Goal: Entertainment & Leisure: Browse casually

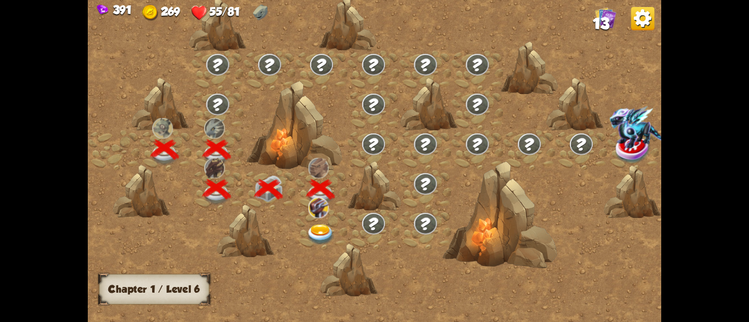
click at [314, 229] on img at bounding box center [320, 235] width 29 height 21
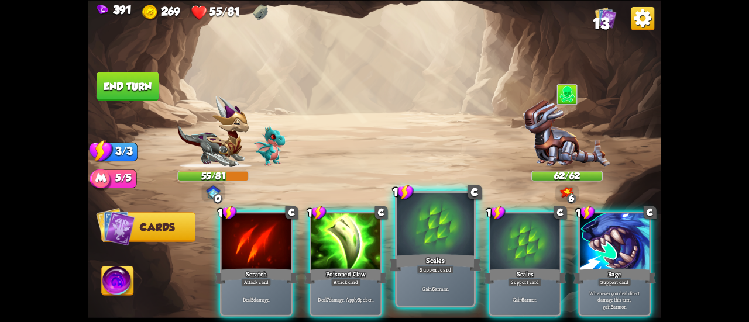
click at [436, 246] on div at bounding box center [434, 225] width 77 height 65
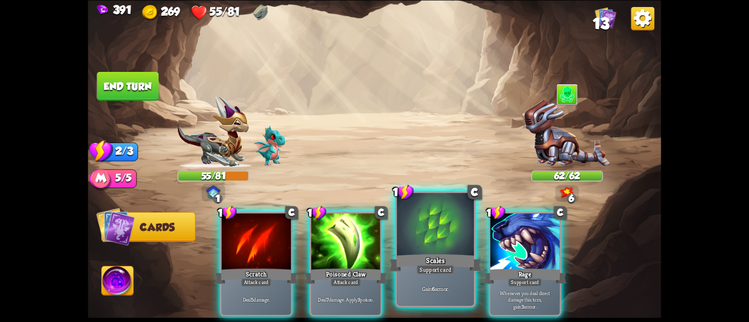
click at [456, 239] on div at bounding box center [434, 225] width 77 height 65
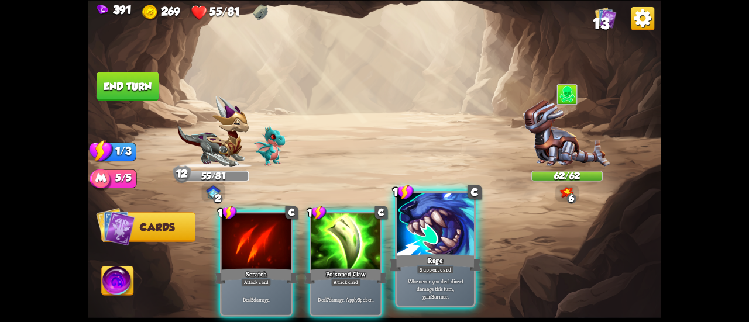
click at [451, 232] on div at bounding box center [434, 225] width 77 height 65
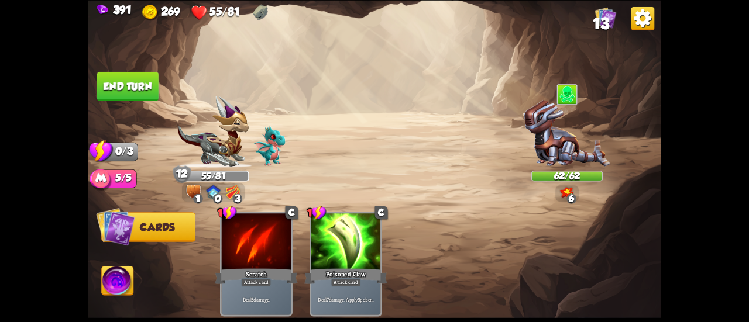
click at [116, 89] on button "End turn" at bounding box center [128, 85] width 62 height 29
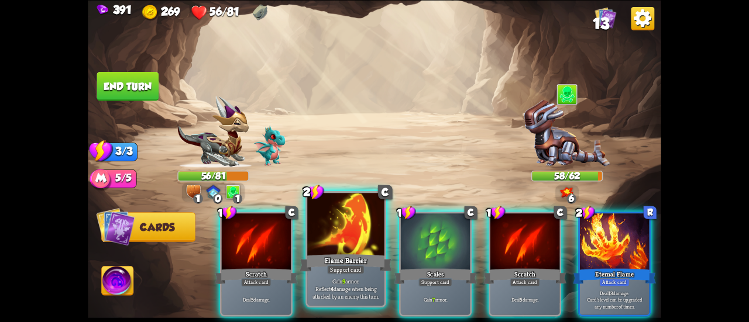
click at [350, 267] on div "Support card" at bounding box center [345, 269] width 37 height 9
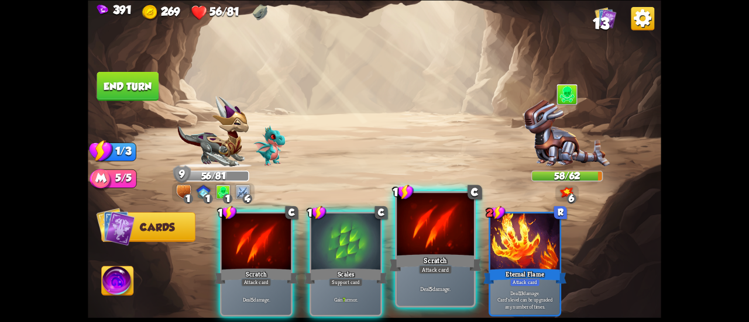
click at [402, 247] on div at bounding box center [434, 225] width 77 height 65
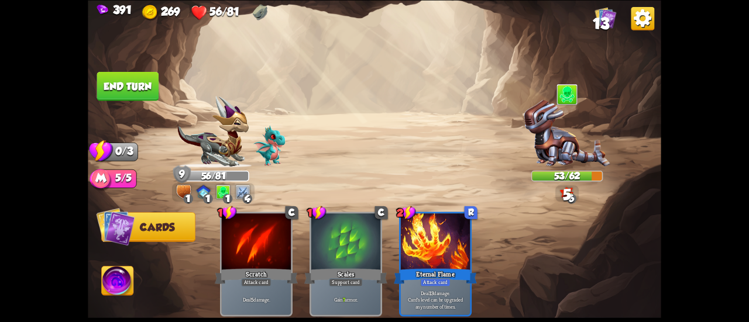
click at [118, 90] on button "End turn" at bounding box center [128, 85] width 62 height 29
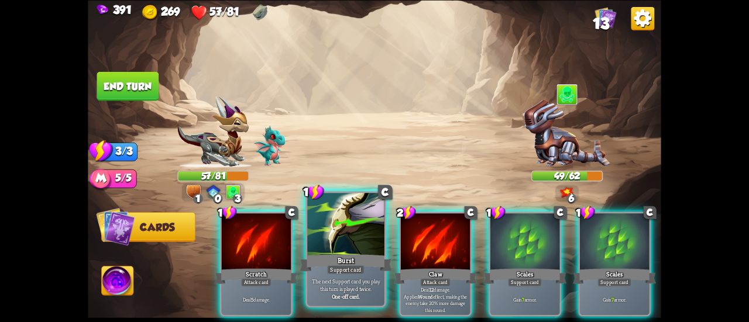
click at [351, 225] on div at bounding box center [345, 225] width 77 height 65
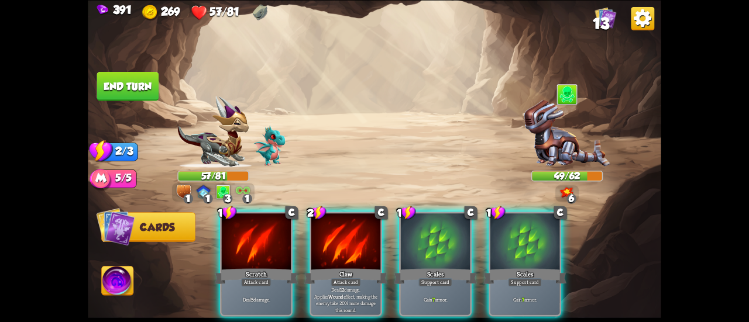
click at [453, 248] on div at bounding box center [435, 242] width 69 height 58
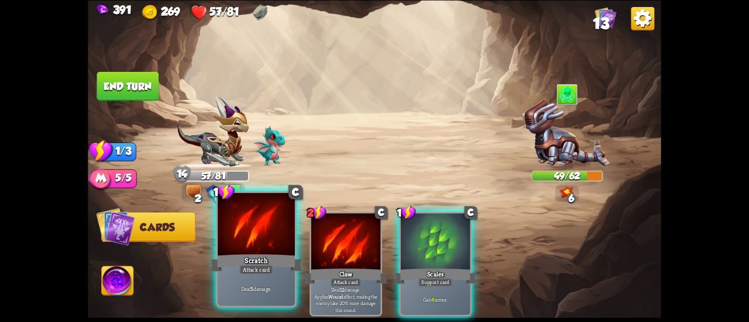
click at [246, 232] on div at bounding box center [256, 225] width 77 height 65
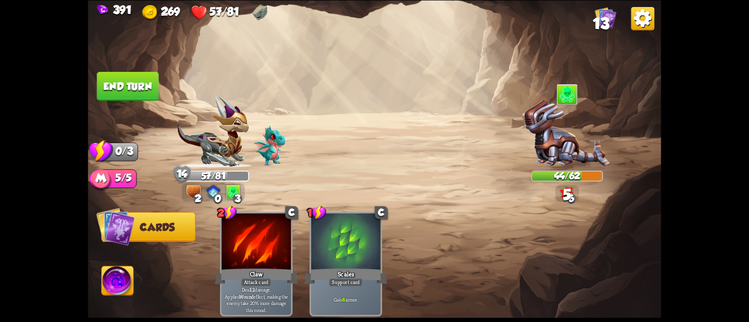
click at [122, 86] on button "End turn" at bounding box center [128, 85] width 62 height 29
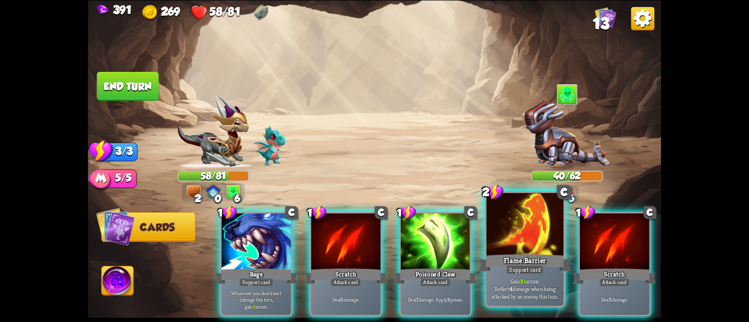
click at [499, 232] on div at bounding box center [524, 225] width 77 height 65
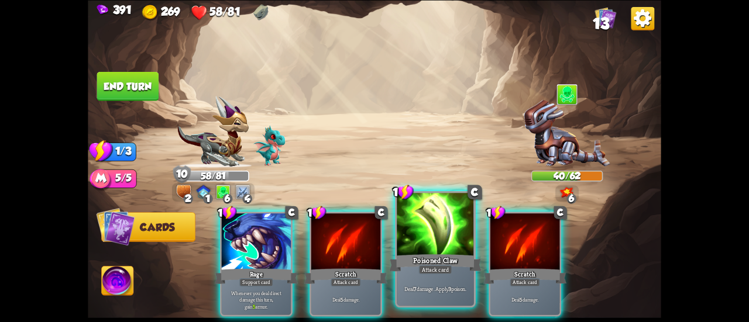
click at [406, 235] on div at bounding box center [434, 225] width 77 height 65
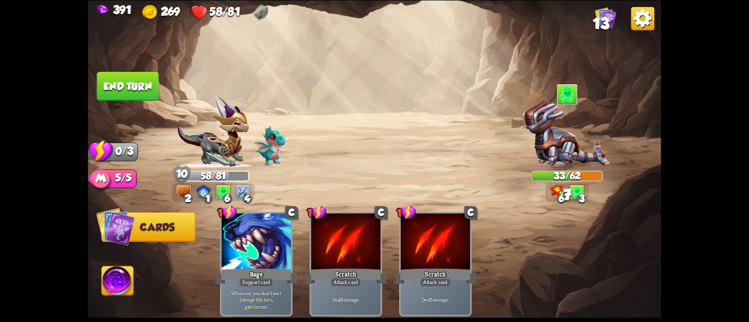
drag, startPoint x: 118, startPoint y: 74, endPoint x: 122, endPoint y: 82, distance: 9.4
click at [122, 82] on button "End turn" at bounding box center [128, 85] width 62 height 29
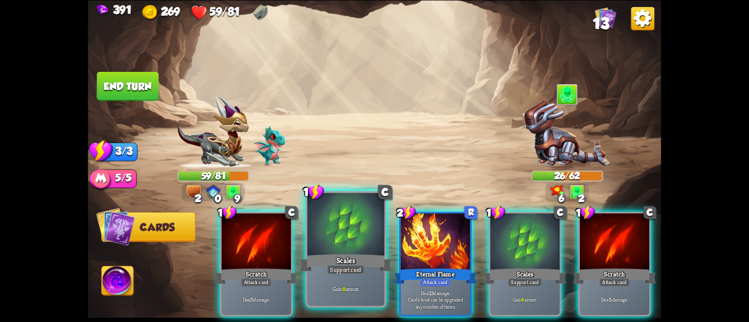
click at [346, 223] on div at bounding box center [345, 225] width 77 height 65
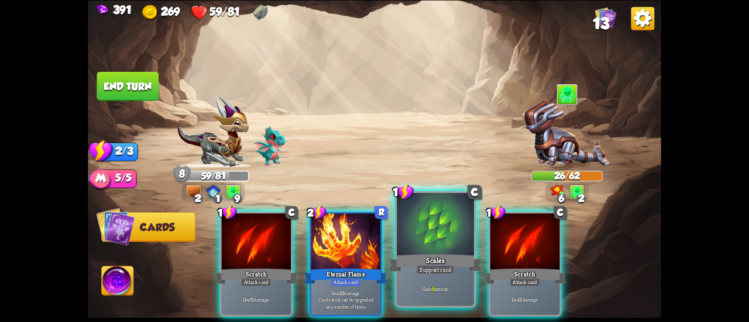
click at [408, 239] on div at bounding box center [434, 225] width 77 height 65
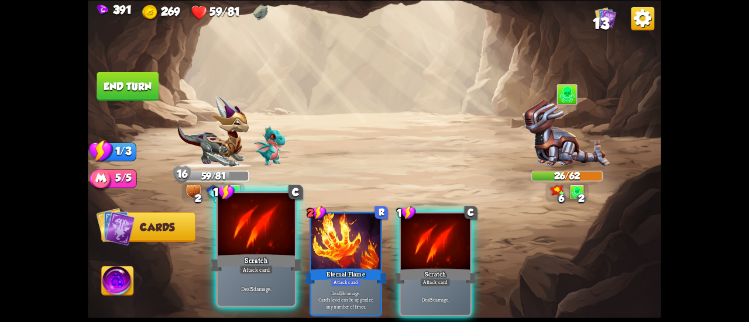
click at [254, 220] on div at bounding box center [256, 225] width 77 height 65
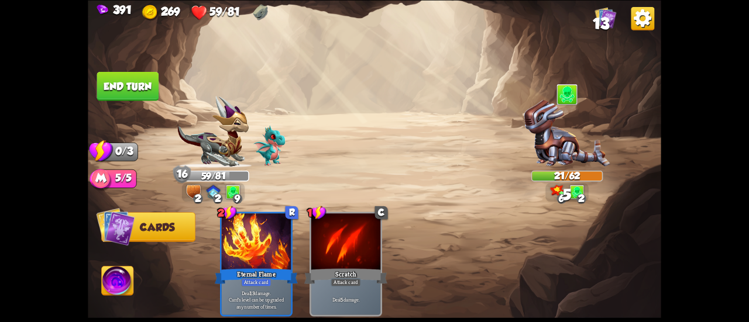
click at [136, 94] on button "End turn" at bounding box center [128, 85] width 62 height 29
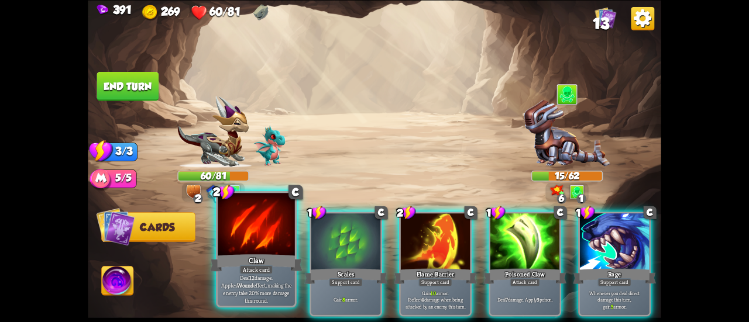
click at [250, 239] on div at bounding box center [256, 225] width 77 height 65
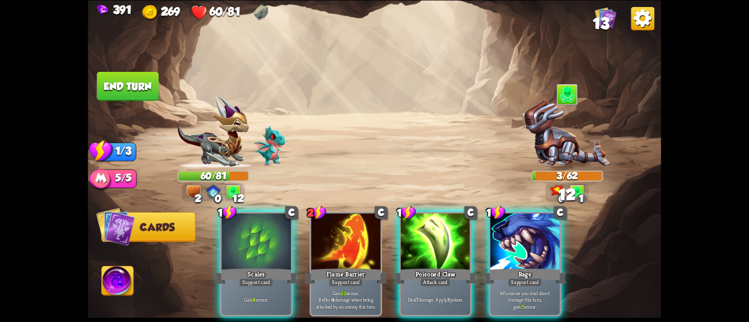
click at [127, 96] on button "End turn" at bounding box center [128, 85] width 62 height 29
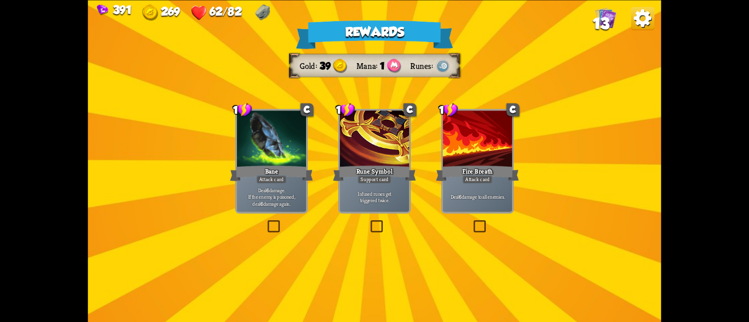
click at [473, 189] on div "Deal 6 damage to all enemies." at bounding box center [477, 197] width 69 height 30
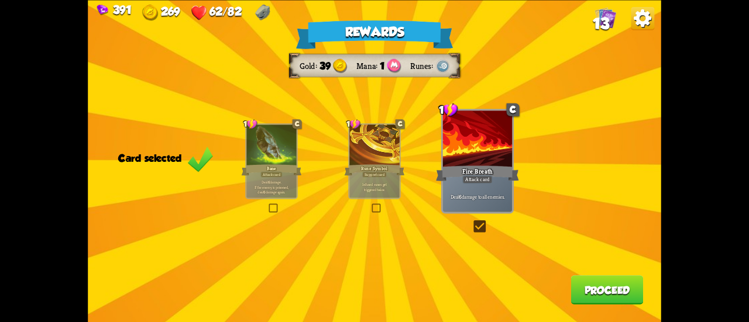
click at [622, 295] on button "Proceed" at bounding box center [607, 289] width 73 height 29
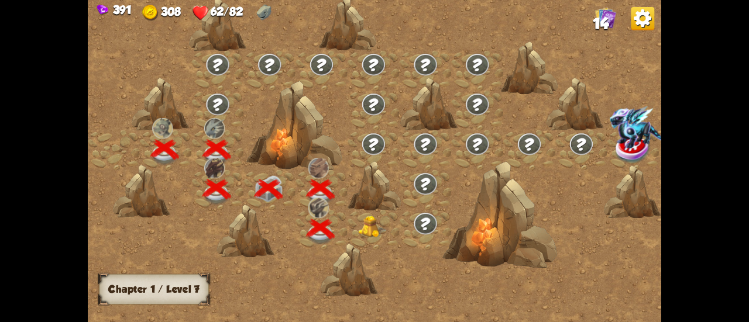
click at [377, 226] on img at bounding box center [372, 227] width 29 height 22
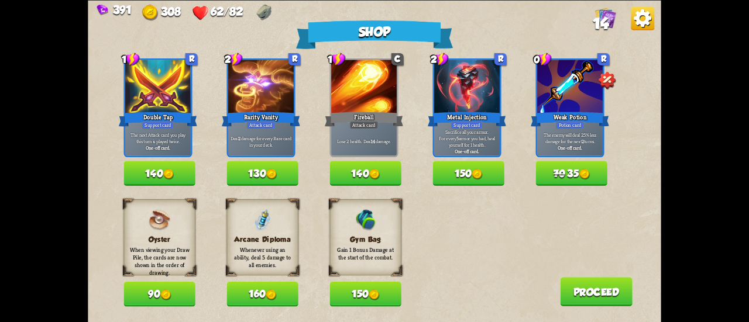
click at [330, 299] on button "150" at bounding box center [364, 294] width 71 height 25
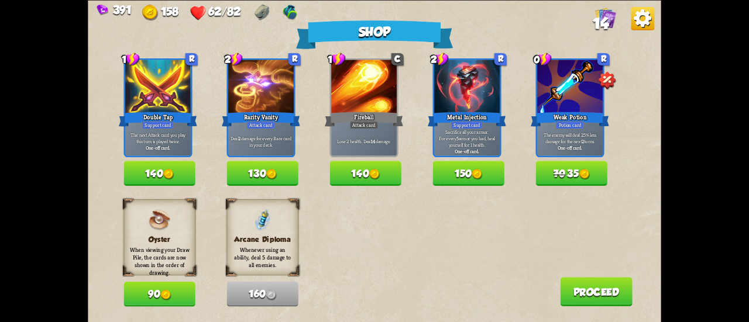
click at [546, 168] on button "70 35" at bounding box center [571, 173] width 71 height 25
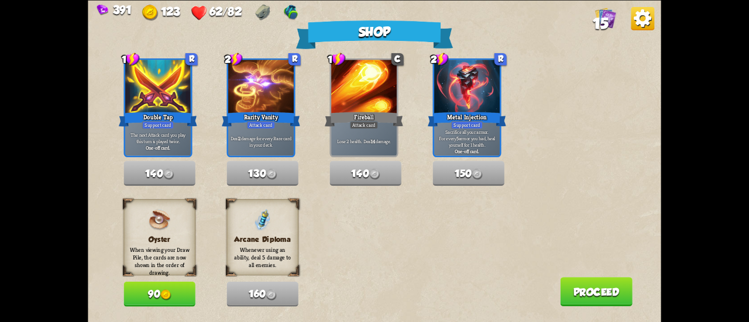
click at [586, 300] on button "Proceed" at bounding box center [596, 291] width 73 height 29
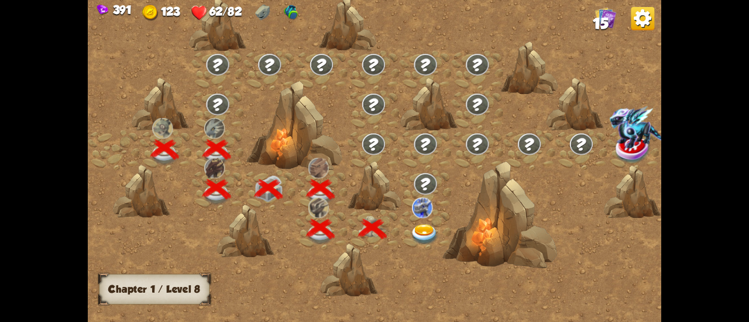
click at [420, 227] on img at bounding box center [424, 235] width 29 height 21
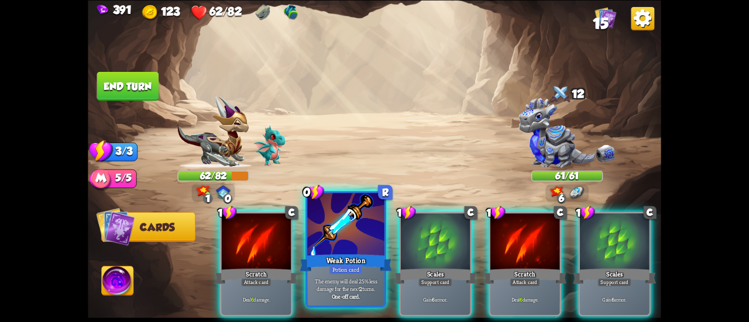
click at [344, 222] on div at bounding box center [345, 225] width 77 height 65
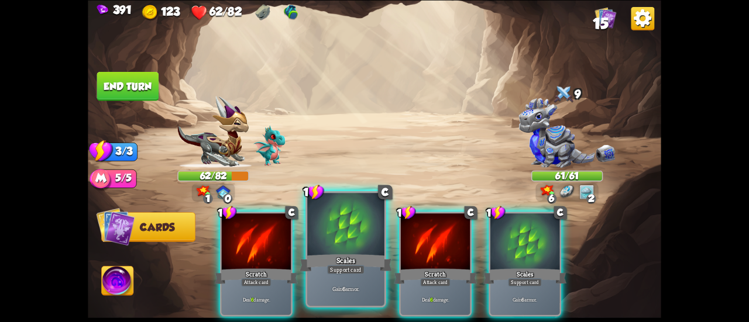
click at [325, 251] on div at bounding box center [345, 225] width 77 height 65
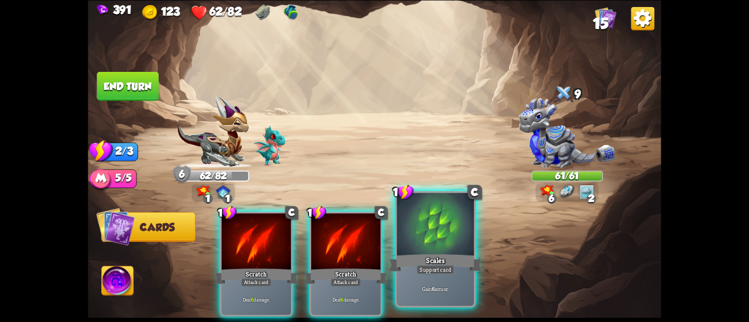
click at [415, 246] on div at bounding box center [434, 225] width 77 height 65
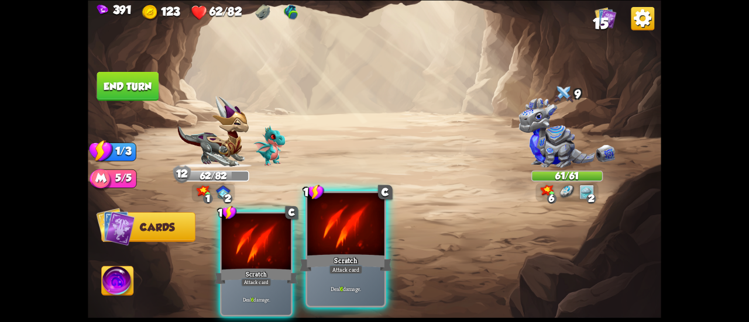
click at [357, 268] on div "Attack card" at bounding box center [345, 269] width 33 height 9
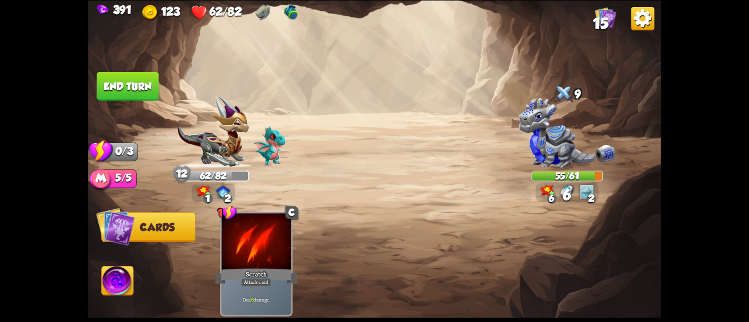
click at [125, 87] on button "End turn" at bounding box center [128, 85] width 62 height 29
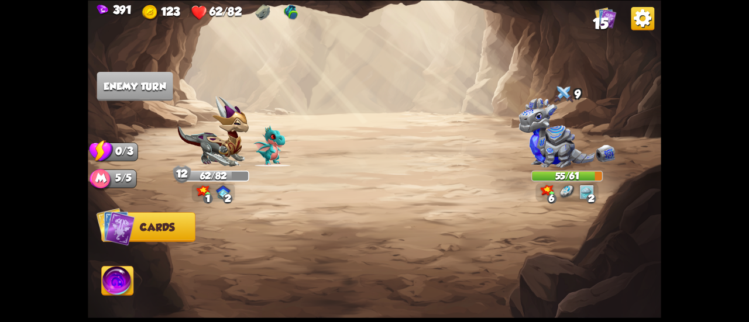
click at [220, 150] on img at bounding box center [212, 132] width 71 height 72
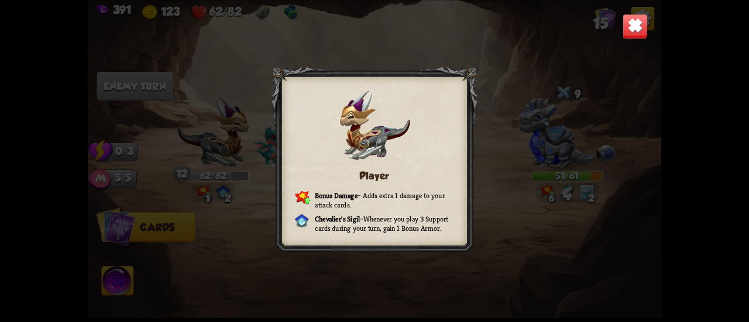
click at [621, 32] on div "Player Bonus Damage – Adds extra 1 damage to your attack cards. [PERSON_NAME] S…" at bounding box center [374, 161] width 573 height 322
click at [625, 27] on img at bounding box center [634, 25] width 25 height 25
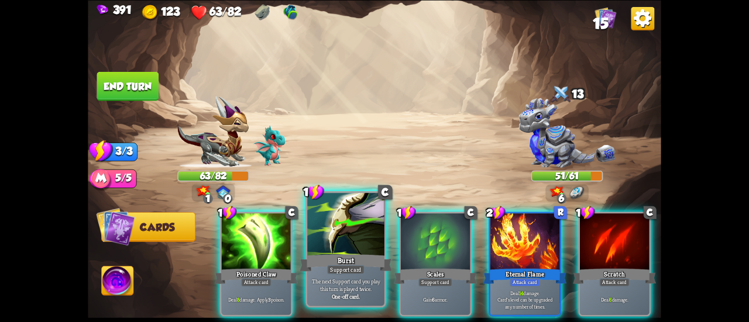
click at [358, 224] on div at bounding box center [345, 225] width 77 height 65
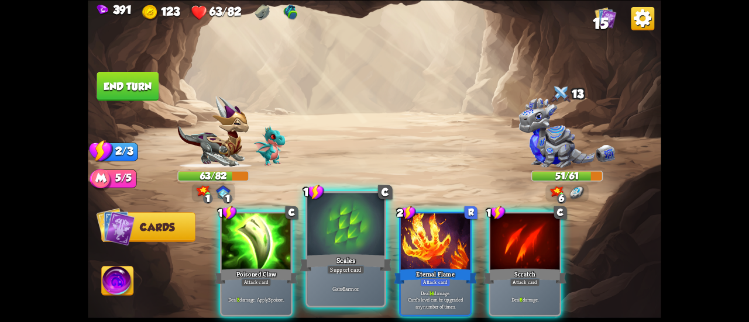
click at [358, 225] on div at bounding box center [345, 225] width 77 height 65
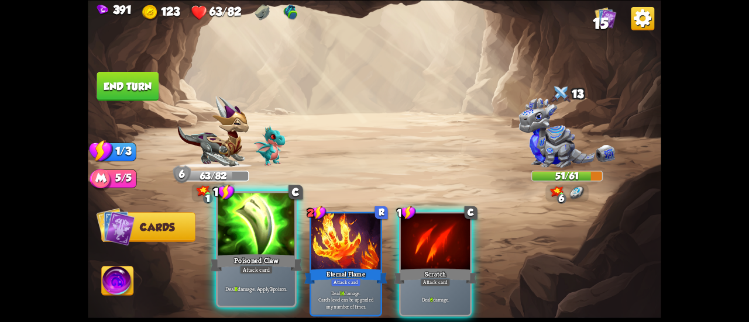
click at [260, 229] on div at bounding box center [256, 225] width 77 height 65
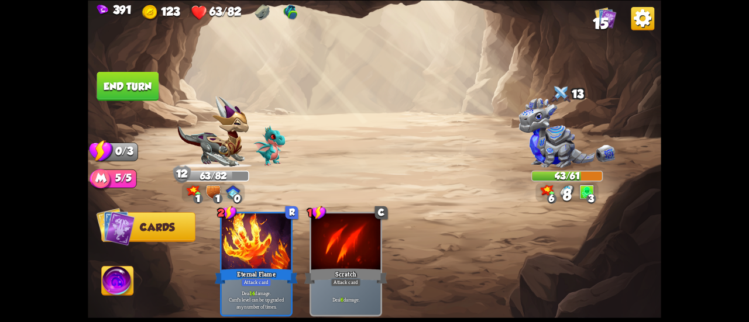
click at [123, 75] on button "End turn" at bounding box center [128, 85] width 62 height 29
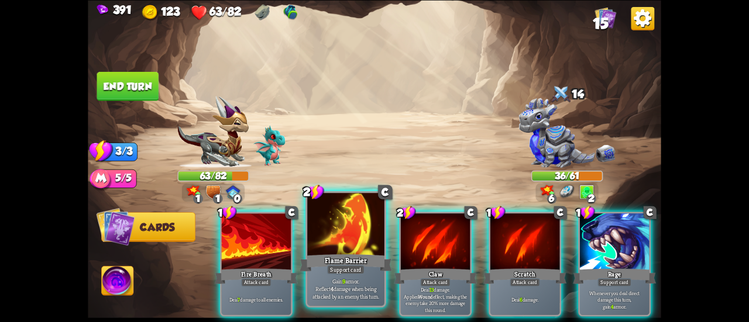
click at [343, 243] on div at bounding box center [345, 225] width 77 height 65
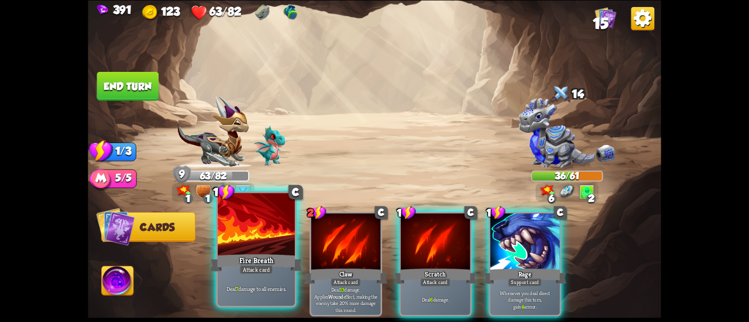
click at [263, 245] on div at bounding box center [256, 225] width 77 height 65
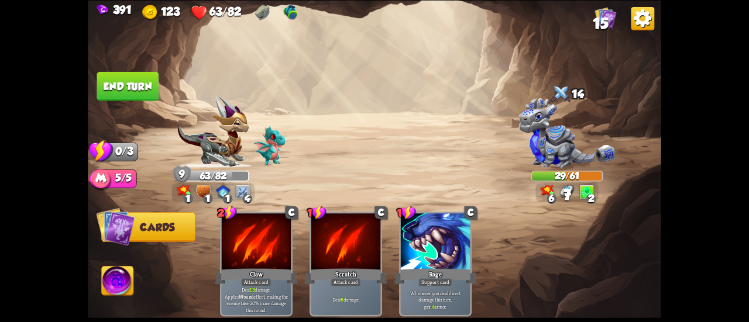
click at [112, 88] on button "End turn" at bounding box center [127, 86] width 63 height 30
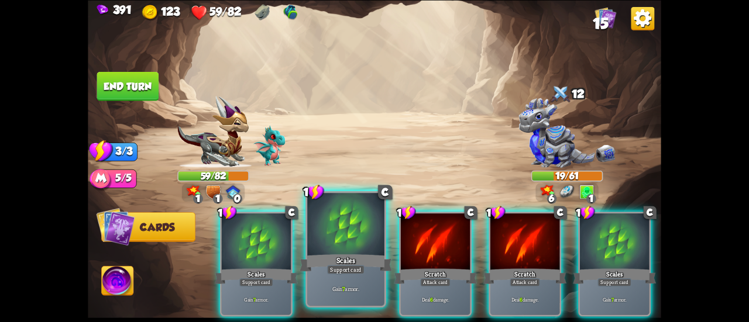
click at [326, 251] on div at bounding box center [345, 225] width 77 height 65
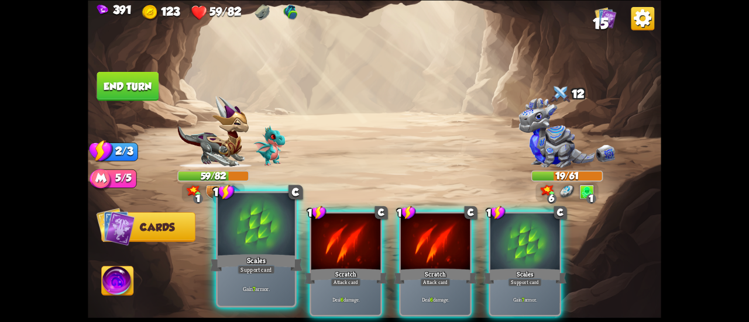
click at [267, 254] on div "Scales" at bounding box center [256, 263] width 92 height 20
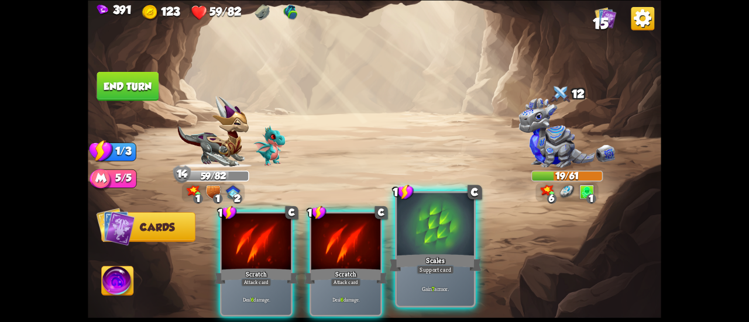
click at [428, 235] on div at bounding box center [434, 225] width 77 height 65
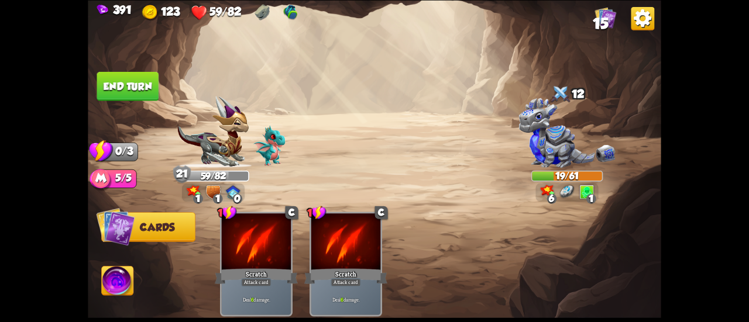
click at [102, 89] on button "End turn" at bounding box center [128, 85] width 62 height 29
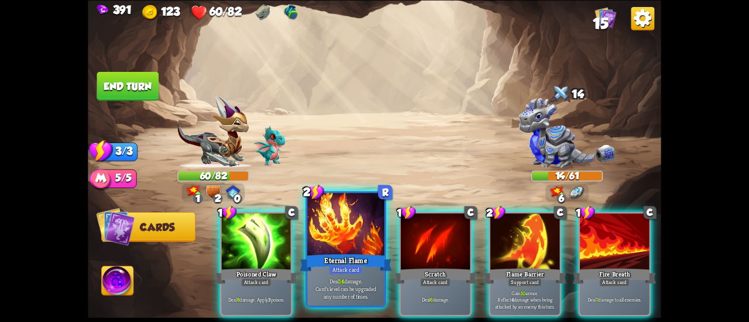
click at [353, 225] on div at bounding box center [345, 225] width 77 height 65
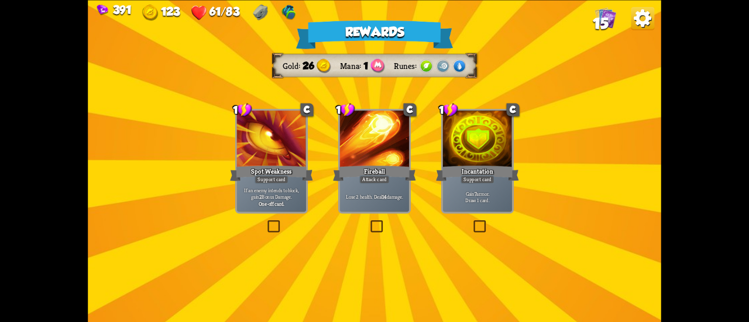
click at [464, 195] on p "Gain 7 armor. Draw 1 card." at bounding box center [477, 196] width 66 height 13
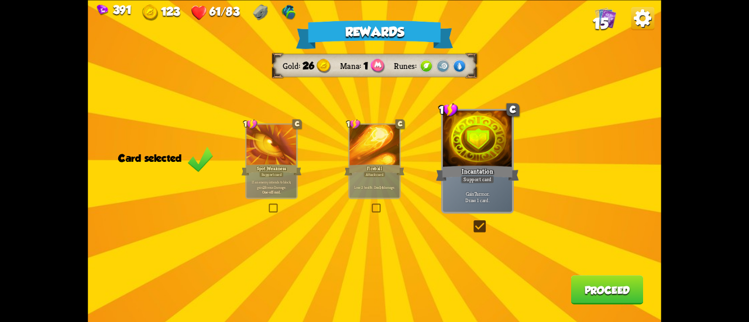
click at [601, 285] on button "Proceed" at bounding box center [607, 289] width 73 height 29
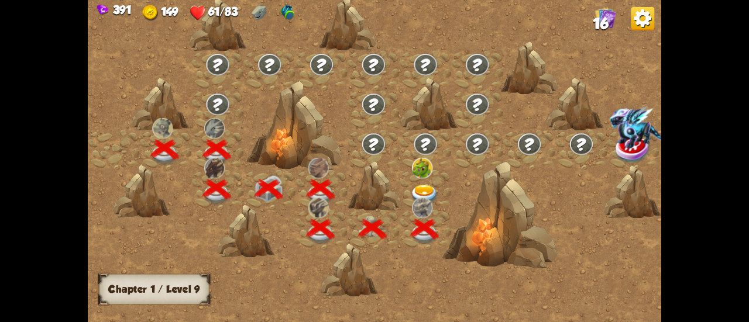
click at [434, 187] on img at bounding box center [424, 195] width 29 height 21
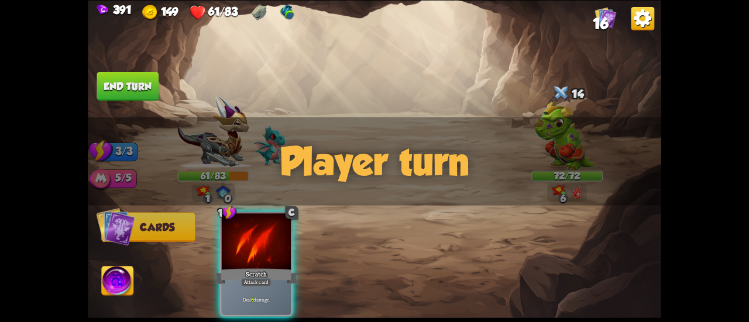
click at [119, 277] on img at bounding box center [118, 282] width 32 height 32
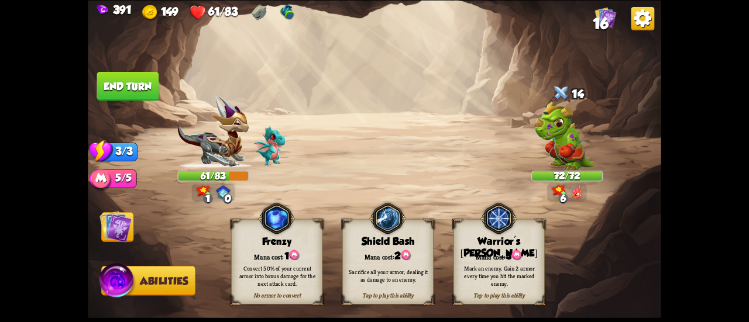
click at [512, 268] on div "Mark an enemy. Gain 2 armor every time you hit the marked enemy." at bounding box center [499, 275] width 82 height 23
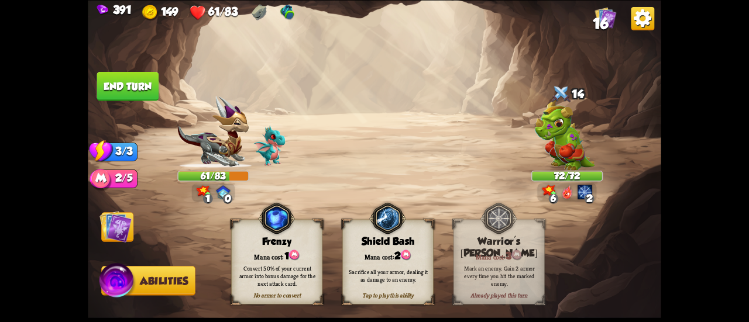
click at [103, 228] on img at bounding box center [115, 227] width 32 height 32
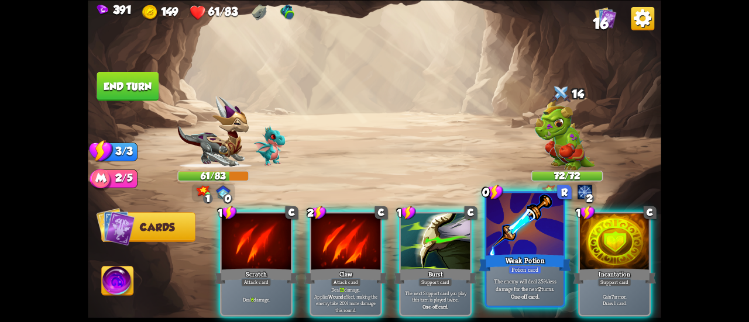
click at [518, 254] on div "Weak Potion" at bounding box center [524, 263] width 92 height 20
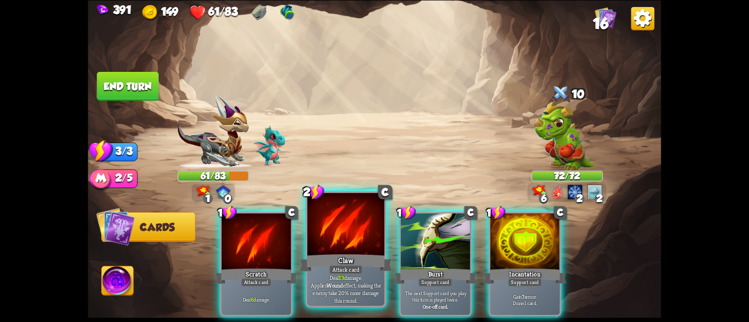
click at [336, 234] on div at bounding box center [345, 225] width 77 height 65
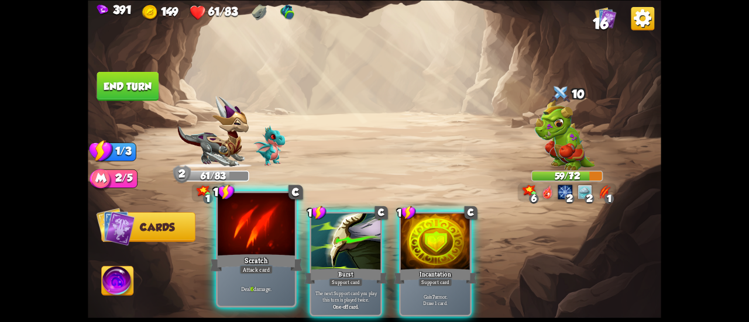
click at [246, 220] on div at bounding box center [256, 225] width 77 height 65
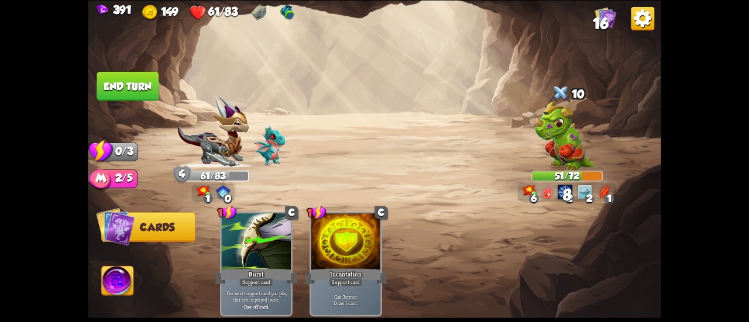
click at [141, 78] on button "End turn" at bounding box center [128, 85] width 62 height 29
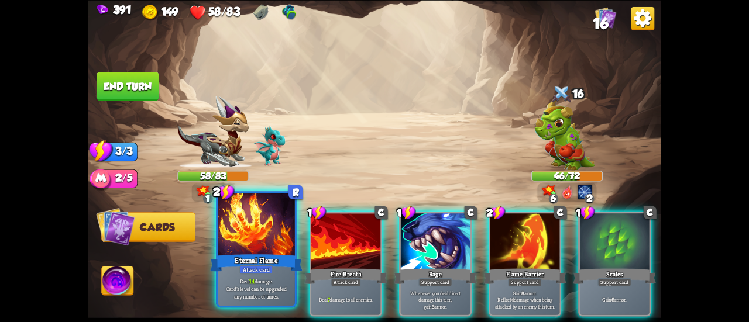
click at [254, 254] on div "Eternal Flame" at bounding box center [256, 263] width 92 height 20
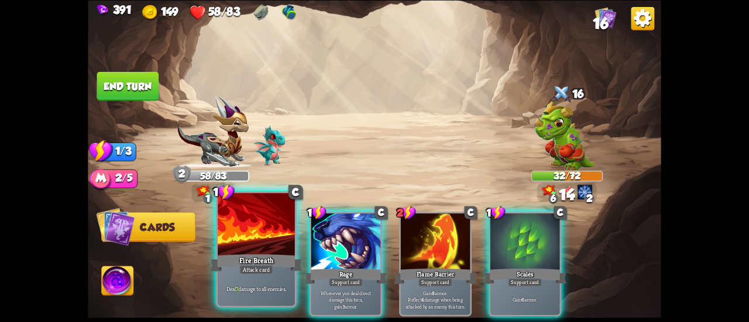
click at [242, 258] on div "Fire Breath" at bounding box center [256, 263] width 92 height 20
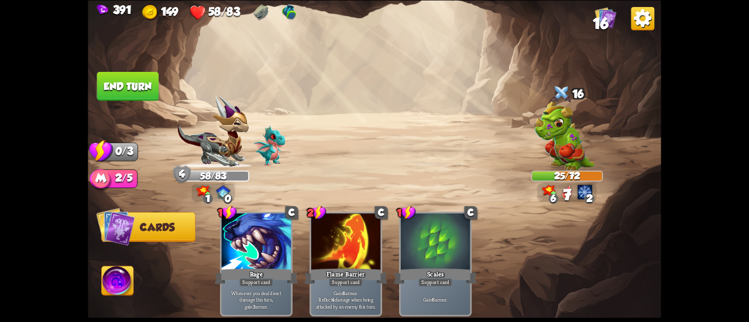
click at [146, 87] on button "End turn" at bounding box center [128, 85] width 62 height 29
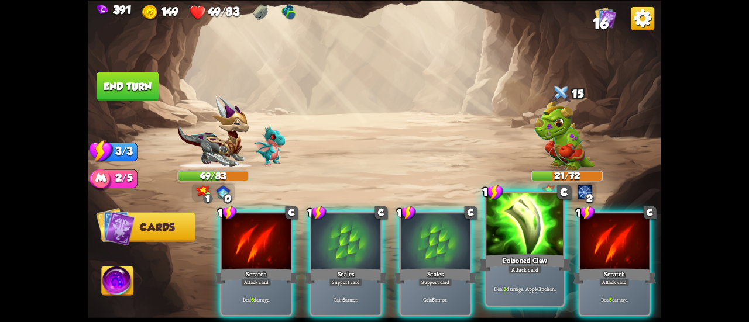
click at [542, 236] on div at bounding box center [524, 225] width 77 height 65
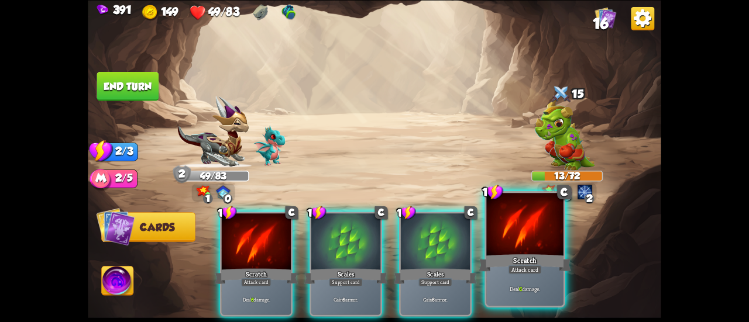
click at [538, 231] on div at bounding box center [524, 225] width 77 height 65
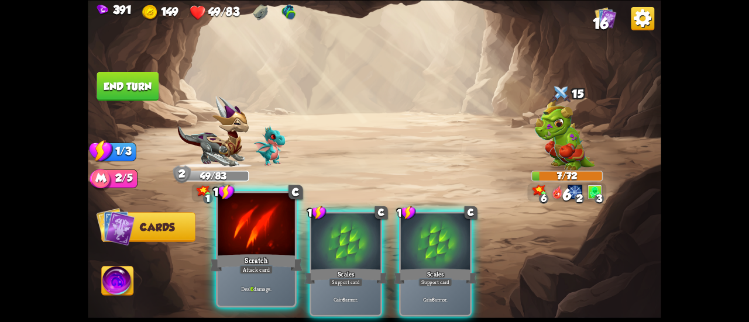
click at [260, 220] on div at bounding box center [256, 225] width 77 height 65
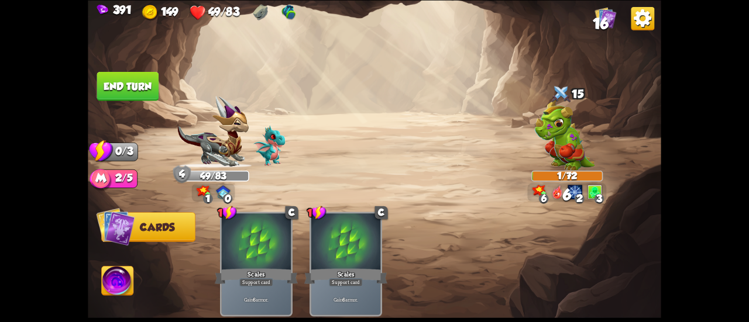
click at [132, 81] on button "End turn" at bounding box center [128, 85] width 62 height 29
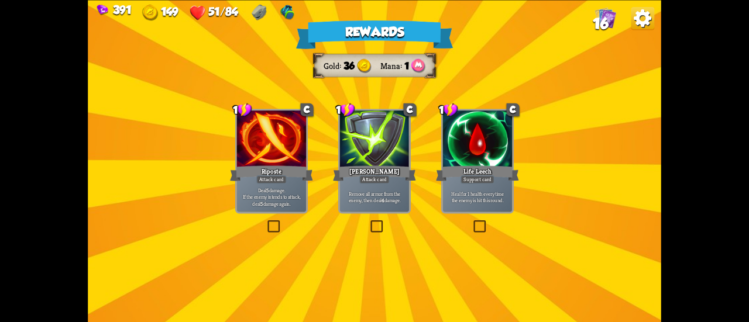
click at [463, 171] on div "Life Leech" at bounding box center [477, 173] width 83 height 19
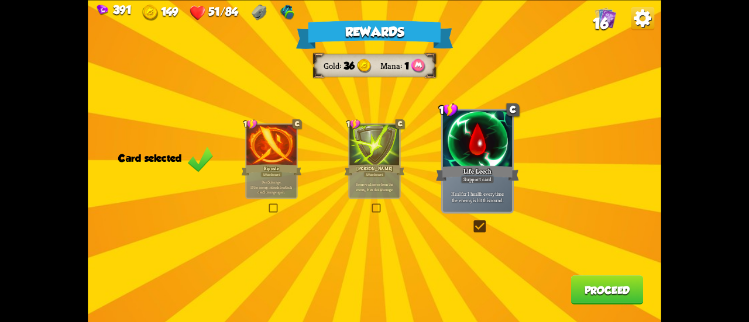
click at [377, 163] on div at bounding box center [374, 146] width 50 height 42
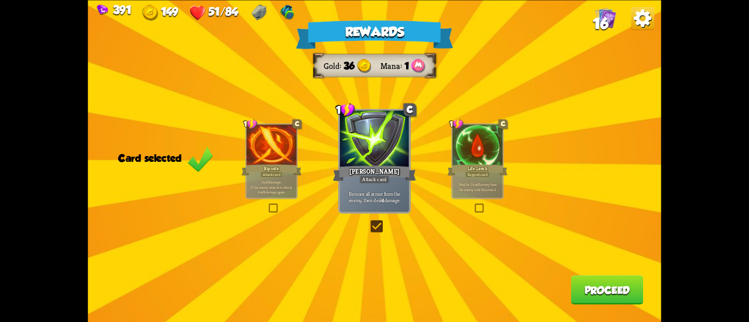
click at [587, 285] on button "Proceed" at bounding box center [607, 289] width 73 height 29
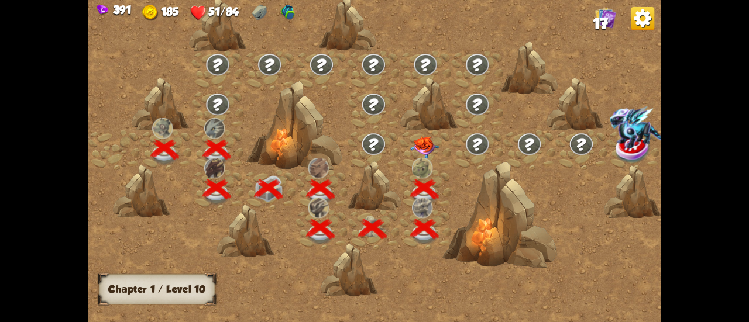
click at [423, 146] on img at bounding box center [424, 147] width 29 height 22
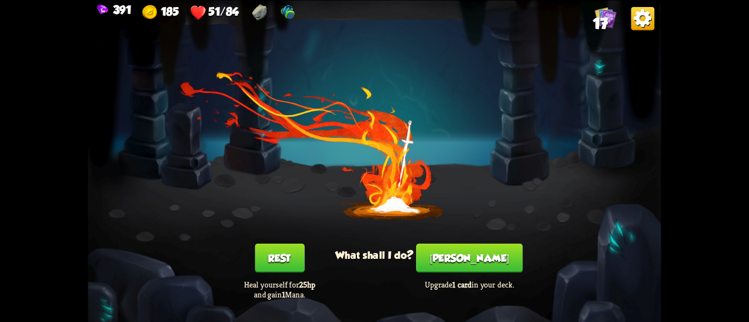
click at [460, 270] on button "[PERSON_NAME]" at bounding box center [469, 257] width 106 height 29
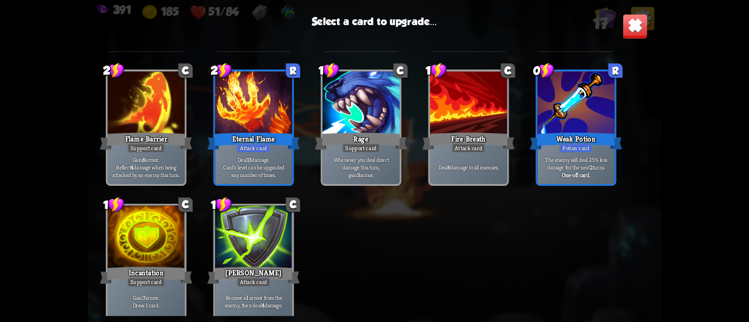
scroll to position [368, 0]
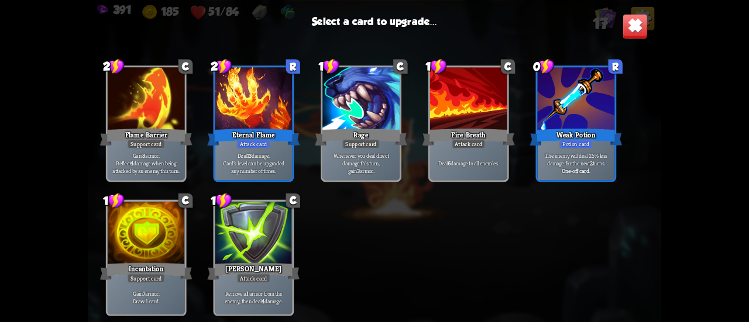
click at [262, 160] on p "Deal 13 damage. Card's level can be upgraded any number of times." at bounding box center [253, 163] width 73 height 23
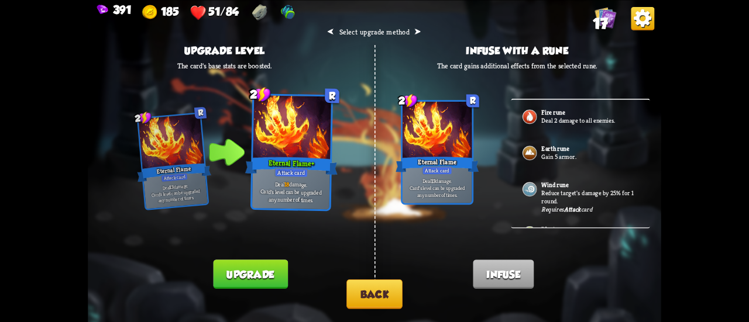
click at [378, 280] on div "⮜ Select upgrade method ⮞ Upgrade level The card's base stats are boosted. 2 R …" at bounding box center [374, 161] width 573 height 322
click at [382, 293] on button "Back" at bounding box center [374, 295] width 56 height 30
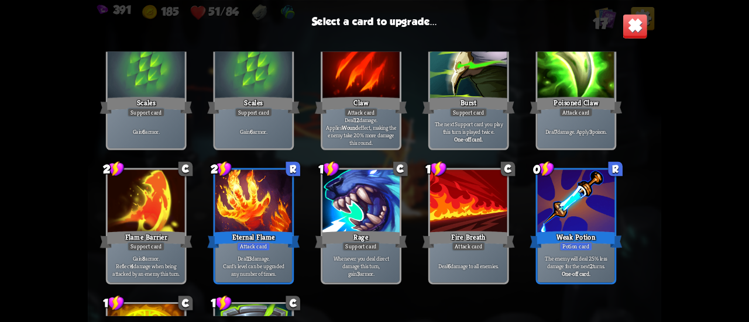
scroll to position [292, 0]
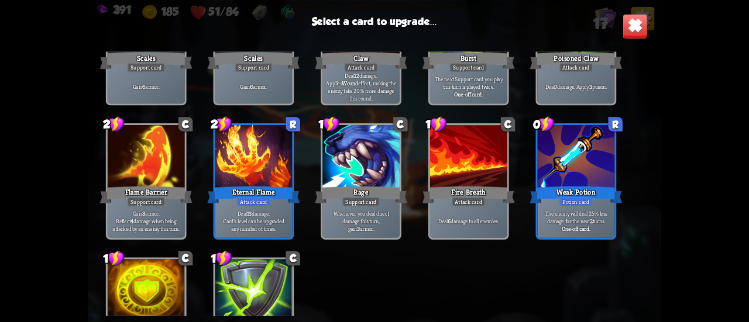
click at [566, 178] on div at bounding box center [575, 157] width 77 height 65
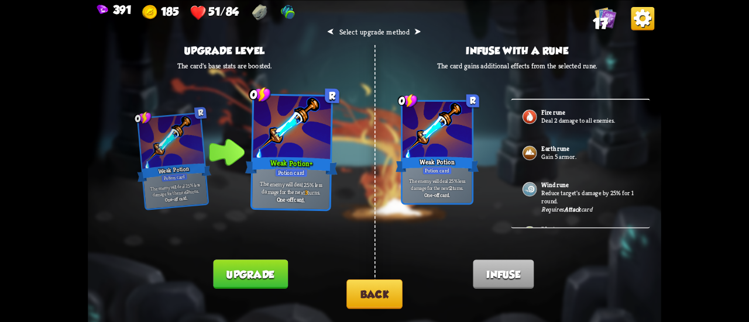
click at [354, 307] on button "Back" at bounding box center [374, 295] width 56 height 30
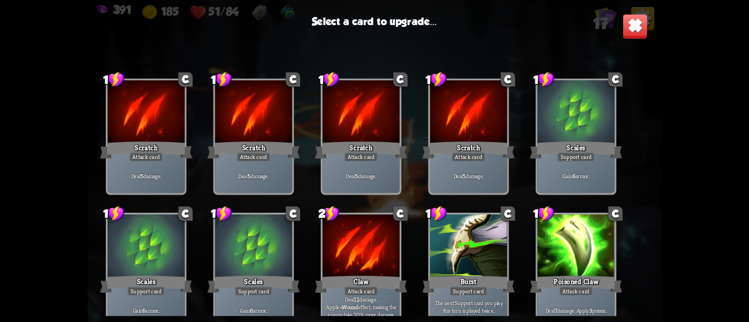
scroll to position [117, 0]
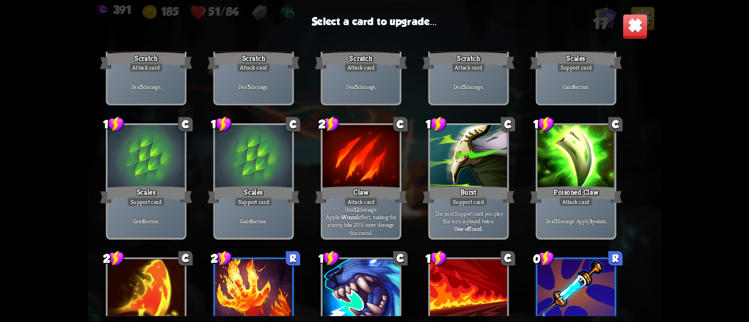
click at [462, 206] on div "Support card" at bounding box center [468, 201] width 37 height 9
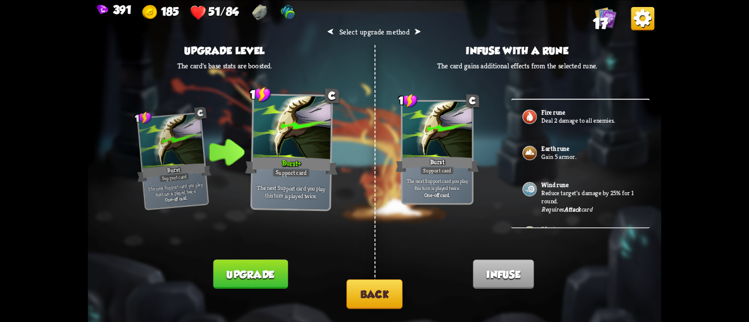
click at [383, 306] on button "Back" at bounding box center [374, 295] width 56 height 30
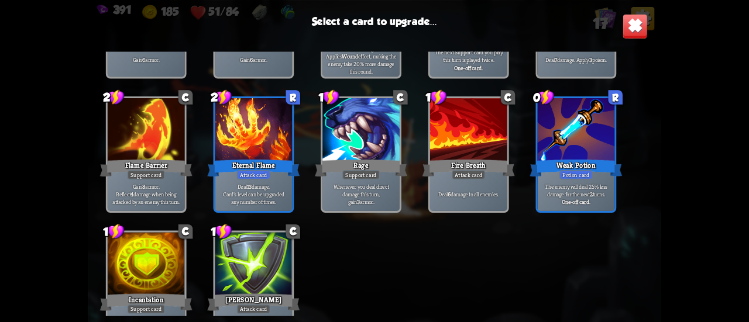
scroll to position [368, 0]
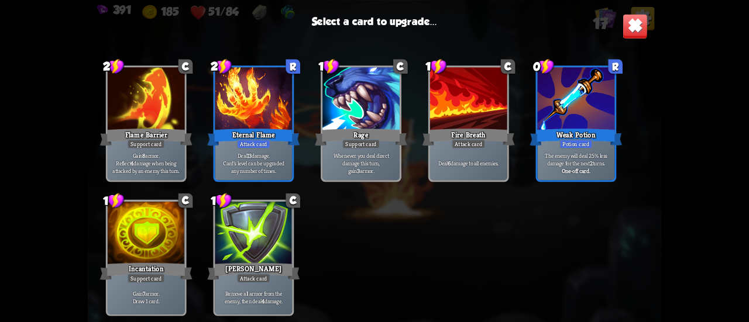
click at [171, 151] on div "Gain 8 armor. Reflect 4 damage when being attacked by an enemy this turn." at bounding box center [146, 162] width 77 height 33
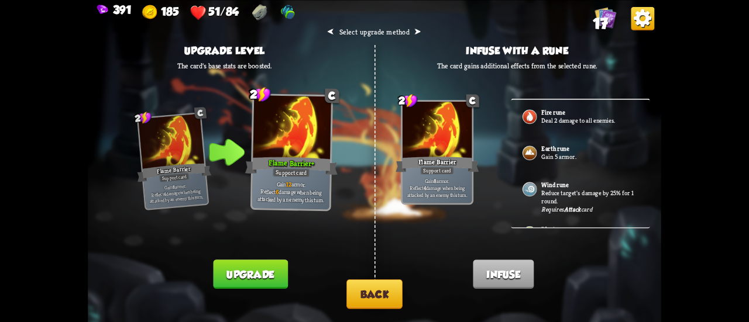
click at [263, 262] on button "Upgrade" at bounding box center [250, 274] width 74 height 29
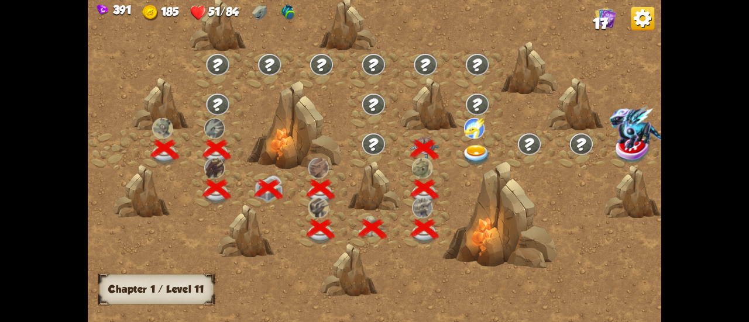
scroll to position [0, 178]
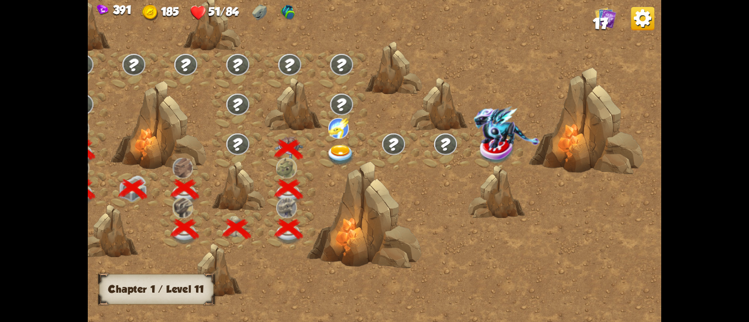
click at [333, 149] on img at bounding box center [340, 155] width 29 height 21
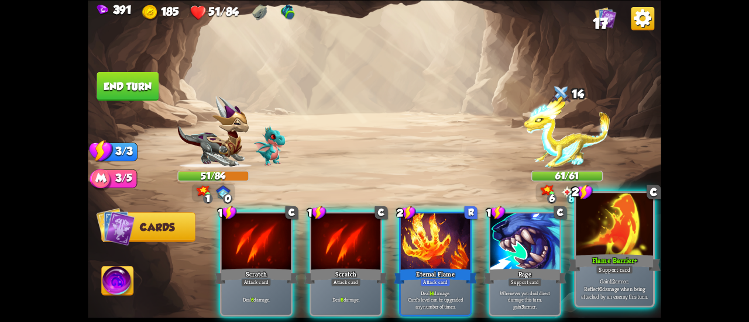
click at [609, 267] on div "Support card" at bounding box center [613, 269] width 37 height 9
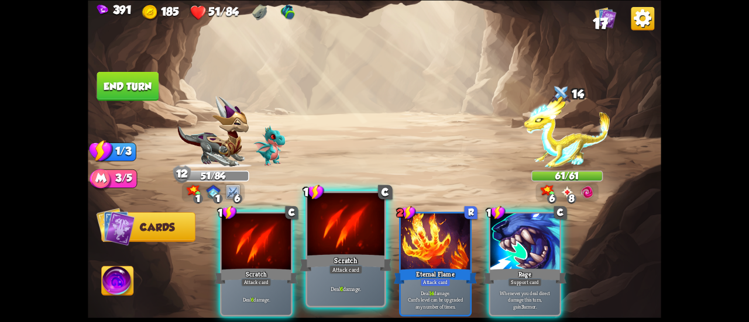
click at [326, 244] on div at bounding box center [345, 225] width 77 height 65
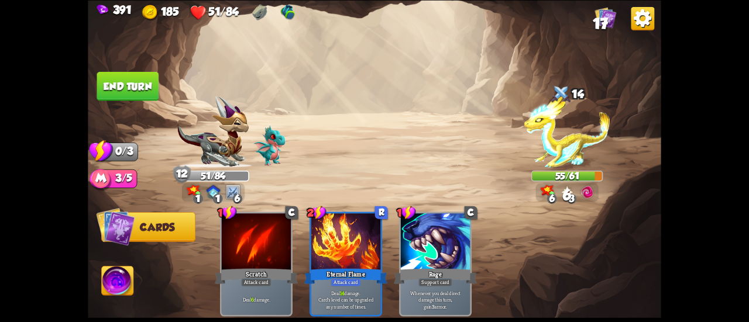
click at [101, 82] on button "End turn" at bounding box center [128, 85] width 62 height 29
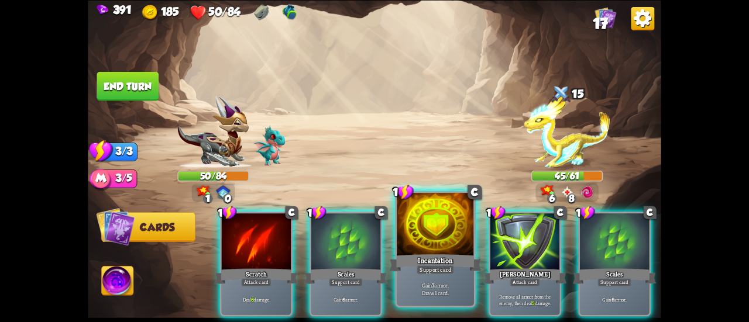
click at [408, 224] on div at bounding box center [434, 225] width 77 height 65
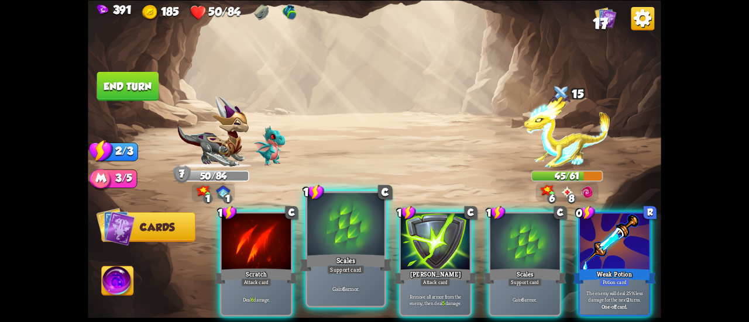
click at [343, 237] on div at bounding box center [345, 225] width 77 height 65
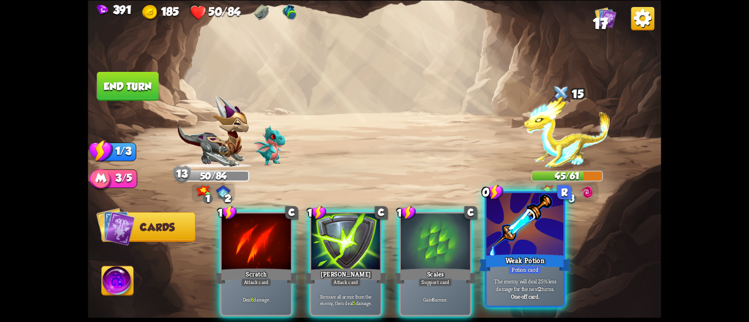
click at [506, 242] on div at bounding box center [524, 225] width 77 height 65
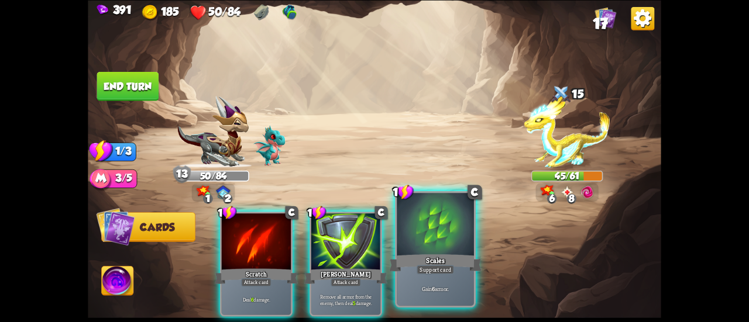
click at [447, 246] on div at bounding box center [434, 225] width 77 height 65
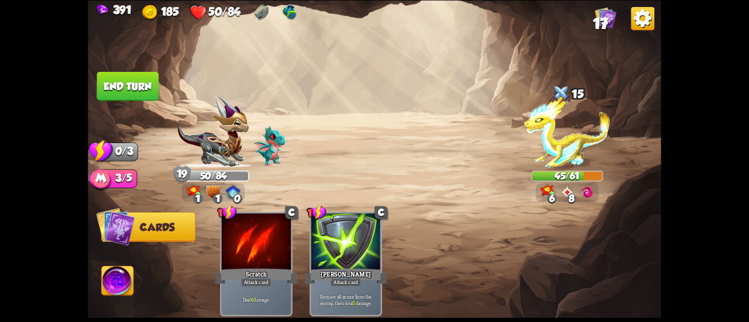
click at [143, 90] on button "End turn" at bounding box center [128, 85] width 62 height 29
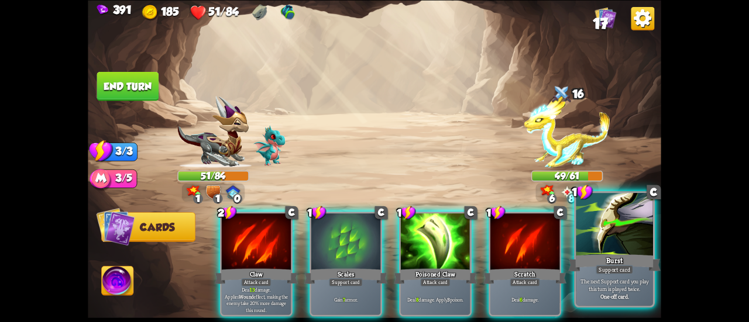
click at [606, 264] on div "Burst" at bounding box center [614, 263] width 92 height 20
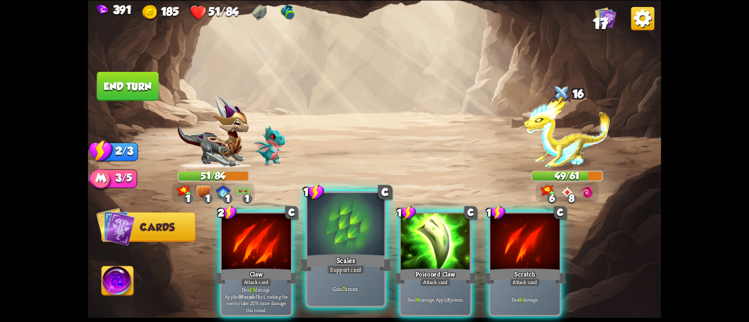
click at [350, 230] on div at bounding box center [345, 225] width 77 height 65
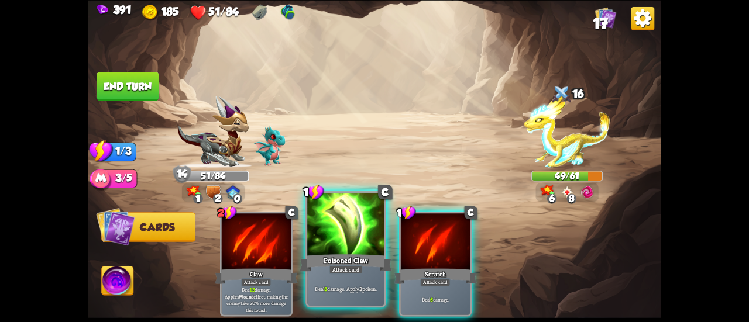
click at [330, 229] on div at bounding box center [345, 225] width 77 height 65
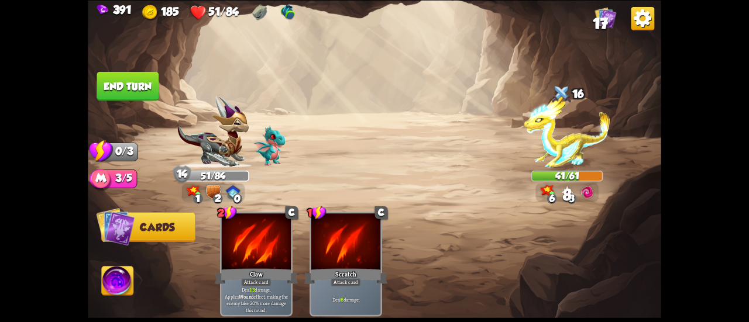
click at [131, 79] on button "End turn" at bounding box center [128, 85] width 62 height 29
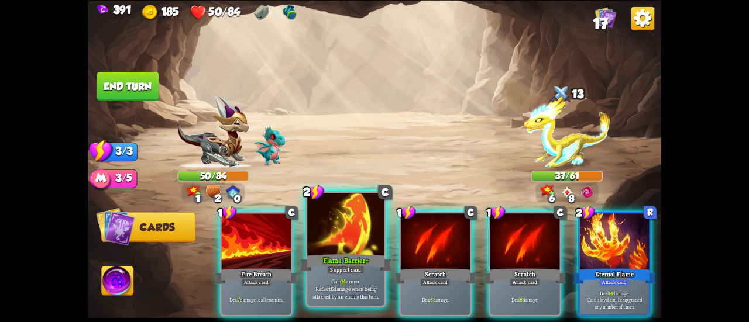
click at [336, 258] on div "Flame Barrier+" at bounding box center [345, 263] width 92 height 20
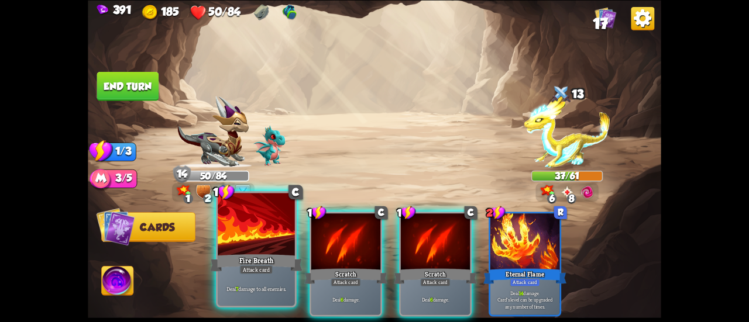
click at [240, 261] on div "Fire Breath" at bounding box center [256, 263] width 92 height 20
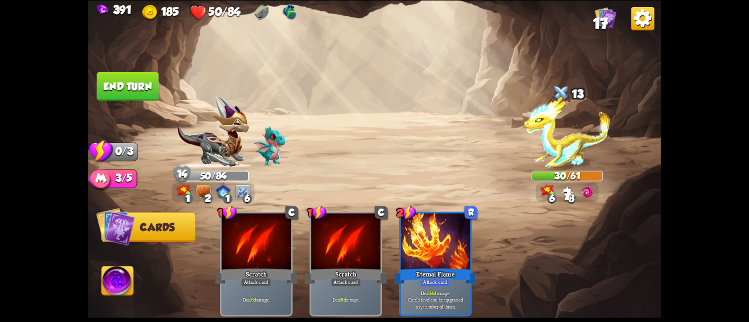
click at [140, 78] on button "End turn" at bounding box center [127, 85] width 62 height 29
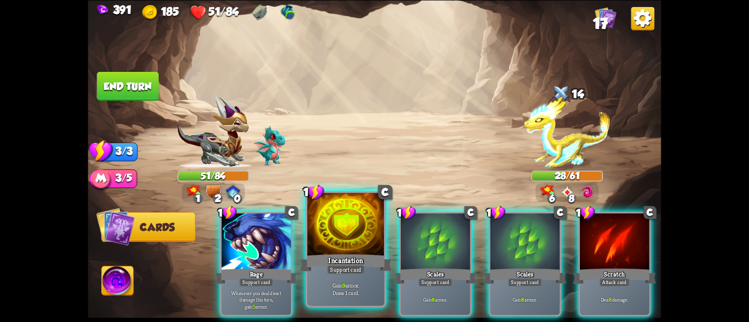
click at [359, 264] on div "Incantation" at bounding box center [345, 263] width 92 height 20
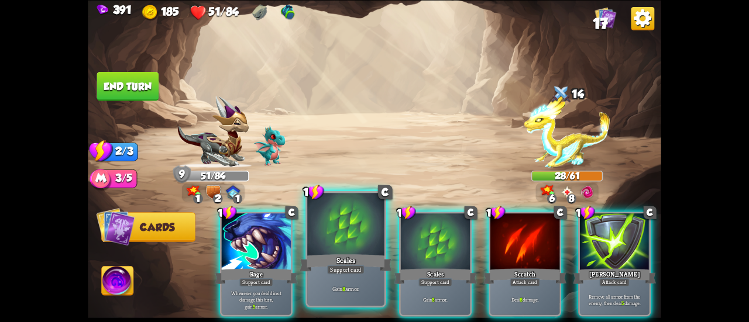
click at [344, 258] on div "Scales" at bounding box center [345, 263] width 92 height 20
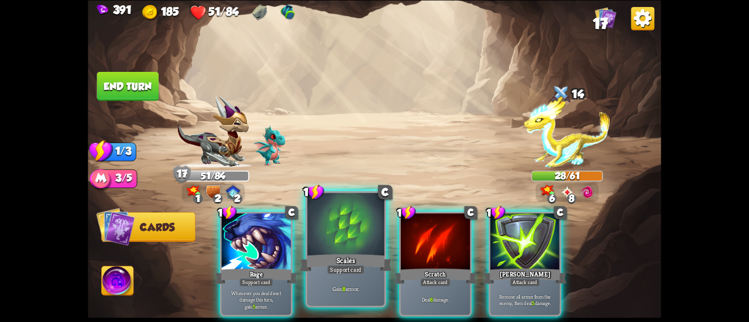
click at [344, 257] on div "Scales" at bounding box center [345, 263] width 92 height 20
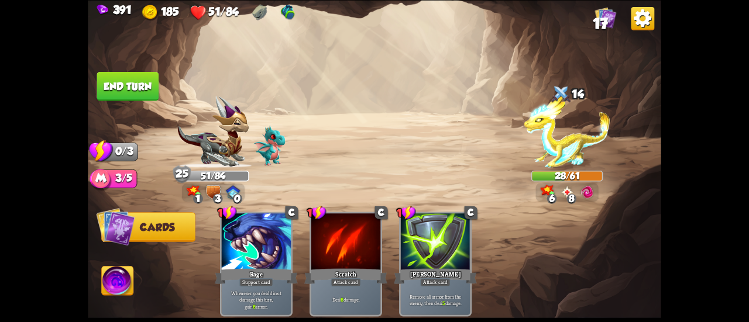
click at [140, 85] on button "End turn" at bounding box center [128, 85] width 62 height 29
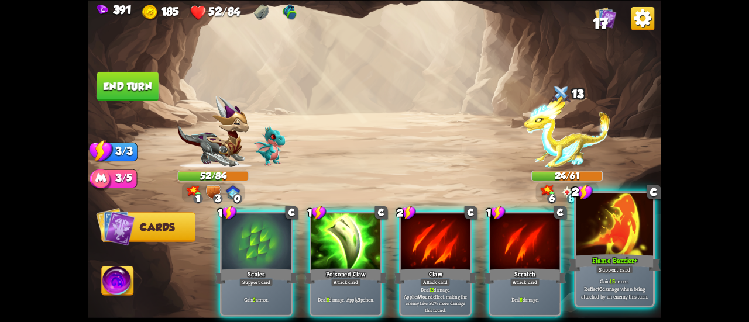
click at [616, 264] on div "Flame Barrier+" at bounding box center [614, 263] width 92 height 20
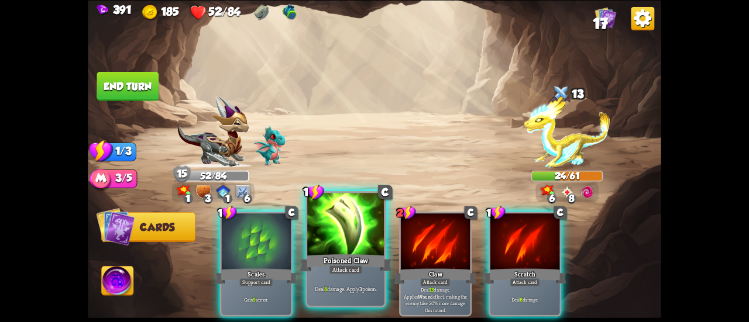
click at [353, 246] on div at bounding box center [345, 225] width 77 height 65
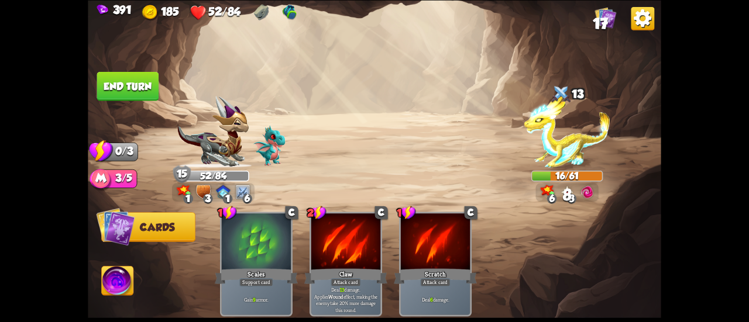
click at [131, 73] on button "End turn" at bounding box center [128, 85] width 62 height 29
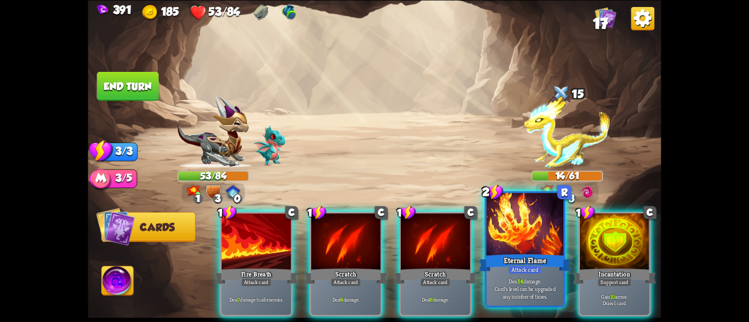
click at [511, 254] on div "Eternal Flame" at bounding box center [524, 263] width 92 height 20
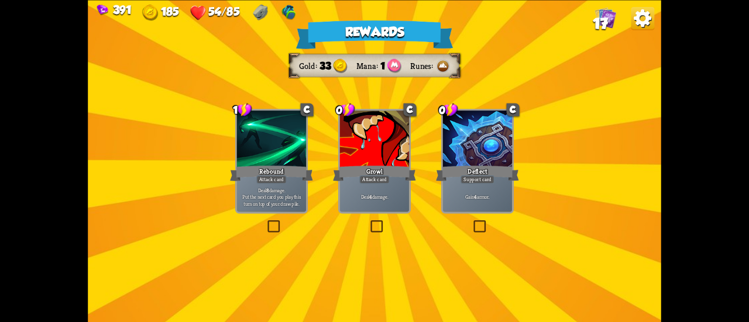
click at [402, 181] on div "Growl" at bounding box center [374, 173] width 83 height 19
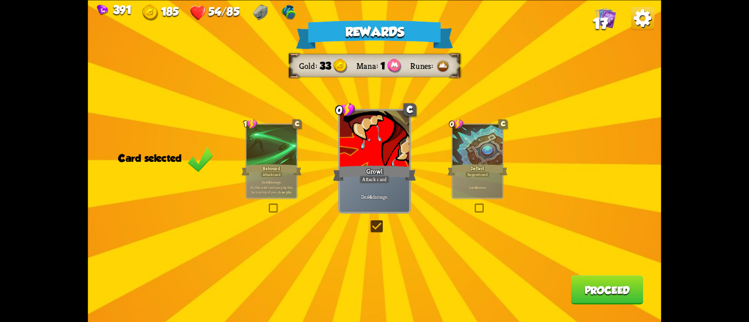
click at [475, 178] on div "Gain 4 armor." at bounding box center [477, 187] width 50 height 22
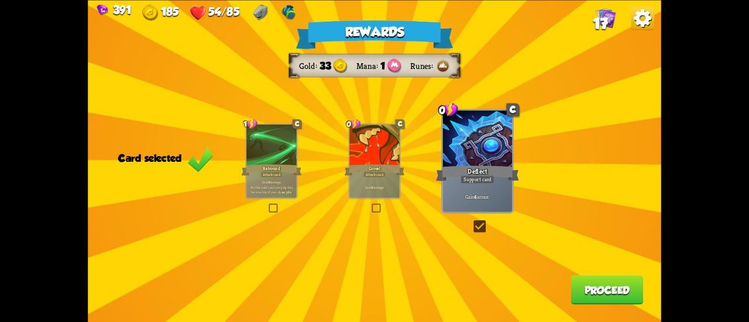
click at [588, 291] on button "Proceed" at bounding box center [607, 289] width 73 height 29
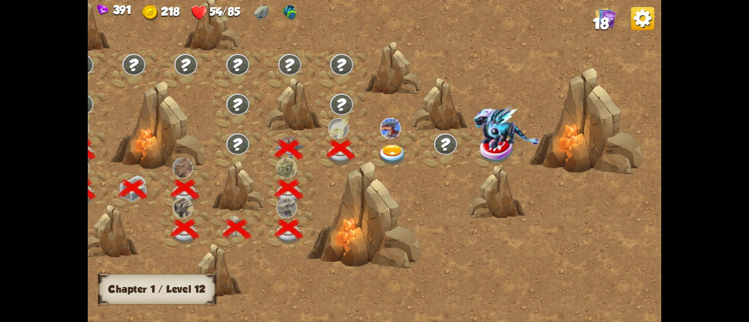
click at [390, 147] on img at bounding box center [392, 155] width 29 height 21
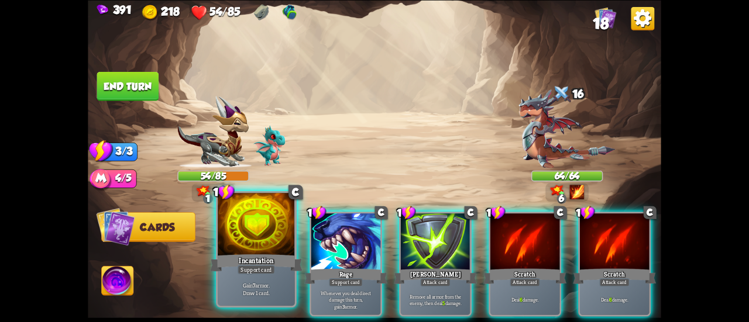
click at [251, 266] on div "Support card" at bounding box center [255, 269] width 37 height 9
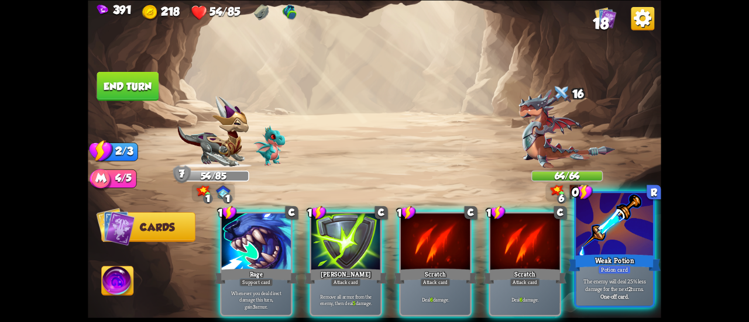
click at [639, 281] on p "The enemy will deal 25% less damage for the next 2 turns." at bounding box center [614, 284] width 73 height 15
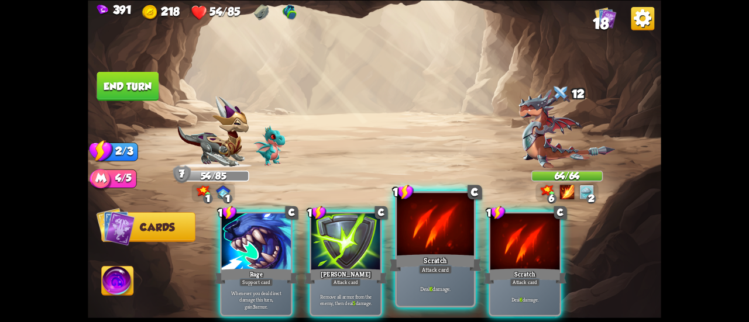
click at [461, 251] on div at bounding box center [434, 225] width 77 height 65
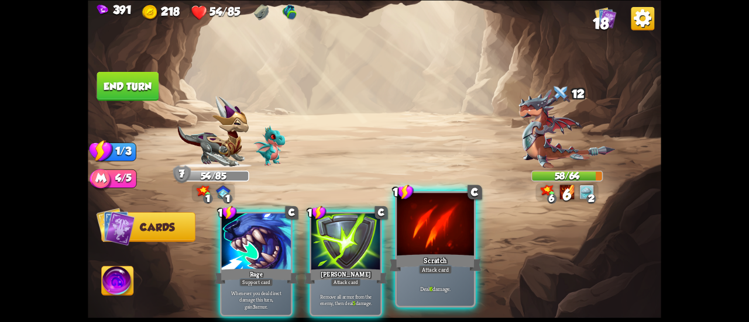
click at [442, 251] on div at bounding box center [434, 225] width 77 height 65
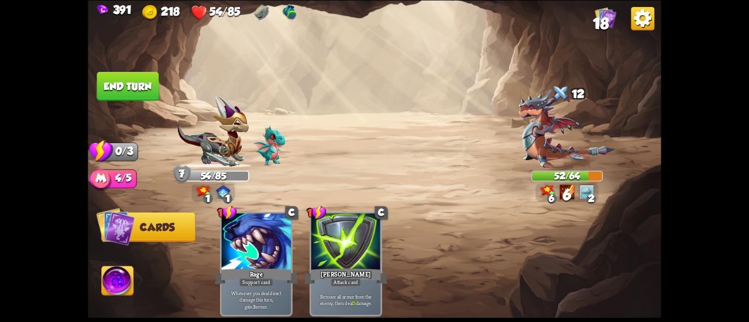
click at [139, 86] on button "End turn" at bounding box center [128, 85] width 62 height 29
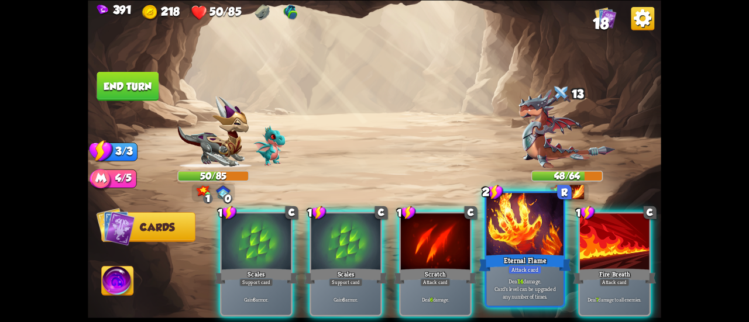
click at [503, 244] on div at bounding box center [524, 225] width 77 height 65
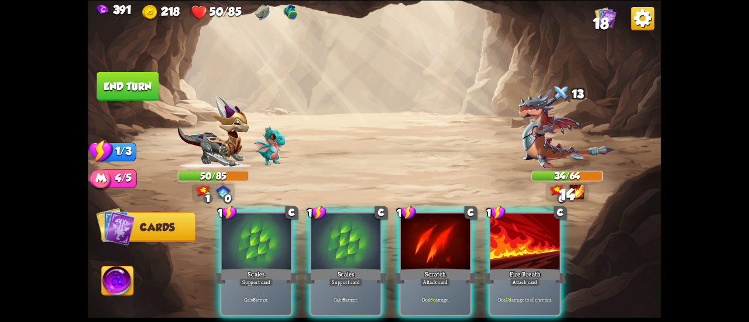
click at [503, 244] on div at bounding box center [524, 242] width 69 height 58
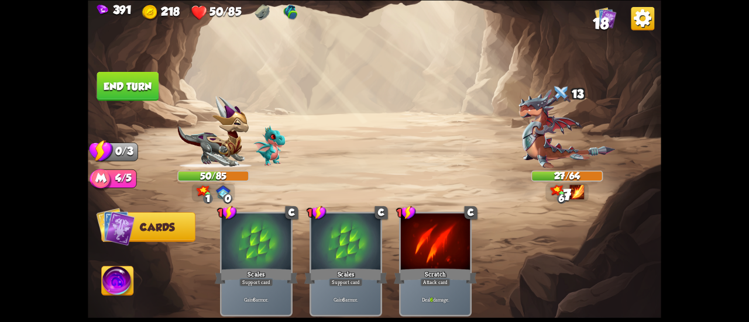
click at [123, 85] on button "End turn" at bounding box center [128, 85] width 62 height 29
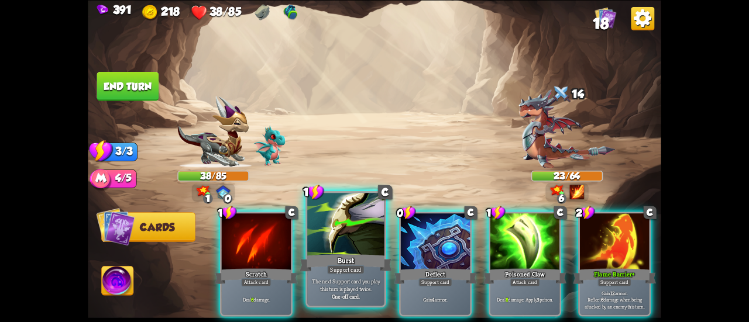
click at [353, 228] on div at bounding box center [345, 225] width 77 height 65
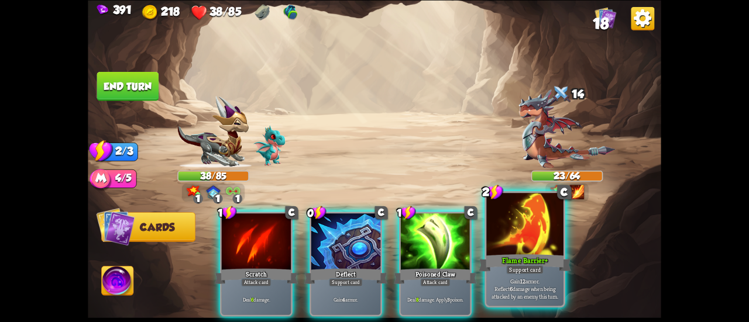
click at [529, 235] on div at bounding box center [524, 225] width 77 height 65
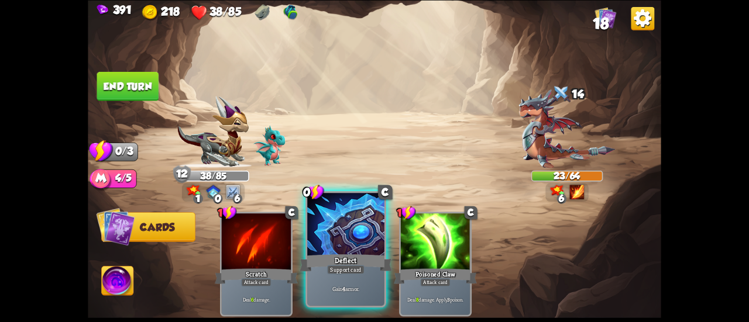
click at [326, 241] on div at bounding box center [345, 225] width 77 height 65
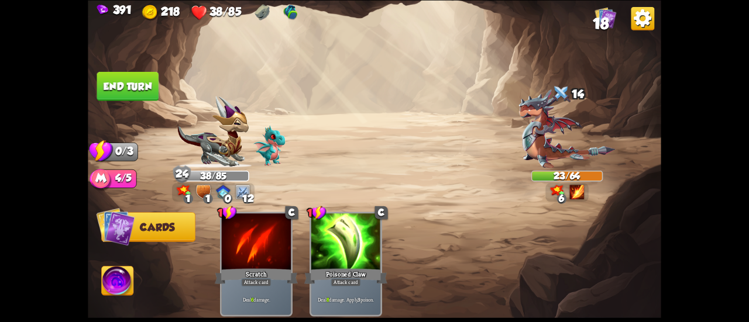
click at [124, 98] on button "End turn" at bounding box center [128, 85] width 62 height 29
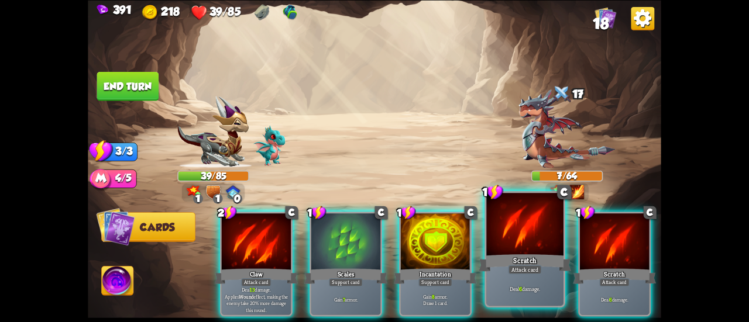
click at [529, 261] on div "Scratch" at bounding box center [524, 263] width 92 height 20
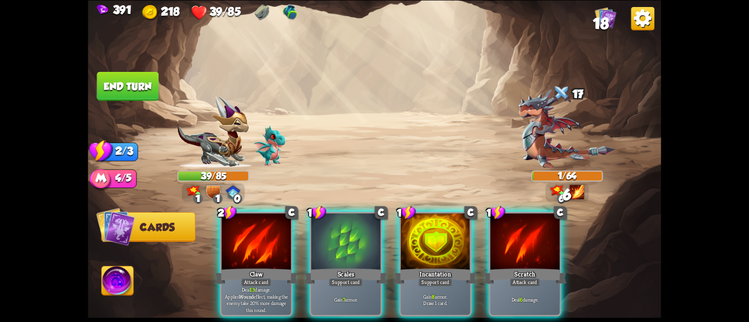
click at [110, 85] on button "End turn" at bounding box center [128, 85] width 62 height 29
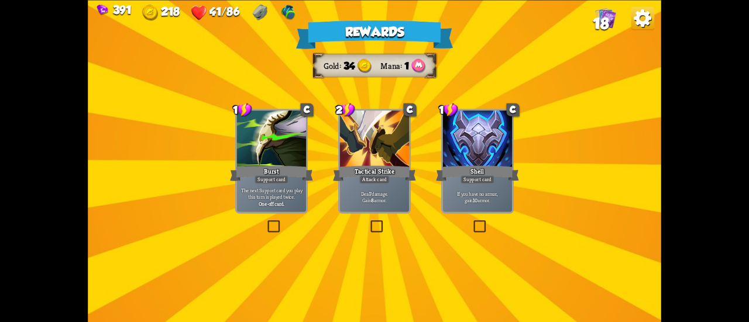
click at [377, 178] on div "Attack card" at bounding box center [374, 179] width 30 height 8
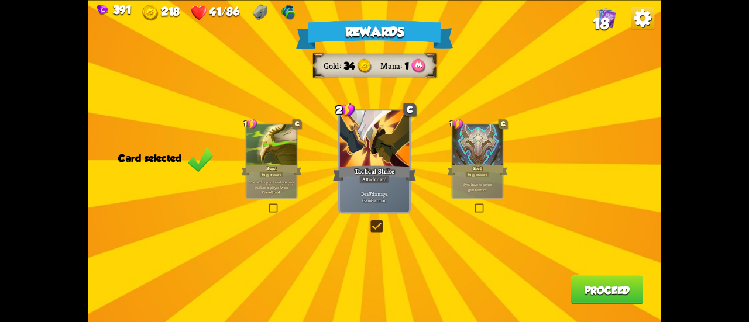
click at [601, 286] on button "Proceed" at bounding box center [607, 289] width 73 height 29
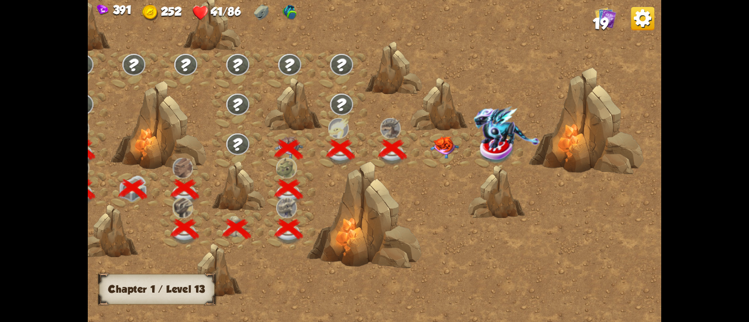
click at [444, 142] on img at bounding box center [444, 147] width 29 height 22
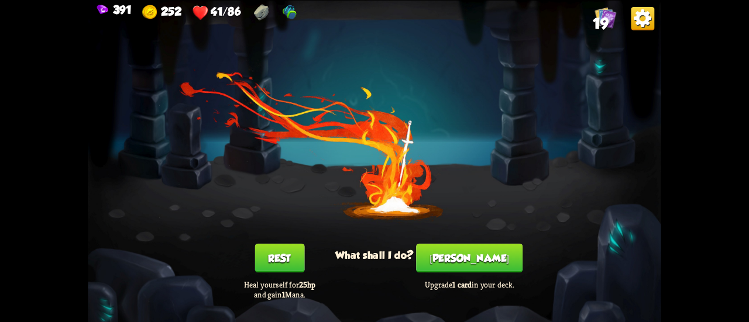
click at [468, 254] on button "[PERSON_NAME]" at bounding box center [469, 257] width 106 height 29
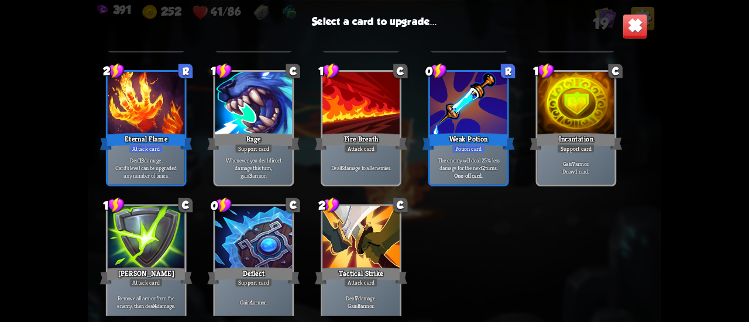
scroll to position [368, 0]
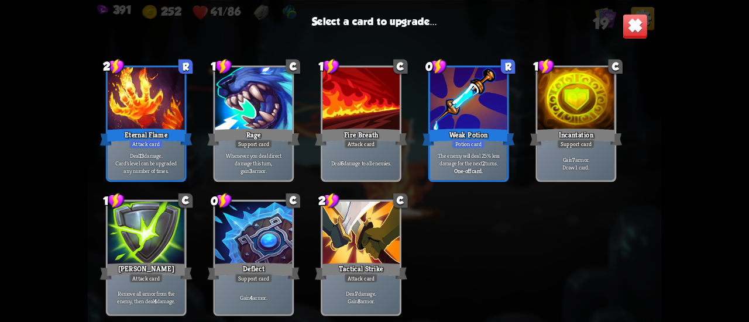
click at [329, 257] on div at bounding box center [360, 234] width 77 height 65
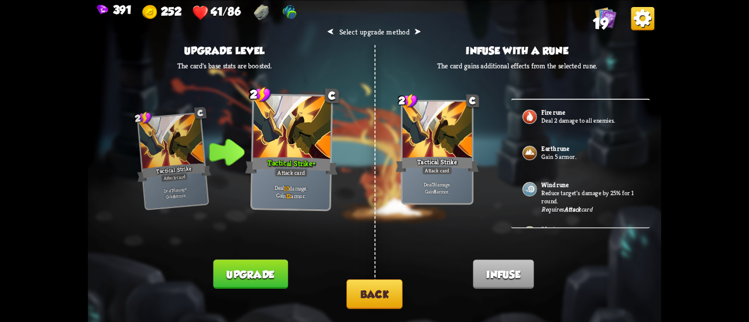
click at [380, 301] on button "Back" at bounding box center [374, 295] width 56 height 30
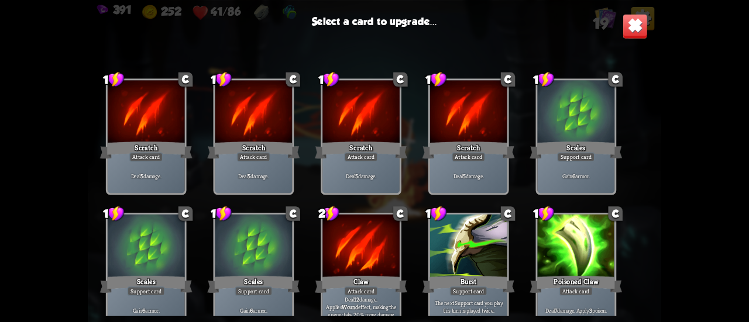
click at [632, 29] on img at bounding box center [634, 25] width 25 height 25
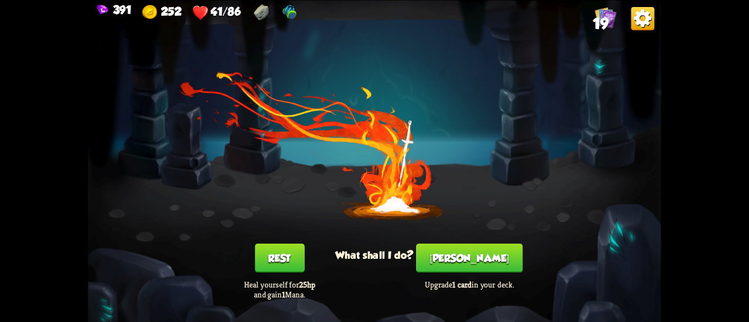
click at [275, 259] on button "Rest" at bounding box center [279, 257] width 50 height 29
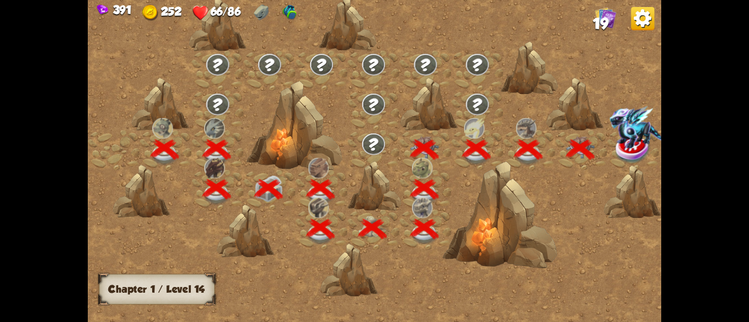
scroll to position [0, 178]
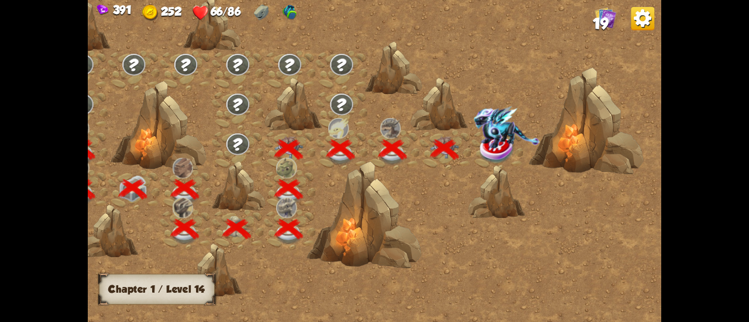
click at [499, 147] on img at bounding box center [506, 127] width 66 height 43
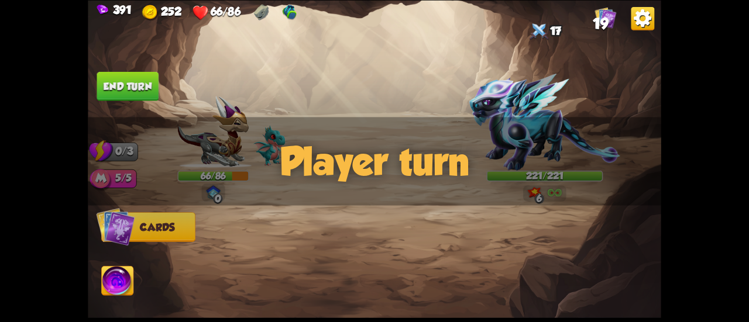
click at [542, 120] on div "Player turn" at bounding box center [374, 161] width 573 height 88
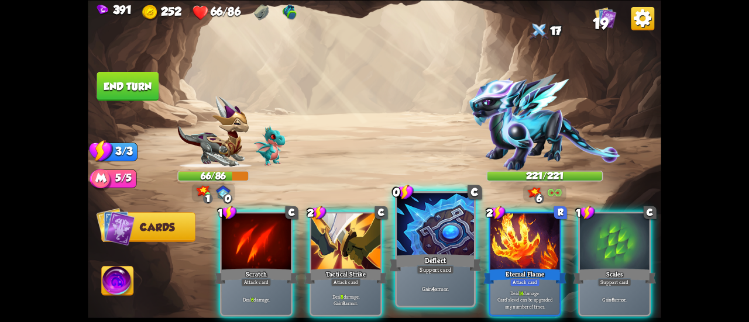
click at [425, 242] on div at bounding box center [434, 225] width 77 height 65
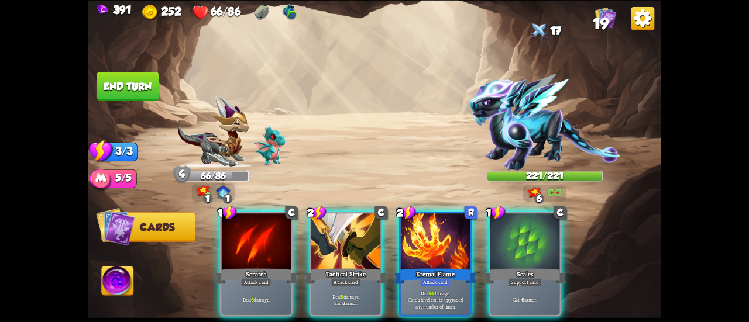
click at [118, 282] on img at bounding box center [118, 282] width 32 height 32
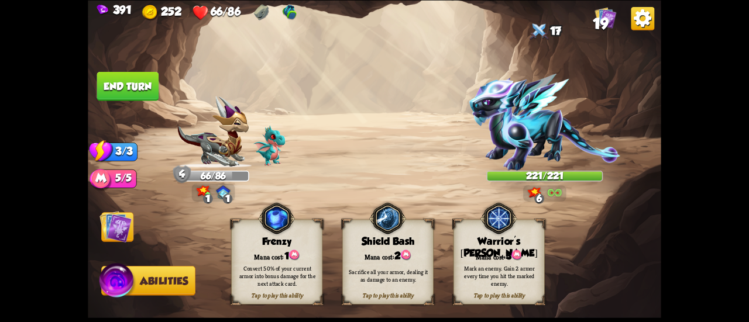
click at [531, 250] on div "Mana cost: 3" at bounding box center [498, 255] width 91 height 13
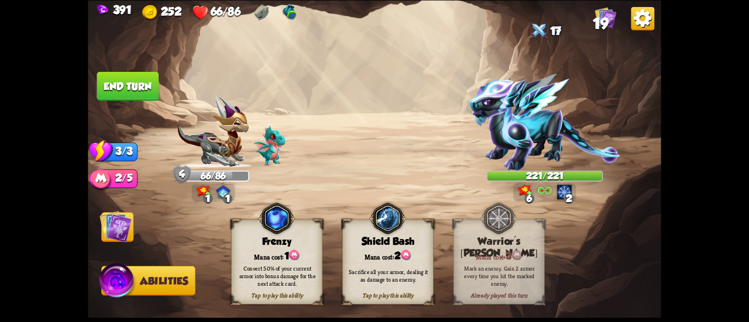
click at [110, 235] on img at bounding box center [115, 227] width 32 height 32
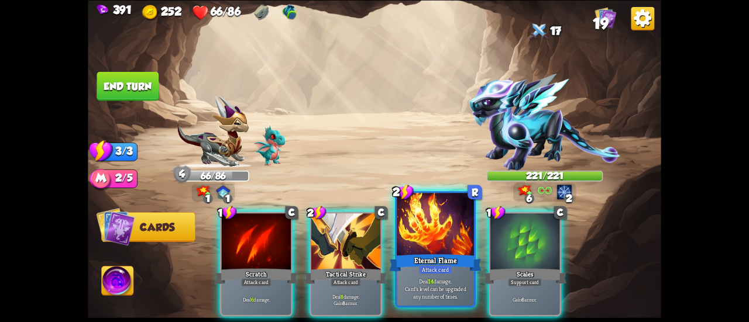
click at [438, 275] on div "Deal 14 damage. Card's level can be upgraded any number of times." at bounding box center [434, 288] width 77 height 33
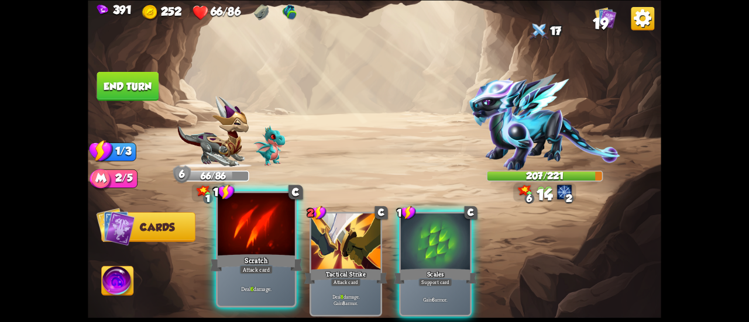
click at [255, 242] on div at bounding box center [256, 225] width 77 height 65
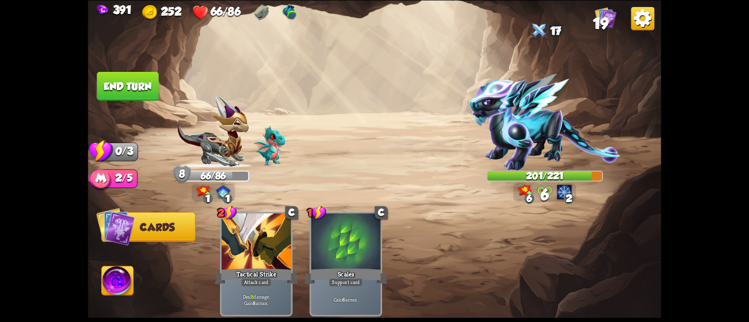
click at [136, 79] on button "End turn" at bounding box center [128, 85] width 62 height 29
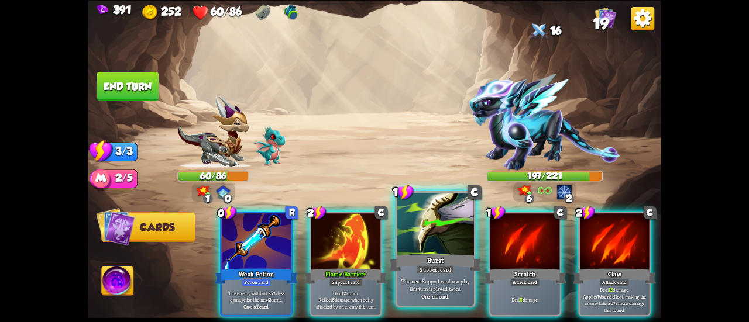
click at [418, 255] on div "Burst" at bounding box center [435, 263] width 92 height 20
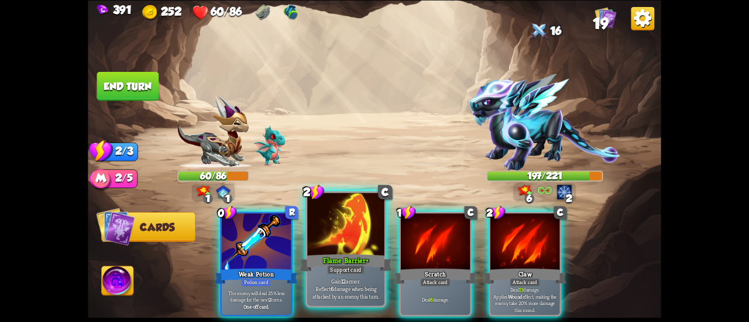
click at [356, 258] on div "Flame Barrier+" at bounding box center [345, 263] width 92 height 20
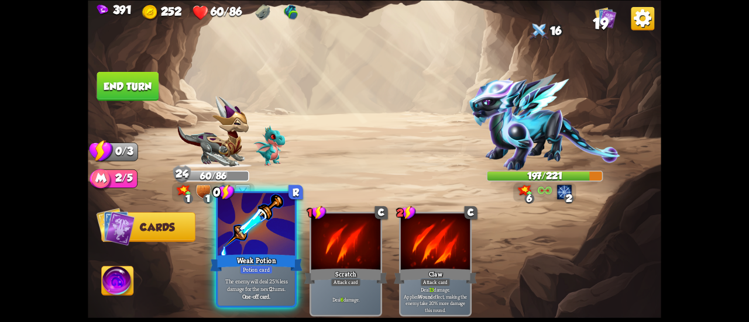
click at [237, 238] on div at bounding box center [256, 225] width 77 height 65
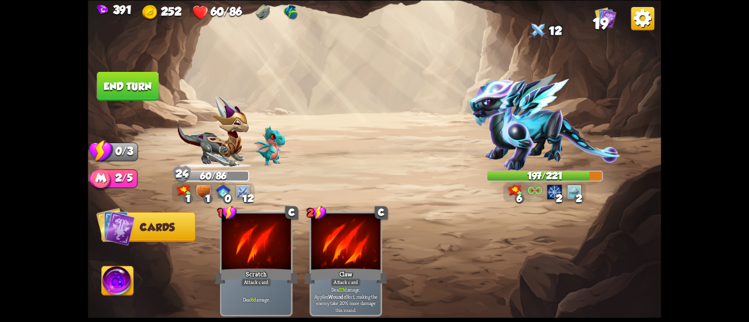
click at [139, 86] on button "End turn" at bounding box center [128, 85] width 62 height 29
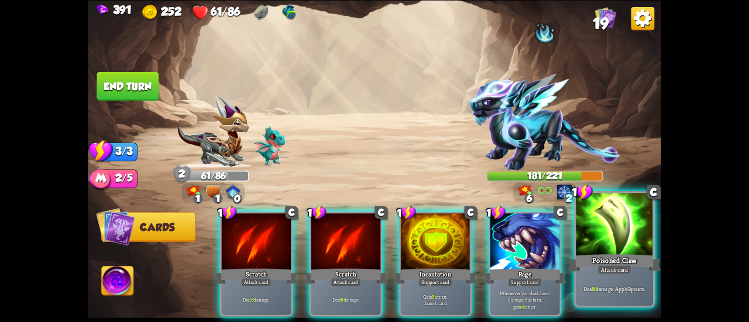
click at [619, 271] on div "Attack card" at bounding box center [613, 269] width 33 height 9
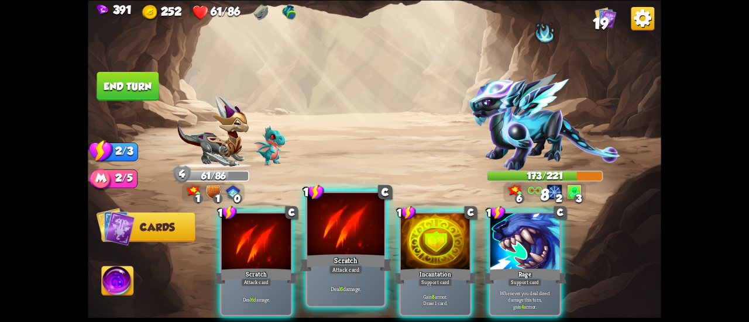
click at [353, 238] on div at bounding box center [345, 225] width 77 height 65
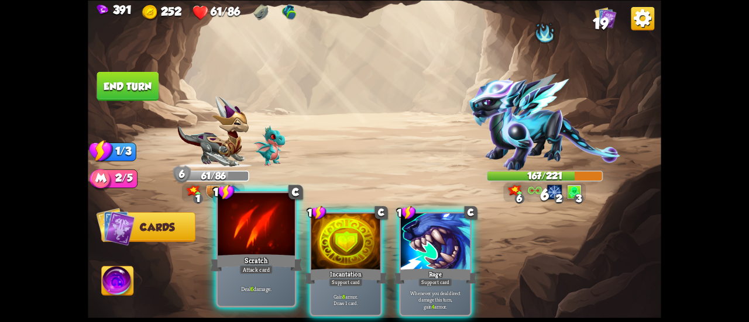
click at [243, 242] on div at bounding box center [256, 225] width 77 height 65
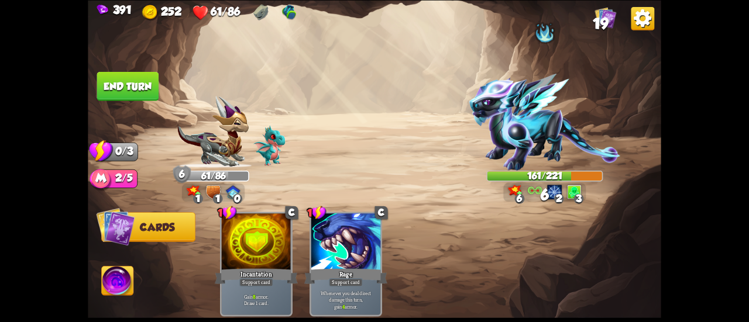
click at [124, 86] on button "End turn" at bounding box center [128, 85] width 62 height 29
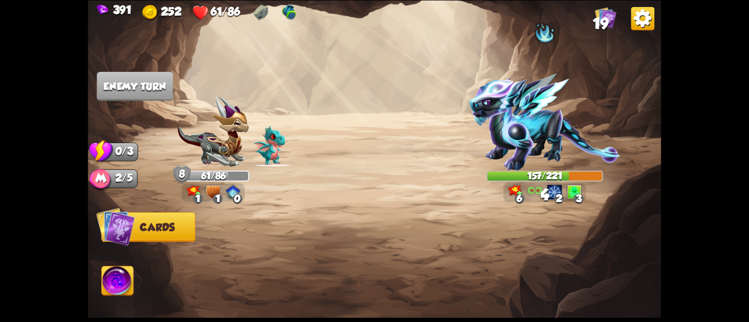
click at [290, 12] on img at bounding box center [289, 12] width 16 height 16
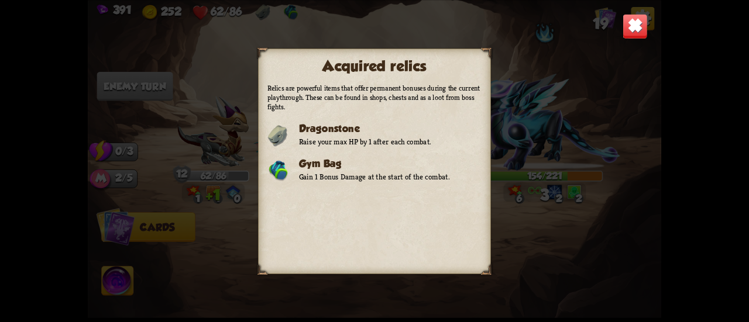
click at [629, 31] on img at bounding box center [634, 25] width 25 height 25
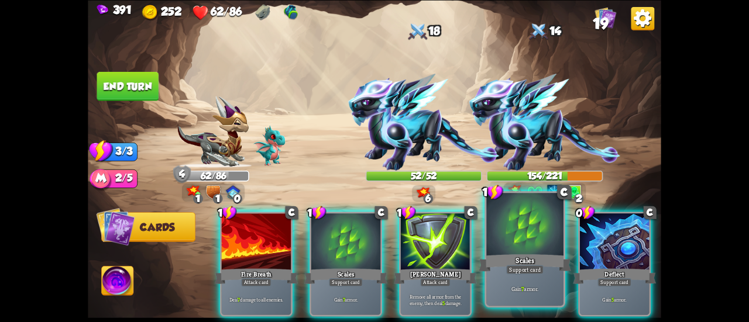
click at [511, 256] on div "Scales" at bounding box center [524, 263] width 92 height 20
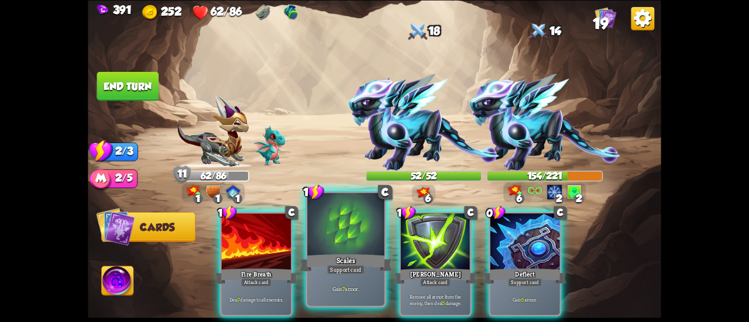
click at [323, 249] on div at bounding box center [345, 225] width 77 height 65
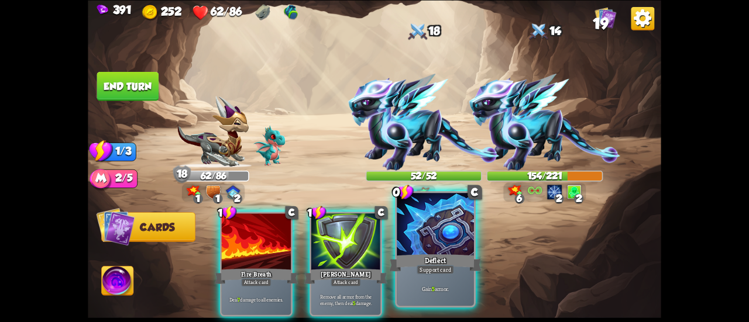
click at [419, 238] on div at bounding box center [434, 225] width 77 height 65
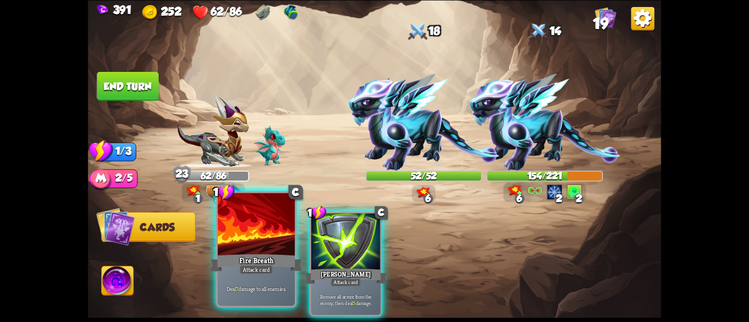
click at [265, 261] on div "Fire Breath" at bounding box center [256, 263] width 92 height 20
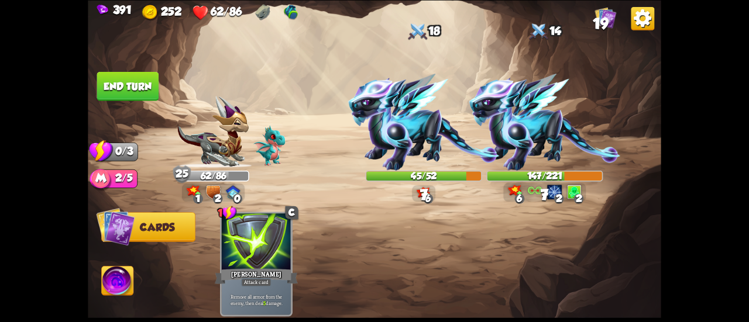
click at [125, 93] on button "End turn" at bounding box center [128, 85] width 62 height 29
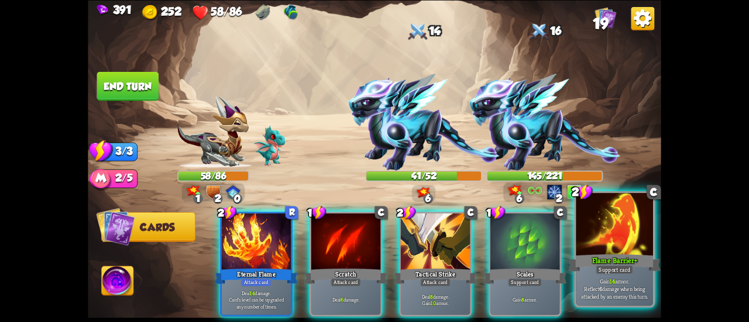
click at [604, 250] on div at bounding box center [613, 225] width 77 height 65
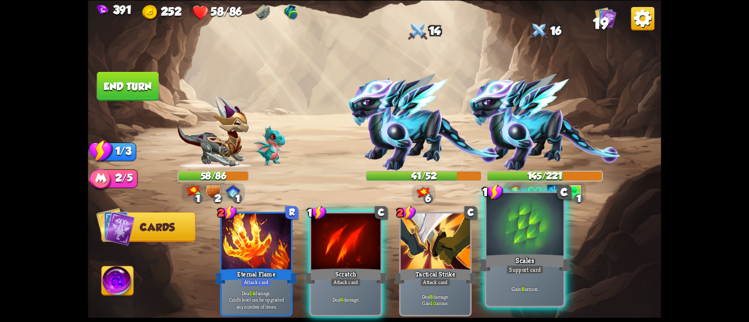
click at [526, 259] on div "Scales" at bounding box center [524, 263] width 92 height 20
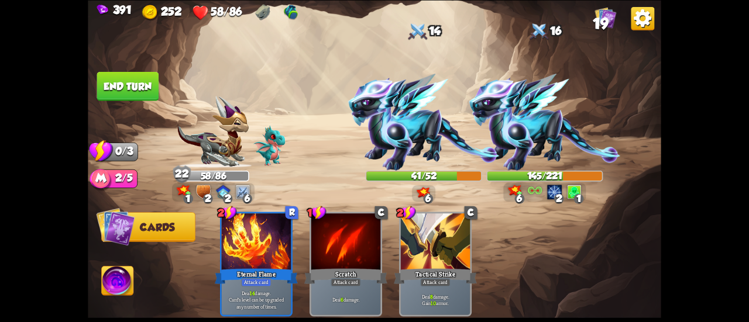
click at [123, 88] on button "End turn" at bounding box center [128, 85] width 62 height 29
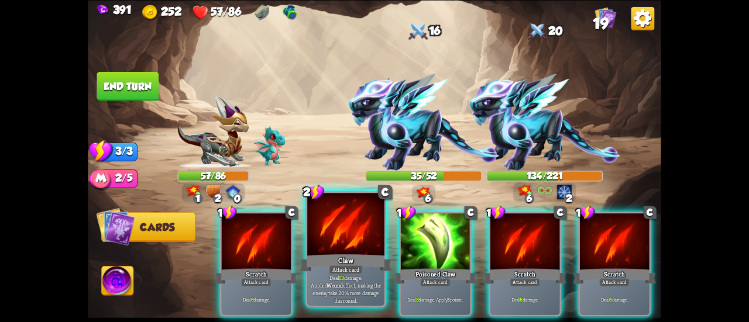
click at [352, 232] on div at bounding box center [345, 225] width 77 height 65
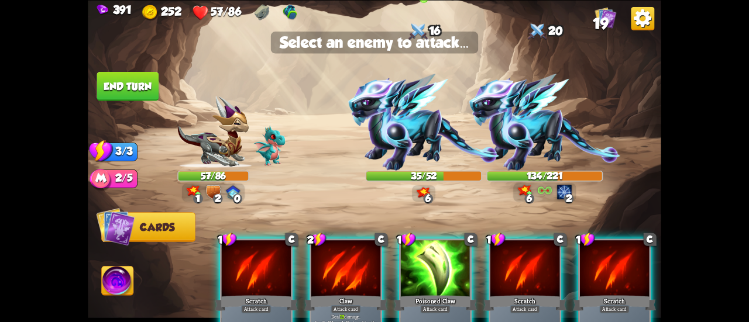
click at [380, 136] on img at bounding box center [423, 122] width 151 height 97
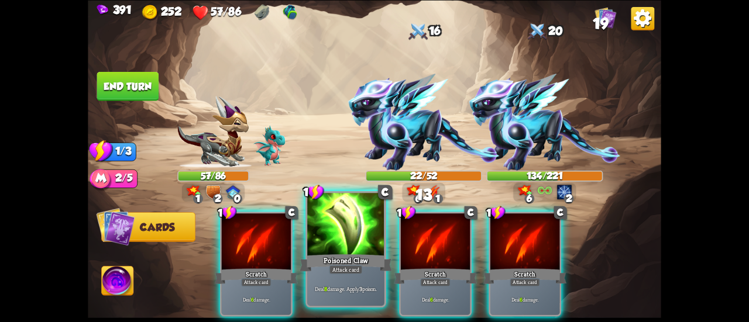
click at [366, 218] on div at bounding box center [345, 225] width 77 height 65
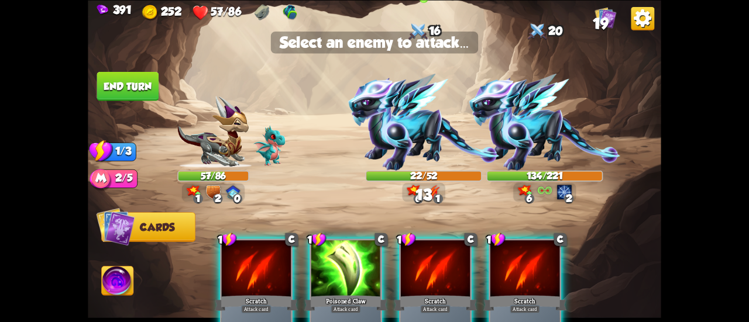
click at [404, 120] on img at bounding box center [423, 122] width 151 height 97
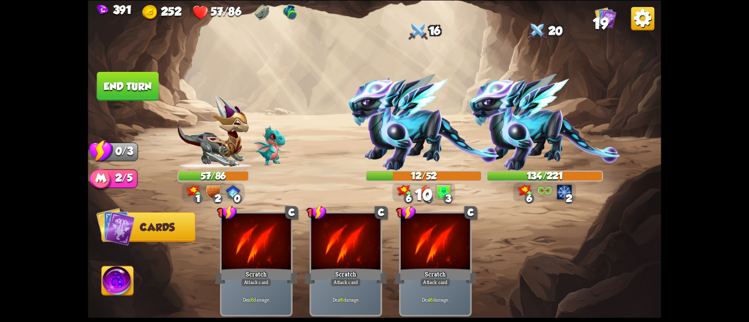
click at [109, 87] on button "End turn" at bounding box center [128, 85] width 62 height 29
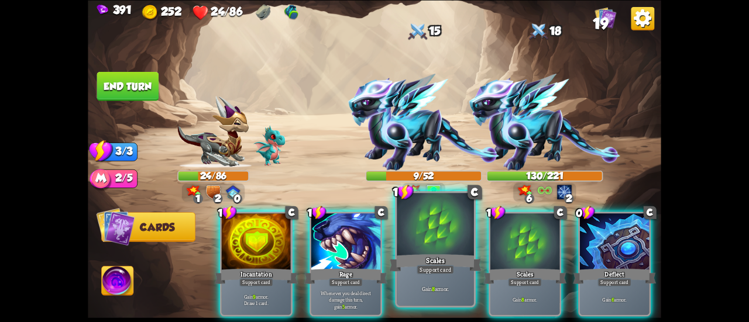
click at [451, 250] on div at bounding box center [434, 225] width 77 height 65
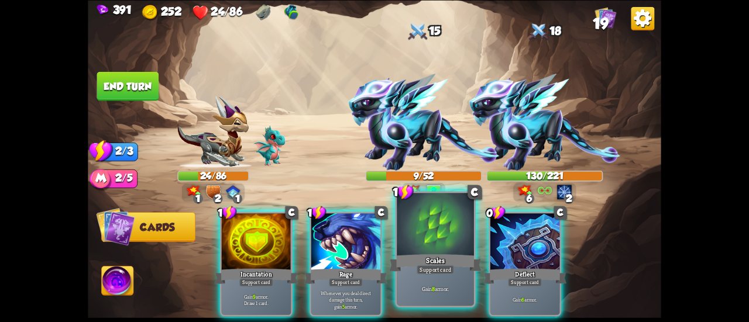
click at [457, 254] on div "Scales" at bounding box center [435, 263] width 92 height 20
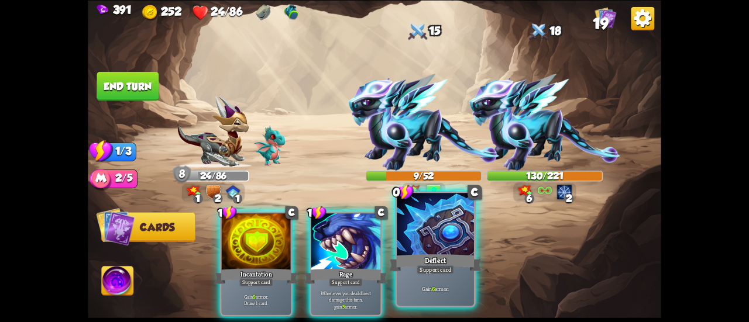
click at [461, 254] on div "Deflect" at bounding box center [435, 263] width 92 height 20
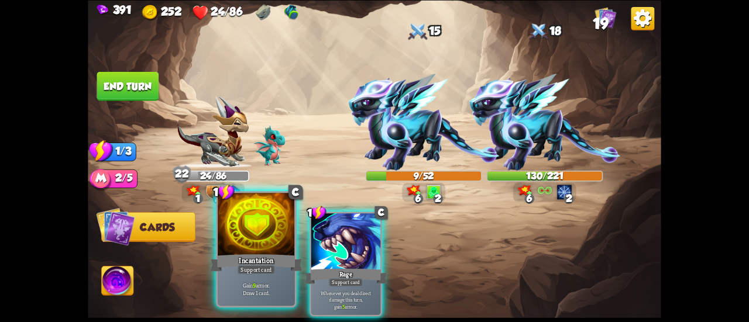
click at [279, 244] on div at bounding box center [256, 225] width 77 height 65
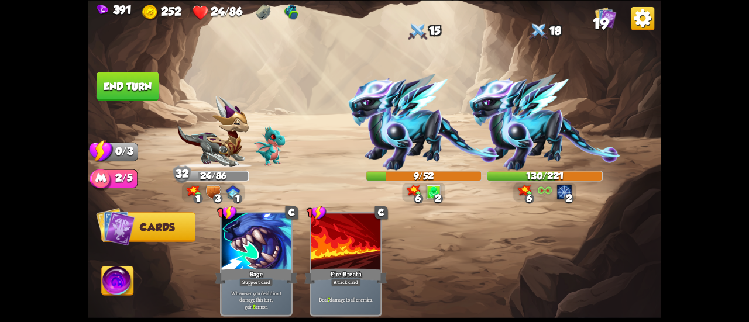
click at [133, 105] on img at bounding box center [374, 161] width 573 height 322
click at [132, 99] on button "End turn" at bounding box center [128, 85] width 62 height 29
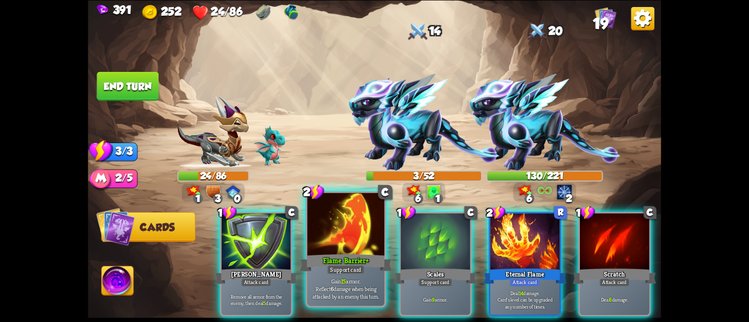
click at [351, 229] on div at bounding box center [345, 225] width 77 height 65
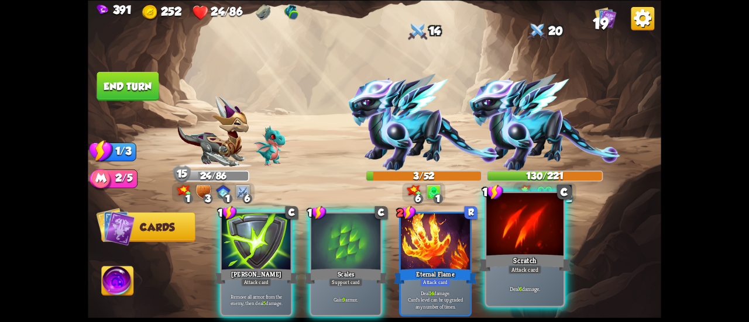
click at [505, 243] on div at bounding box center [524, 225] width 77 height 65
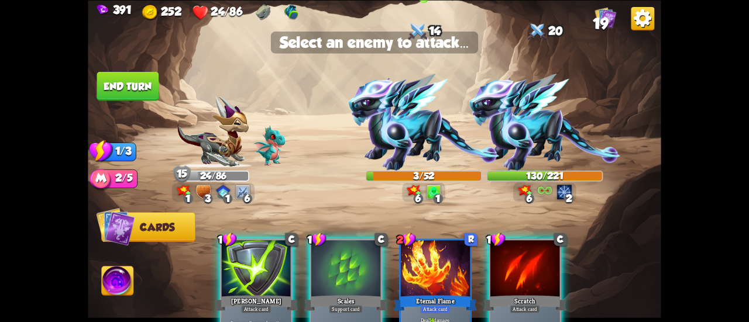
click at [435, 130] on img at bounding box center [423, 122] width 151 height 97
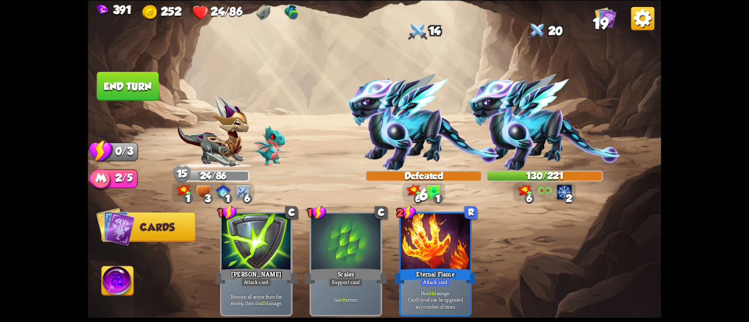
click at [123, 81] on button "End turn" at bounding box center [127, 86] width 63 height 30
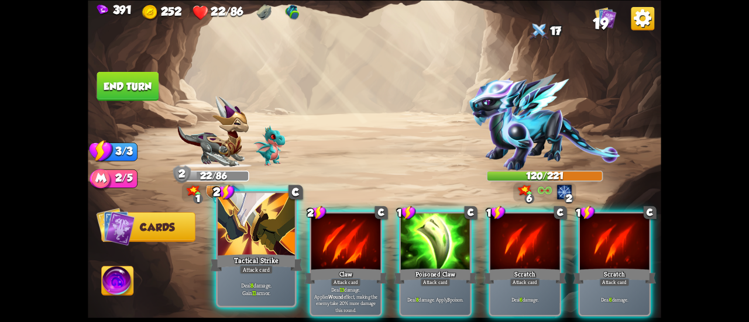
click at [267, 233] on div at bounding box center [256, 225] width 77 height 65
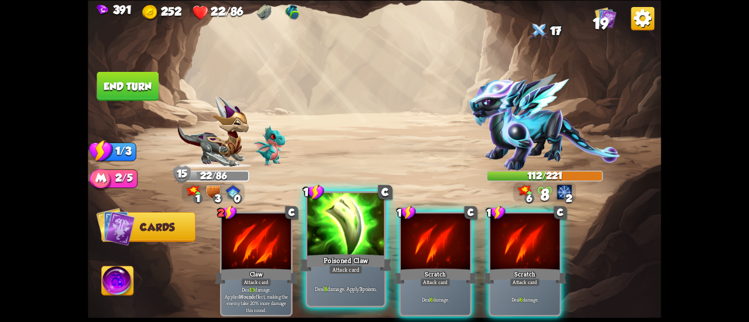
click at [322, 240] on div at bounding box center [345, 225] width 77 height 65
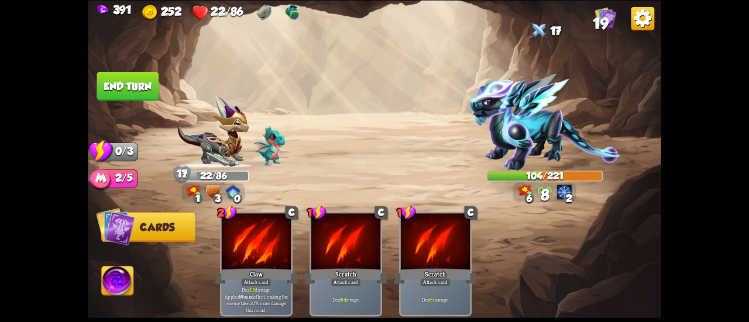
click at [137, 85] on button "End turn" at bounding box center [128, 85] width 62 height 29
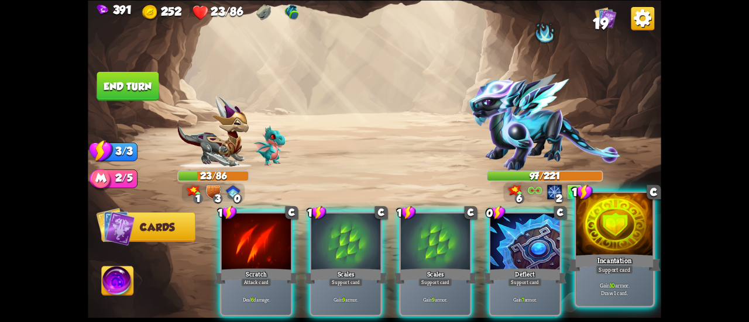
click at [585, 266] on div "Incantation" at bounding box center [614, 263] width 92 height 20
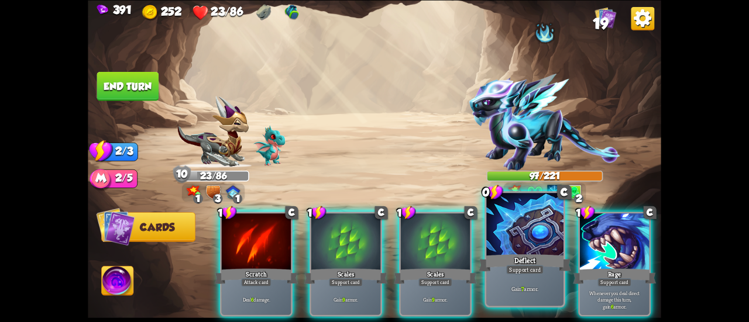
click at [508, 261] on div "Deflect" at bounding box center [524, 263] width 92 height 20
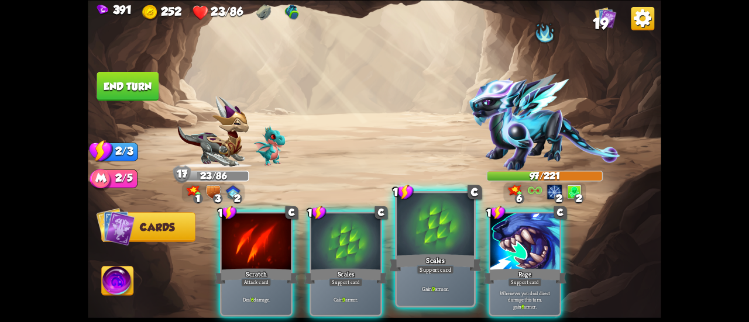
click at [427, 248] on div at bounding box center [434, 225] width 77 height 65
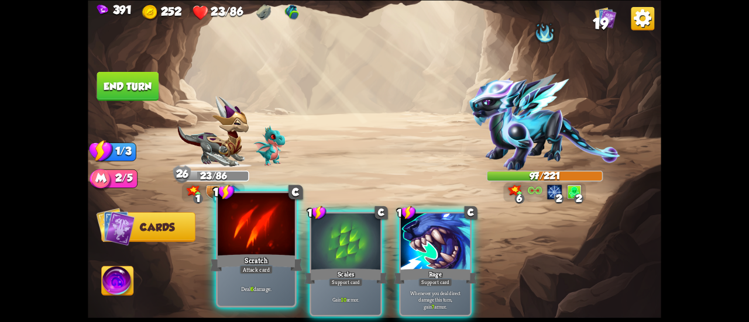
click at [217, 246] on div "1 C Scratch Attack card Deal 6 damage." at bounding box center [256, 249] width 81 height 116
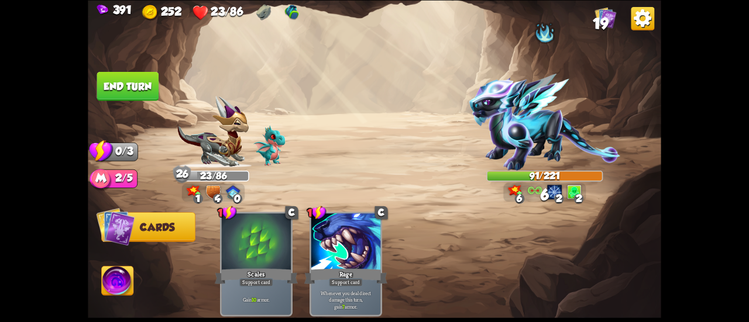
click at [136, 77] on button "End turn" at bounding box center [128, 85] width 62 height 29
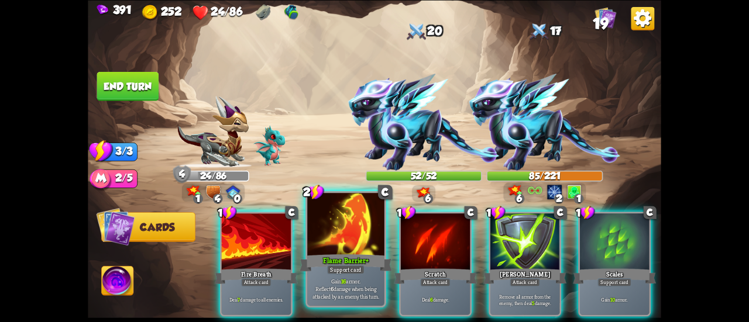
click at [329, 224] on div at bounding box center [345, 225] width 77 height 65
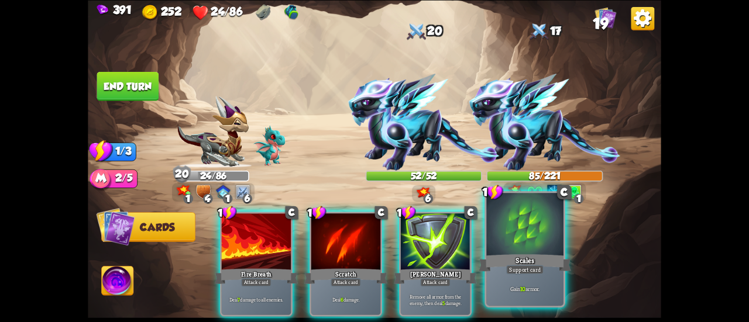
click at [515, 247] on div at bounding box center [524, 225] width 77 height 65
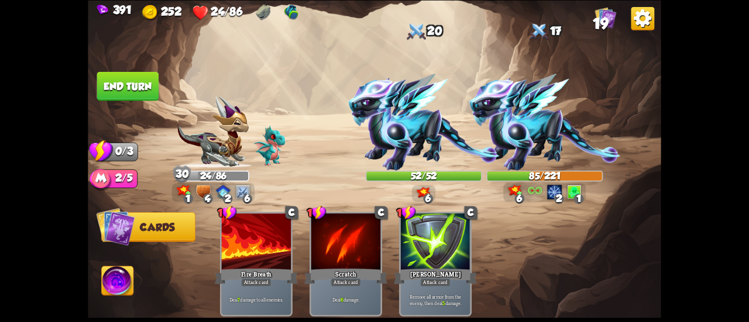
click at [120, 80] on button "End turn" at bounding box center [128, 85] width 62 height 29
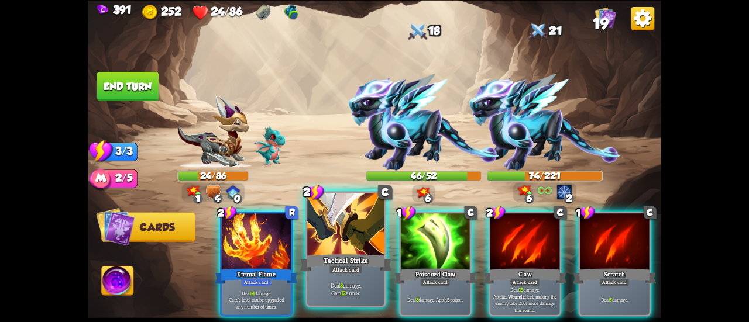
click at [340, 252] on div at bounding box center [345, 225] width 77 height 65
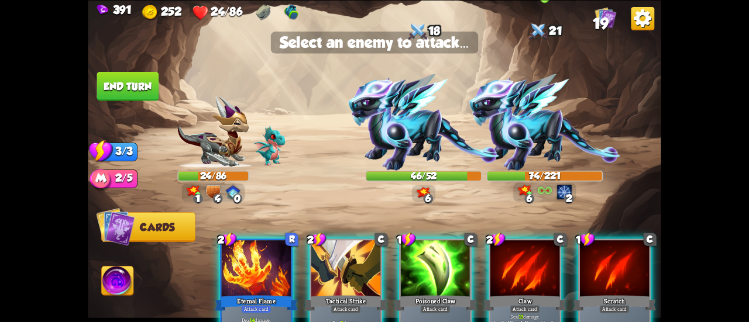
click at [510, 126] on img at bounding box center [543, 122] width 151 height 97
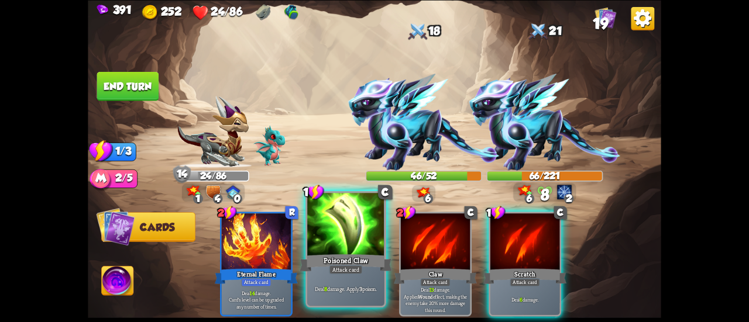
click at [345, 256] on div "Poisoned Claw" at bounding box center [345, 263] width 92 height 20
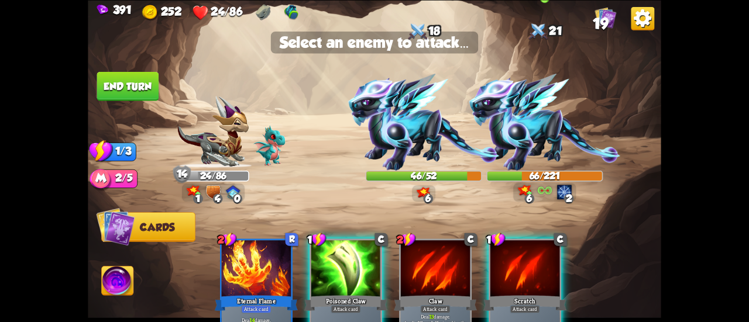
click at [540, 109] on img at bounding box center [543, 122] width 151 height 97
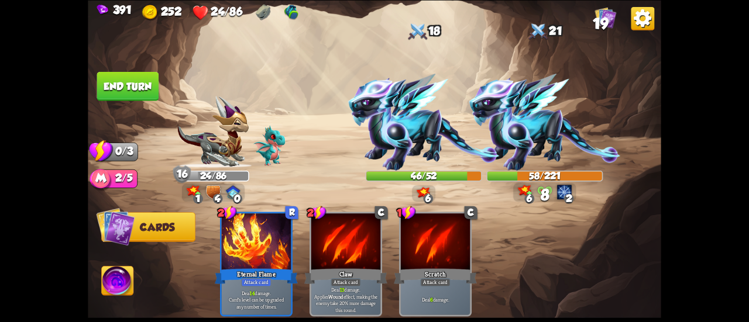
click at [119, 84] on button "End turn" at bounding box center [128, 85] width 62 height 29
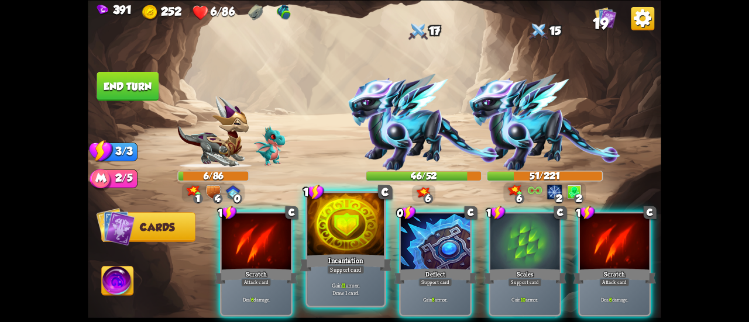
click at [356, 239] on div at bounding box center [345, 225] width 77 height 65
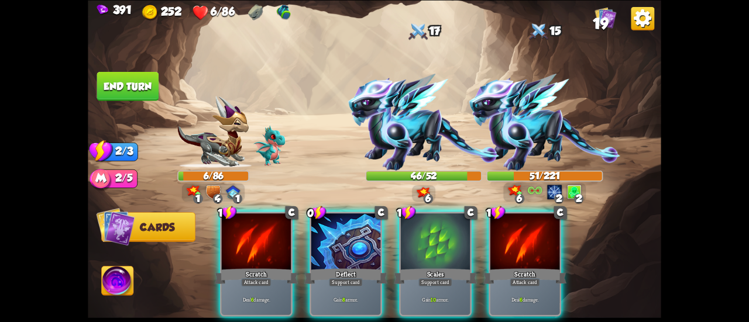
click at [356, 239] on div at bounding box center [345, 242] width 69 height 58
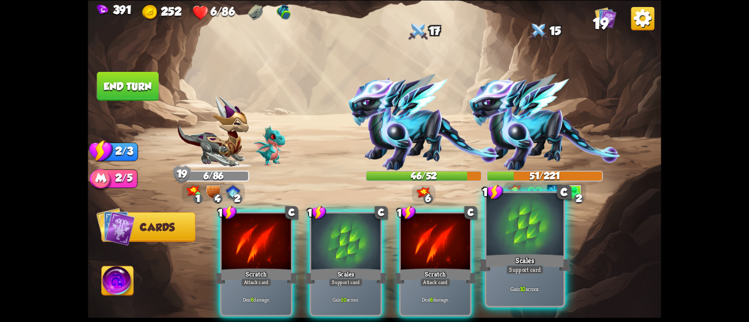
click at [513, 239] on div at bounding box center [524, 225] width 77 height 65
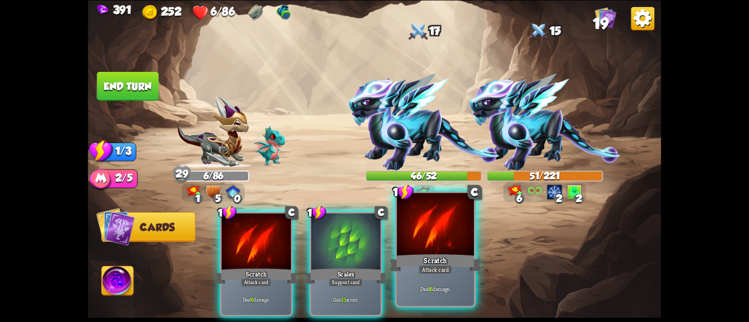
click at [437, 241] on div at bounding box center [434, 225] width 77 height 65
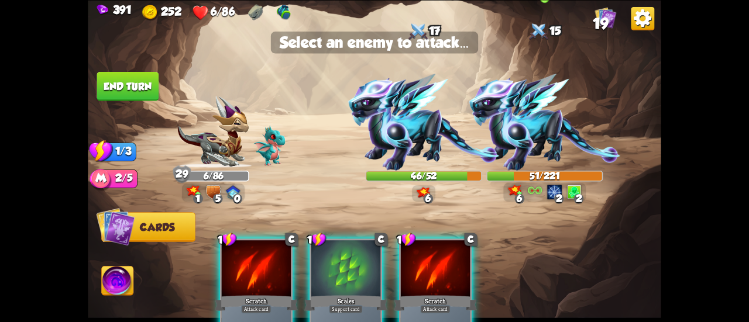
click at [539, 108] on img at bounding box center [543, 122] width 151 height 97
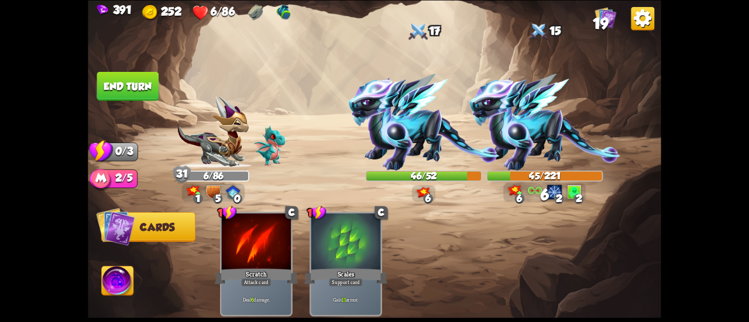
click at [136, 73] on button "End turn" at bounding box center [128, 85] width 62 height 29
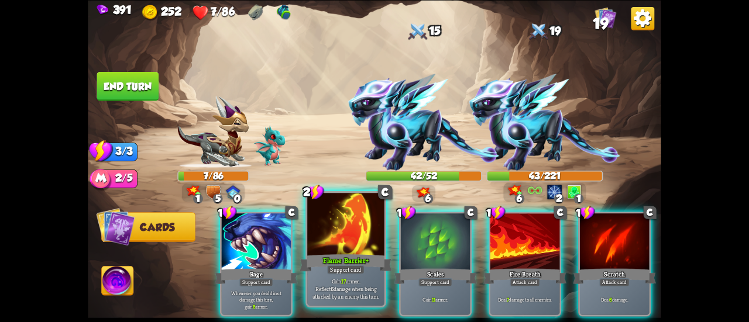
click at [333, 251] on div at bounding box center [345, 225] width 77 height 65
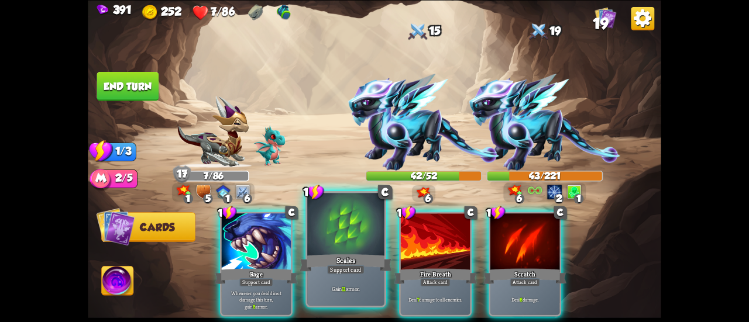
click at [327, 246] on div at bounding box center [345, 225] width 77 height 65
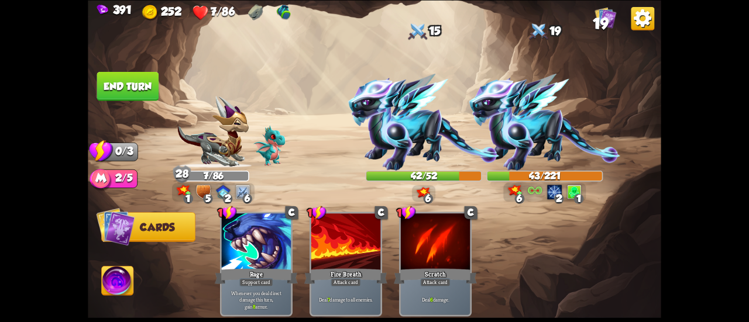
click at [136, 80] on button "End turn" at bounding box center [128, 85] width 62 height 29
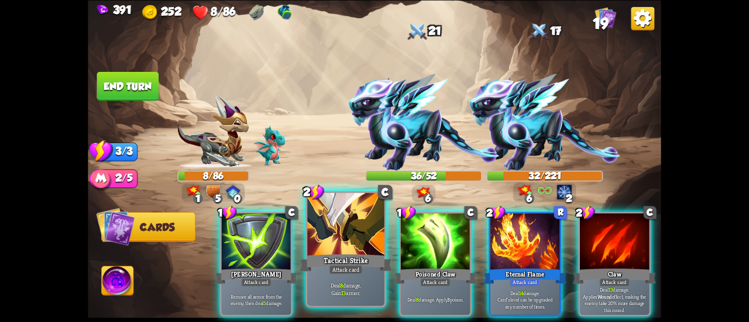
click at [345, 234] on div at bounding box center [345, 225] width 77 height 65
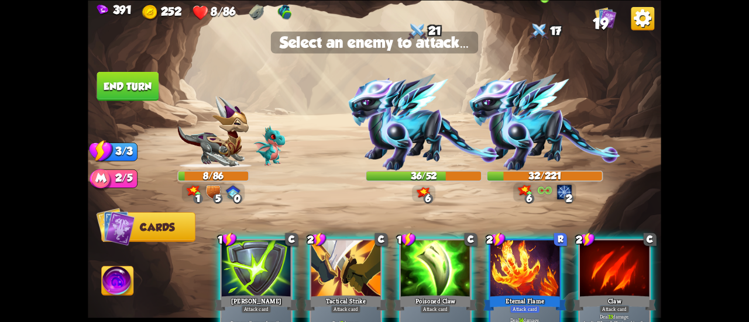
click at [529, 135] on img at bounding box center [543, 122] width 151 height 97
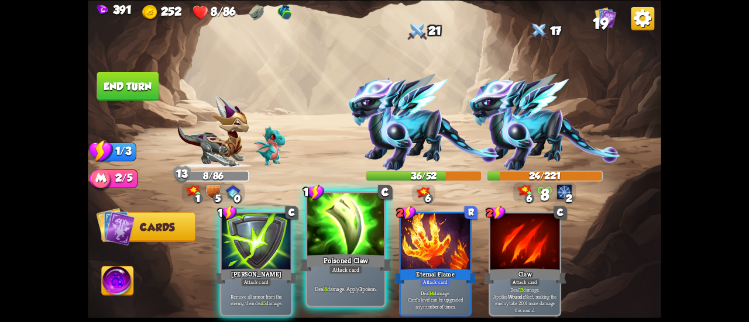
click at [352, 233] on div at bounding box center [345, 225] width 77 height 65
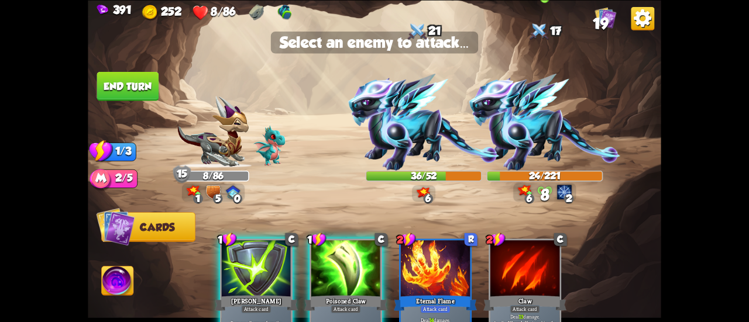
click at [534, 127] on img at bounding box center [543, 122] width 151 height 97
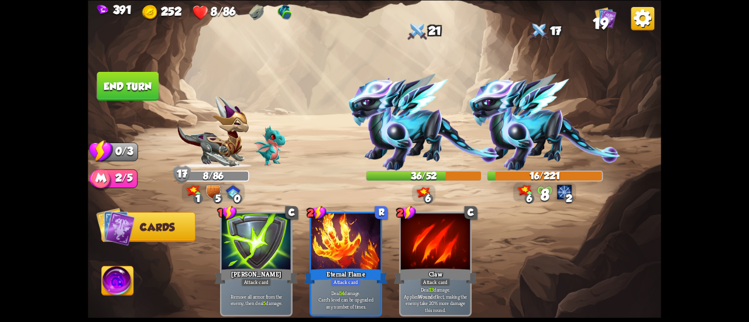
click at [135, 87] on button "End turn" at bounding box center [128, 85] width 62 height 29
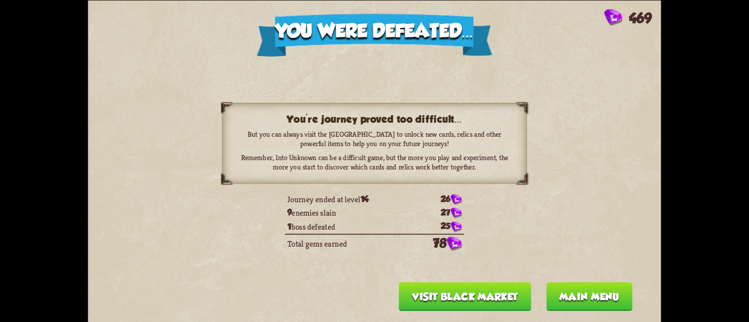
click at [571, 293] on button "Main menu" at bounding box center [589, 296] width 86 height 29
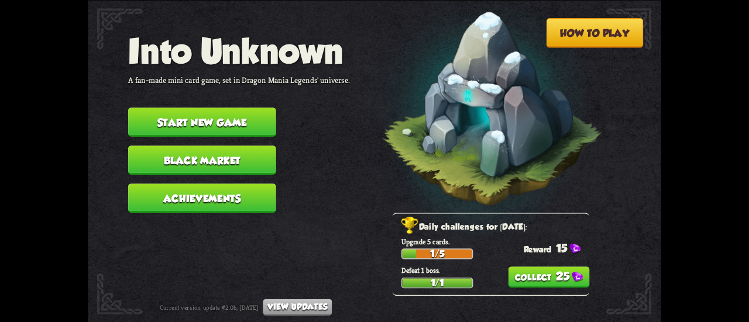
click at [545, 278] on button "25" at bounding box center [548, 277] width 81 height 21
click at [192, 167] on button "Black Market" at bounding box center [202, 160] width 148 height 29
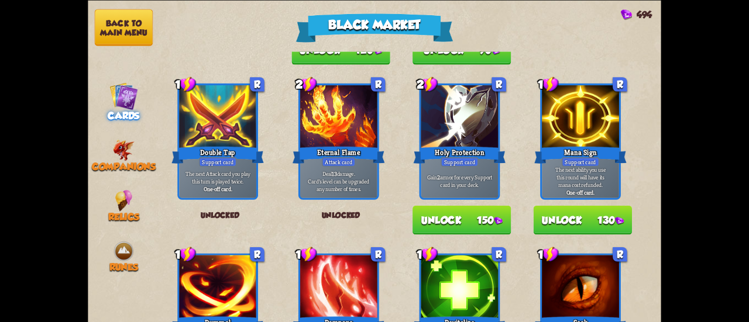
scroll to position [292, 0]
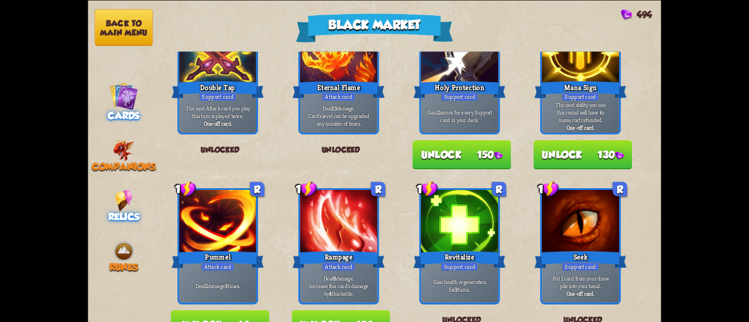
click at [119, 201] on img at bounding box center [123, 200] width 17 height 22
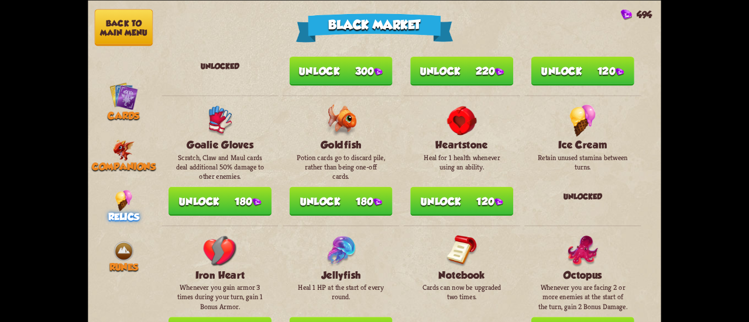
scroll to position [526, 0]
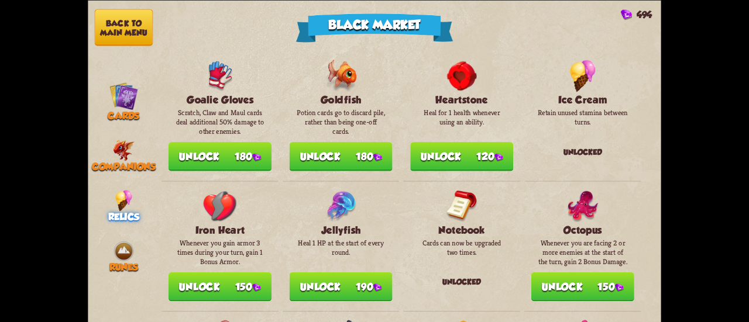
click at [375, 153] on img at bounding box center [377, 157] width 9 height 8
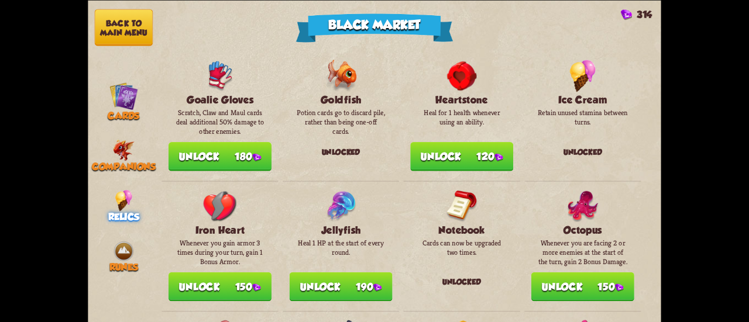
click at [361, 278] on button "Unlock 190" at bounding box center [340, 286] width 103 height 29
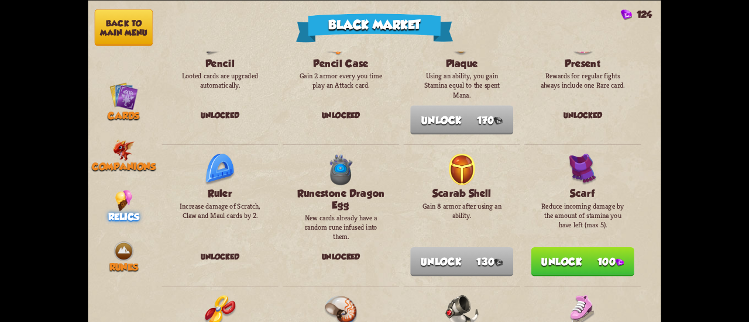
scroll to position [1053, 0]
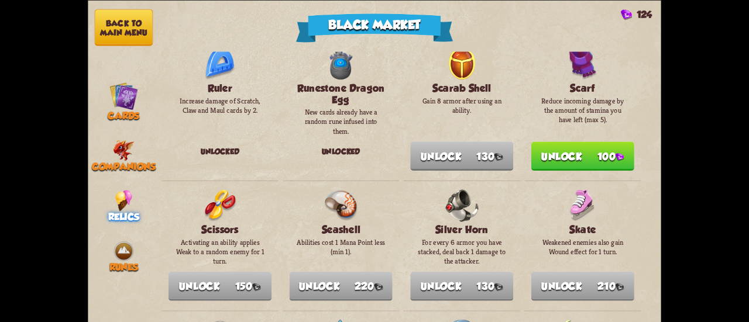
click at [542, 147] on button "Unlock 100" at bounding box center [582, 156] width 103 height 29
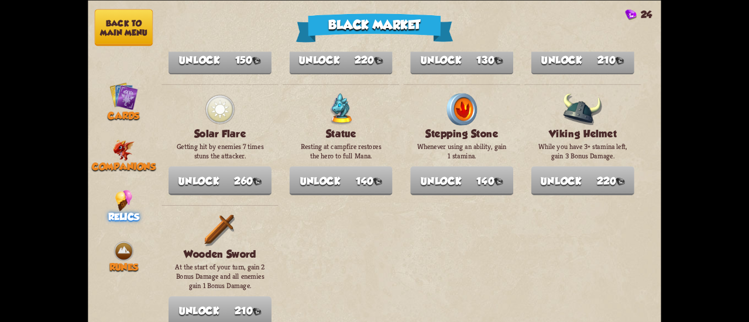
scroll to position [1350, 0]
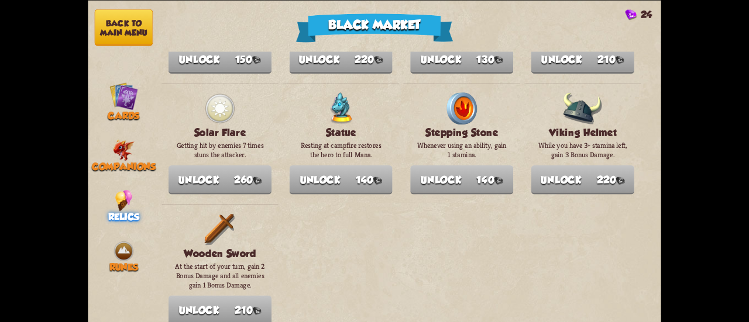
click at [132, 25] on button "Back to main menu" at bounding box center [124, 27] width 58 height 37
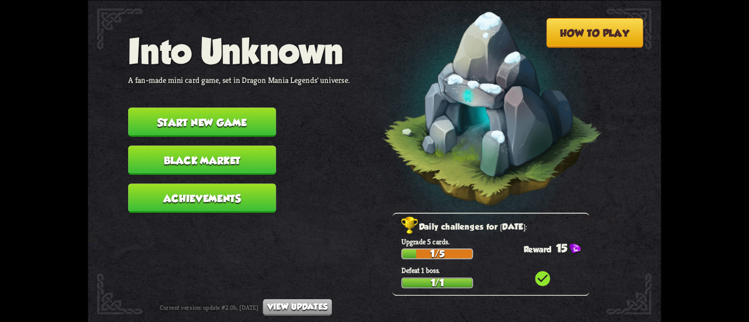
click at [242, 135] on button "Start new game" at bounding box center [202, 122] width 148 height 29
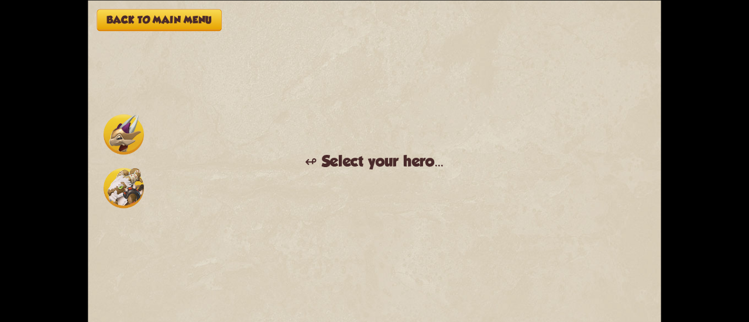
click at [118, 130] on img at bounding box center [124, 134] width 40 height 40
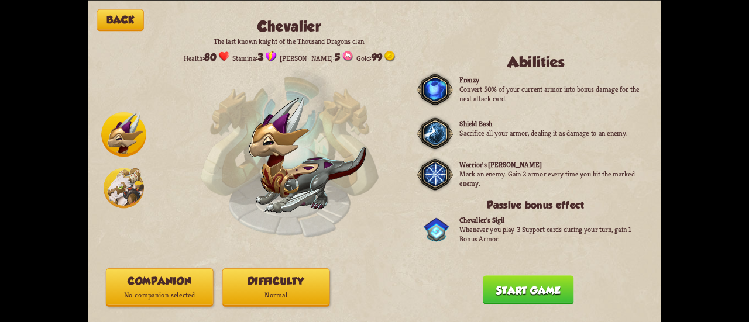
click at [267, 279] on button "Difficulty Normal" at bounding box center [276, 287] width 108 height 39
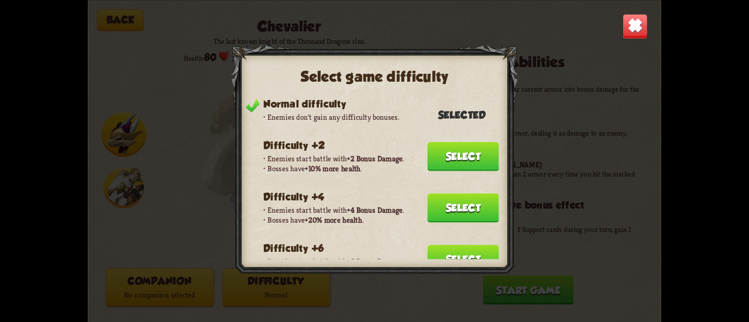
click at [441, 254] on button "Select" at bounding box center [462, 259] width 71 height 29
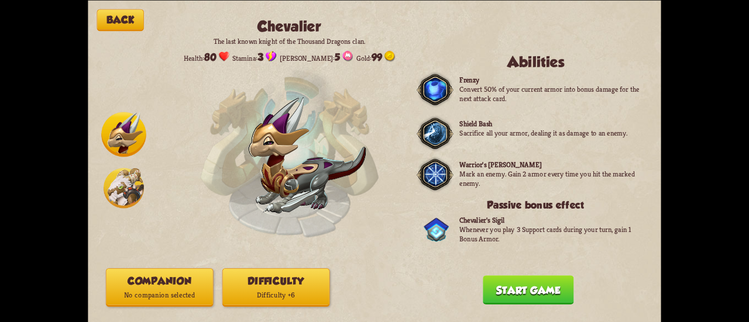
click at [199, 295] on p "No companion selected" at bounding box center [159, 295] width 106 height 14
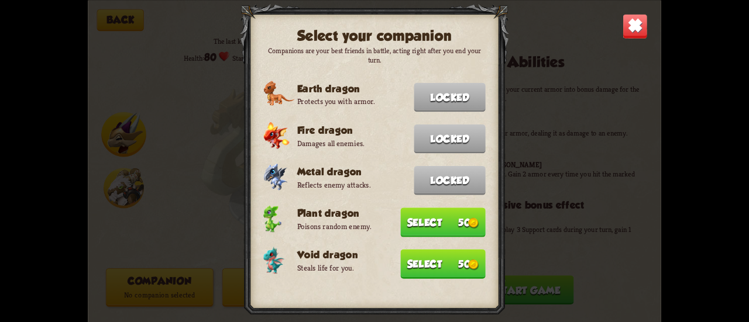
click at [409, 258] on button "Select 50" at bounding box center [442, 263] width 85 height 29
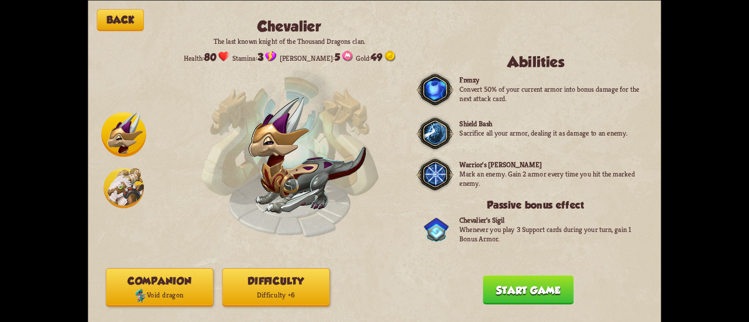
click at [526, 293] on button "Start game" at bounding box center [527, 289] width 91 height 29
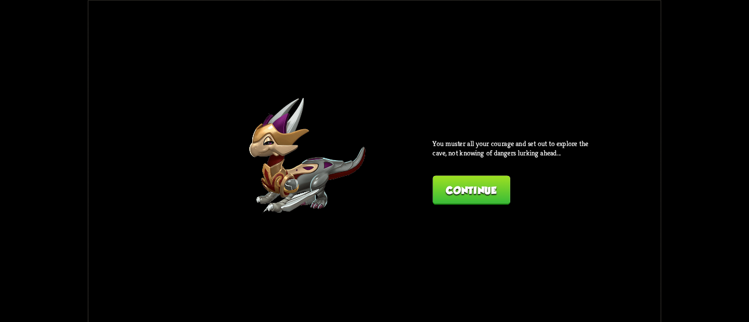
click at [488, 186] on button "Continue" at bounding box center [470, 189] width 77 height 29
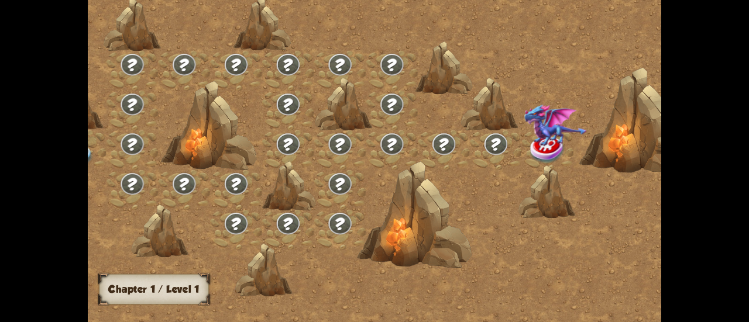
scroll to position [0, 0]
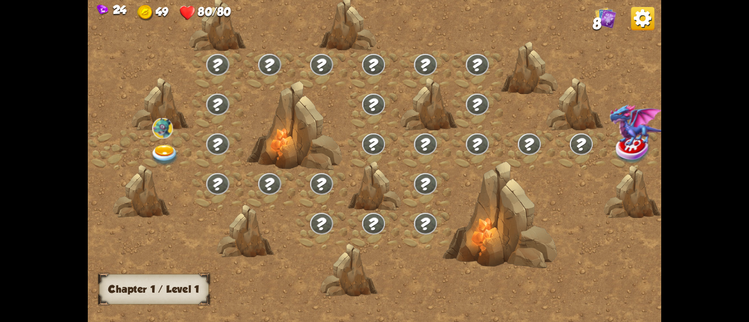
click at [170, 151] on img at bounding box center [164, 155] width 29 height 21
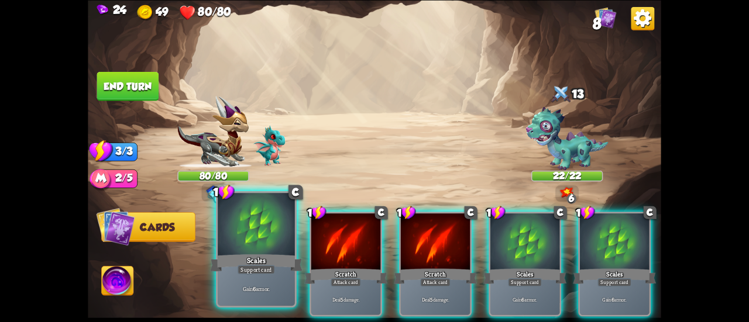
click at [257, 227] on div at bounding box center [256, 225] width 77 height 65
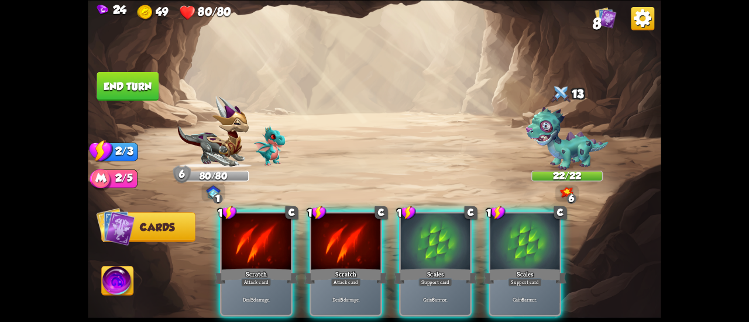
click at [413, 240] on div at bounding box center [435, 242] width 69 height 58
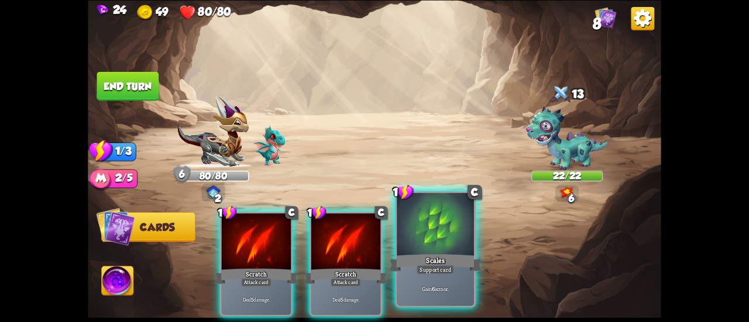
click at [441, 254] on div "Scales" at bounding box center [435, 263] width 92 height 20
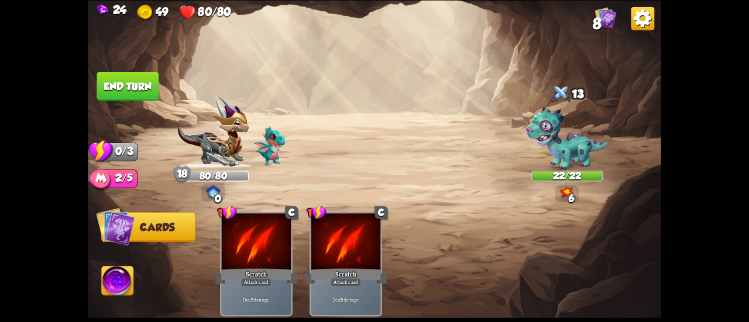
click at [136, 93] on button "End turn" at bounding box center [128, 85] width 62 height 29
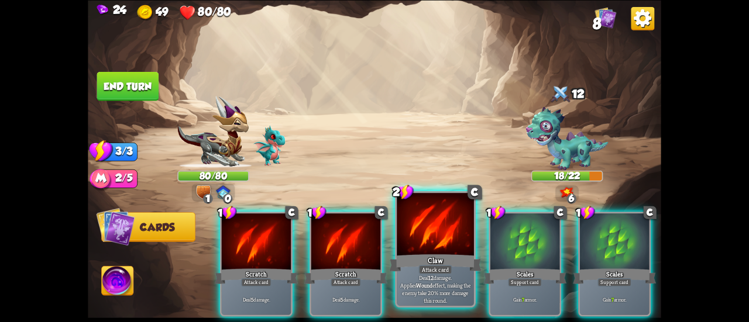
click at [429, 239] on div at bounding box center [434, 225] width 77 height 65
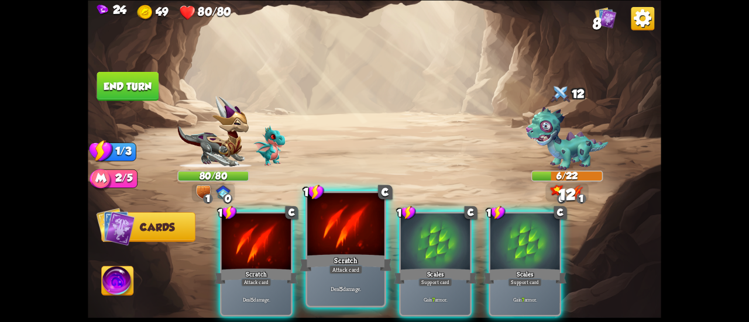
click at [361, 237] on div at bounding box center [345, 225] width 77 height 65
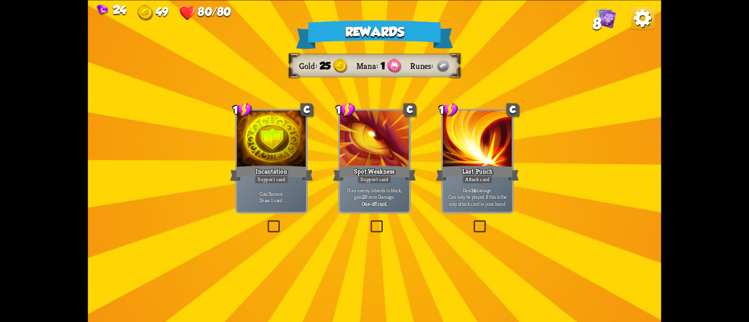
click at [298, 169] on div "Incantation" at bounding box center [271, 173] width 83 height 19
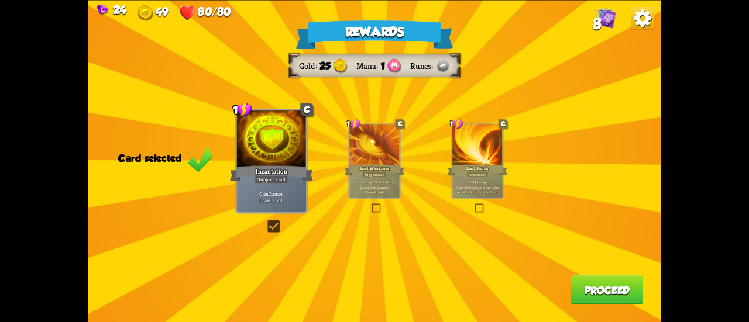
click at [618, 293] on button "Proceed" at bounding box center [607, 289] width 73 height 29
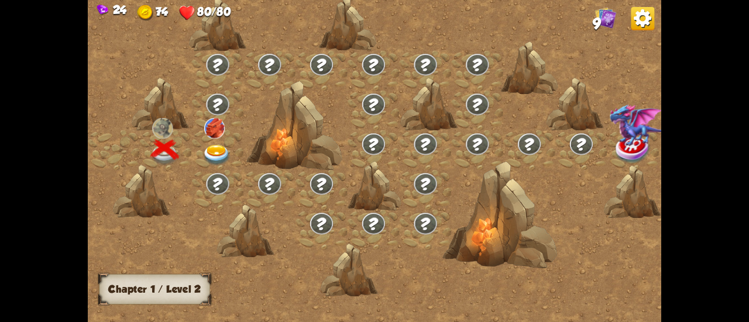
click at [220, 151] on img at bounding box center [216, 155] width 29 height 21
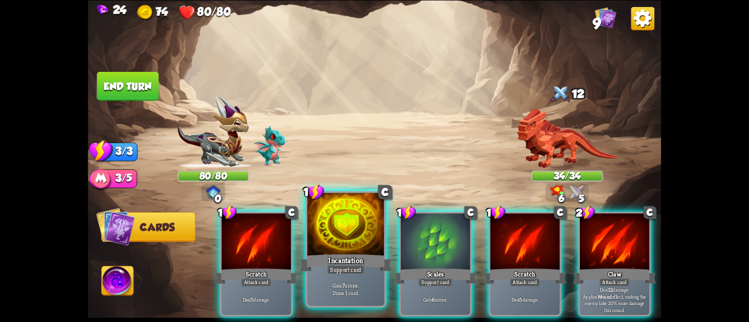
click at [335, 260] on div "Incantation" at bounding box center [345, 263] width 92 height 20
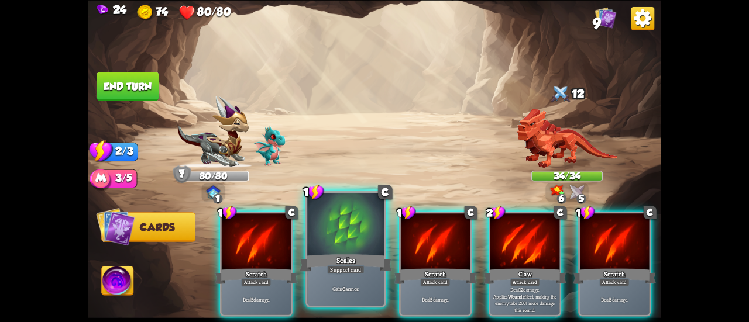
click at [331, 257] on div "Scales" at bounding box center [345, 263] width 92 height 20
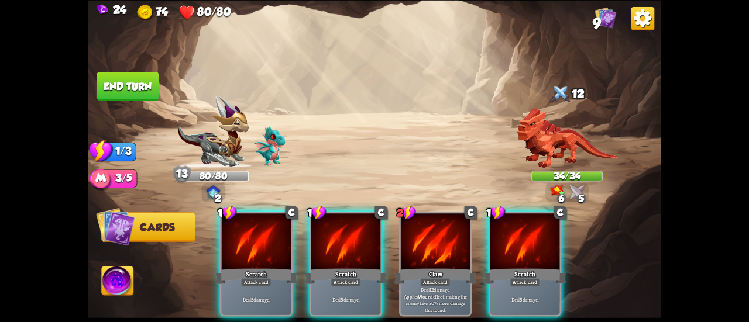
click at [339, 240] on div at bounding box center [345, 242] width 69 height 58
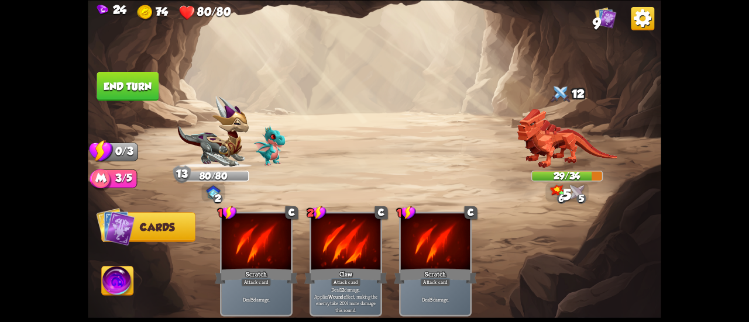
click at [144, 83] on button "End turn" at bounding box center [128, 85] width 62 height 29
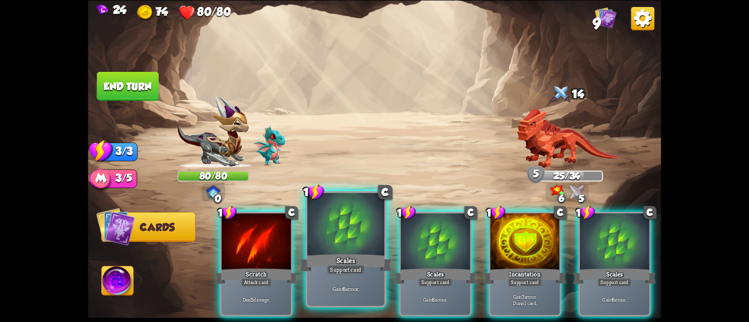
click at [352, 226] on div at bounding box center [345, 225] width 77 height 65
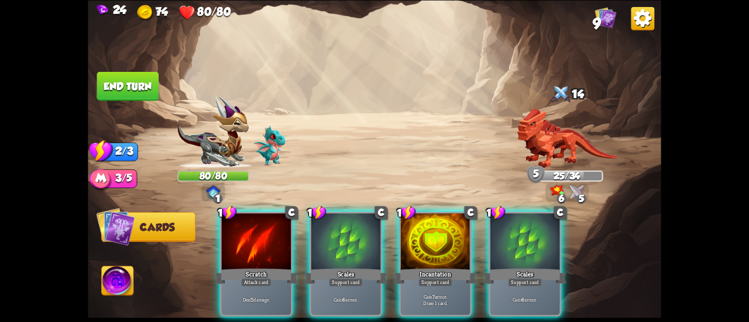
click at [352, 226] on div at bounding box center [345, 242] width 69 height 58
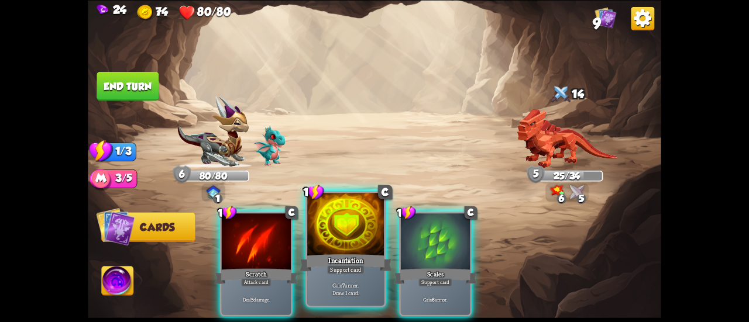
click at [372, 232] on div at bounding box center [345, 225] width 77 height 65
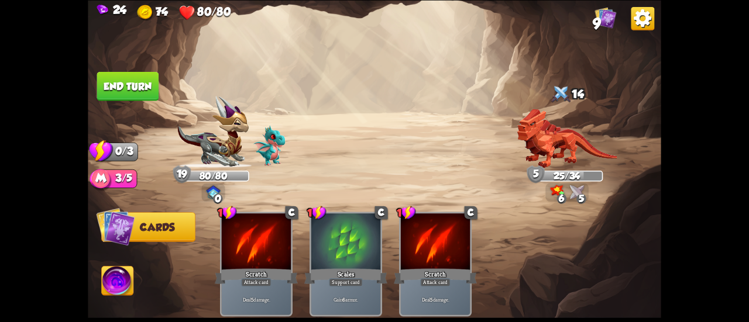
click at [146, 81] on button "End turn" at bounding box center [128, 85] width 62 height 29
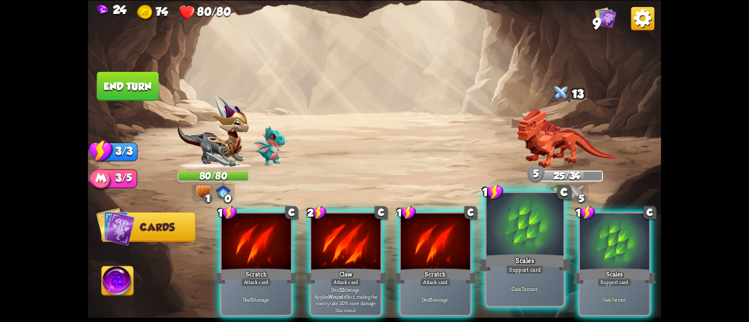
click at [516, 263] on div "Scales" at bounding box center [524, 263] width 92 height 20
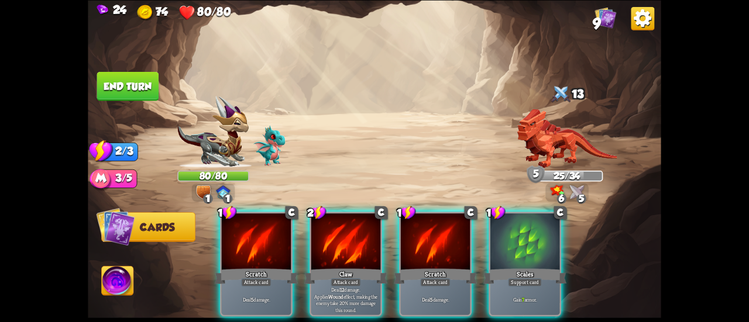
click at [516, 267] on div "Scales" at bounding box center [524, 276] width 83 height 19
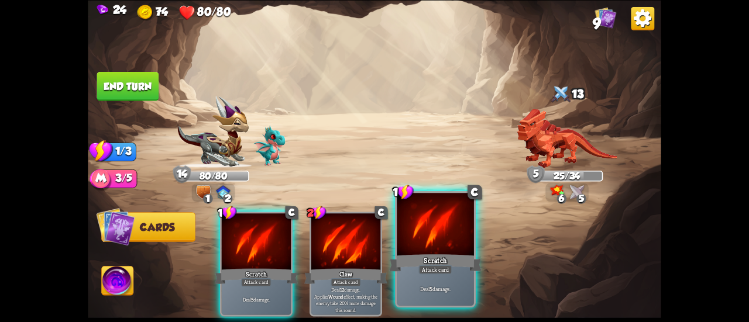
click at [403, 280] on div "Deal 5 damage." at bounding box center [434, 288] width 77 height 33
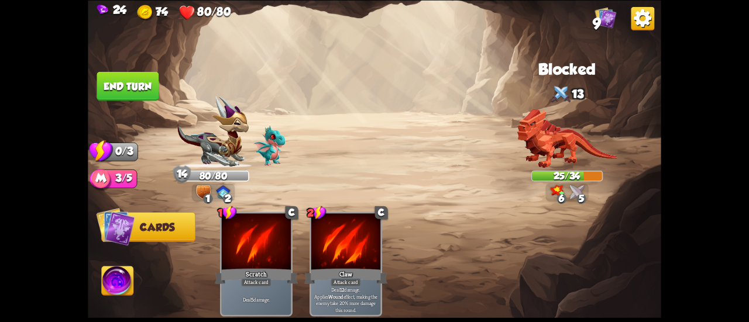
click at [137, 82] on button "End turn" at bounding box center [128, 85] width 62 height 29
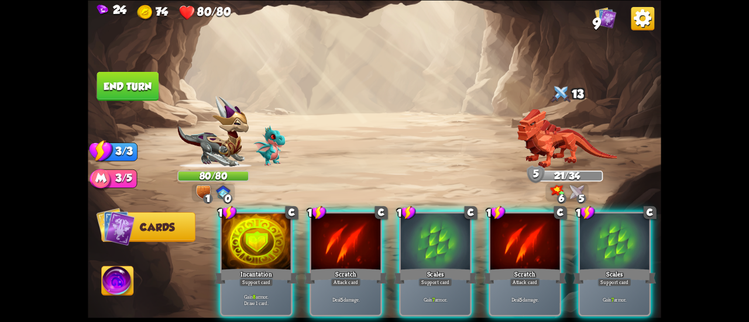
drag, startPoint x: 434, startPoint y: 235, endPoint x: 443, endPoint y: 233, distance: 9.4
click at [434, 235] on div at bounding box center [435, 242] width 69 height 58
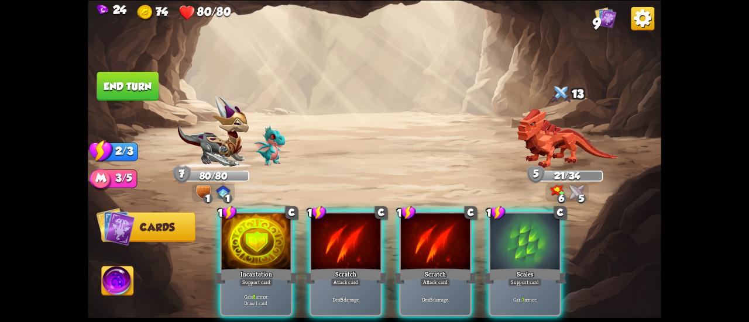
drag, startPoint x: 536, startPoint y: 238, endPoint x: 474, endPoint y: 243, distance: 61.6
click at [536, 238] on div at bounding box center [524, 242] width 69 height 58
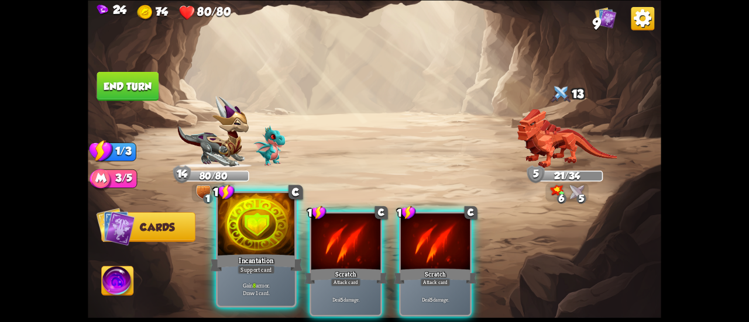
click at [243, 245] on div at bounding box center [256, 225] width 77 height 65
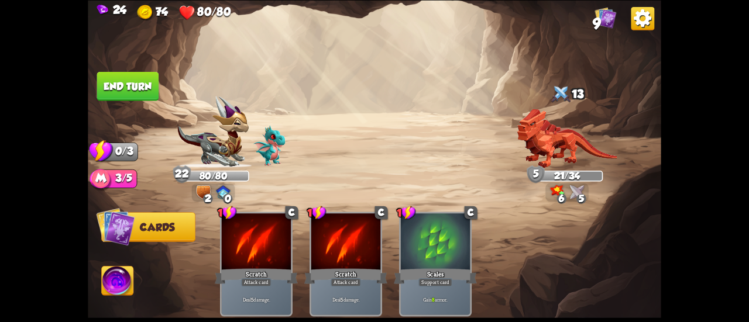
click at [143, 86] on button "End turn" at bounding box center [128, 85] width 62 height 29
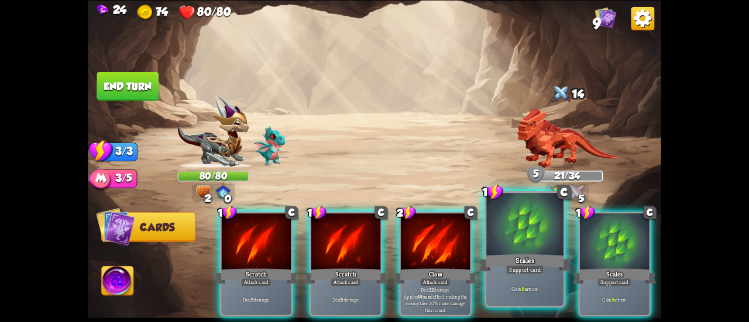
click at [513, 265] on div "Support card" at bounding box center [524, 269] width 37 height 9
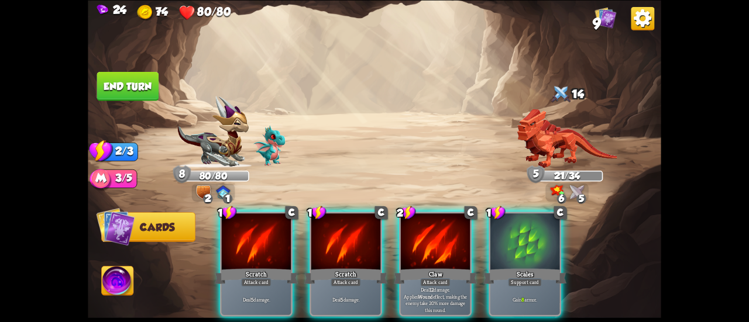
click at [513, 265] on div "1 C Scales Support card Gain 8 armor." at bounding box center [524, 264] width 73 height 105
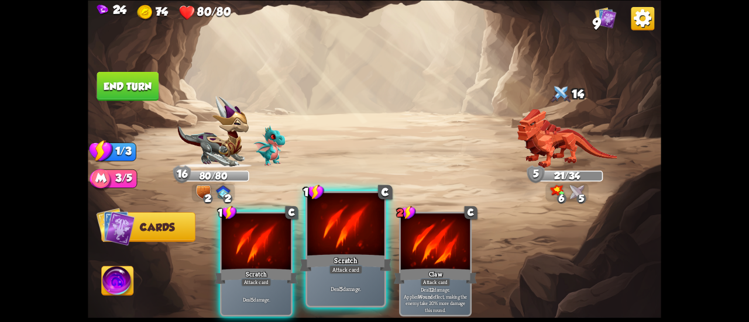
click at [356, 263] on div "Scratch" at bounding box center [345, 263] width 92 height 20
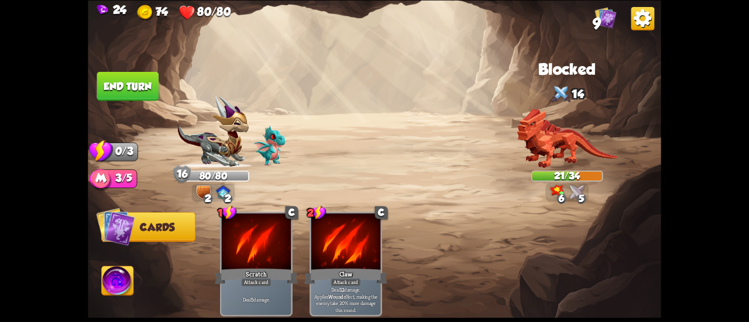
click at [117, 70] on img at bounding box center [374, 161] width 573 height 322
drag, startPoint x: 125, startPoint y: 77, endPoint x: 117, endPoint y: 70, distance: 10.3
click at [117, 70] on img at bounding box center [374, 161] width 573 height 322
click at [127, 84] on button "End turn" at bounding box center [128, 85] width 62 height 29
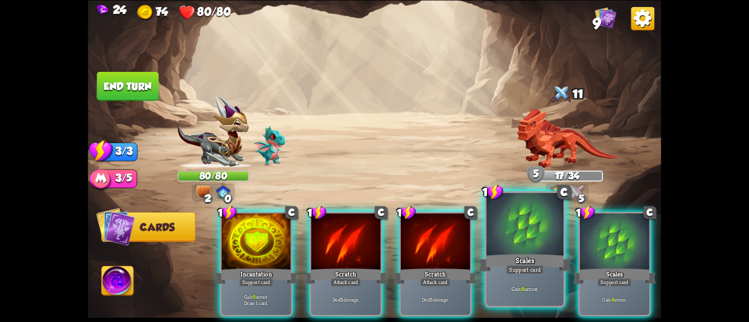
click at [525, 254] on div "Scales" at bounding box center [524, 263] width 92 height 20
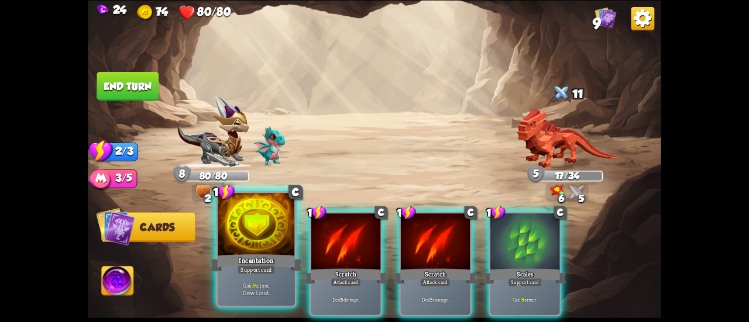
click at [256, 264] on div "Incantation" at bounding box center [256, 263] width 92 height 20
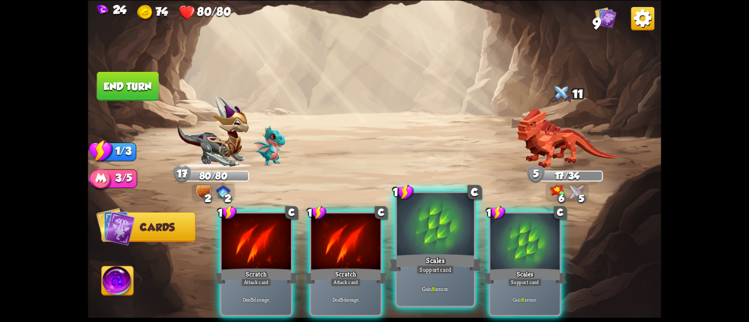
click at [433, 260] on div "Scales" at bounding box center [435, 263] width 92 height 20
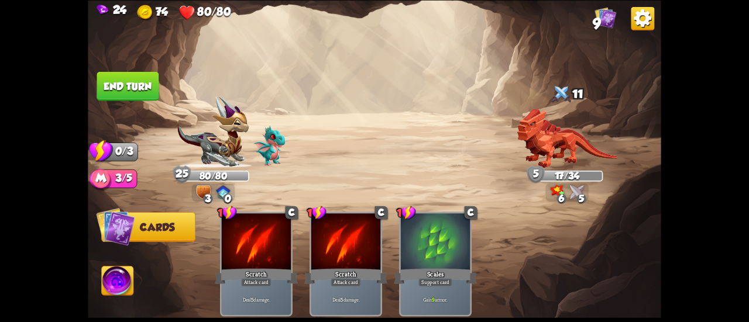
click at [130, 91] on button "End turn" at bounding box center [128, 85] width 62 height 29
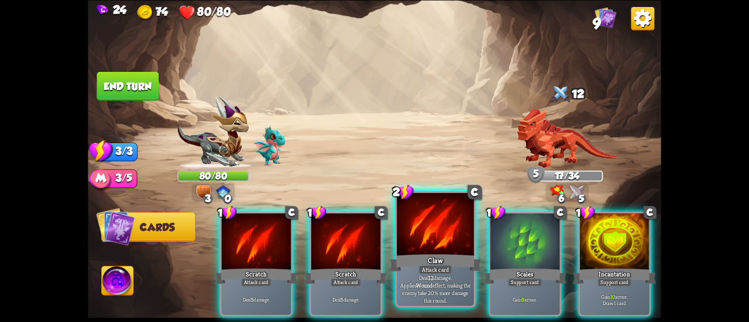
click at [411, 218] on div at bounding box center [434, 225] width 77 height 65
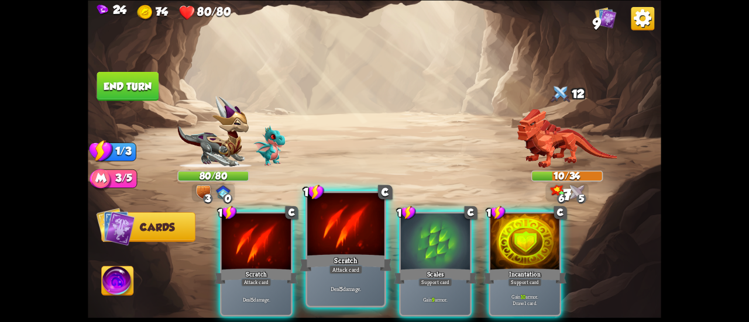
click at [331, 230] on div at bounding box center [345, 225] width 77 height 65
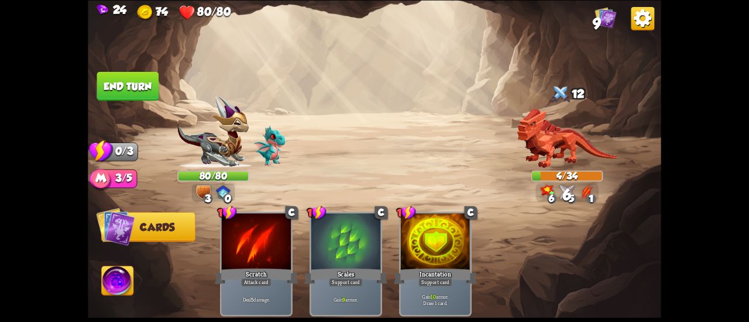
drag, startPoint x: 128, startPoint y: 91, endPoint x: 126, endPoint y: 85, distance: 6.7
click at [126, 85] on button "End turn" at bounding box center [127, 86] width 63 height 30
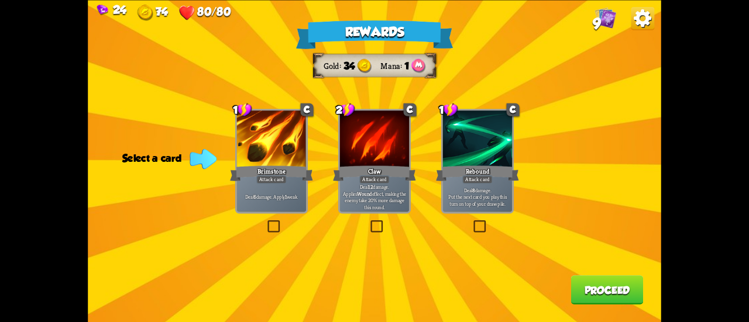
click at [481, 177] on div "Attack card" at bounding box center [477, 179] width 30 height 8
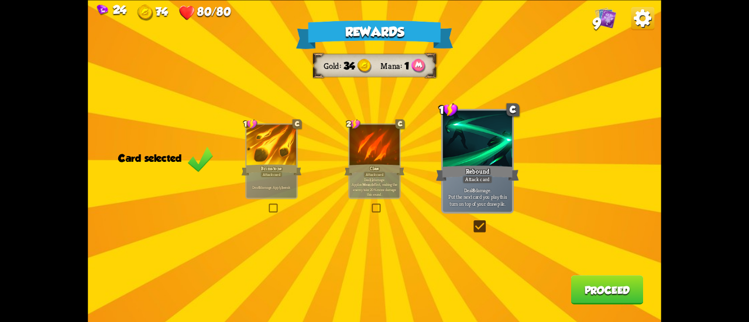
click at [591, 288] on button "Proceed" at bounding box center [607, 289] width 73 height 29
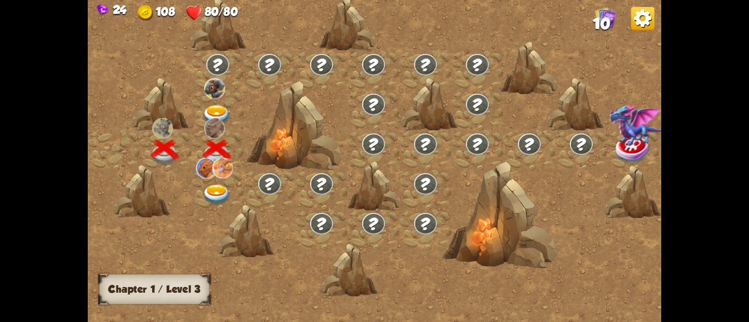
click at [214, 194] on img at bounding box center [216, 195] width 29 height 21
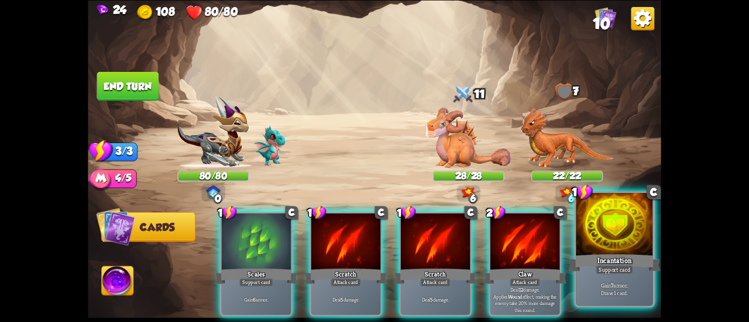
click at [591, 260] on div "Incantation" at bounding box center [614, 263] width 92 height 20
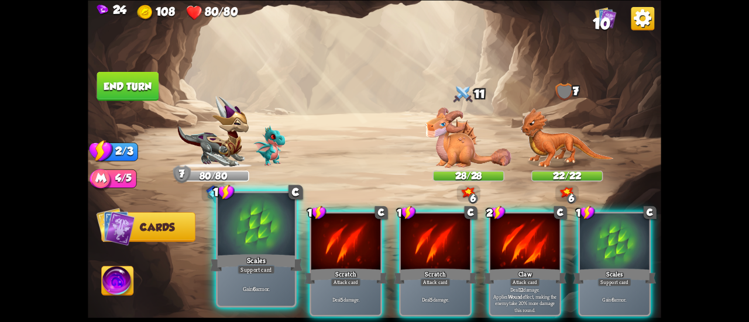
click at [240, 272] on div "Support card" at bounding box center [255, 269] width 37 height 9
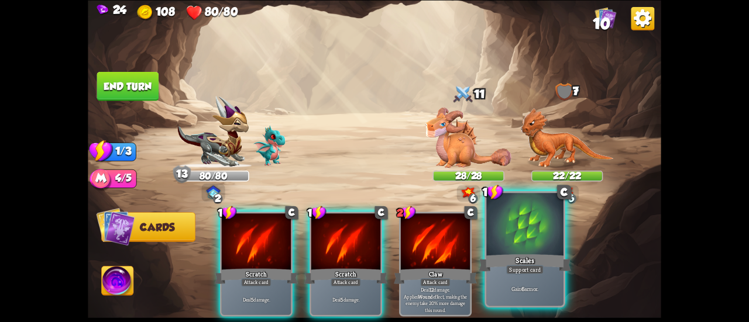
click at [499, 261] on div "Scales" at bounding box center [524, 263] width 92 height 20
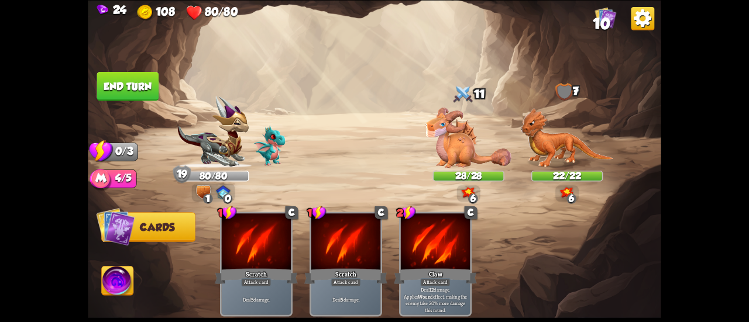
click at [133, 79] on button "End turn" at bounding box center [128, 85] width 62 height 29
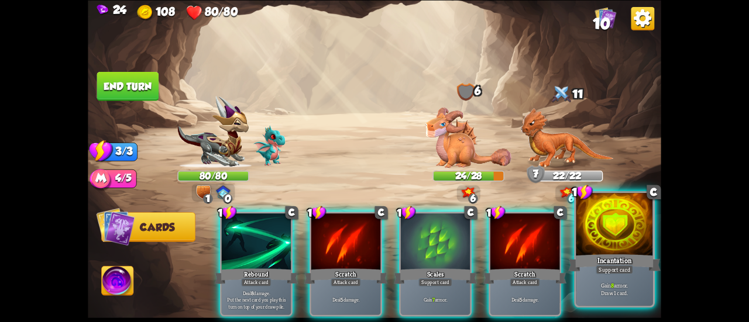
click at [593, 287] on p "Gain 8 armor. Draw 1 card." at bounding box center [614, 288] width 73 height 15
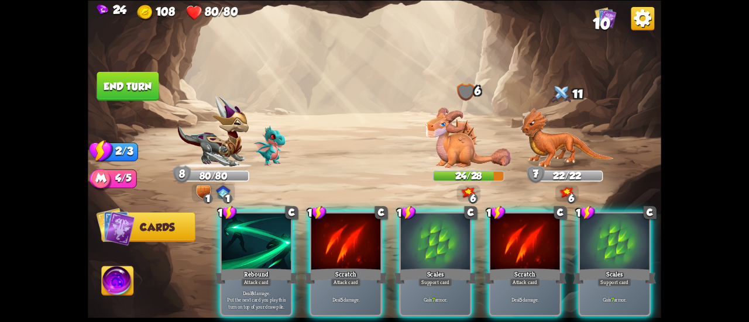
click at [593, 296] on p "Gain 7 armor." at bounding box center [614, 299] width 66 height 7
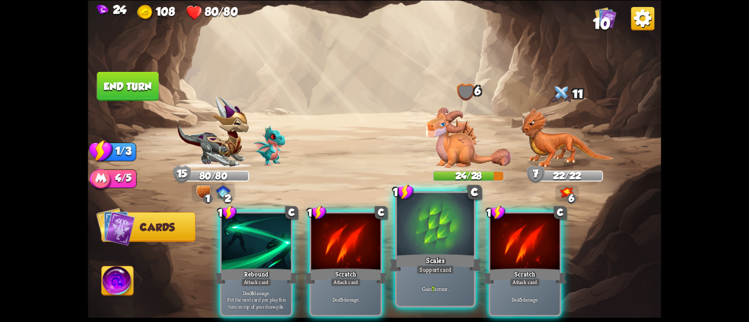
click at [437, 230] on div at bounding box center [434, 225] width 77 height 65
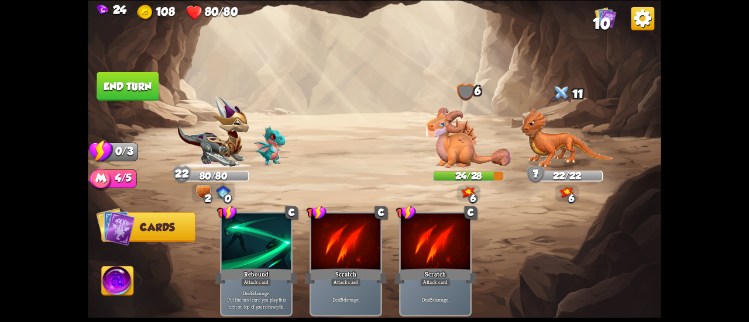
click at [125, 79] on button "End turn" at bounding box center [128, 85] width 62 height 29
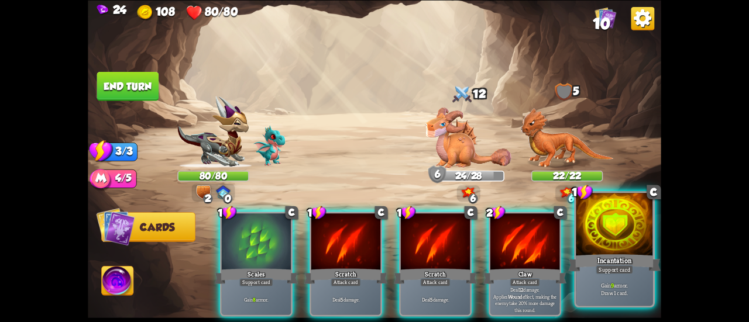
click at [640, 237] on div at bounding box center [613, 225] width 77 height 65
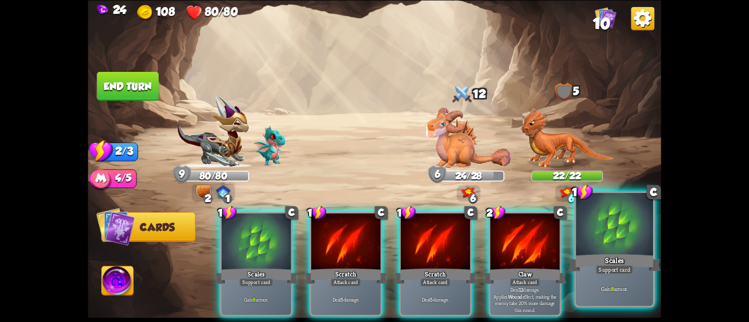
click at [629, 244] on div at bounding box center [613, 225] width 77 height 65
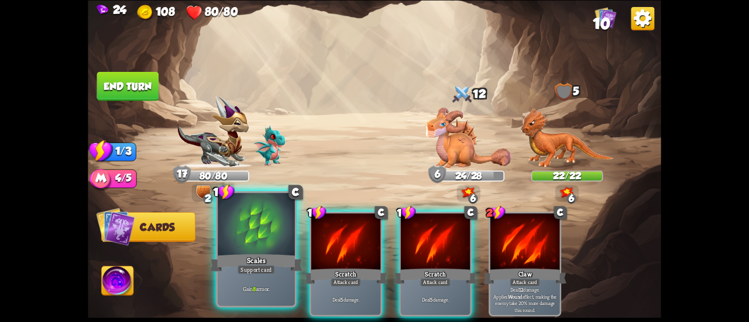
click at [224, 268] on div "Scales" at bounding box center [256, 263] width 92 height 20
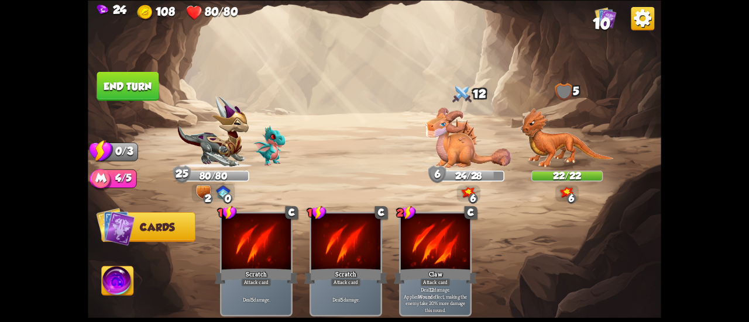
click at [135, 81] on button "End turn" at bounding box center [128, 85] width 62 height 29
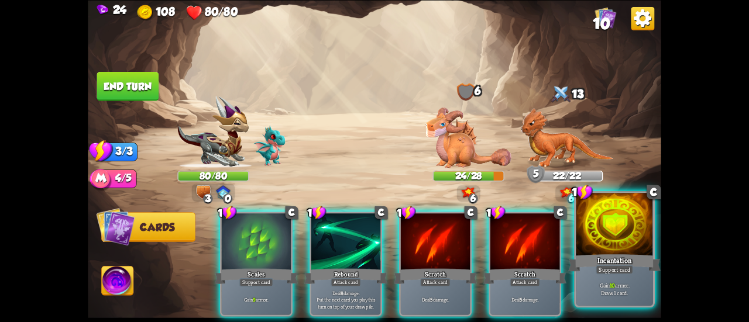
click at [587, 267] on div "Incantation" at bounding box center [614, 263] width 92 height 20
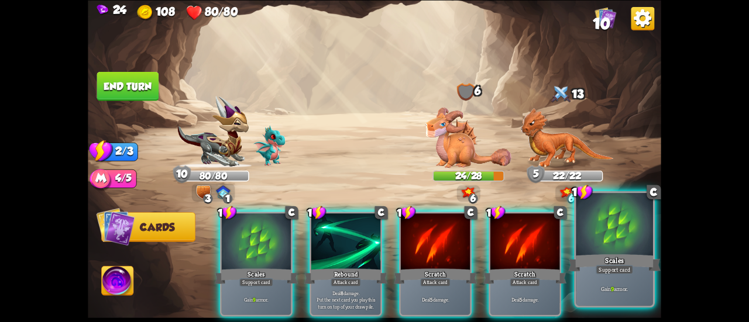
click at [586, 268] on div "Scales" at bounding box center [614, 263] width 92 height 20
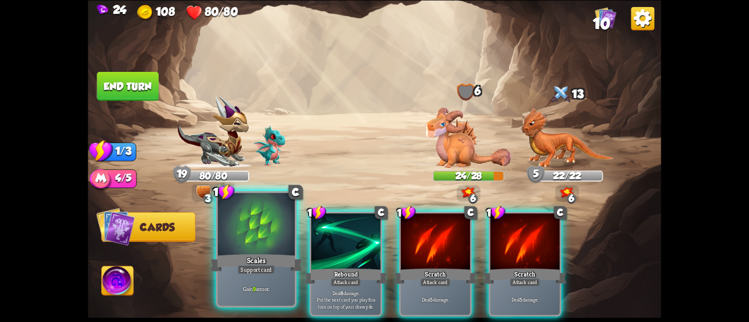
click at [257, 240] on div at bounding box center [256, 225] width 77 height 65
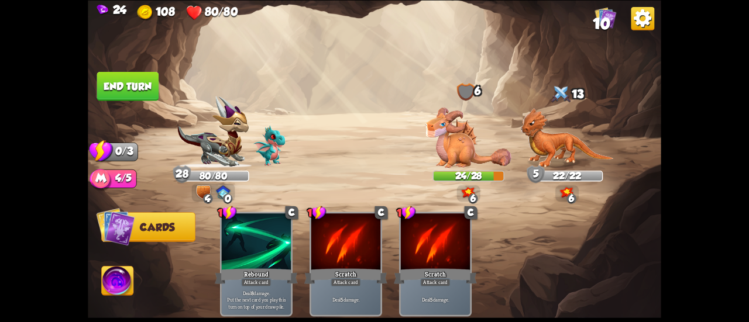
click at [140, 89] on button "End turn" at bounding box center [128, 85] width 62 height 29
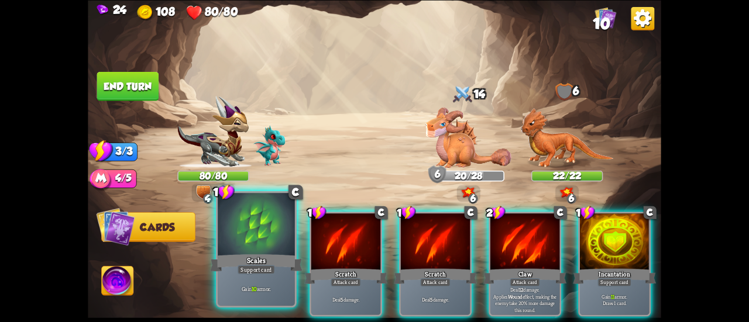
click at [267, 236] on div at bounding box center [256, 225] width 77 height 65
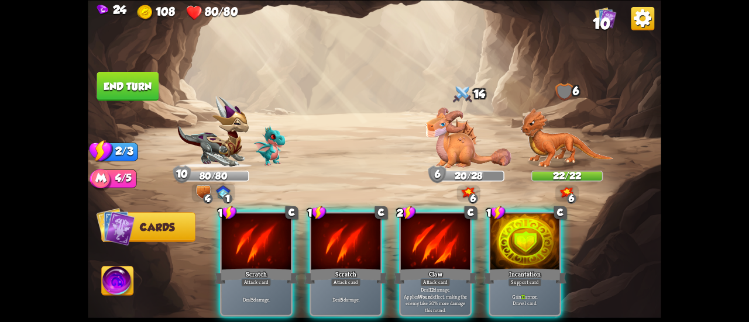
click at [545, 267] on div "Incantation" at bounding box center [524, 276] width 83 height 19
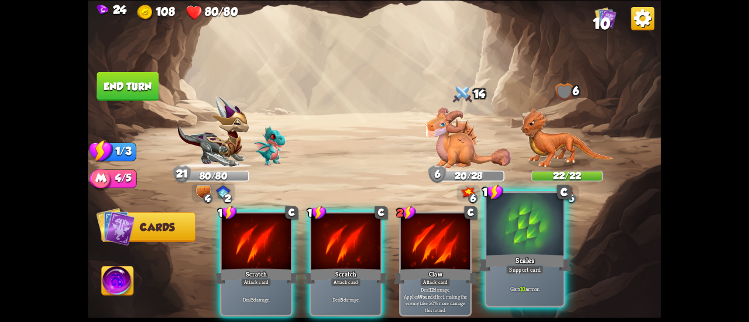
click at [539, 264] on div "Scales" at bounding box center [524, 263] width 92 height 20
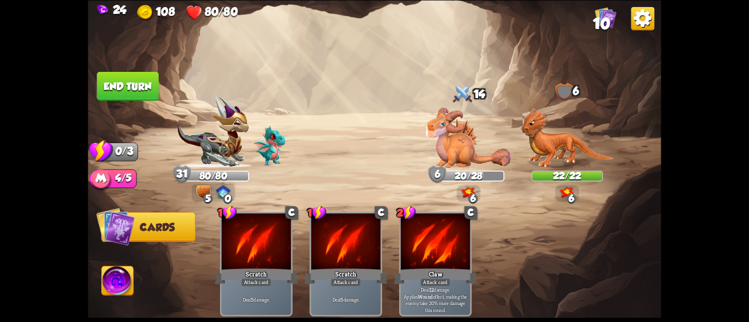
click at [142, 77] on button "End turn" at bounding box center [128, 85] width 62 height 29
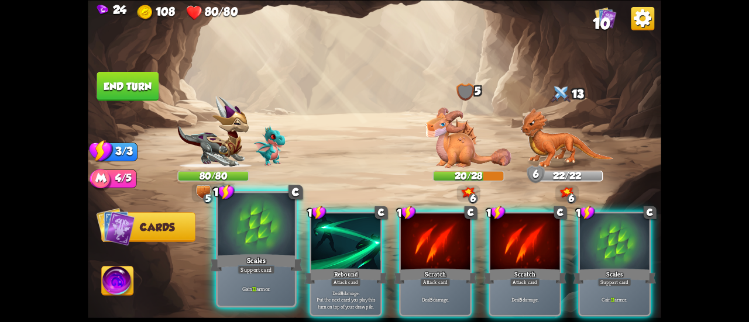
click at [270, 226] on div at bounding box center [256, 225] width 77 height 65
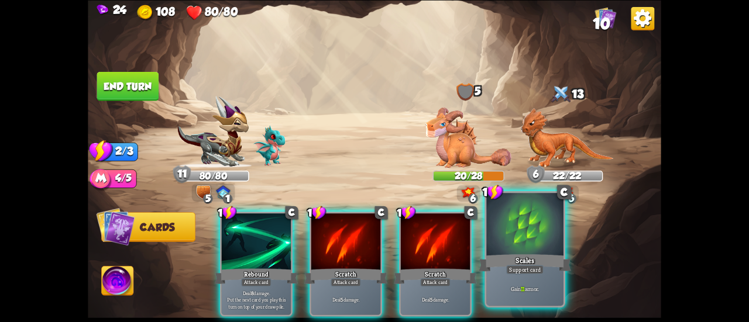
click at [509, 258] on div "Scales" at bounding box center [524, 263] width 92 height 20
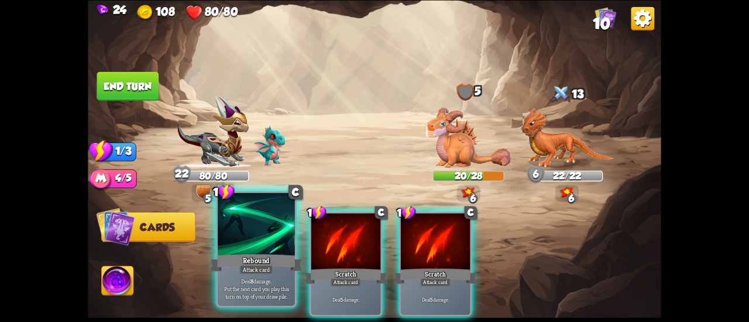
click at [257, 226] on div at bounding box center [256, 225] width 77 height 65
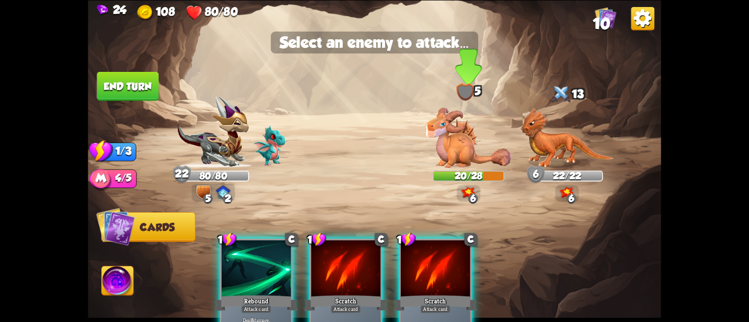
click at [453, 135] on img at bounding box center [468, 138] width 86 height 60
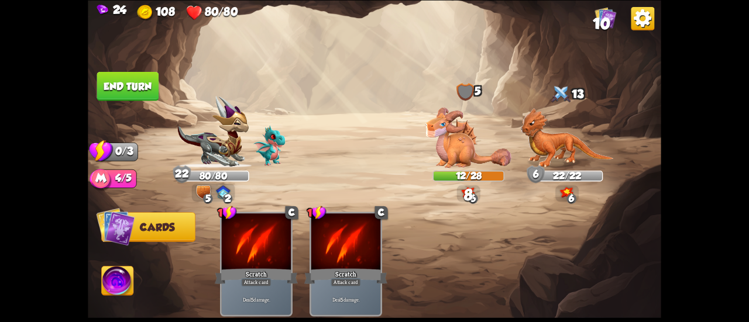
click at [131, 82] on button "End turn" at bounding box center [128, 85] width 62 height 29
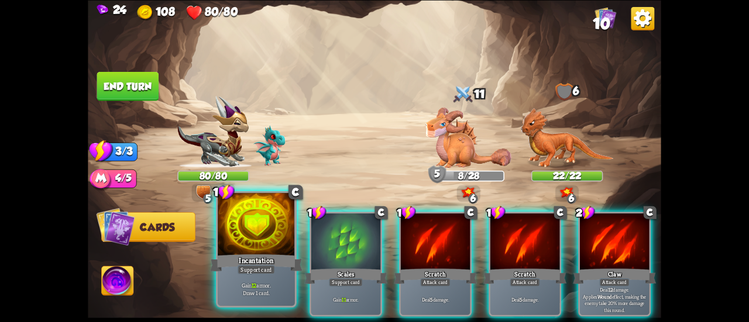
click at [246, 242] on div at bounding box center [256, 225] width 77 height 65
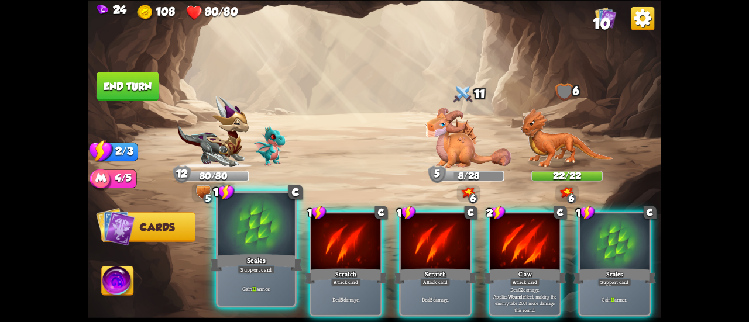
click at [237, 243] on div at bounding box center [256, 225] width 77 height 65
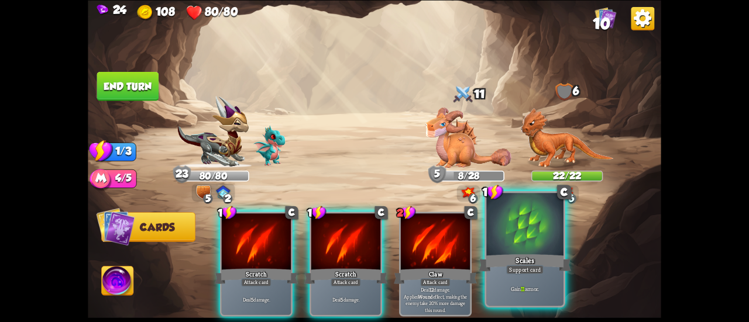
click at [504, 259] on div "Scales" at bounding box center [524, 263] width 92 height 20
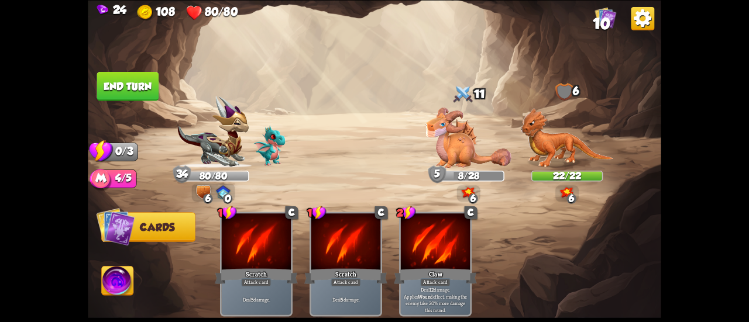
click at [136, 82] on button "End turn" at bounding box center [128, 85] width 62 height 29
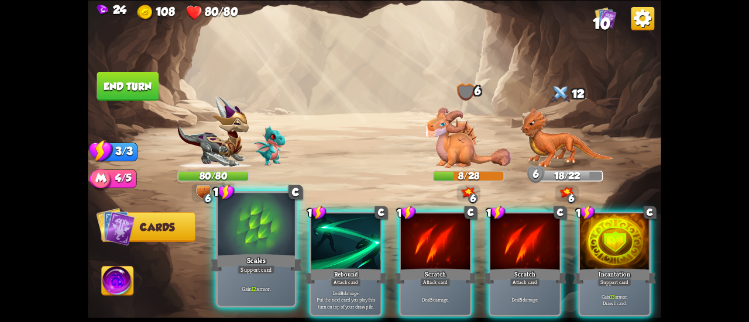
click at [268, 240] on div at bounding box center [256, 225] width 77 height 65
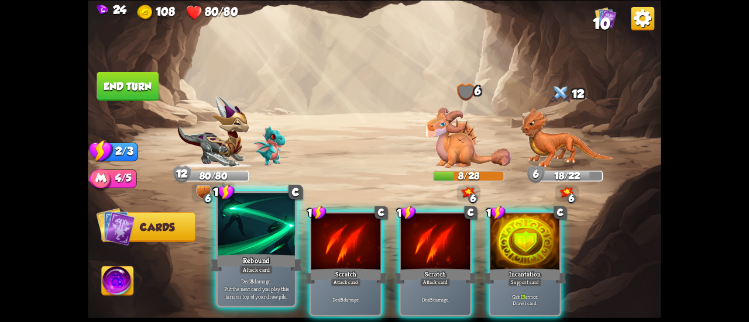
click at [261, 253] on div "Rebound" at bounding box center [256, 263] width 92 height 20
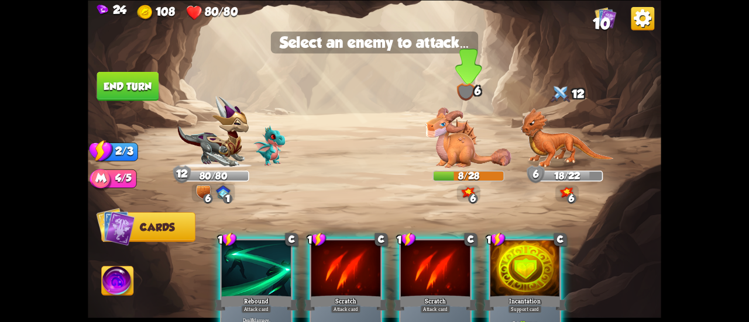
click at [449, 132] on img at bounding box center [468, 138] width 86 height 60
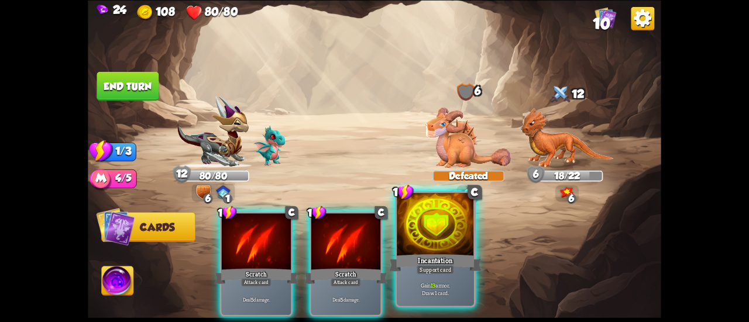
click at [400, 242] on div at bounding box center [434, 225] width 77 height 65
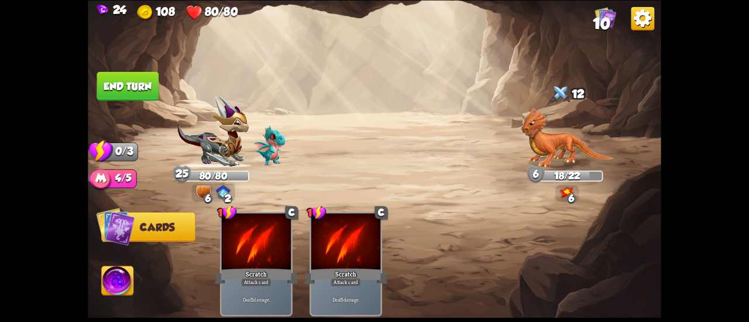
click at [108, 78] on button "End turn" at bounding box center [128, 85] width 62 height 29
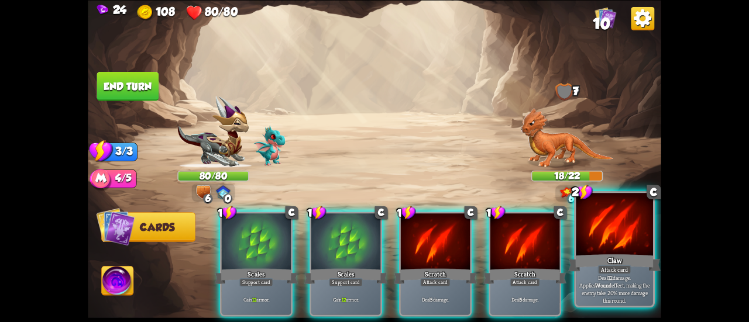
click at [594, 243] on div at bounding box center [613, 225] width 77 height 65
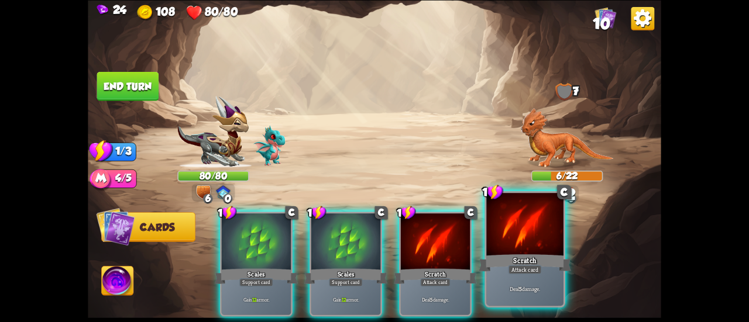
click at [545, 253] on div "Scratch" at bounding box center [524, 263] width 92 height 20
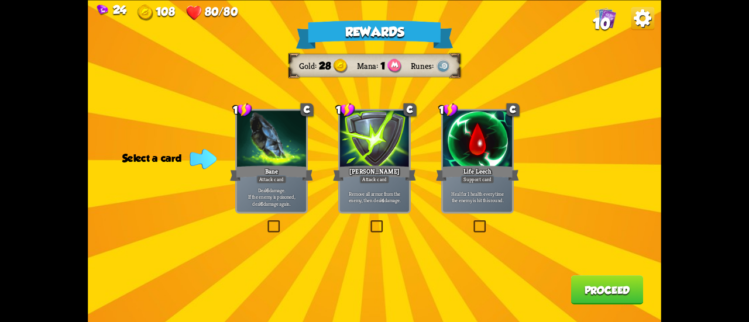
click at [399, 196] on p "Remove all armor from the enemy, then deal 4 damage." at bounding box center [375, 196] width 66 height 13
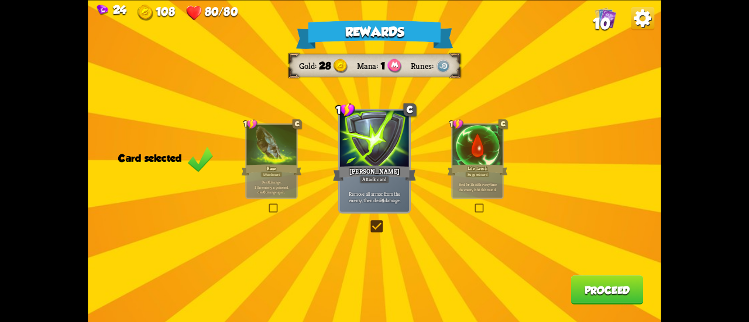
click at [613, 292] on button "Proceed" at bounding box center [607, 289] width 73 height 29
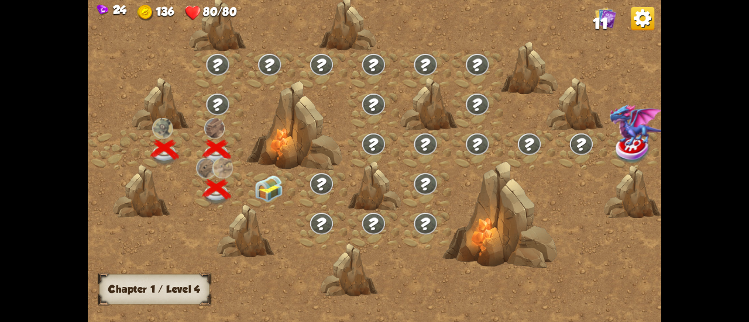
click at [265, 176] on img at bounding box center [268, 188] width 29 height 27
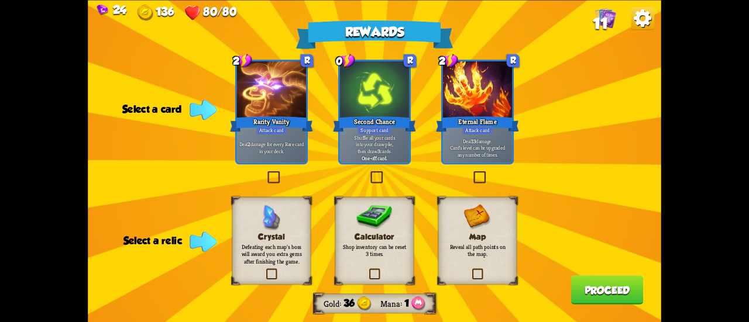
click at [491, 144] on p "Deal 13 damage. Card's level can be upgraded any number of times." at bounding box center [477, 147] width 66 height 20
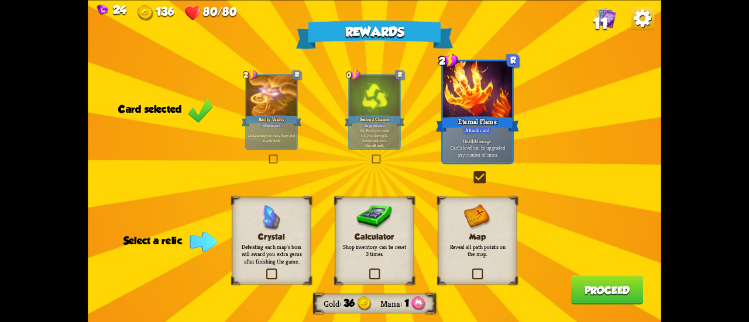
click at [477, 236] on h3 "Map" at bounding box center [478, 236] width 64 height 9
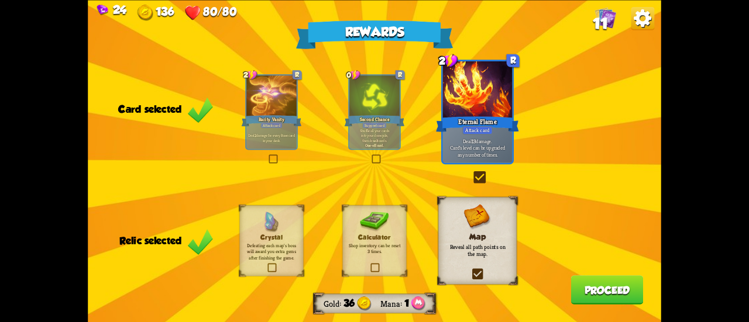
click at [608, 289] on button "Proceed" at bounding box center [607, 289] width 73 height 29
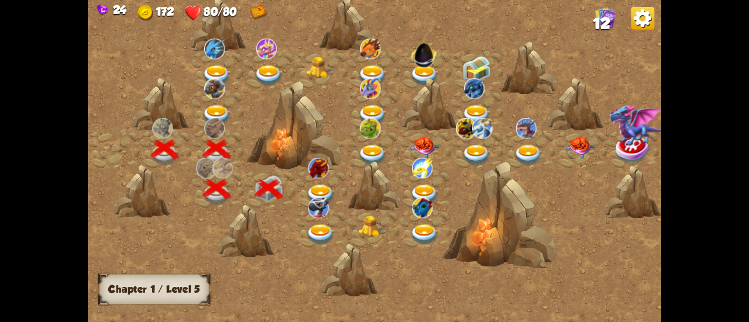
click at [313, 187] on img at bounding box center [320, 195] width 29 height 21
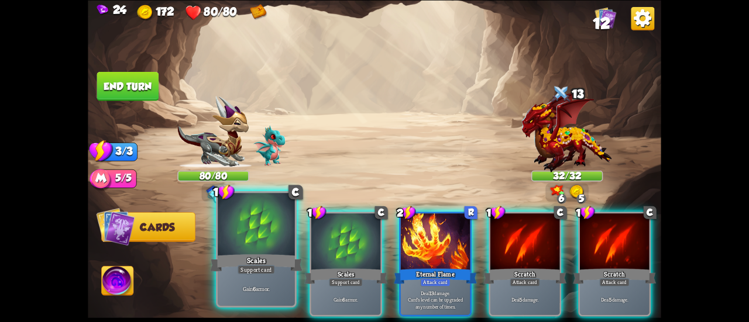
click at [261, 217] on div at bounding box center [256, 225] width 77 height 65
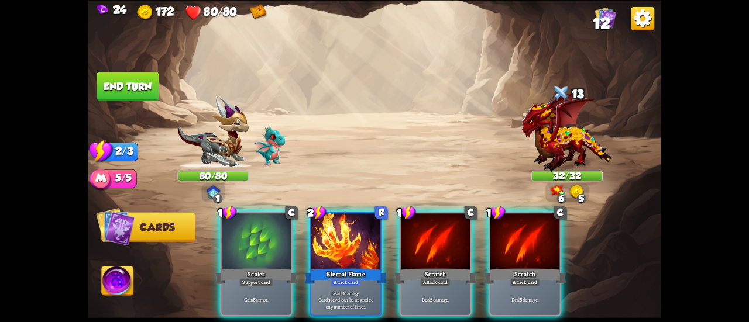
click at [261, 217] on div at bounding box center [256, 242] width 69 height 58
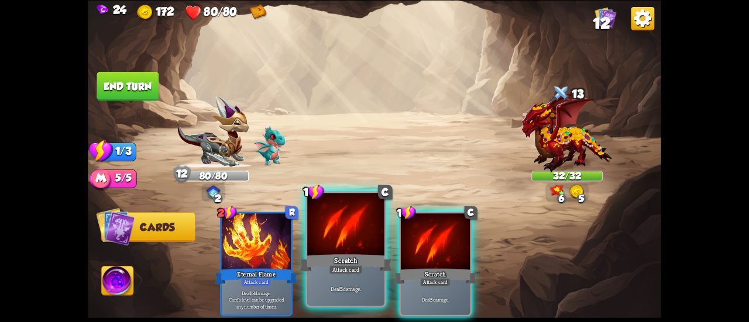
click at [332, 237] on div at bounding box center [345, 225] width 77 height 65
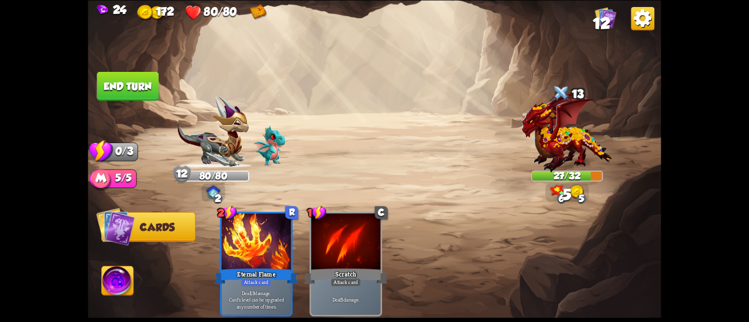
click at [127, 89] on button "End turn" at bounding box center [128, 85] width 62 height 29
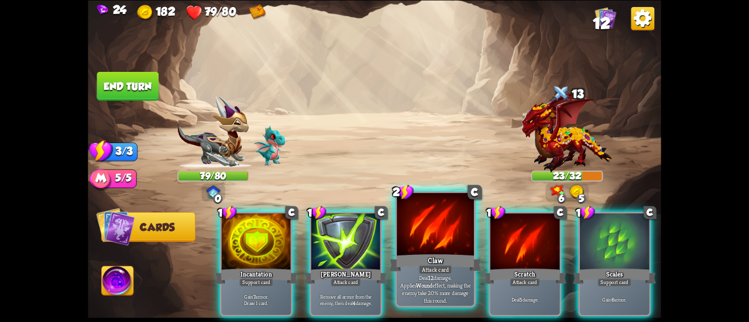
click at [461, 245] on div at bounding box center [434, 225] width 77 height 65
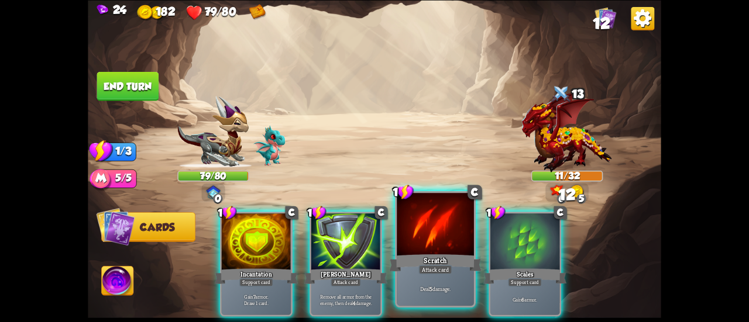
click at [427, 233] on div at bounding box center [434, 225] width 77 height 65
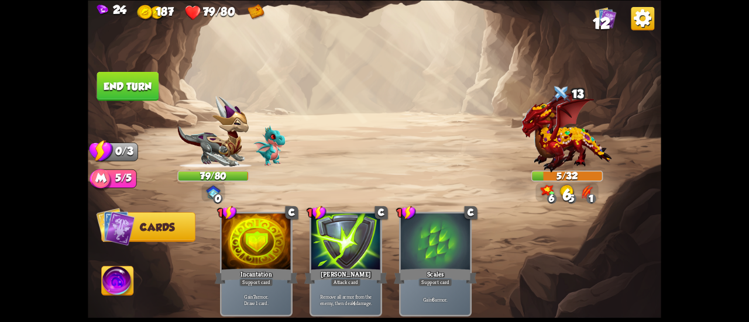
click at [117, 94] on button "End turn" at bounding box center [128, 85] width 62 height 29
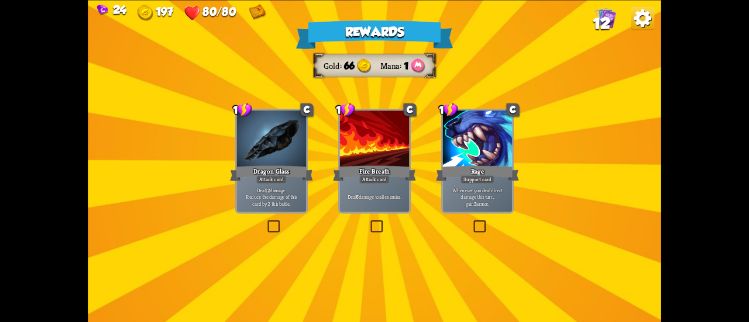
click at [294, 181] on div "Dragon Glass" at bounding box center [271, 173] width 83 height 19
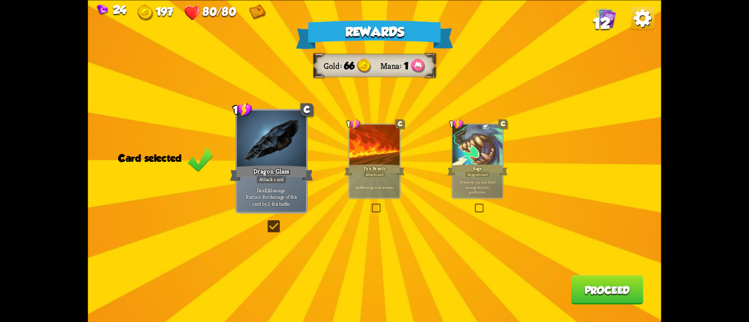
click at [622, 285] on button "Proceed" at bounding box center [607, 289] width 73 height 29
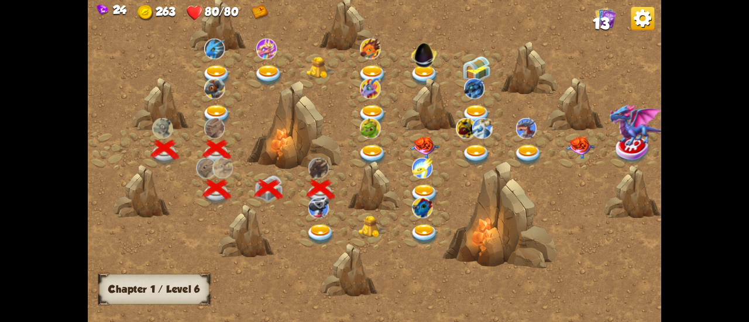
click at [322, 232] on img at bounding box center [320, 235] width 29 height 21
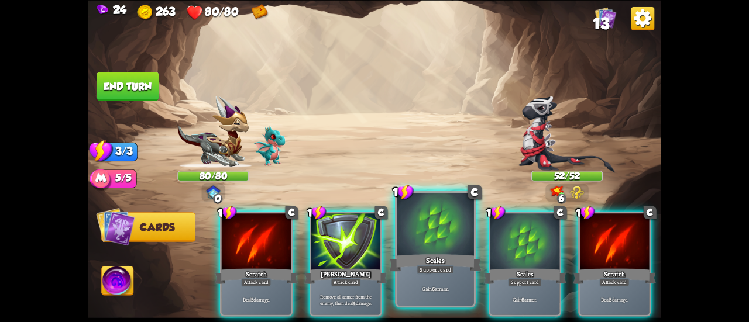
click at [450, 226] on div at bounding box center [434, 225] width 77 height 65
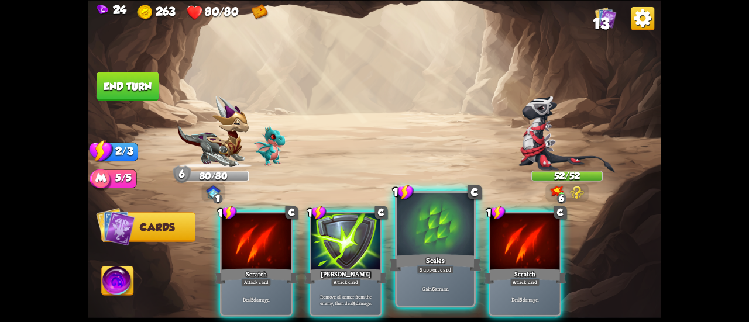
drag, startPoint x: 448, startPoint y: 226, endPoint x: 438, endPoint y: 229, distance: 10.2
click at [447, 226] on div at bounding box center [434, 225] width 77 height 65
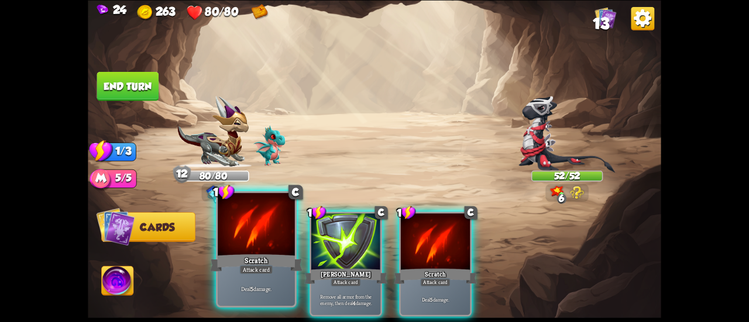
click at [251, 250] on div at bounding box center [256, 225] width 77 height 65
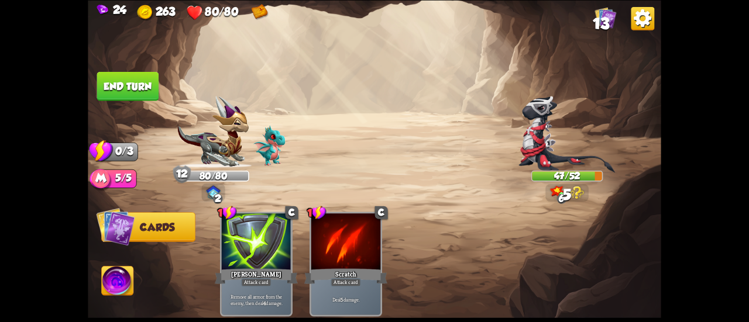
click at [135, 95] on button "End turn" at bounding box center [128, 85] width 62 height 29
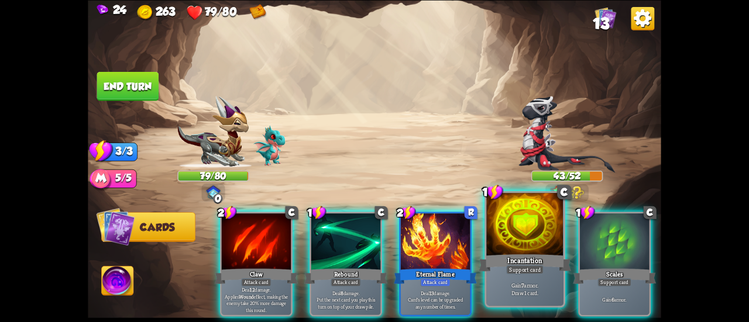
click at [504, 258] on div "Incantation" at bounding box center [524, 263] width 92 height 20
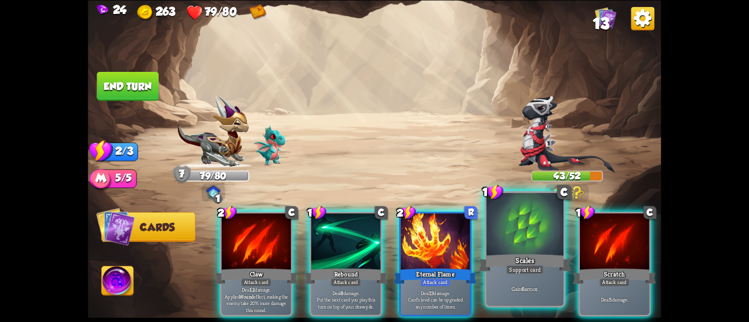
click at [500, 258] on div "Scales" at bounding box center [524, 263] width 92 height 20
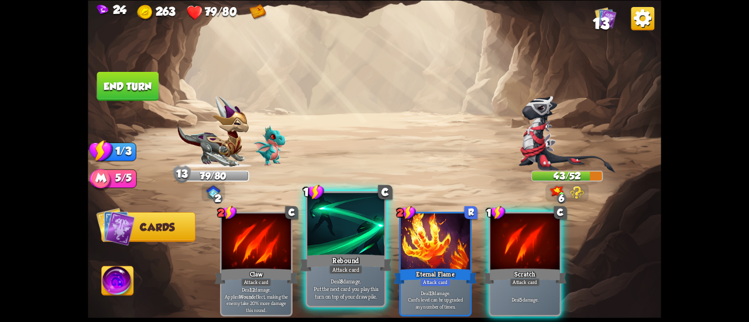
click at [336, 260] on div "Rebound" at bounding box center [345, 263] width 92 height 20
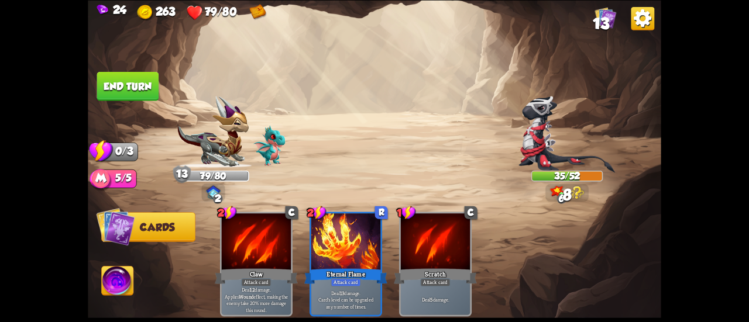
click at [121, 99] on button "End turn" at bounding box center [128, 85] width 62 height 29
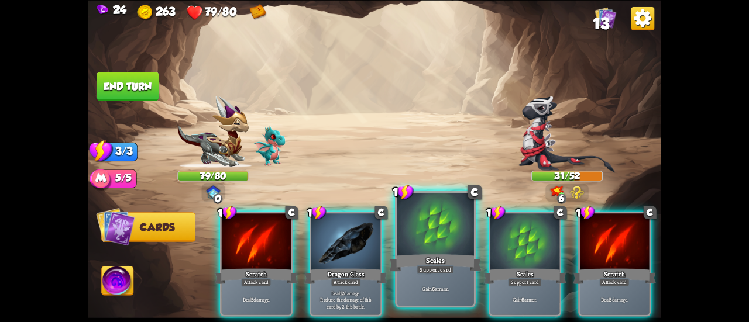
click at [429, 244] on div at bounding box center [434, 225] width 77 height 65
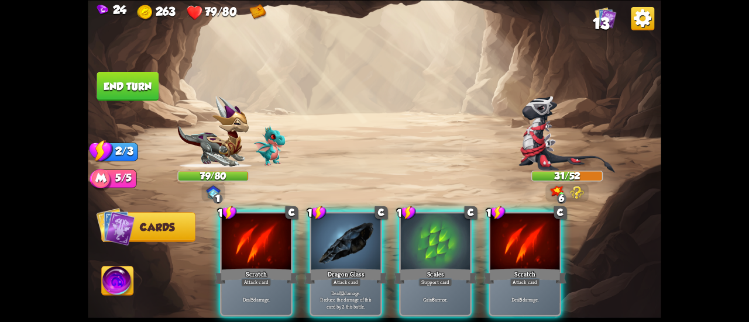
click at [425, 246] on div at bounding box center [435, 242] width 69 height 58
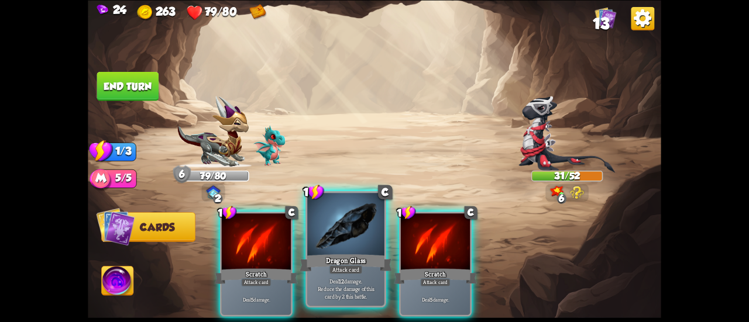
click at [332, 243] on div at bounding box center [345, 225] width 77 height 65
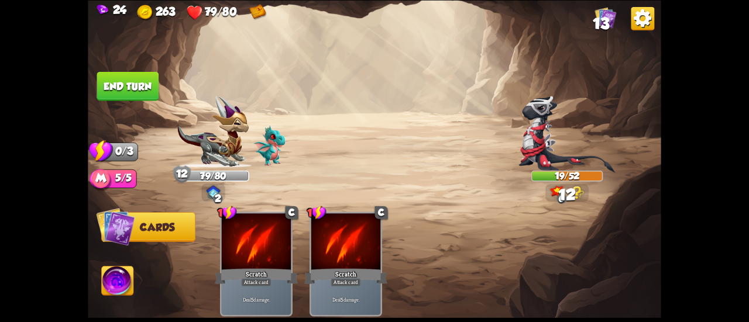
click at [143, 82] on button "End turn" at bounding box center [128, 85] width 62 height 29
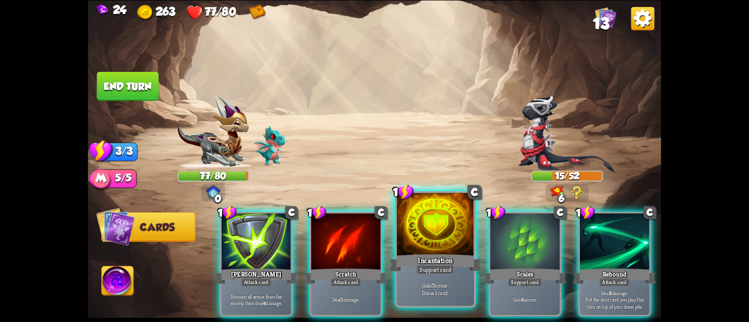
click at [415, 240] on div at bounding box center [434, 225] width 77 height 65
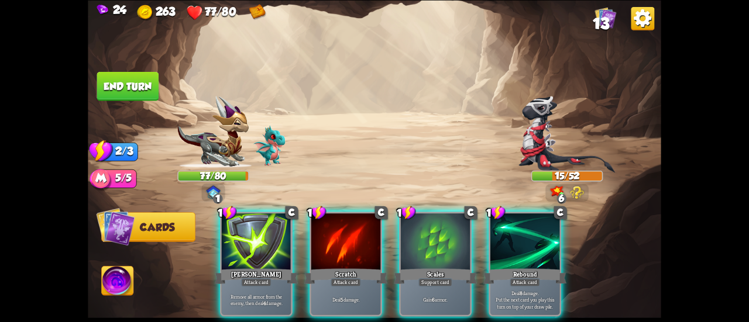
click at [415, 240] on div at bounding box center [435, 242] width 69 height 58
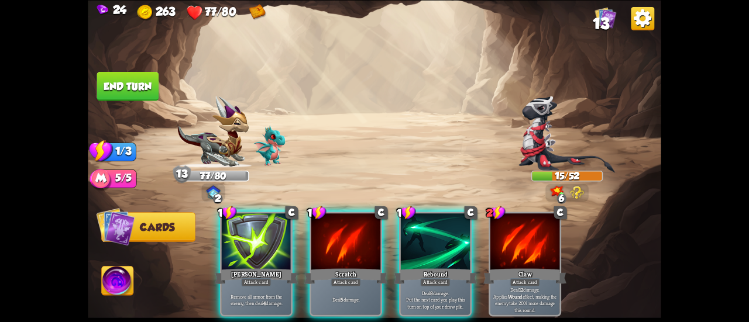
drag, startPoint x: 326, startPoint y: 225, endPoint x: 317, endPoint y: 217, distance: 11.6
click at [322, 223] on div at bounding box center [345, 242] width 69 height 58
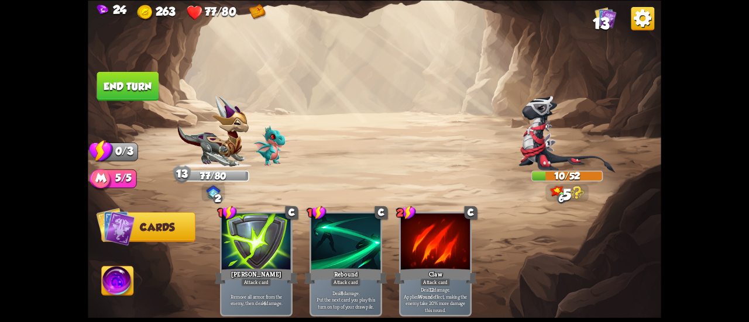
click at [136, 77] on button "End turn" at bounding box center [128, 85] width 62 height 29
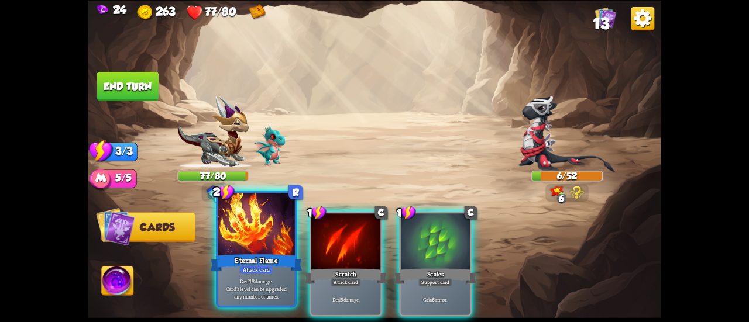
click at [225, 250] on div at bounding box center [256, 225] width 77 height 65
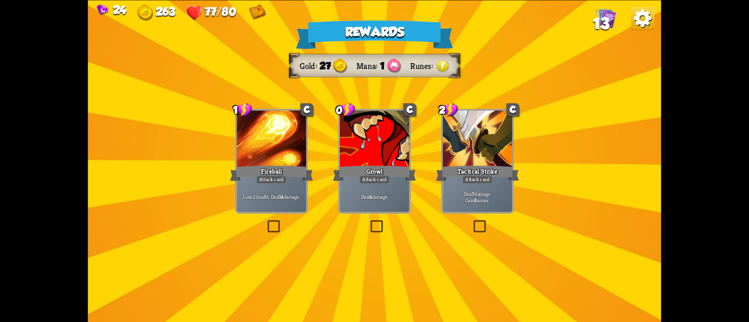
click at [363, 135] on div at bounding box center [374, 140] width 69 height 58
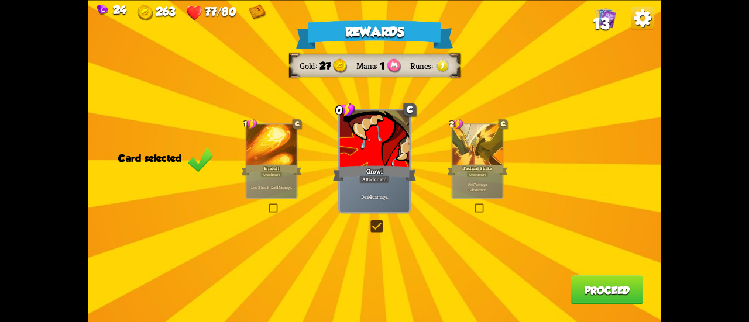
click at [494, 182] on p "Deal 7 damage. Gain 8 armor." at bounding box center [476, 187] width 47 height 10
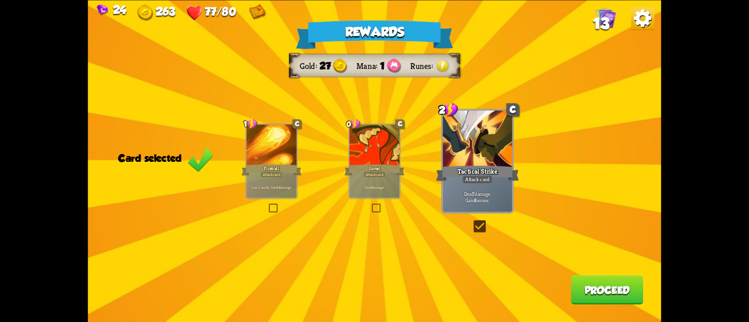
click at [585, 292] on button "Proceed" at bounding box center [607, 289] width 73 height 29
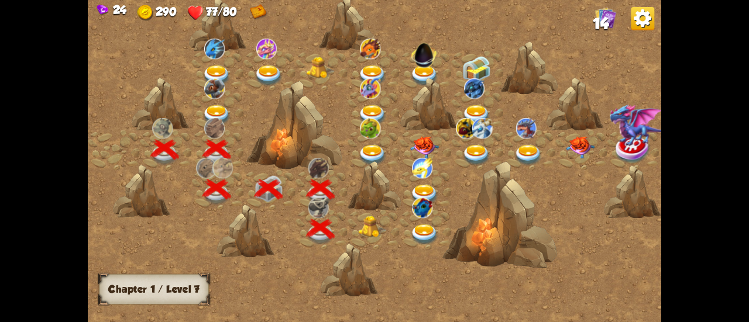
click at [363, 225] on img at bounding box center [372, 227] width 29 height 22
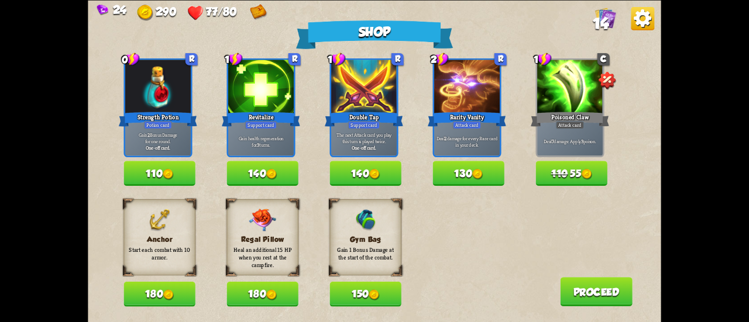
click at [175, 284] on button "180" at bounding box center [158, 294] width 71 height 25
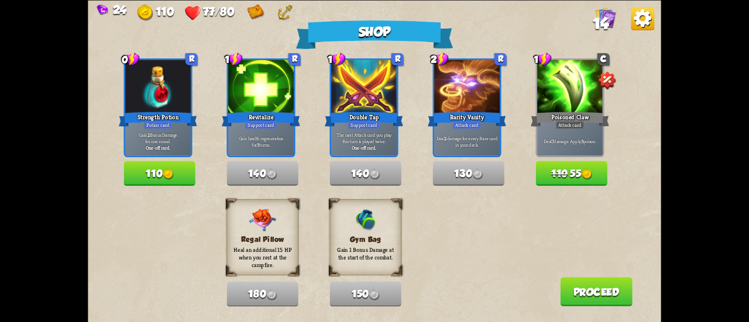
click at [591, 174] on img at bounding box center [586, 174] width 11 height 11
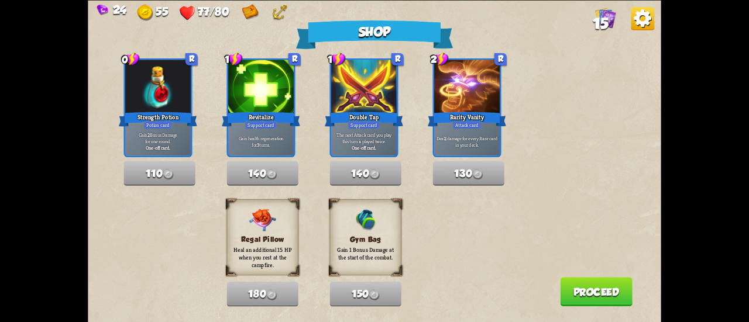
click at [558, 280] on div "Anchor Start each combat with 10 armor. 180 Regal Pillow Heal an additional 15 …" at bounding box center [391, 253] width 537 height 108
click at [570, 285] on button "Proceed" at bounding box center [596, 291] width 73 height 29
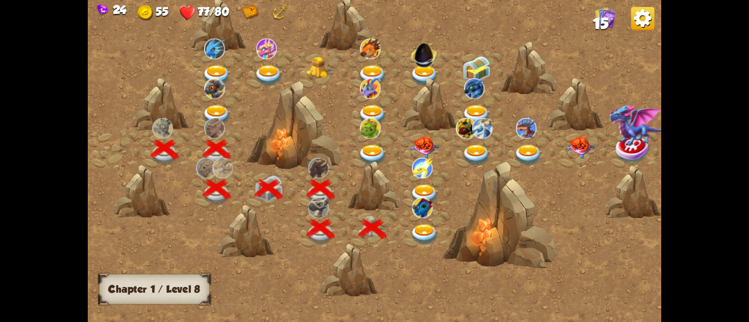
click at [418, 226] on img at bounding box center [424, 235] width 29 height 21
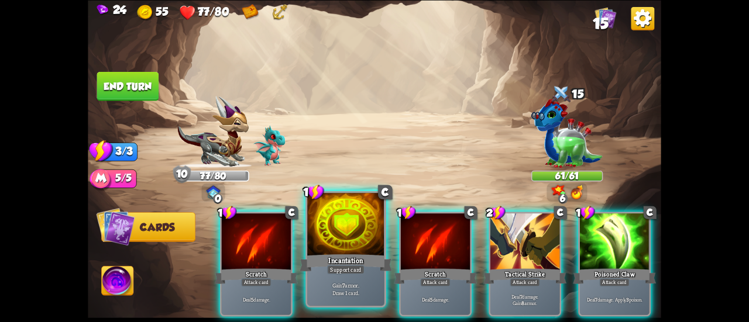
click at [345, 237] on div at bounding box center [345, 225] width 77 height 65
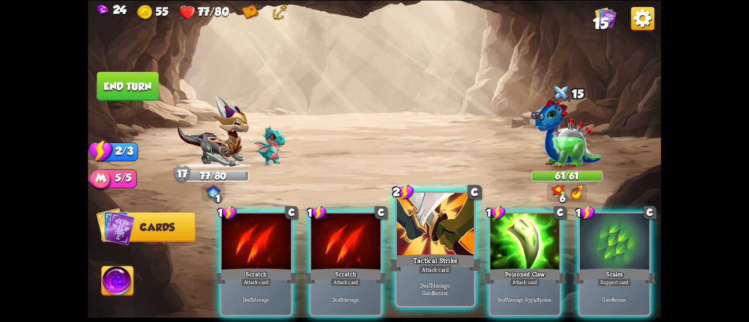
click at [432, 246] on div at bounding box center [434, 225] width 77 height 65
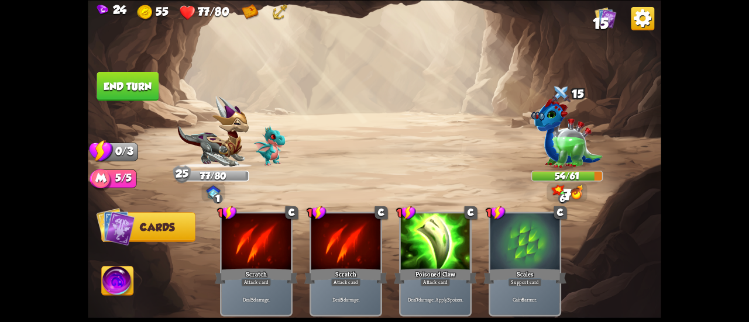
click at [144, 80] on button "End turn" at bounding box center [128, 85] width 62 height 29
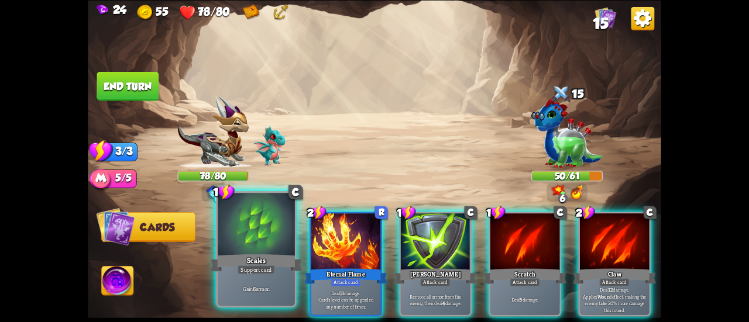
click at [270, 275] on div "Gain 6 armor." at bounding box center [256, 288] width 77 height 33
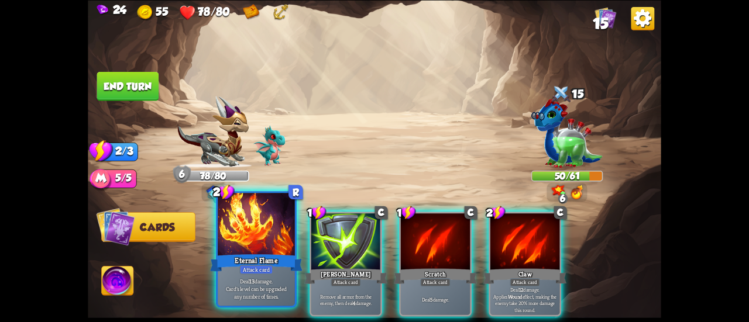
click at [250, 275] on div "Deal 13 damage. Card's level can be upgraded any number of times." at bounding box center [256, 288] width 77 height 33
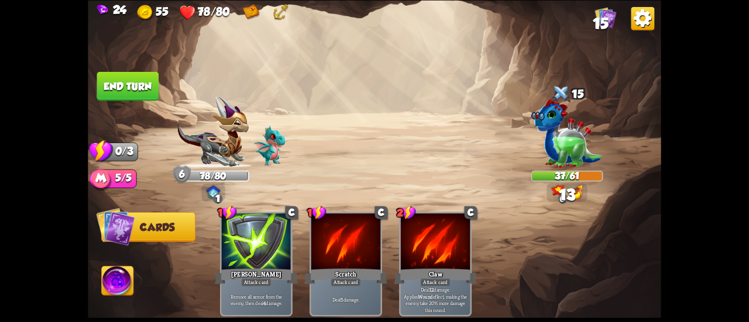
click at [120, 77] on button "End turn" at bounding box center [127, 86] width 63 height 30
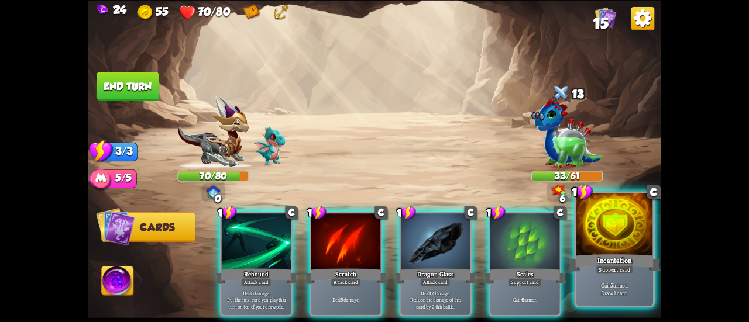
click at [578, 243] on div at bounding box center [613, 225] width 77 height 65
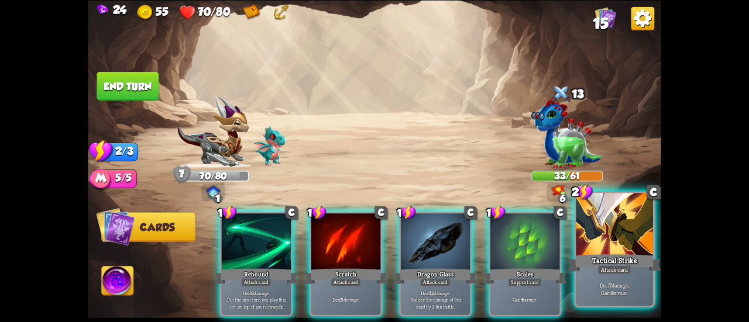
click at [588, 249] on div at bounding box center [613, 225] width 77 height 65
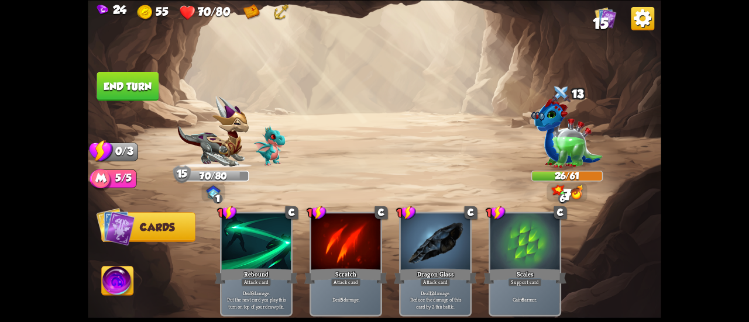
click at [135, 92] on button "End turn" at bounding box center [128, 85] width 62 height 29
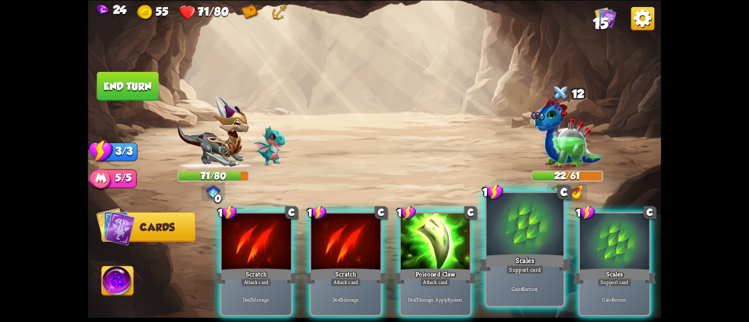
click at [505, 253] on div "Scales" at bounding box center [524, 263] width 92 height 20
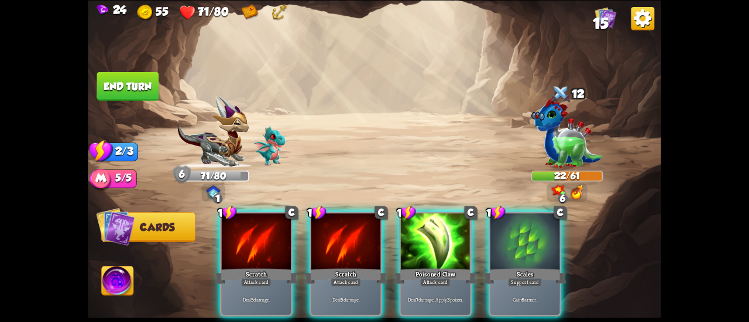
click at [505, 267] on div "Scales" at bounding box center [524, 276] width 83 height 19
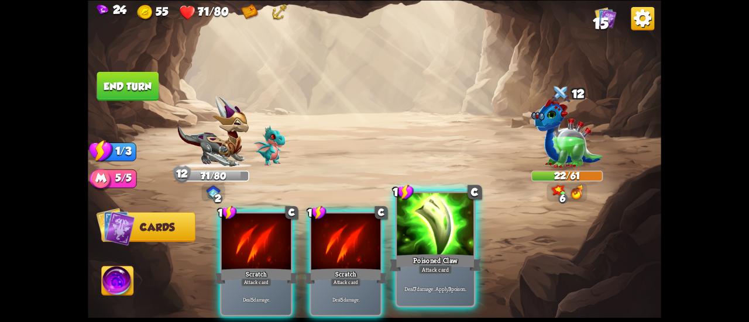
click at [439, 247] on div at bounding box center [434, 225] width 77 height 65
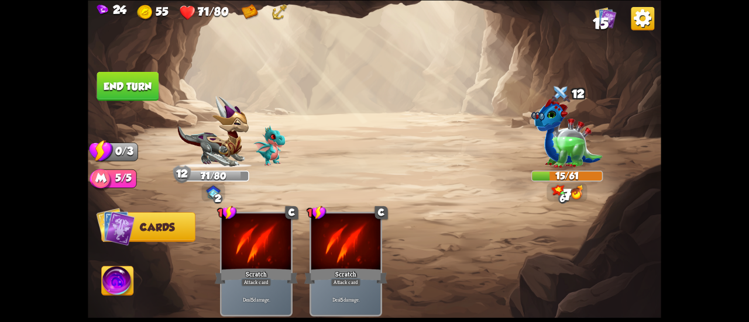
click at [130, 92] on button "End turn" at bounding box center [128, 85] width 62 height 29
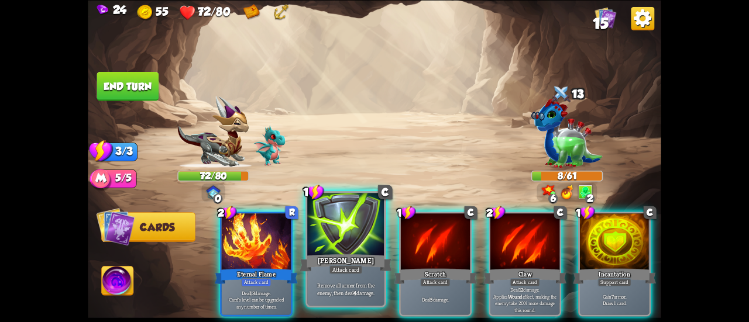
click at [373, 256] on div "[PERSON_NAME]" at bounding box center [345, 263] width 92 height 20
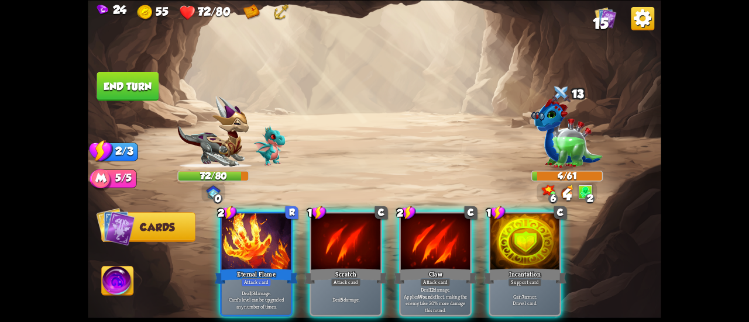
click at [134, 84] on button "End turn" at bounding box center [128, 85] width 62 height 29
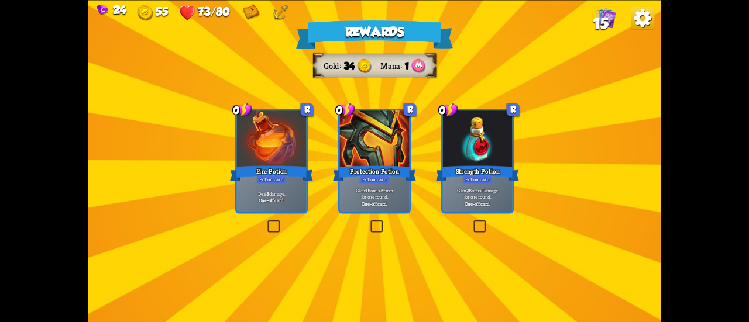
click at [301, 172] on div "Fire Potion" at bounding box center [271, 173] width 83 height 19
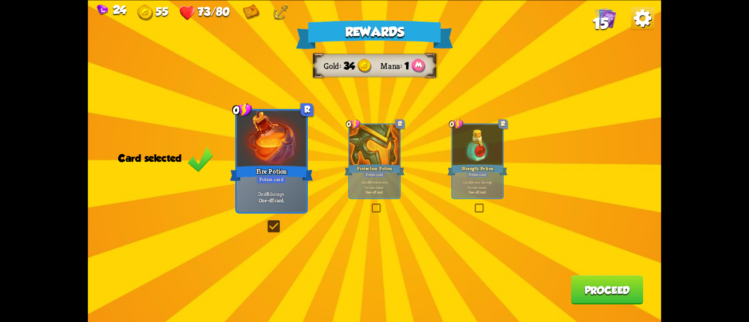
click at [590, 289] on button "Proceed" at bounding box center [607, 289] width 73 height 29
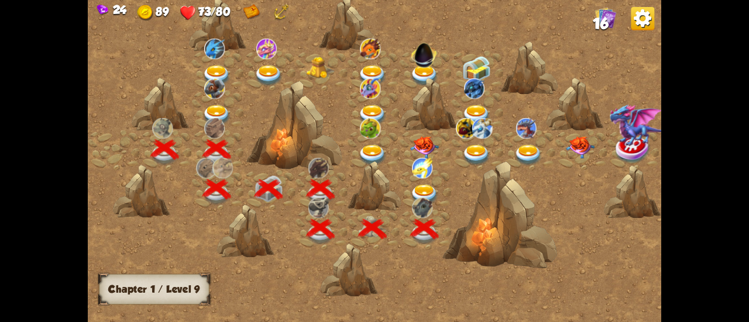
click at [421, 191] on img at bounding box center [424, 195] width 29 height 21
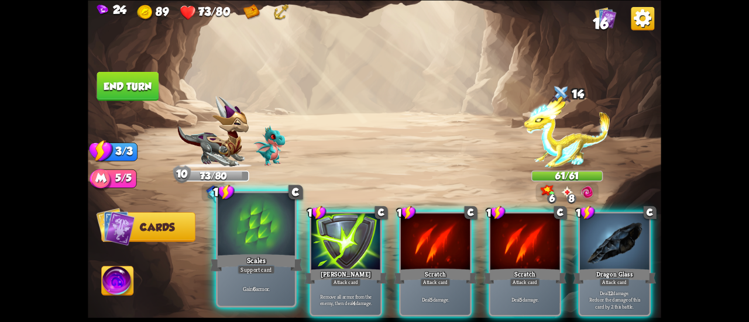
click at [229, 222] on div at bounding box center [256, 225] width 77 height 65
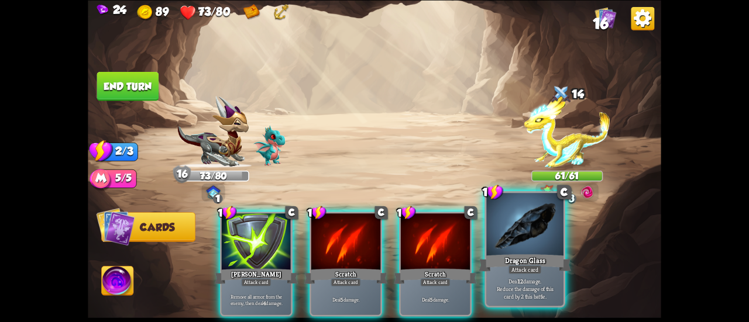
click at [505, 270] on div "Dragon Glass" at bounding box center [524, 263] width 92 height 20
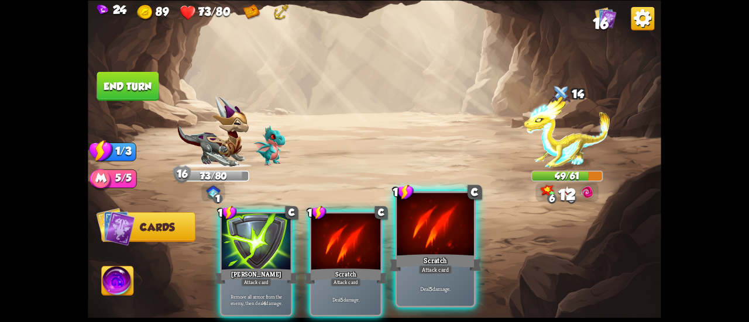
click at [440, 263] on div "Scratch" at bounding box center [435, 263] width 92 height 20
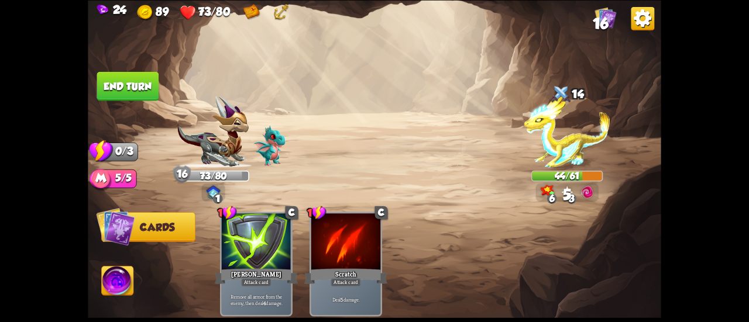
click at [140, 89] on button "End turn" at bounding box center [128, 85] width 62 height 29
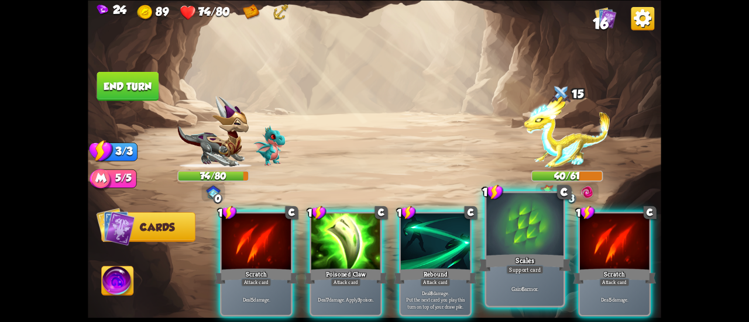
click at [515, 245] on div at bounding box center [524, 225] width 77 height 65
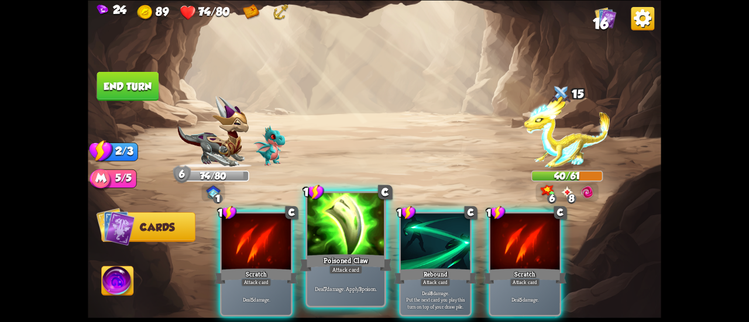
click at [354, 242] on div at bounding box center [345, 225] width 77 height 65
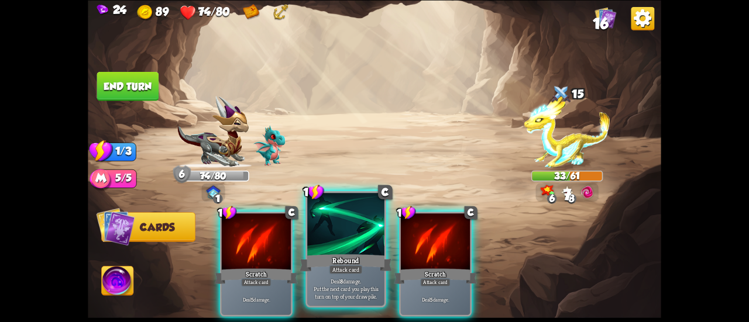
click at [347, 242] on div at bounding box center [345, 225] width 77 height 65
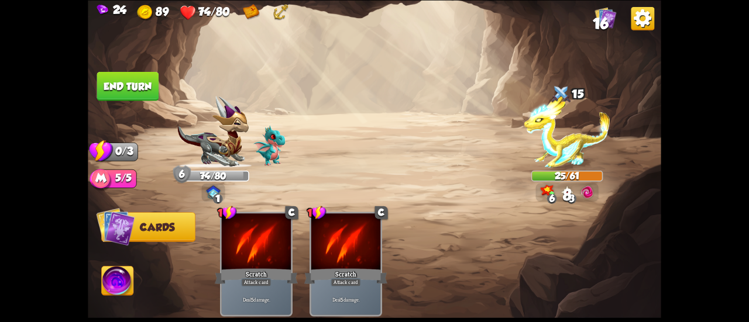
click at [135, 87] on button "End turn" at bounding box center [128, 85] width 62 height 29
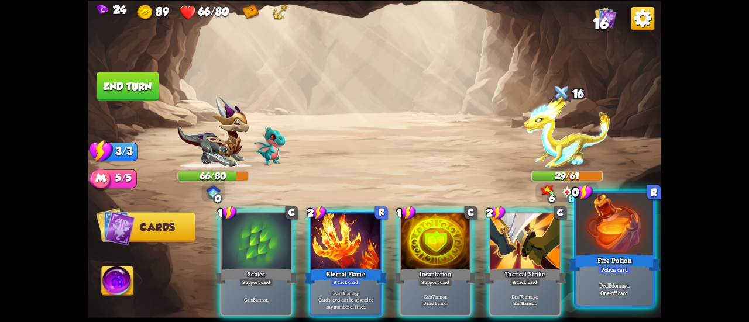
click at [608, 253] on div "Fire Potion" at bounding box center [614, 263] width 92 height 20
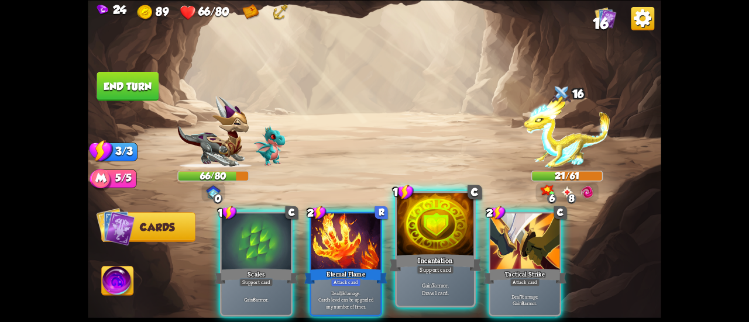
click at [412, 230] on div at bounding box center [434, 225] width 77 height 65
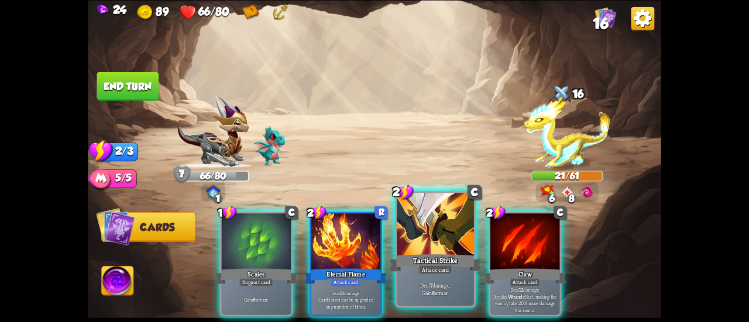
click at [403, 212] on div at bounding box center [434, 225] width 77 height 65
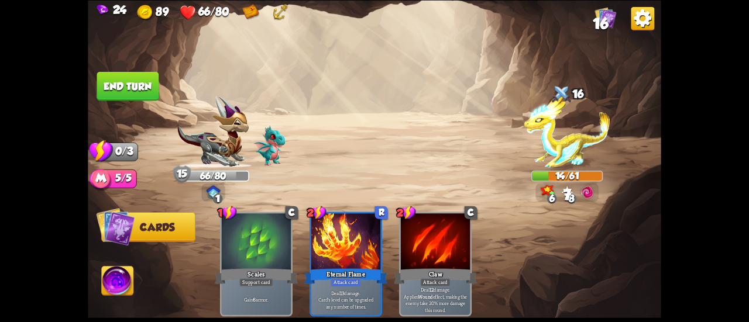
click at [132, 80] on button "End turn" at bounding box center [128, 85] width 62 height 29
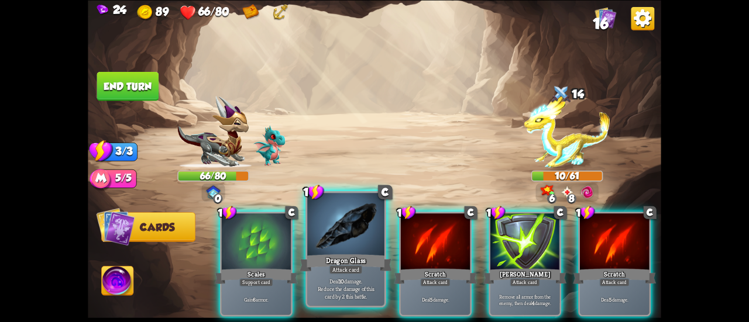
click at [354, 244] on div at bounding box center [345, 225] width 77 height 65
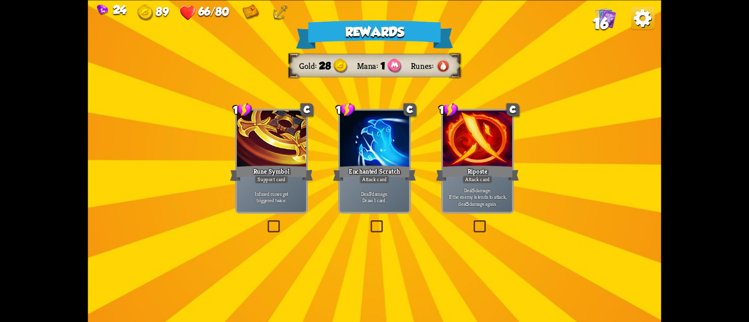
click at [391, 191] on p "Deal 7 damage. Draw 1 card." at bounding box center [375, 196] width 66 height 13
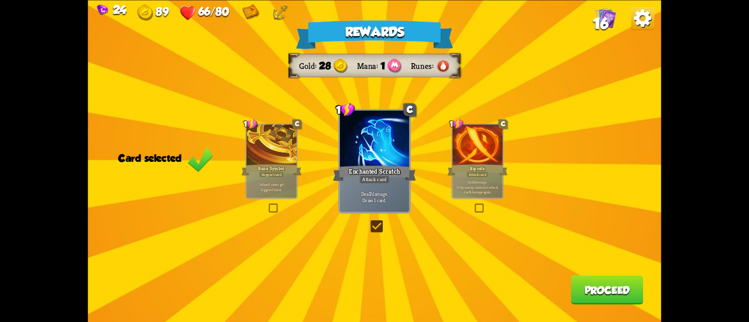
click at [595, 288] on button "Proceed" at bounding box center [607, 289] width 73 height 29
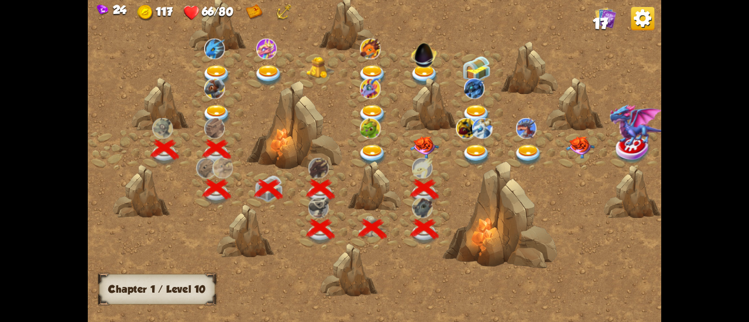
click at [412, 142] on img at bounding box center [424, 147] width 29 height 22
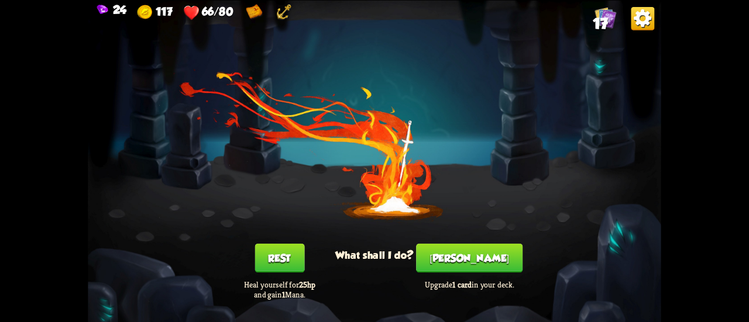
click at [471, 260] on button "[PERSON_NAME]" at bounding box center [469, 257] width 106 height 29
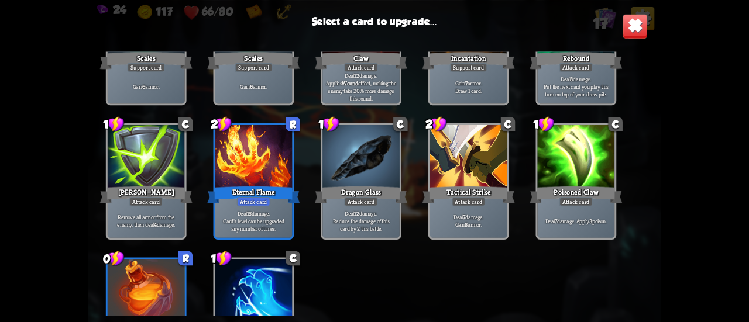
scroll to position [368, 0]
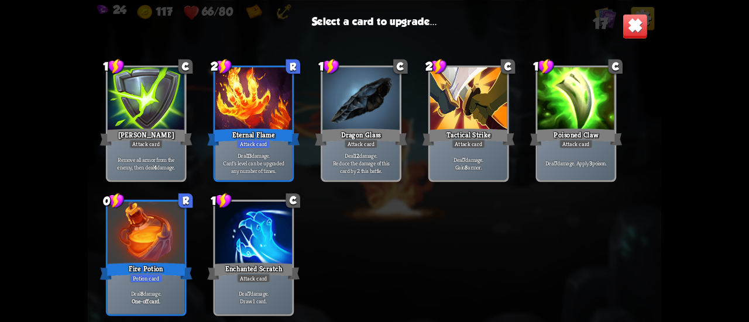
click at [211, 96] on div "1 C Scratch Attack card Deal 5 damage. 1 C Scratch Attack card Deal 5 damage. 1…" at bounding box center [374, 183] width 573 height 264
click at [217, 95] on div at bounding box center [253, 99] width 77 height 65
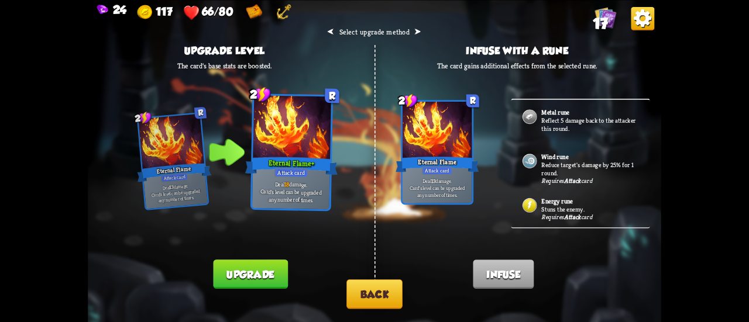
click at [258, 280] on button "Upgrade" at bounding box center [250, 274] width 74 height 29
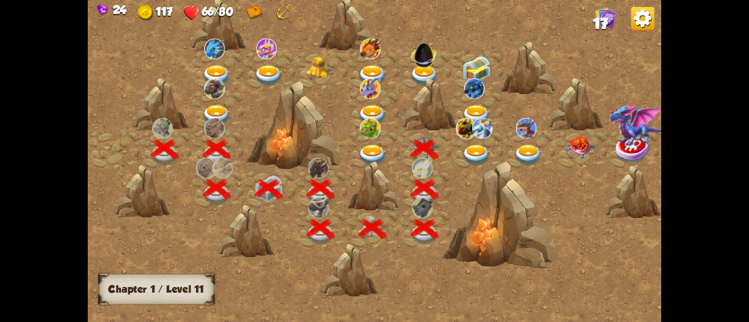
scroll to position [0, 178]
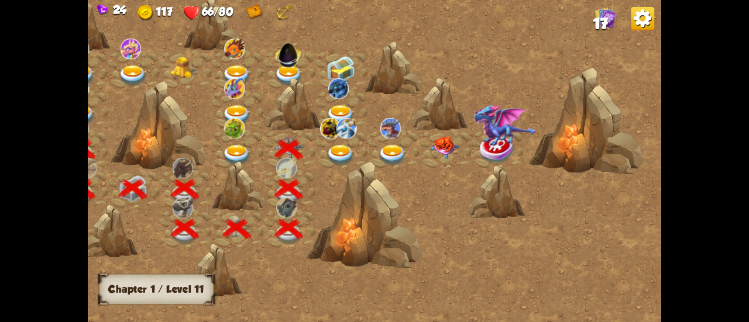
click at [335, 153] on img at bounding box center [340, 155] width 29 height 21
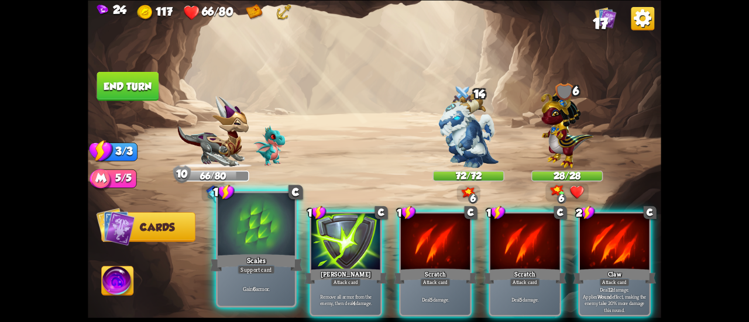
click at [270, 236] on div at bounding box center [256, 225] width 77 height 65
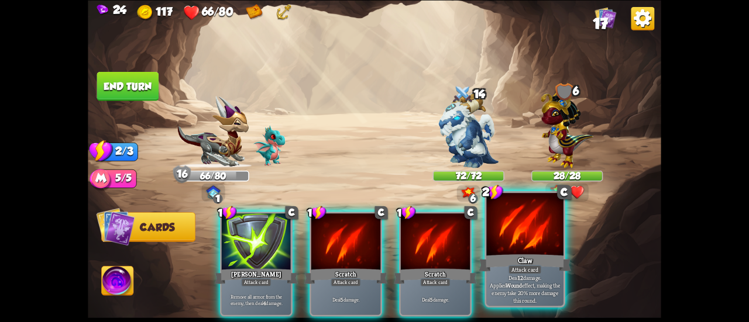
click at [508, 247] on div at bounding box center [524, 225] width 77 height 65
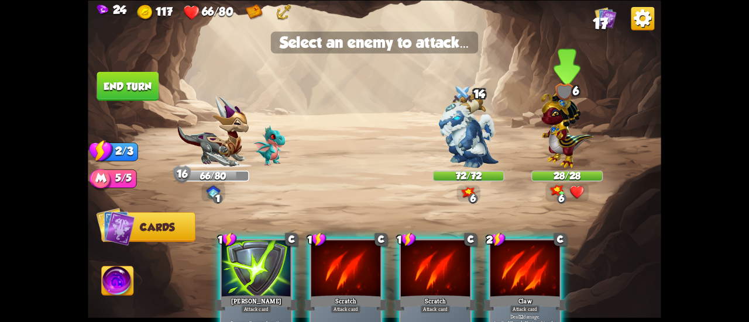
click at [553, 127] on img at bounding box center [566, 127] width 52 height 81
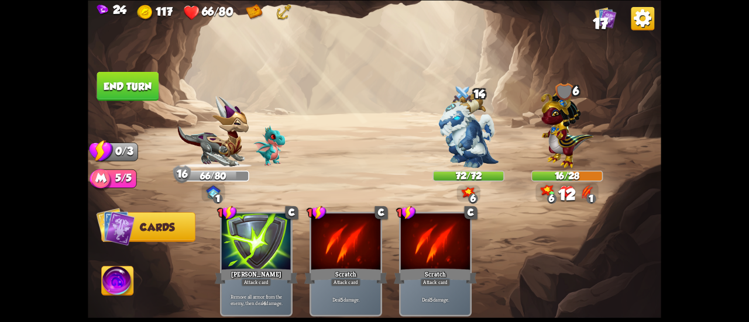
click at [111, 85] on button "End turn" at bounding box center [128, 85] width 62 height 29
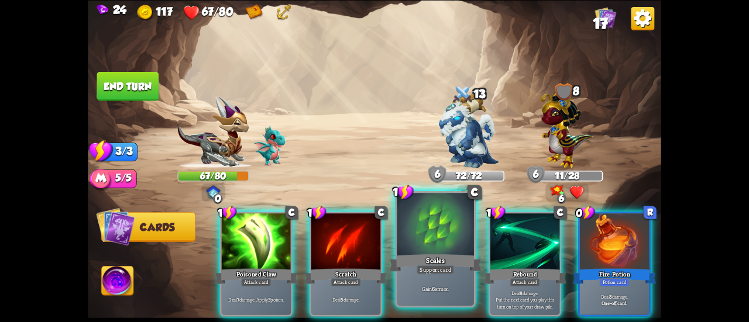
click at [422, 270] on div "Support card" at bounding box center [434, 269] width 37 height 9
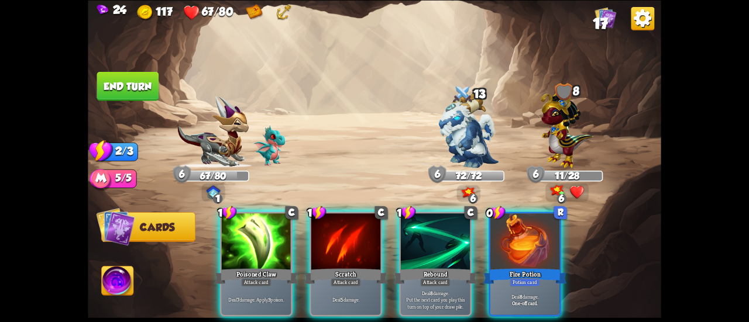
click at [572, 246] on div "1 C Poisoned Claw Attack card Deal 7 damage. Apply 3 poison. 1 C Scratch Attack…" at bounding box center [431, 250] width 458 height 143
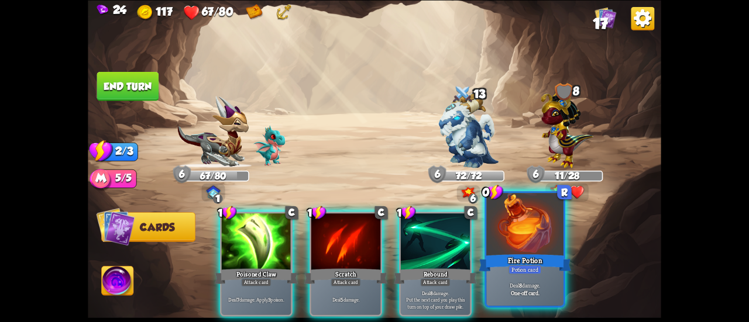
click at [547, 242] on div at bounding box center [524, 225] width 77 height 65
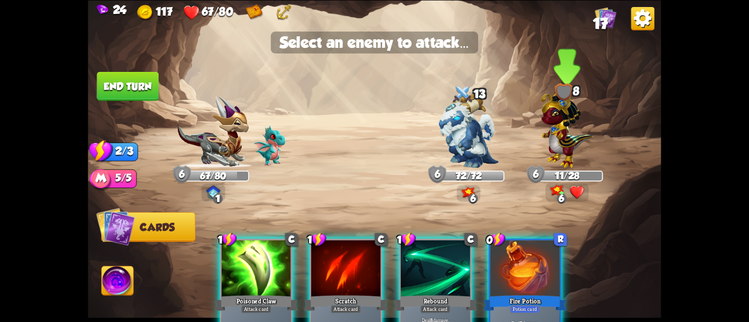
click at [587, 142] on img at bounding box center [566, 127] width 52 height 81
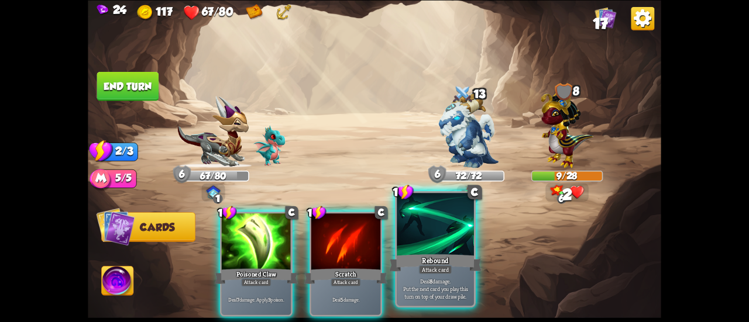
click at [446, 215] on div at bounding box center [434, 225] width 77 height 65
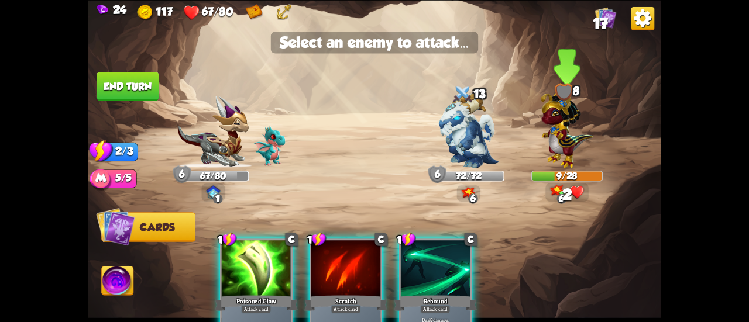
click at [570, 119] on img at bounding box center [566, 127] width 52 height 81
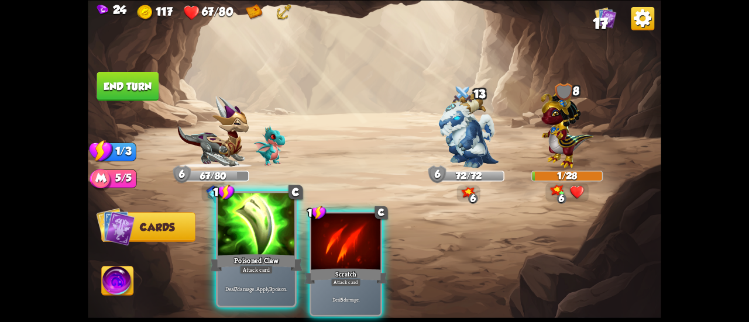
click at [253, 244] on div at bounding box center [256, 225] width 77 height 65
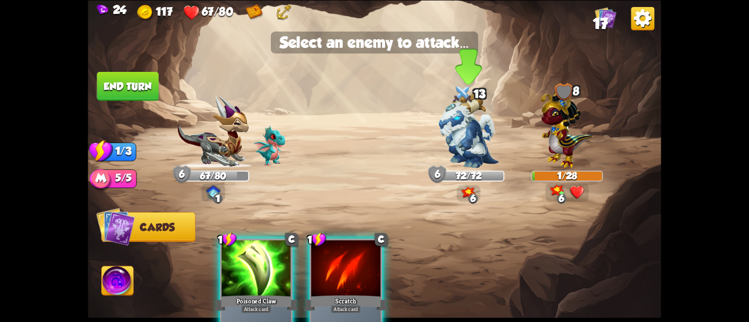
click at [456, 142] on img at bounding box center [468, 129] width 60 height 75
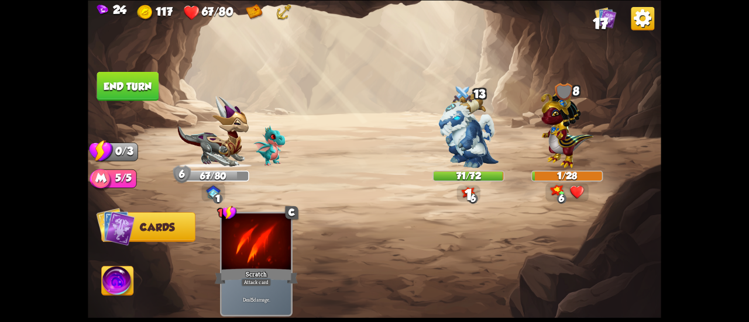
click at [132, 79] on button "End turn" at bounding box center [128, 85] width 62 height 29
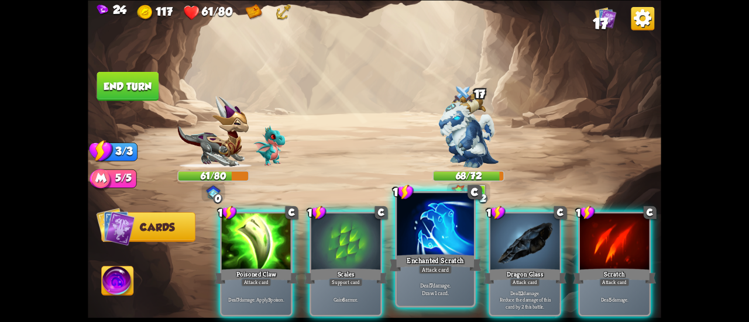
click at [436, 261] on div "Enchanted Scratch" at bounding box center [435, 263] width 92 height 20
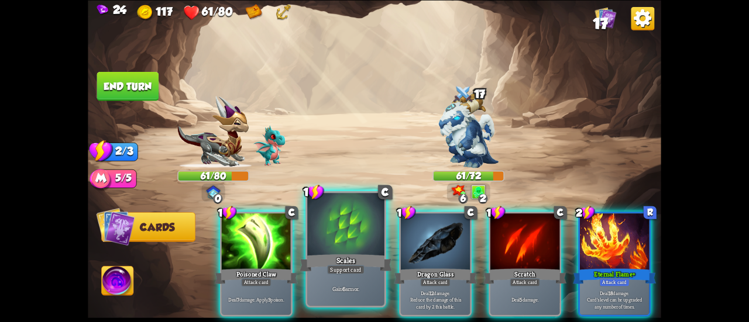
drag, startPoint x: 298, startPoint y: 261, endPoint x: 327, endPoint y: 260, distance: 29.3
click at [327, 260] on div "1 C Poisoned Claw Attack card Deal 7 damage. Apply 3 poison. 1 C Scales Support…" at bounding box center [431, 250] width 458 height 143
click at [327, 260] on div "Scales" at bounding box center [345, 263] width 92 height 20
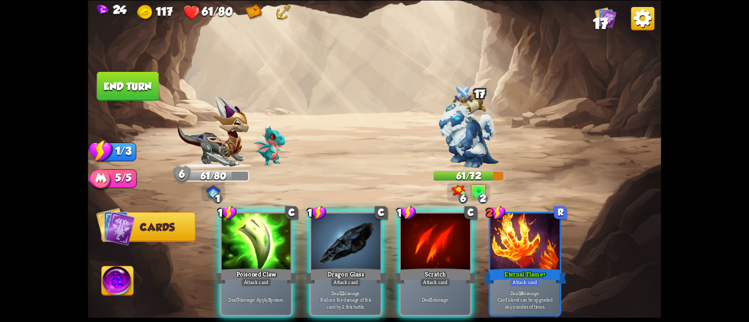
click at [350, 267] on div "Dragon Glass" at bounding box center [345, 276] width 83 height 19
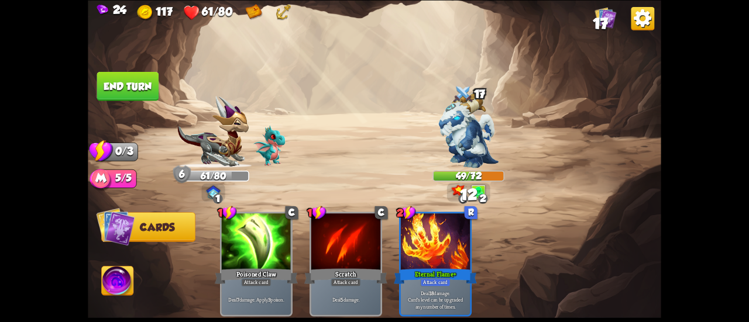
click at [135, 96] on button "End turn" at bounding box center [128, 85] width 62 height 29
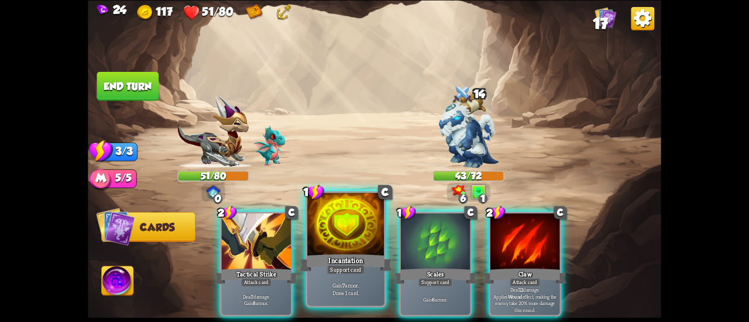
click at [346, 246] on div at bounding box center [345, 225] width 77 height 65
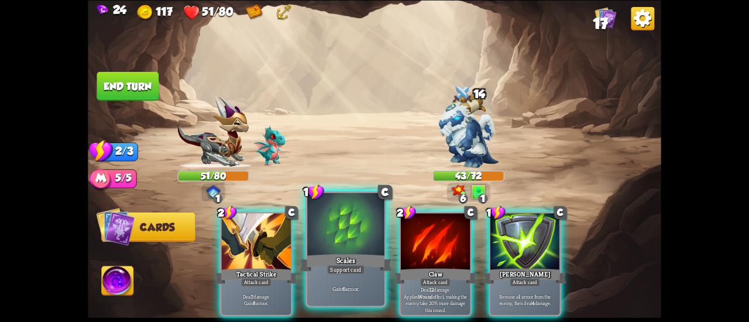
click at [335, 251] on div at bounding box center [345, 225] width 77 height 65
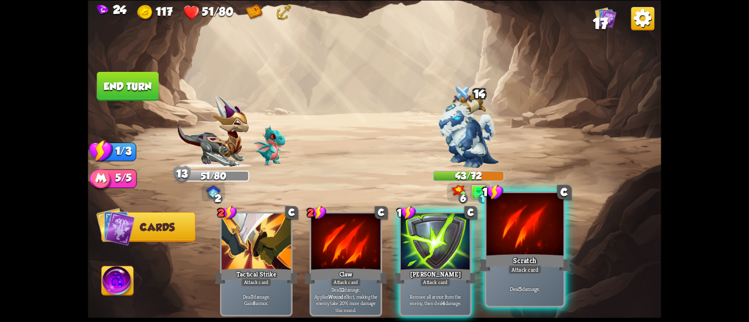
click at [535, 239] on div at bounding box center [524, 225] width 77 height 65
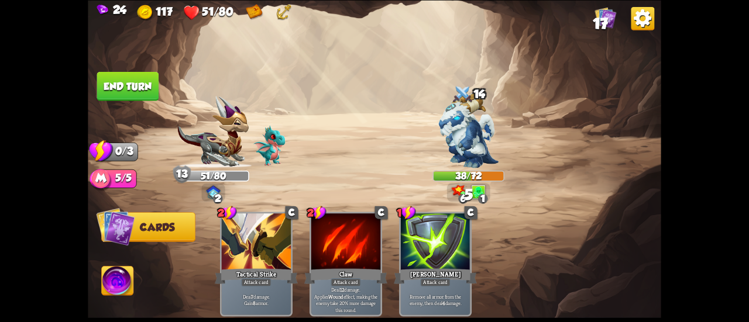
click at [108, 67] on img at bounding box center [374, 161] width 573 height 322
click at [118, 78] on button "End turn" at bounding box center [128, 85] width 62 height 29
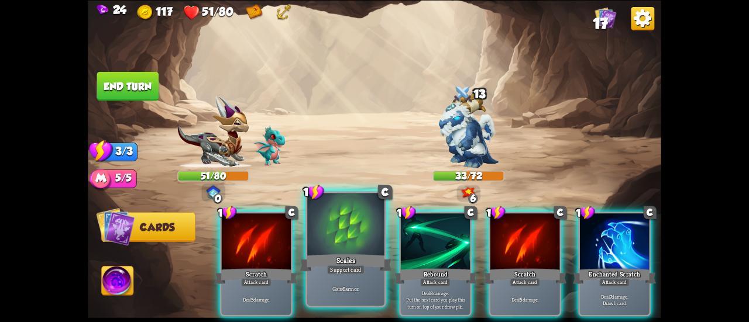
click at [336, 263] on div "Scales" at bounding box center [345, 263] width 92 height 20
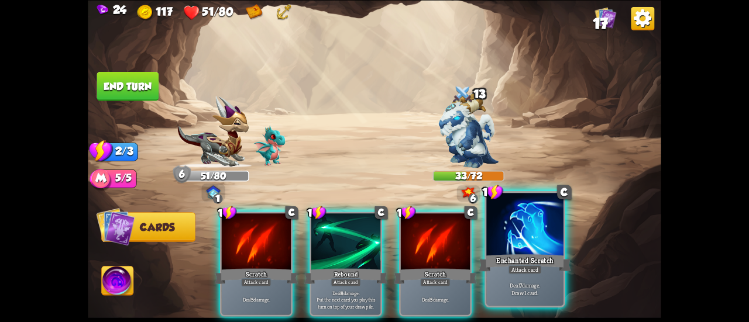
click at [534, 245] on div at bounding box center [524, 225] width 77 height 65
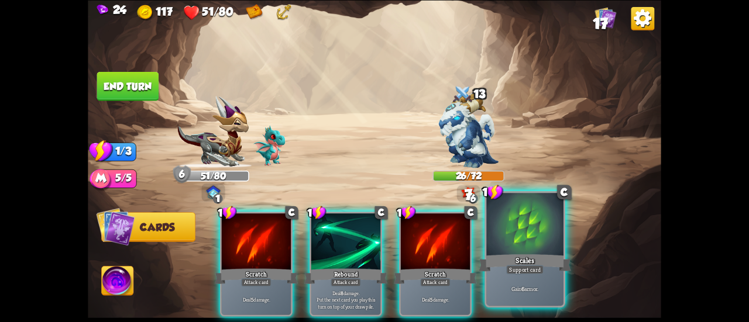
click at [525, 219] on div at bounding box center [524, 225] width 77 height 65
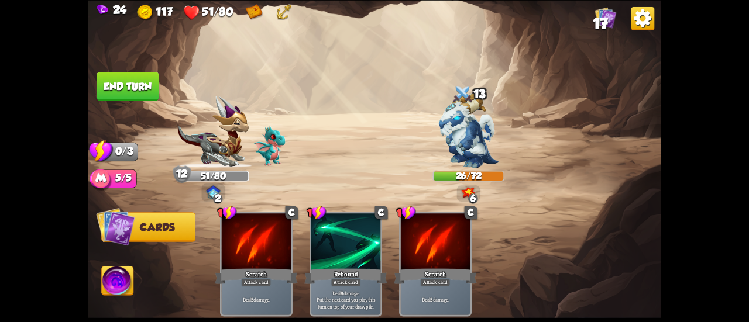
click at [137, 86] on button "End turn" at bounding box center [128, 85] width 62 height 29
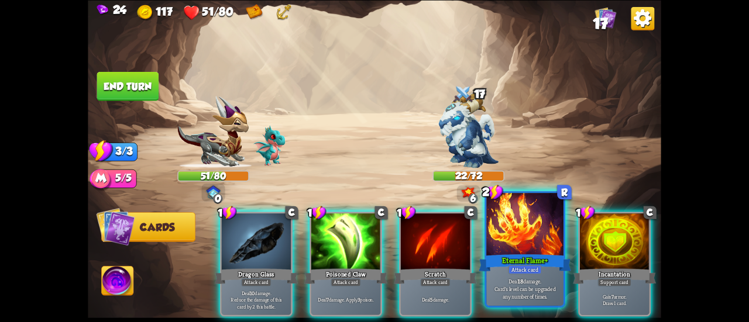
click at [495, 236] on div at bounding box center [524, 225] width 77 height 65
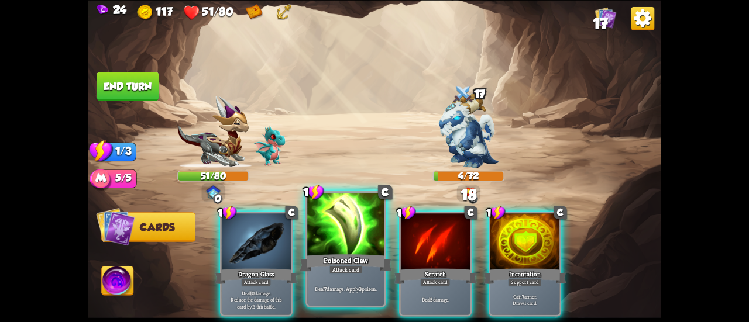
click at [345, 231] on div at bounding box center [345, 225] width 77 height 65
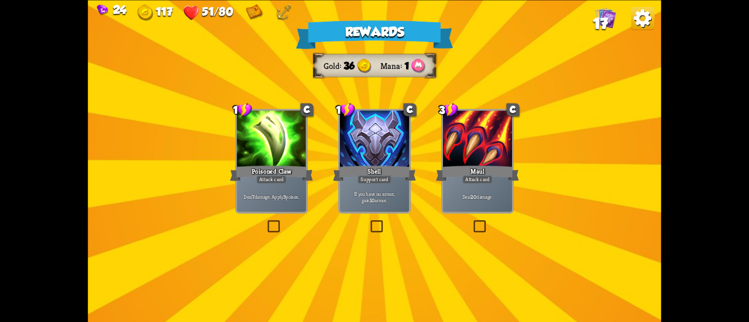
click at [287, 175] on div "Poisoned Claw" at bounding box center [271, 173] width 83 height 19
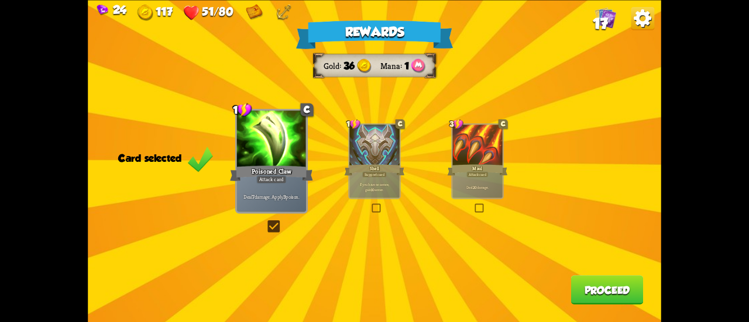
click at [602, 293] on button "Proceed" at bounding box center [607, 289] width 73 height 29
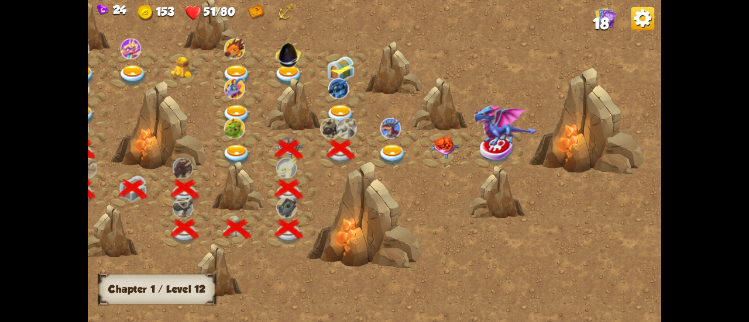
click at [382, 147] on img at bounding box center [392, 155] width 29 height 21
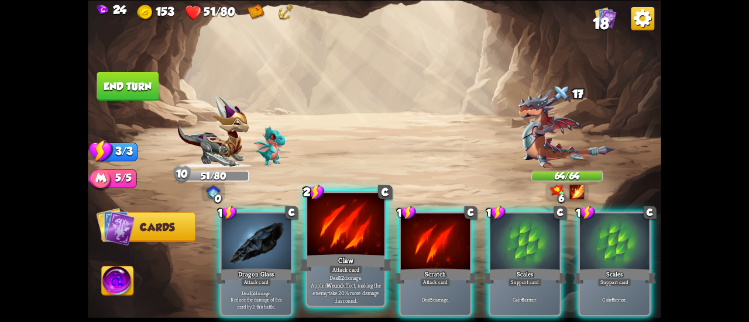
click at [354, 266] on div "Attack card" at bounding box center [345, 269] width 33 height 9
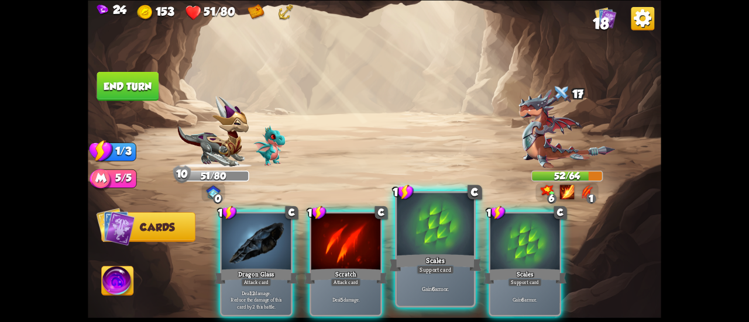
click at [405, 260] on div "Scales" at bounding box center [435, 263] width 92 height 20
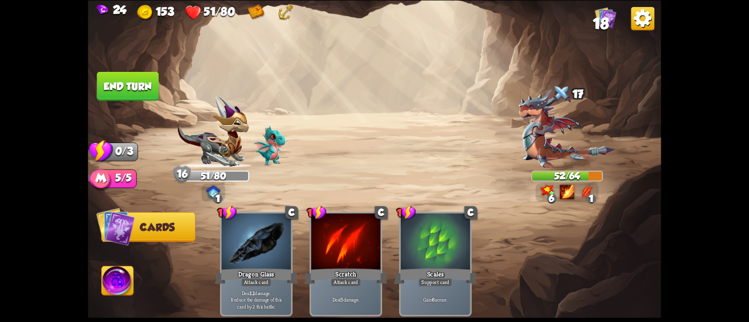
click at [149, 81] on button "End turn" at bounding box center [128, 85] width 62 height 29
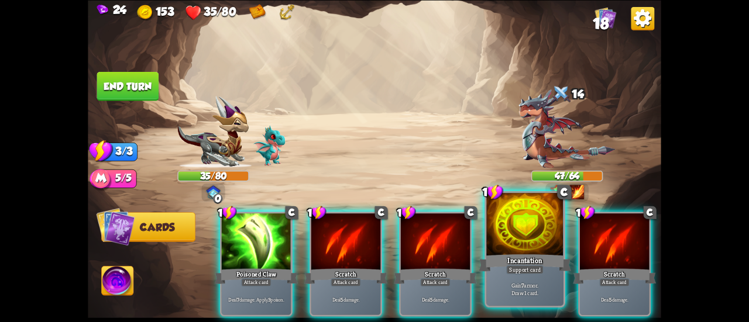
click at [506, 266] on div "Support card" at bounding box center [524, 269] width 37 height 9
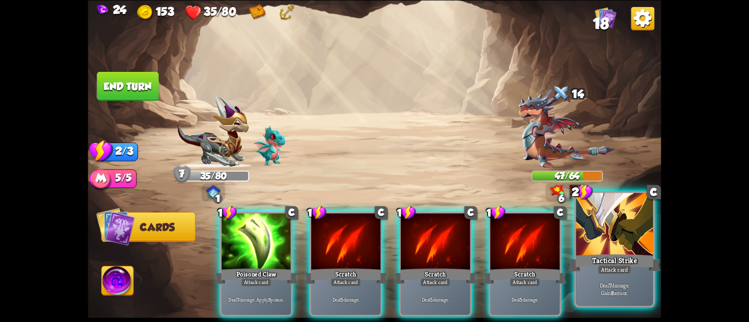
click at [601, 256] on div "Tactical Strike" at bounding box center [614, 263] width 92 height 20
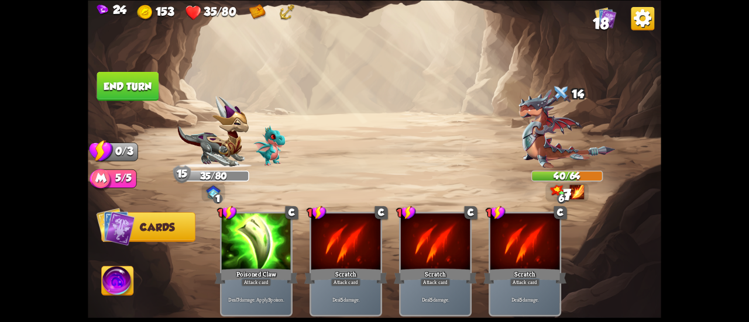
click at [137, 82] on button "End turn" at bounding box center [128, 85] width 62 height 29
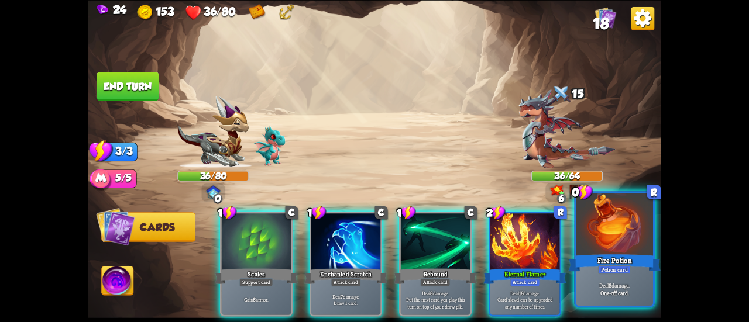
click at [597, 280] on div "Deal 8 damage. One-off card." at bounding box center [613, 288] width 77 height 33
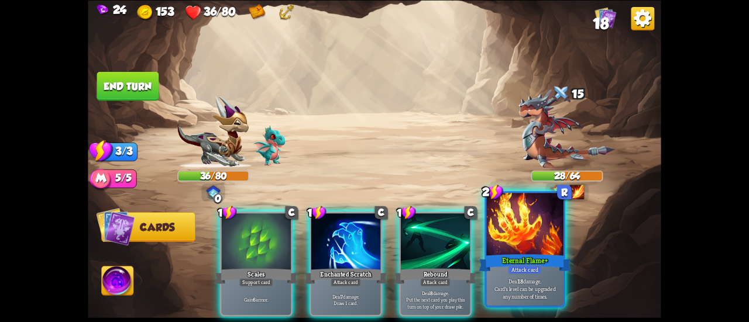
click at [549, 280] on p "Deal 18 damage. Card's level can be upgraded any number of times." at bounding box center [524, 288] width 73 height 23
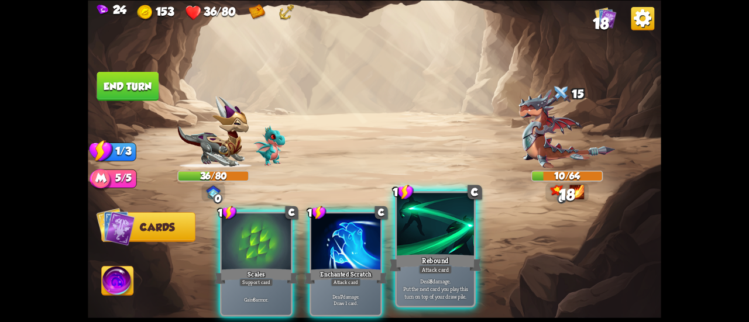
click at [454, 264] on div "Rebound" at bounding box center [435, 263] width 92 height 20
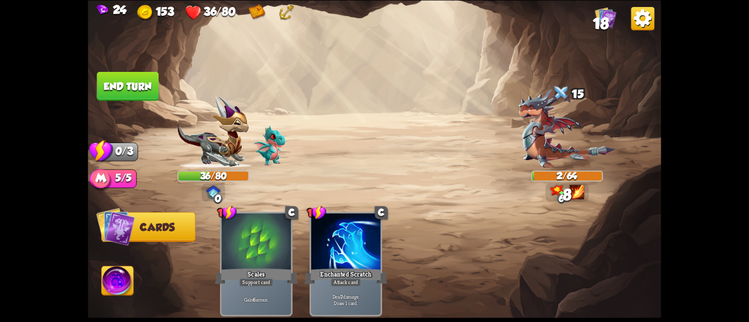
click at [126, 78] on button "End turn" at bounding box center [128, 85] width 62 height 29
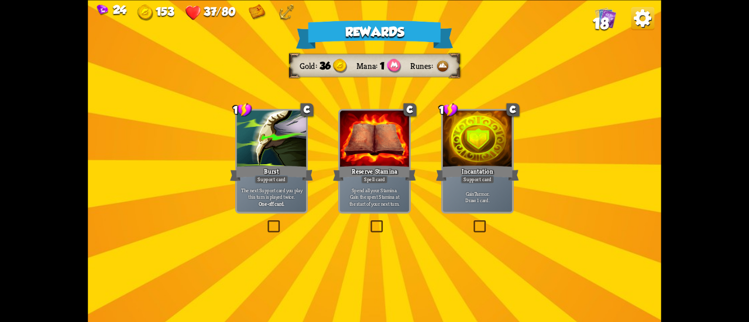
click at [288, 167] on div "Burst" at bounding box center [271, 173] width 83 height 19
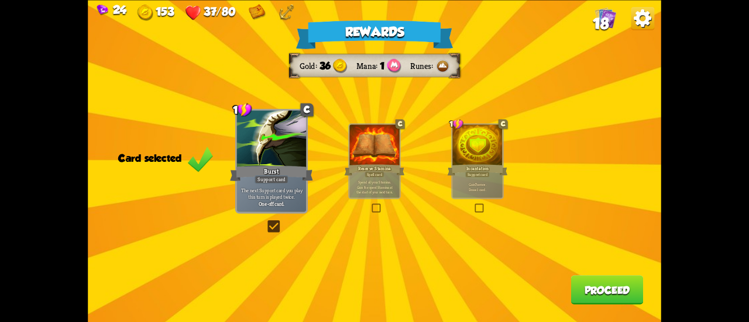
click at [595, 288] on button "Proceed" at bounding box center [607, 289] width 73 height 29
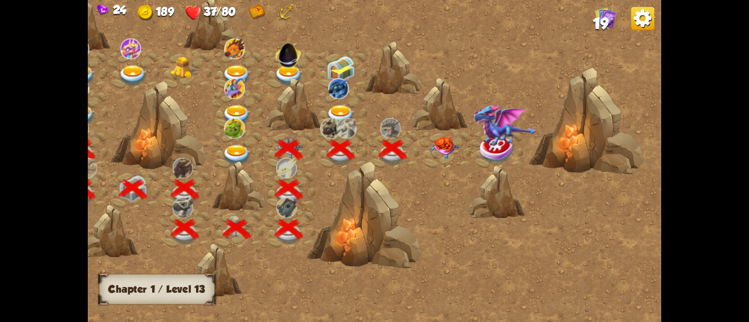
click at [446, 149] on img at bounding box center [444, 147] width 29 height 22
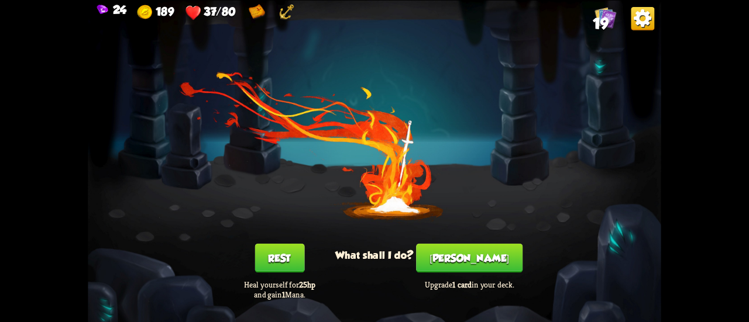
click at [481, 258] on button "[PERSON_NAME]" at bounding box center [469, 257] width 106 height 29
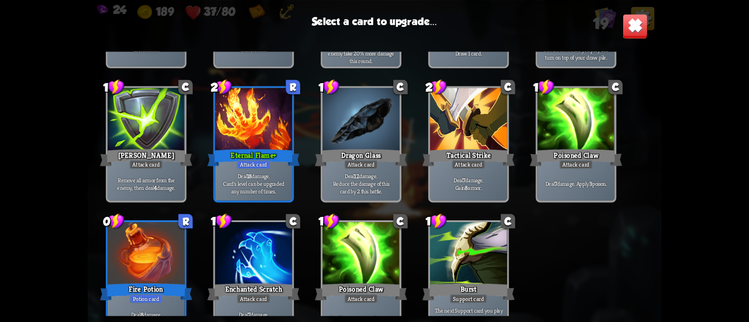
scroll to position [368, 0]
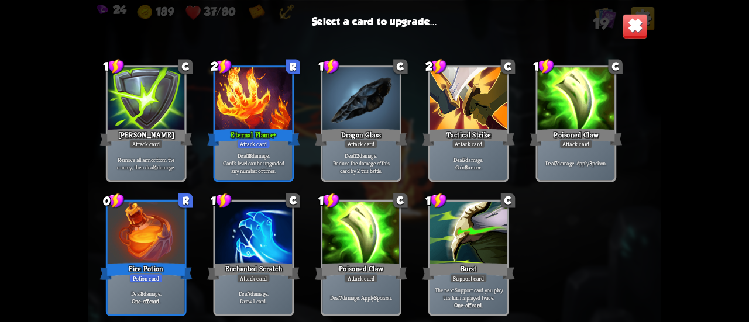
click at [255, 127] on div "Eternal Flame+" at bounding box center [253, 137] width 92 height 20
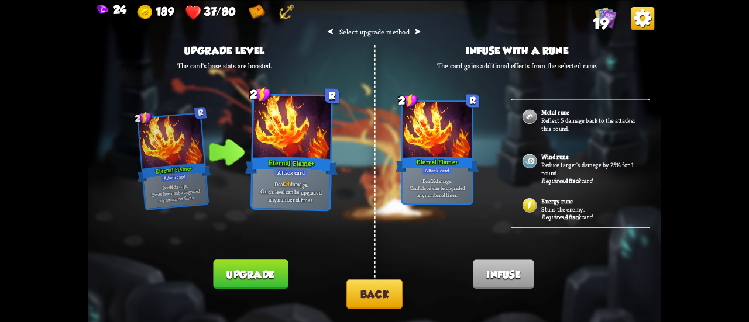
click at [384, 286] on button "Back" at bounding box center [374, 295] width 56 height 30
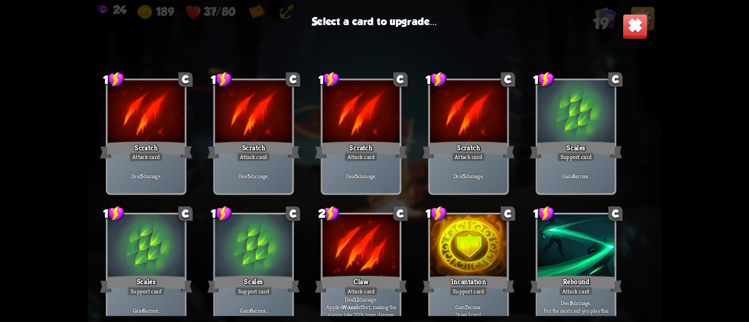
click at [629, 21] on img at bounding box center [634, 25] width 25 height 25
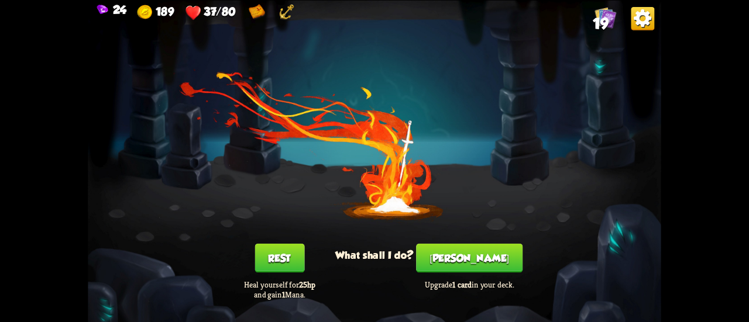
click at [296, 271] on button "Rest" at bounding box center [279, 257] width 50 height 29
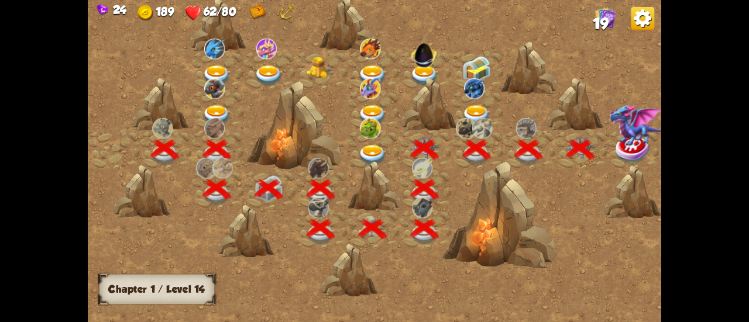
scroll to position [0, 178]
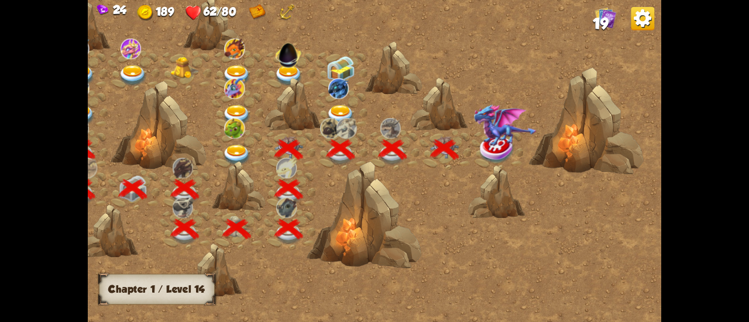
click at [502, 151] on img at bounding box center [497, 149] width 36 height 29
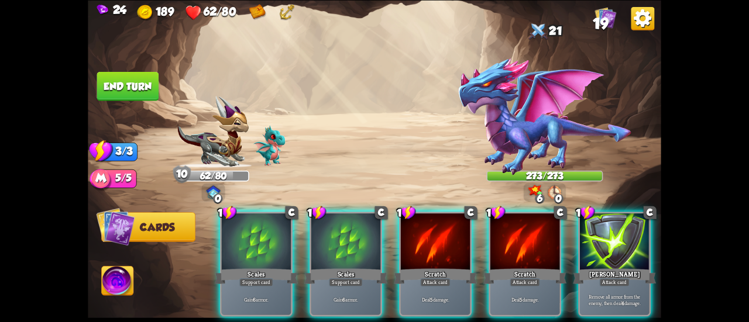
click at [129, 277] on img at bounding box center [118, 282] width 32 height 32
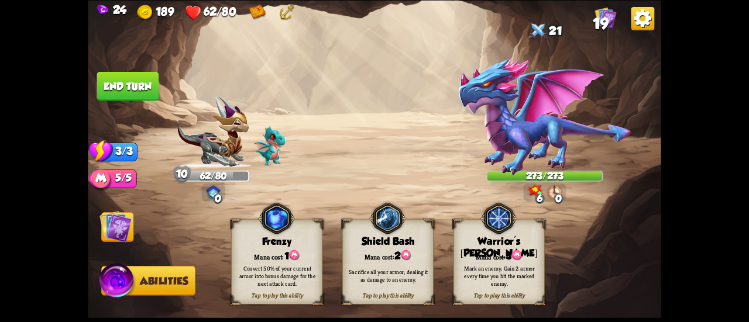
click at [528, 250] on div "Mana cost: 3" at bounding box center [498, 255] width 91 height 13
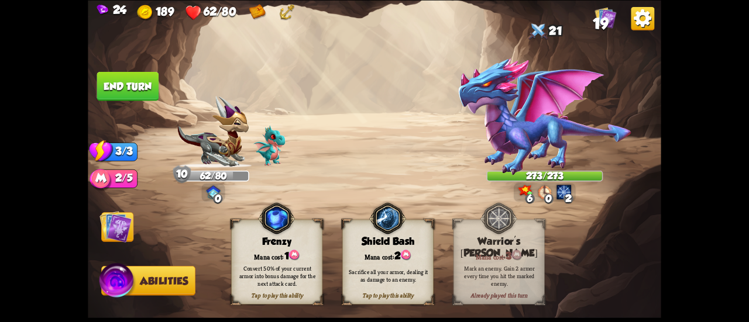
click at [130, 219] on img at bounding box center [115, 227] width 32 height 32
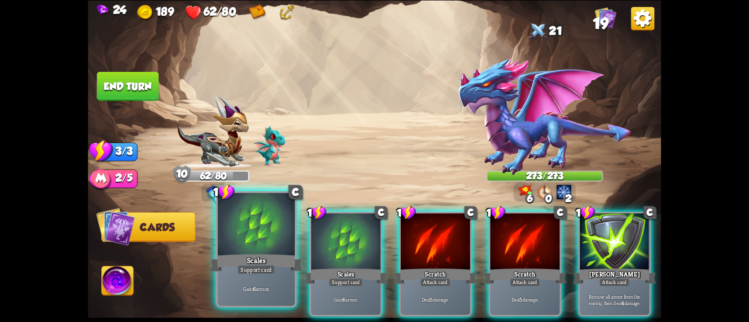
click at [254, 236] on div at bounding box center [256, 225] width 77 height 65
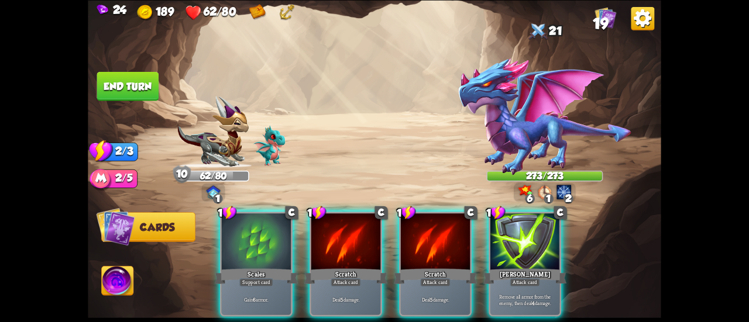
click at [254, 236] on div at bounding box center [256, 242] width 69 height 58
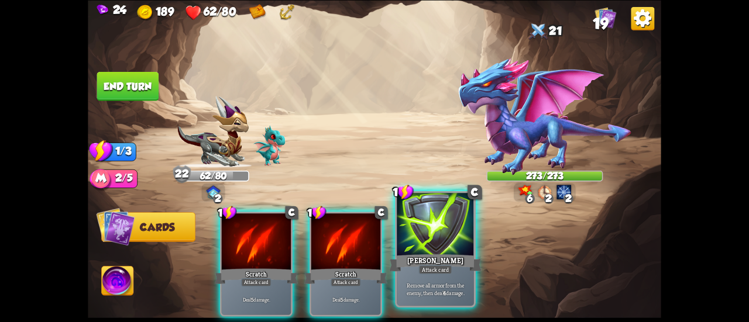
click at [433, 254] on div "[PERSON_NAME]" at bounding box center [435, 263] width 92 height 20
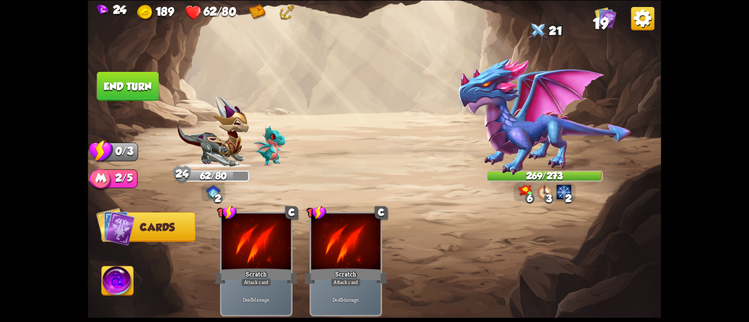
click at [137, 80] on button "End turn" at bounding box center [128, 85] width 62 height 29
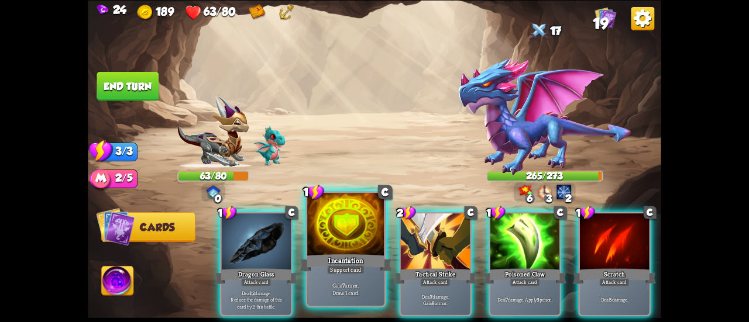
click at [340, 247] on div at bounding box center [345, 225] width 77 height 65
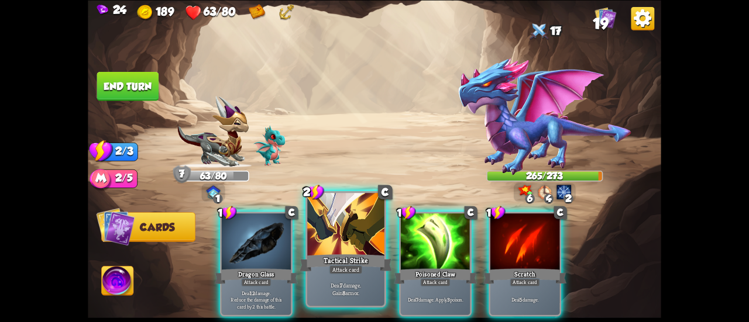
click at [351, 243] on div at bounding box center [345, 225] width 77 height 65
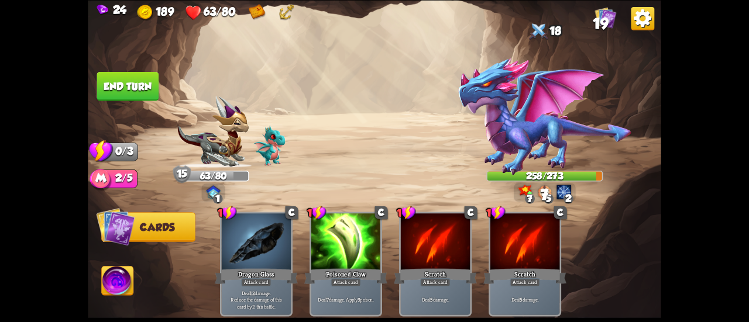
click at [130, 81] on button "End turn" at bounding box center [128, 85] width 62 height 29
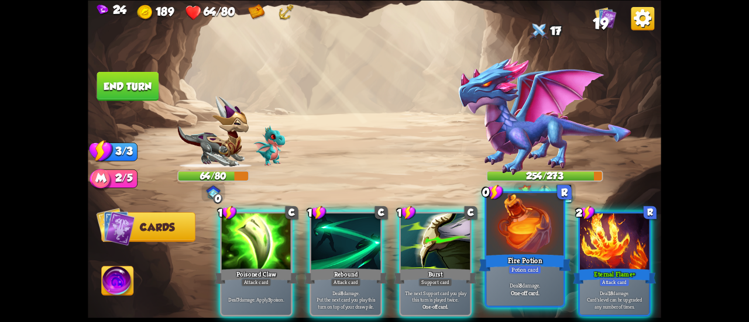
click at [495, 264] on div "Fire Potion" at bounding box center [524, 263] width 92 height 20
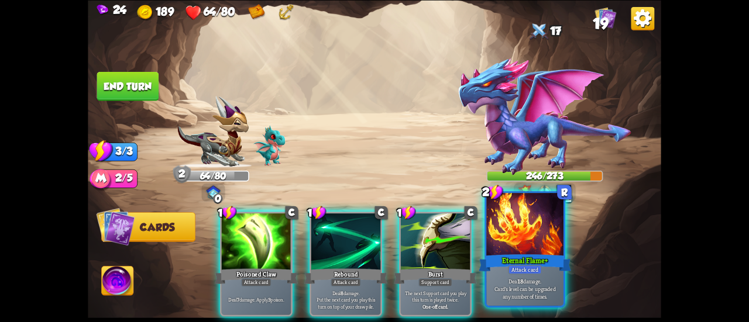
click at [524, 243] on div at bounding box center [524, 225] width 77 height 65
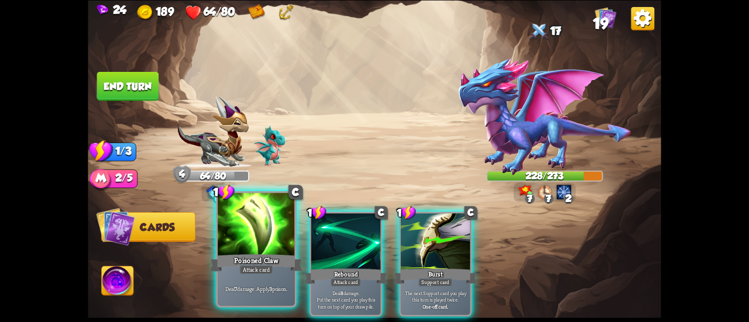
click at [229, 239] on div at bounding box center [256, 225] width 77 height 65
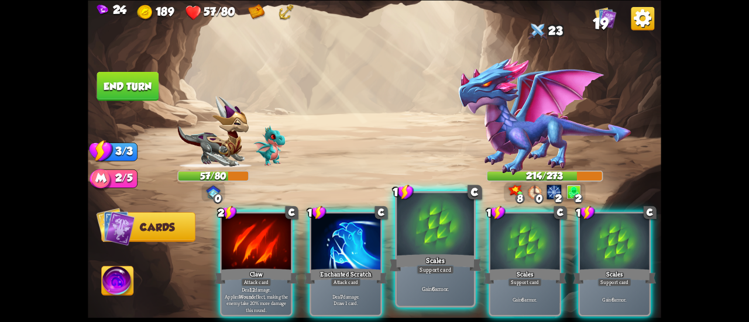
click at [415, 233] on div at bounding box center [434, 225] width 77 height 65
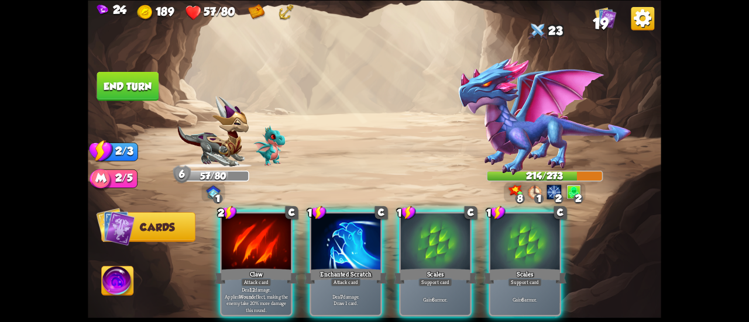
click at [415, 233] on div at bounding box center [435, 242] width 69 height 58
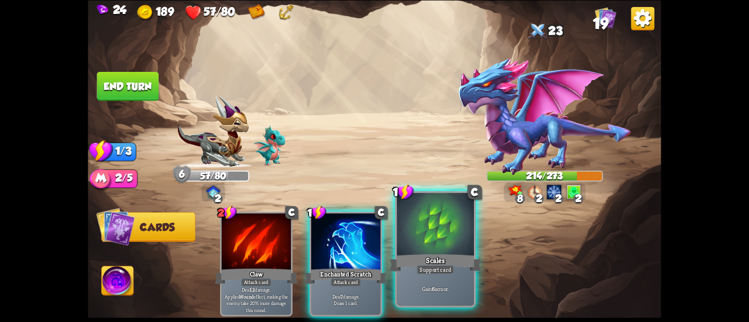
click at [416, 232] on div at bounding box center [434, 225] width 77 height 65
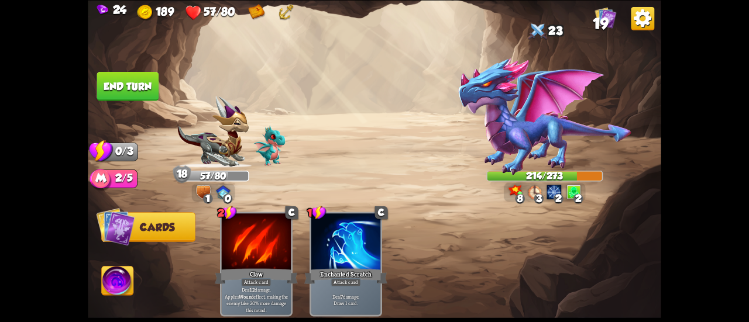
click at [140, 87] on button "End turn" at bounding box center [128, 85] width 62 height 29
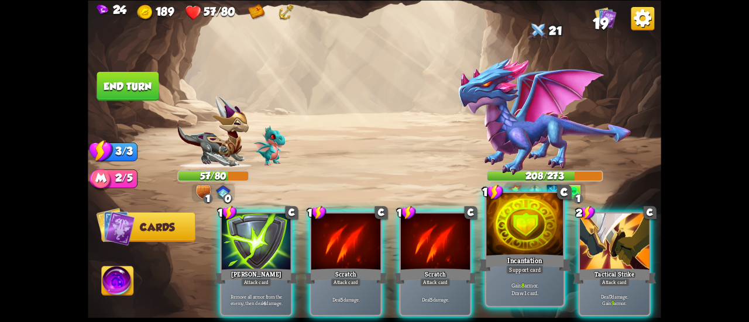
click at [511, 236] on div at bounding box center [524, 225] width 77 height 65
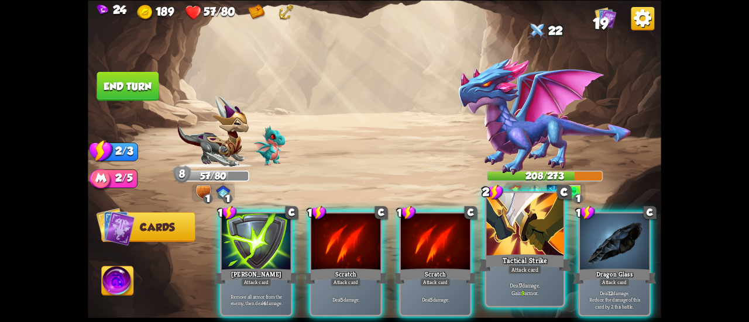
click at [509, 235] on div at bounding box center [524, 225] width 77 height 65
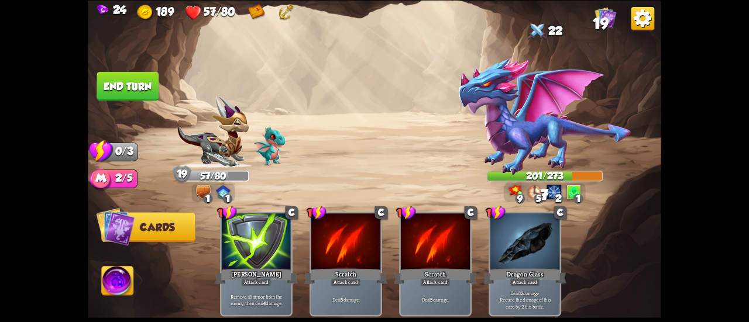
click at [128, 80] on button "End turn" at bounding box center [128, 85] width 62 height 29
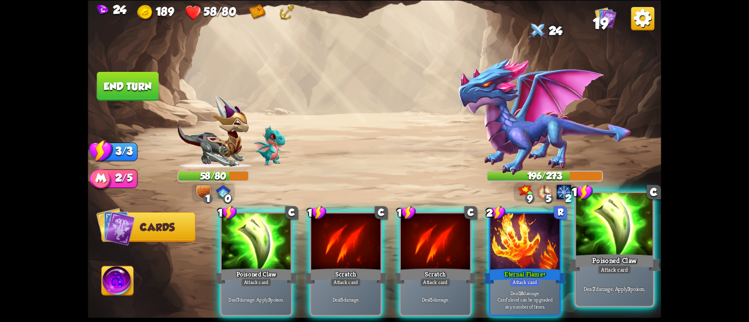
click at [596, 244] on div at bounding box center [613, 225] width 77 height 65
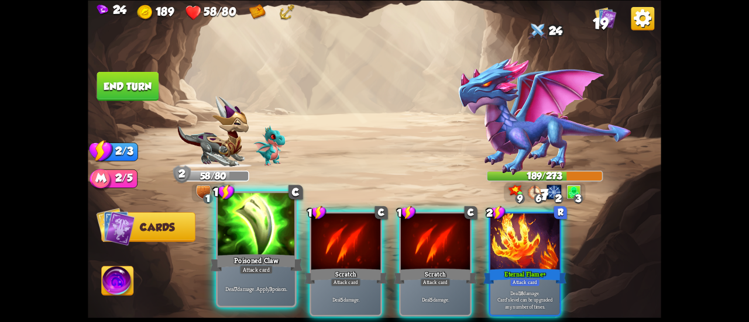
click at [227, 251] on div at bounding box center [256, 225] width 77 height 65
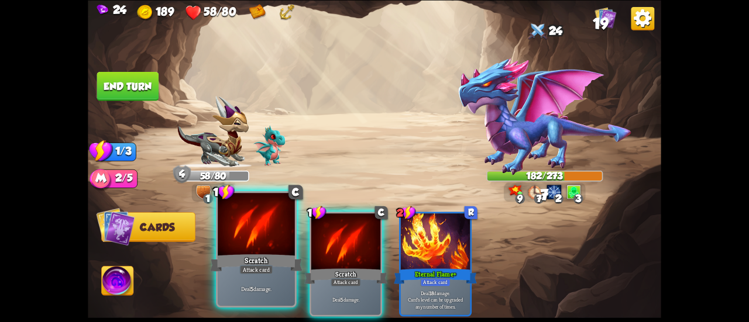
click at [230, 253] on div "Scratch" at bounding box center [256, 263] width 92 height 20
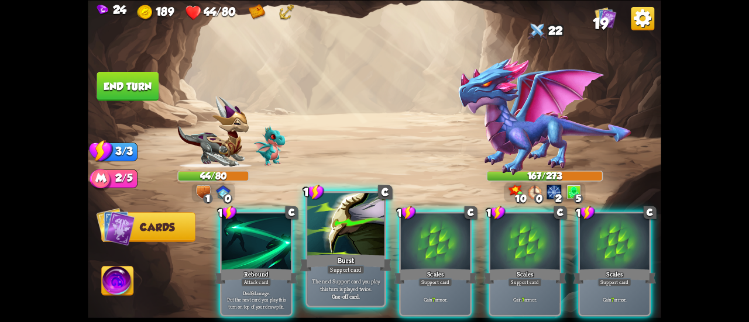
click at [353, 233] on div at bounding box center [345, 225] width 77 height 65
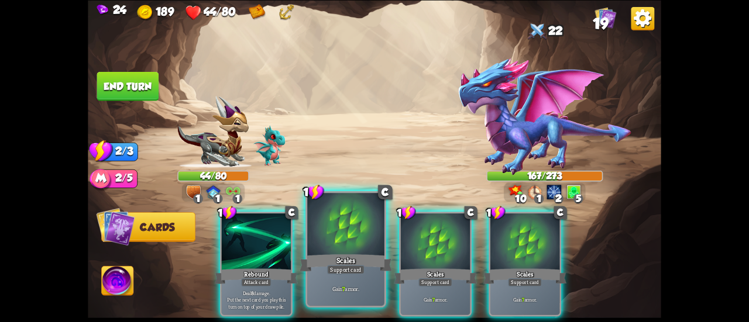
click at [360, 236] on div at bounding box center [345, 225] width 77 height 65
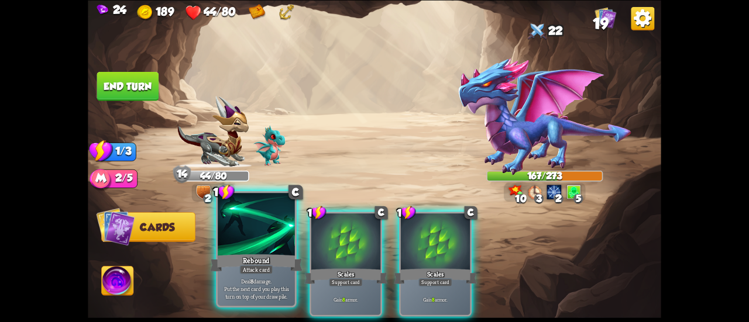
click at [261, 256] on div "Rebound" at bounding box center [256, 263] width 92 height 20
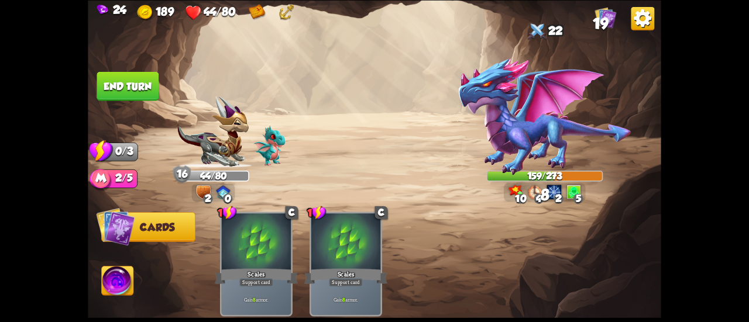
click at [117, 80] on button "End turn" at bounding box center [128, 85] width 62 height 29
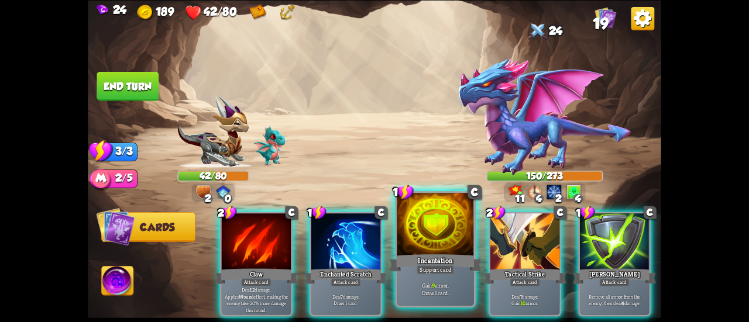
click at [406, 238] on div at bounding box center [434, 225] width 77 height 65
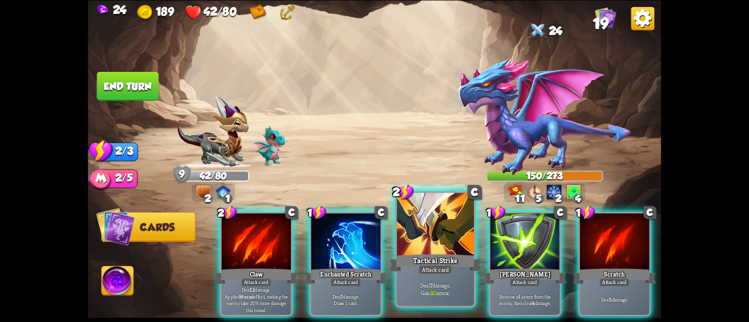
click at [413, 232] on div at bounding box center [434, 225] width 77 height 65
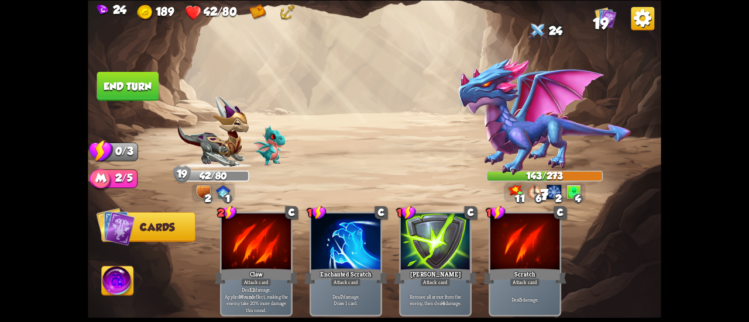
click at [153, 84] on button "End turn" at bounding box center [128, 85] width 62 height 29
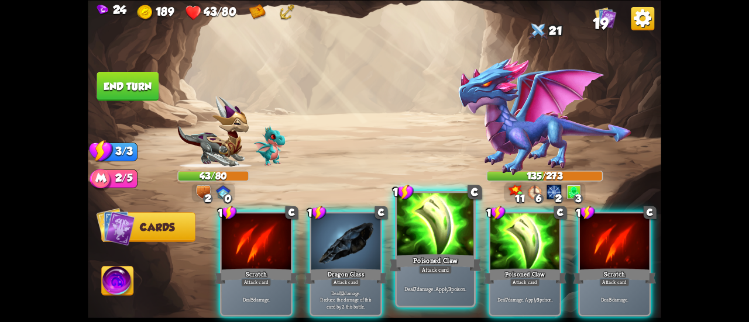
click at [407, 257] on div "Poisoned Claw" at bounding box center [435, 263] width 92 height 20
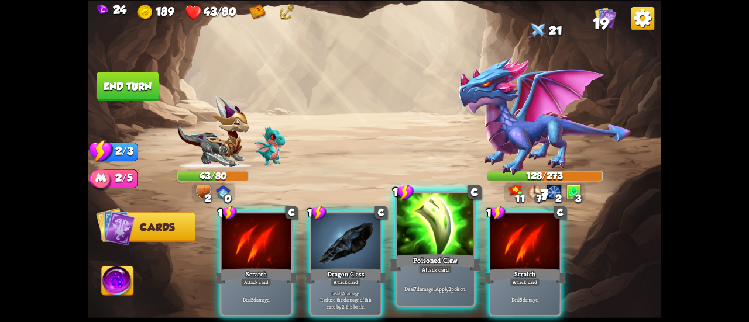
click at [409, 253] on div "Poisoned Claw" at bounding box center [435, 263] width 92 height 20
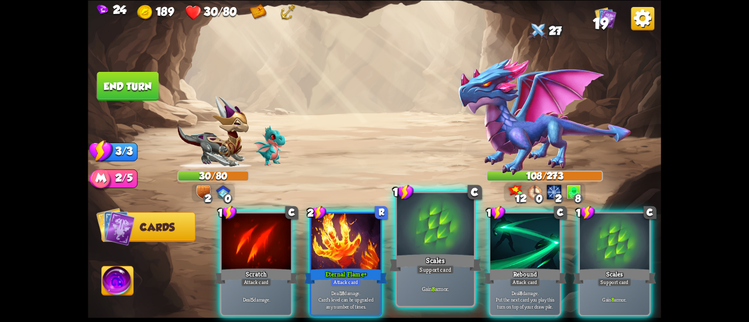
click at [419, 223] on div at bounding box center [434, 225] width 77 height 65
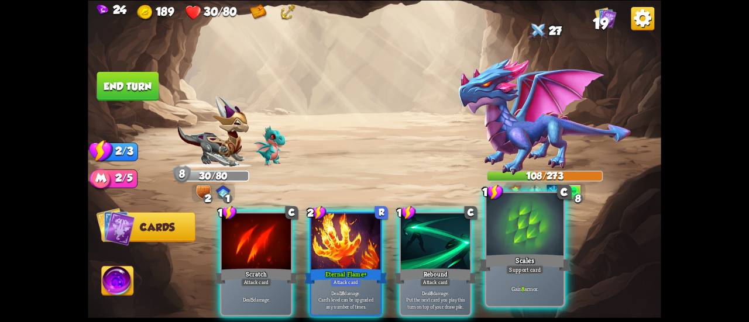
click at [541, 232] on div at bounding box center [524, 225] width 77 height 65
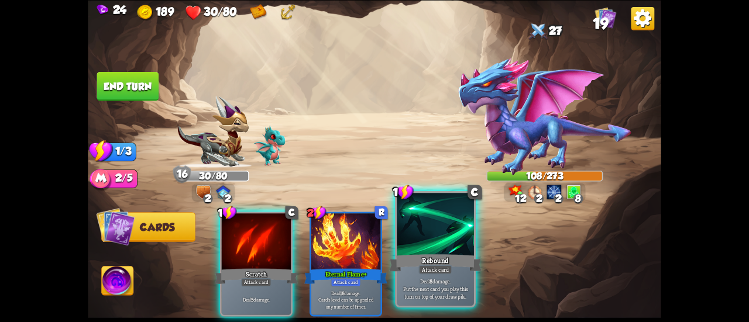
drag, startPoint x: 267, startPoint y: 243, endPoint x: 447, endPoint y: 249, distance: 180.8
click at [452, 247] on div "1 C Scratch Attack card Deal 5 damage. 2 R Eternal Flame+ Attack card Deal 18 d…" at bounding box center [431, 250] width 458 height 143
click at [449, 247] on div at bounding box center [434, 225] width 77 height 65
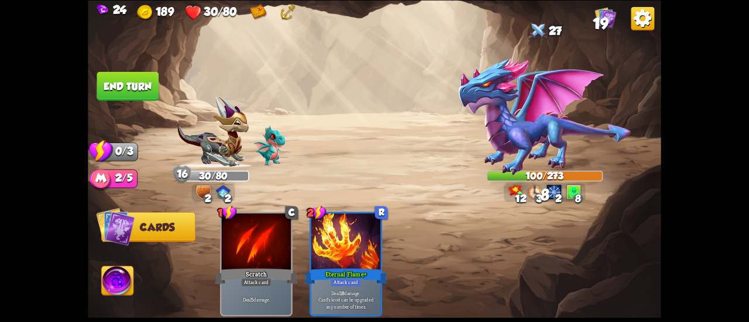
click at [144, 79] on button "End turn" at bounding box center [128, 85] width 62 height 29
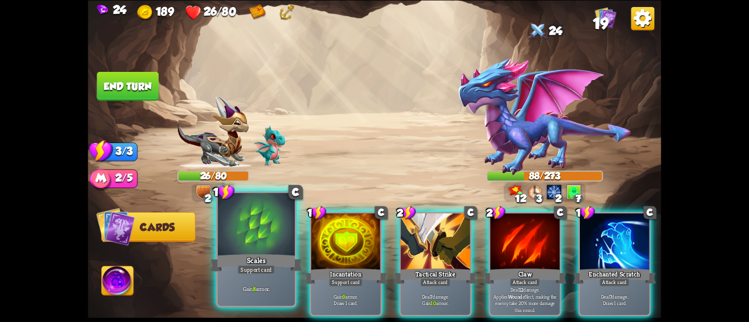
click at [270, 225] on div at bounding box center [256, 225] width 77 height 65
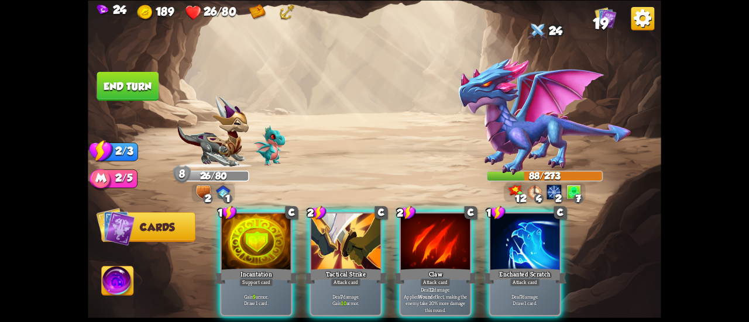
click at [270, 225] on div at bounding box center [256, 242] width 69 height 58
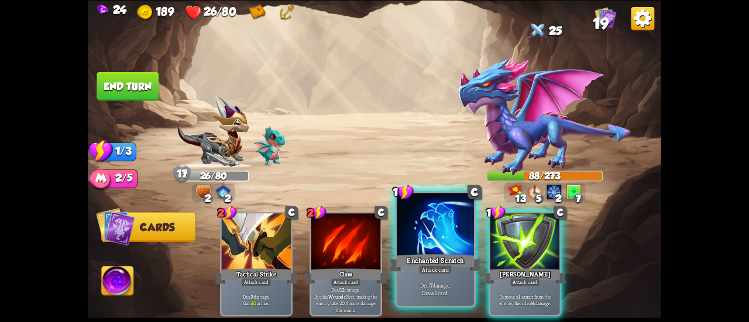
click at [448, 264] on div "Enchanted Scratch" at bounding box center [435, 263] width 92 height 20
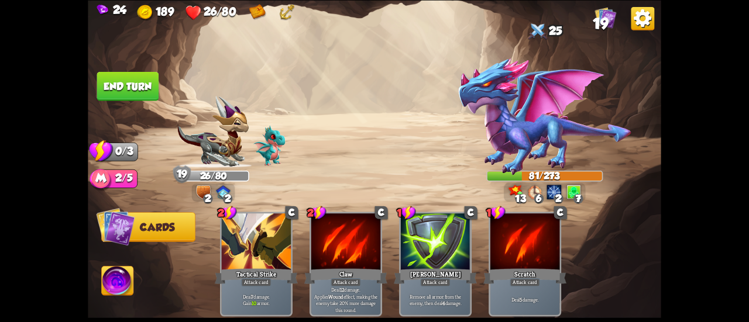
click at [129, 78] on button "End turn" at bounding box center [128, 85] width 62 height 29
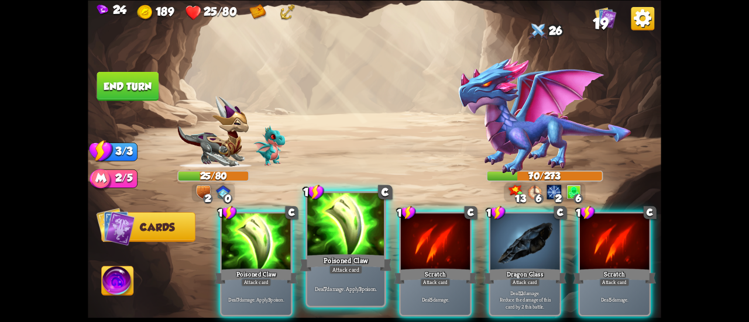
click at [340, 226] on div at bounding box center [345, 225] width 77 height 65
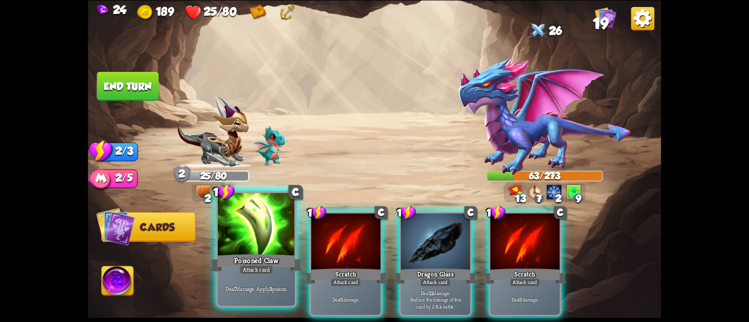
click at [244, 257] on div "Poisoned Claw" at bounding box center [256, 263] width 92 height 20
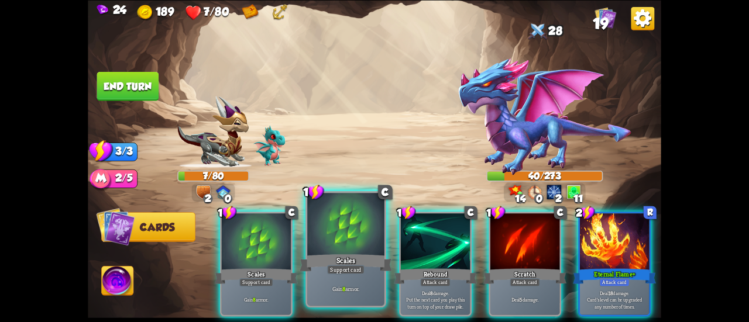
click at [339, 225] on div at bounding box center [345, 225] width 77 height 65
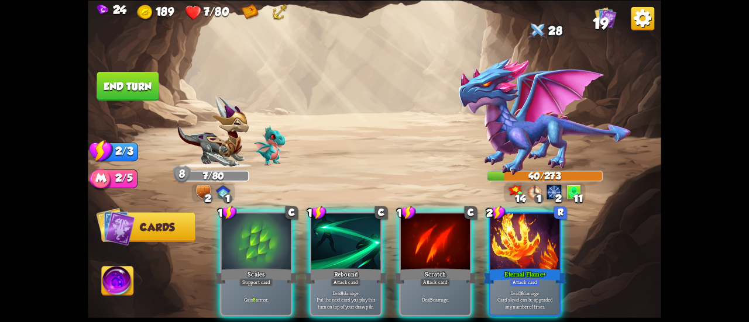
click at [203, 243] on div "1 C Scales Support card Gain 8 armor. 1 C Rebound Attack card Deal 8 damage. Pu…" at bounding box center [431, 250] width 458 height 143
click at [215, 246] on div "1 C Scales Support card Gain 8 armor. 1 C Rebound Attack card Deal 8 damage. Pu…" at bounding box center [431, 250] width 458 height 143
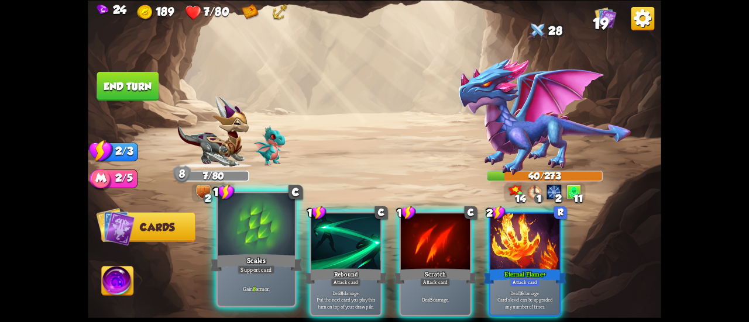
click at [237, 250] on div at bounding box center [256, 225] width 77 height 65
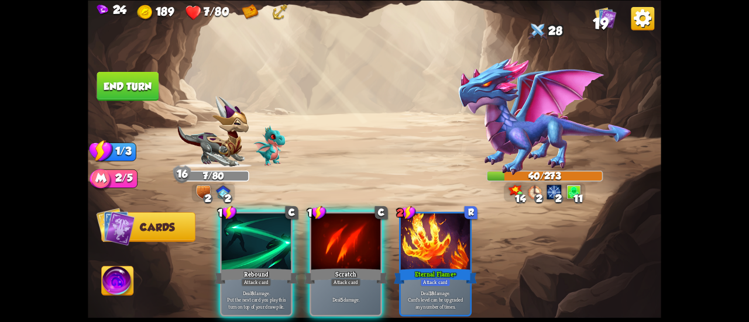
click at [237, 250] on div at bounding box center [256, 242] width 69 height 58
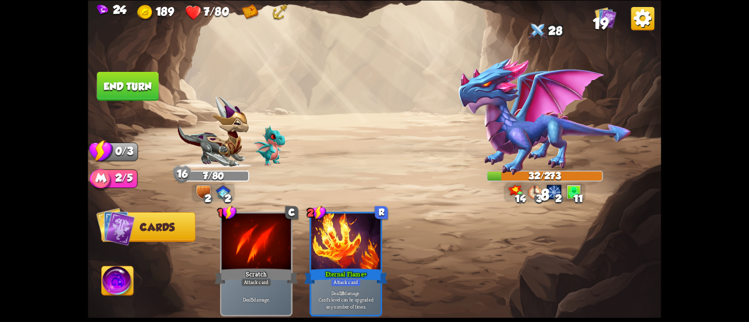
click at [116, 85] on button "End turn" at bounding box center [128, 85] width 62 height 29
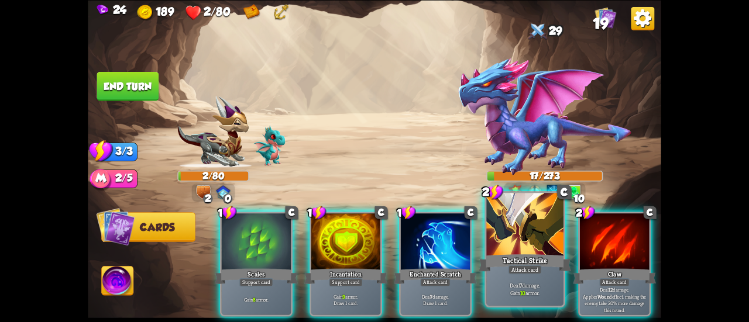
click at [497, 229] on div at bounding box center [524, 225] width 77 height 65
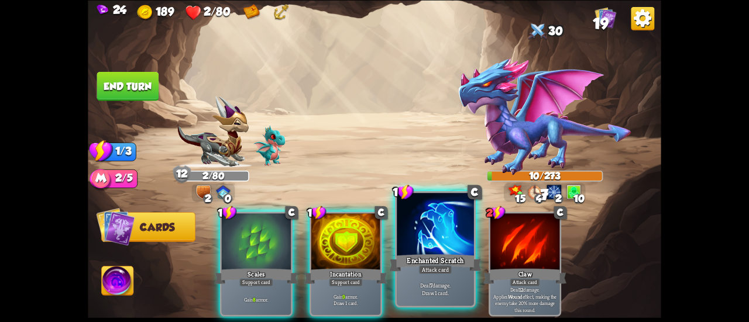
click at [410, 253] on div "Enchanted Scratch" at bounding box center [435, 263] width 92 height 20
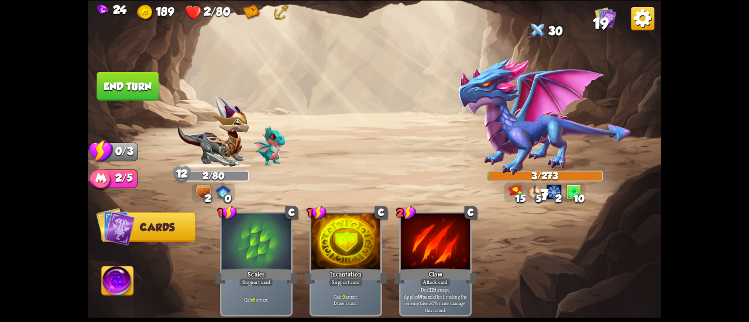
click at [118, 79] on button "End turn" at bounding box center [128, 85] width 62 height 29
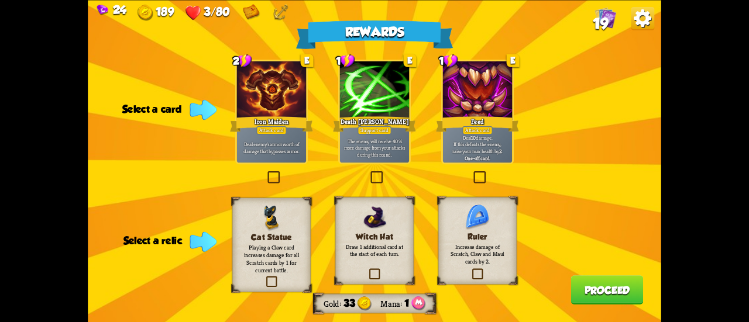
click at [461, 98] on div at bounding box center [477, 90] width 69 height 58
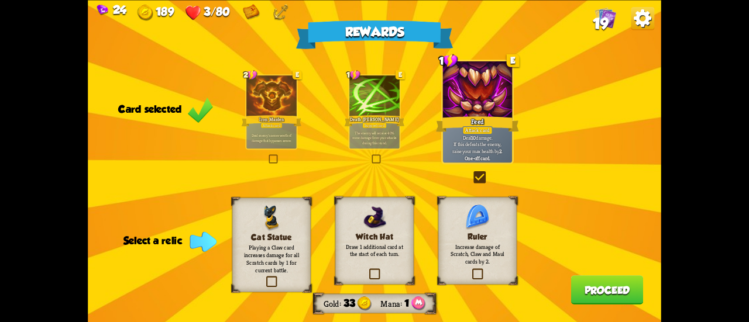
click at [470, 270] on label at bounding box center [470, 270] width 0 height 0
click at [0, 0] on input "checkbox" at bounding box center [0, 0] width 0 height 0
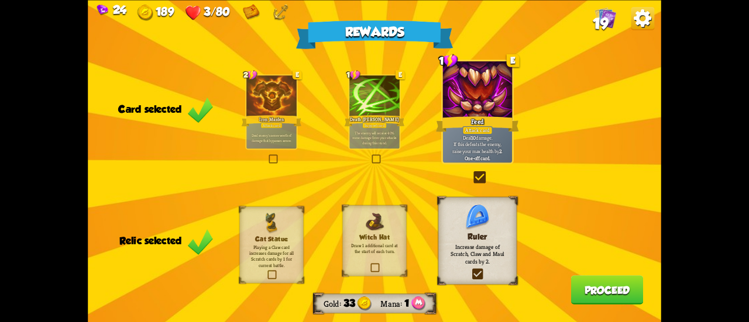
click at [484, 125] on div "Feed" at bounding box center [477, 124] width 83 height 19
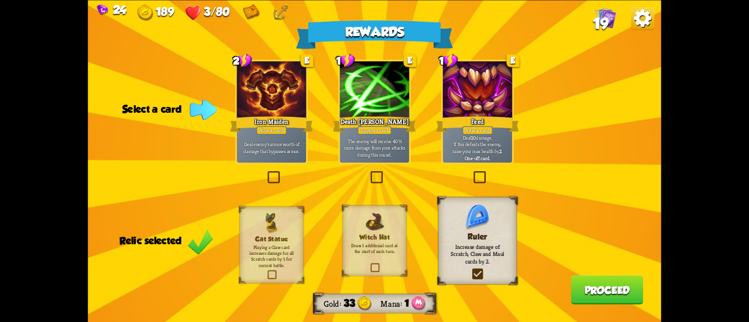
click at [484, 125] on div "Feed" at bounding box center [477, 124] width 83 height 19
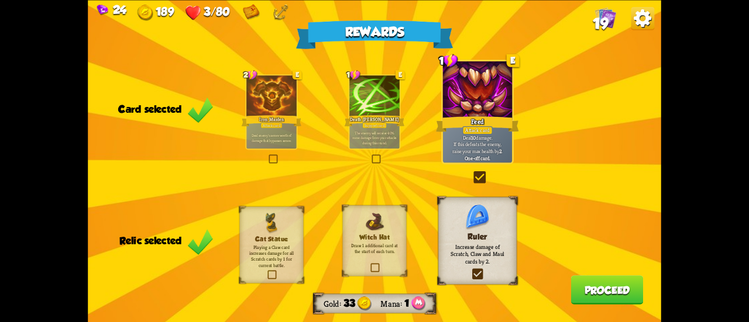
click at [597, 289] on button "Proceed" at bounding box center [607, 289] width 73 height 29
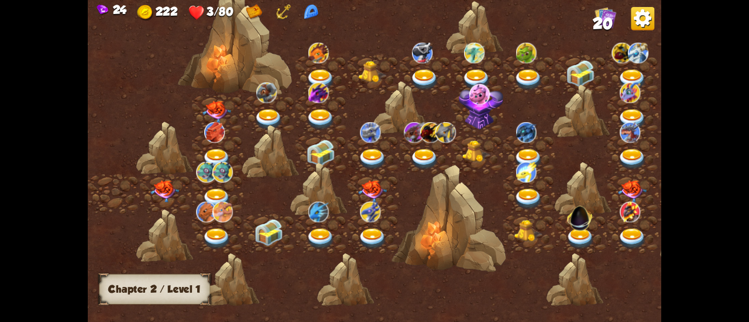
click at [159, 184] on img at bounding box center [164, 191] width 29 height 22
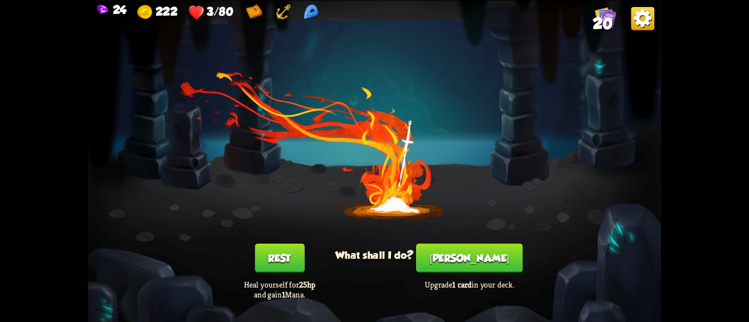
click at [468, 252] on button "[PERSON_NAME]" at bounding box center [469, 257] width 106 height 29
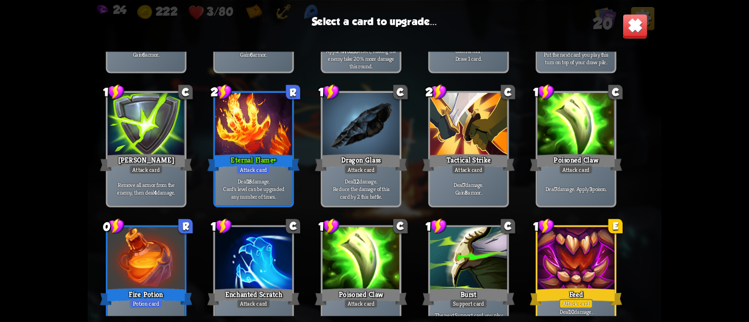
scroll to position [368, 0]
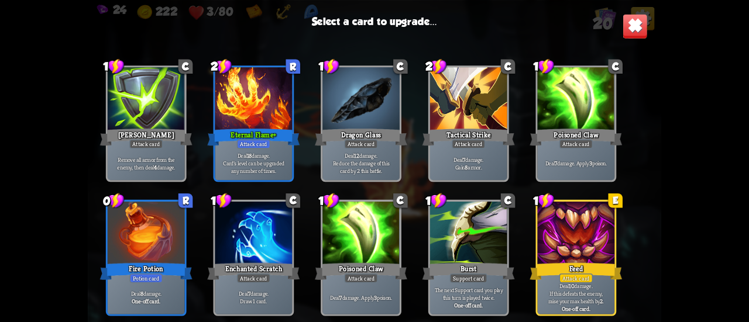
click at [572, 259] on div at bounding box center [575, 234] width 77 height 65
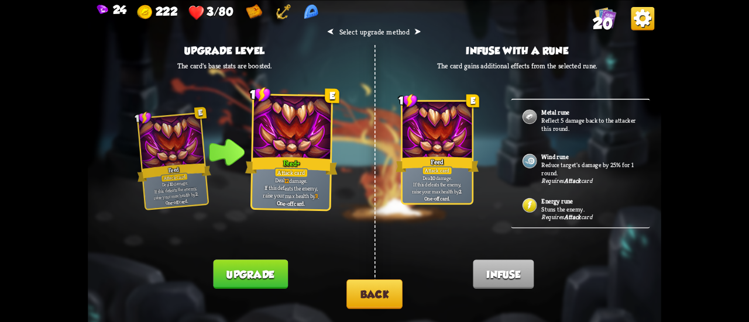
click at [641, 20] on img at bounding box center [642, 17] width 23 height 23
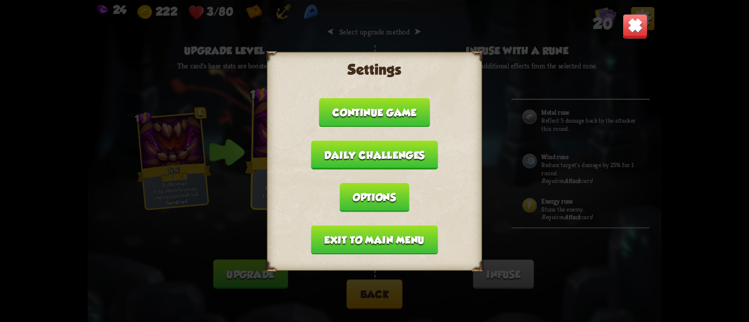
click at [405, 239] on button "Exit to main menu" at bounding box center [374, 239] width 127 height 29
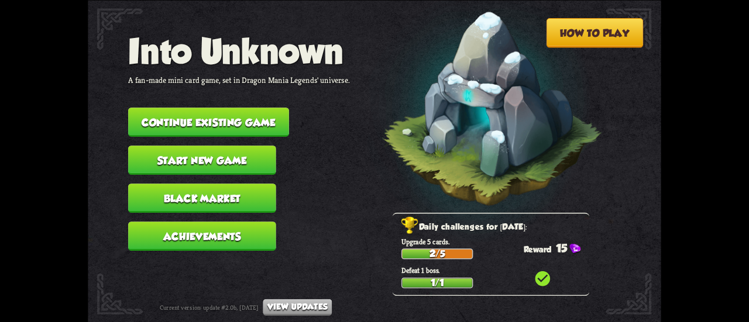
click at [234, 166] on button "Start new game" at bounding box center [202, 160] width 148 height 29
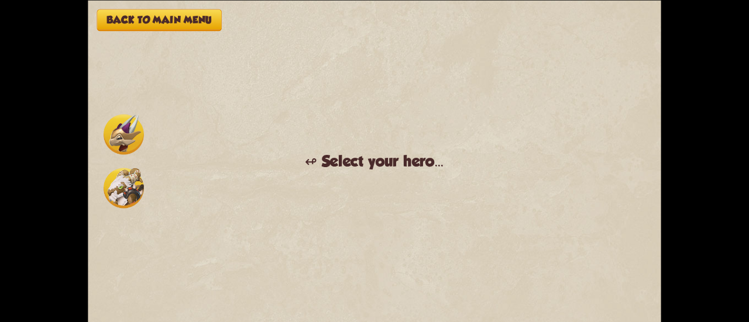
click at [135, 125] on img at bounding box center [124, 134] width 40 height 40
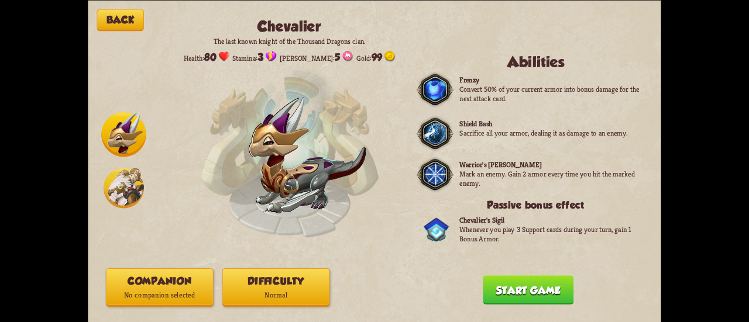
click at [303, 291] on p "Normal" at bounding box center [276, 295] width 106 height 14
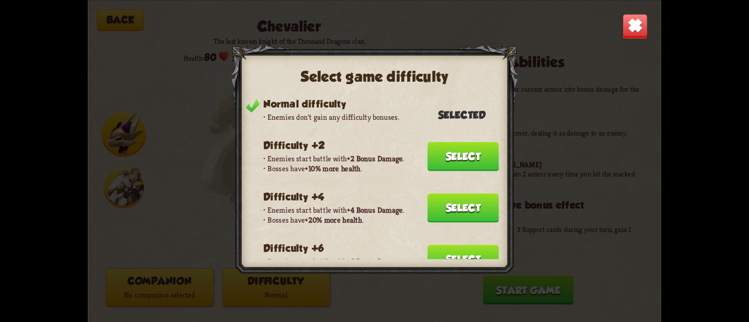
click at [439, 248] on button "Select" at bounding box center [462, 259] width 71 height 29
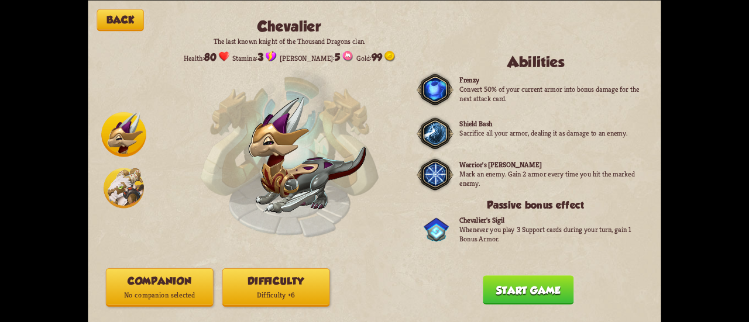
click at [154, 288] on p "No companion selected" at bounding box center [159, 295] width 106 height 14
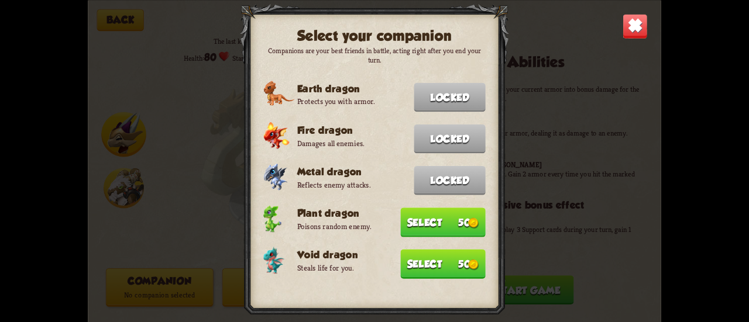
click at [448, 268] on button "Select 50" at bounding box center [442, 263] width 85 height 29
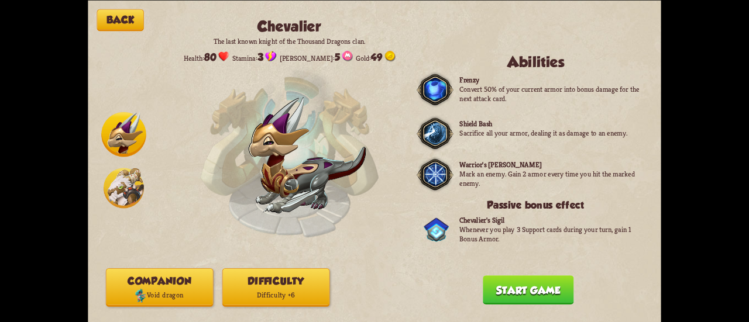
click at [496, 292] on button "Start game" at bounding box center [527, 289] width 91 height 29
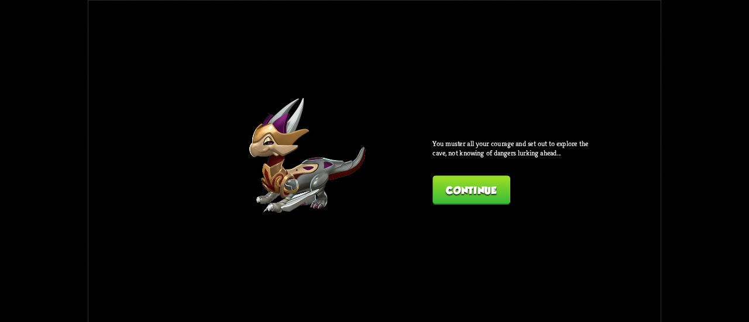
click at [456, 179] on button "Continue" at bounding box center [470, 189] width 77 height 29
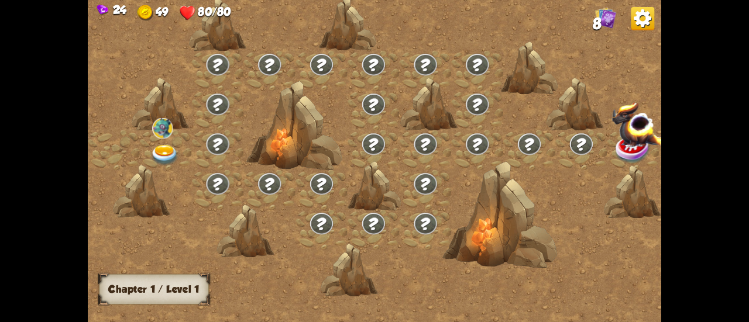
click at [168, 150] on img at bounding box center [164, 155] width 29 height 21
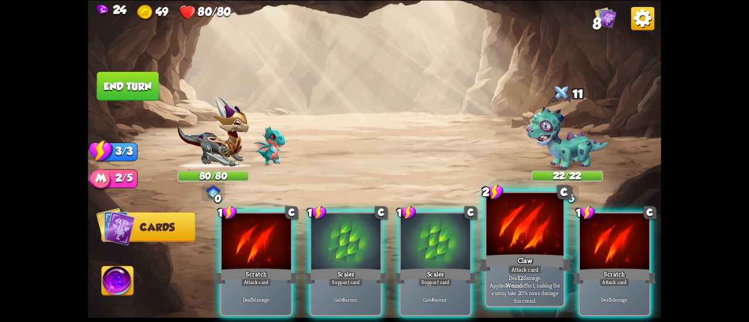
click at [499, 278] on p "Deal 12 damage. Applies Wound effect, making the enemy take 20% more damage thi…" at bounding box center [524, 289] width 73 height 30
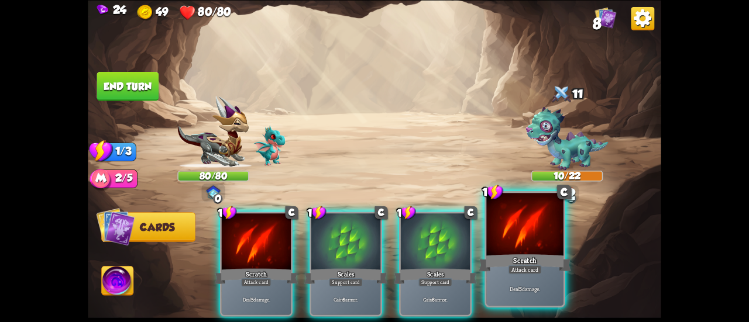
click at [513, 247] on div at bounding box center [524, 225] width 77 height 65
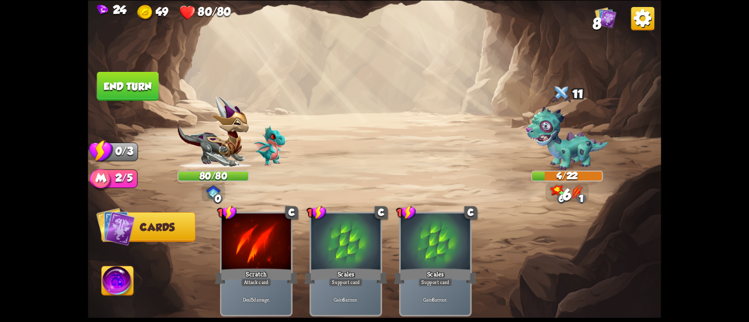
click at [111, 94] on button "End turn" at bounding box center [128, 85] width 62 height 29
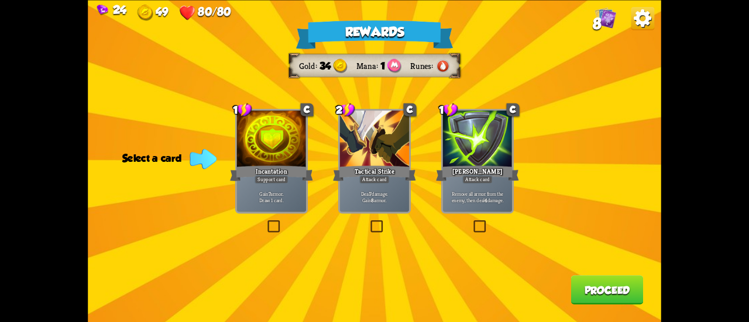
click at [361, 174] on div "Tactical Strike" at bounding box center [374, 173] width 83 height 19
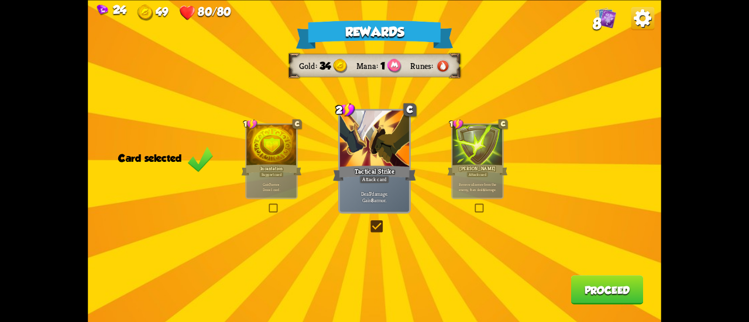
click at [595, 287] on button "Proceed" at bounding box center [607, 289] width 73 height 29
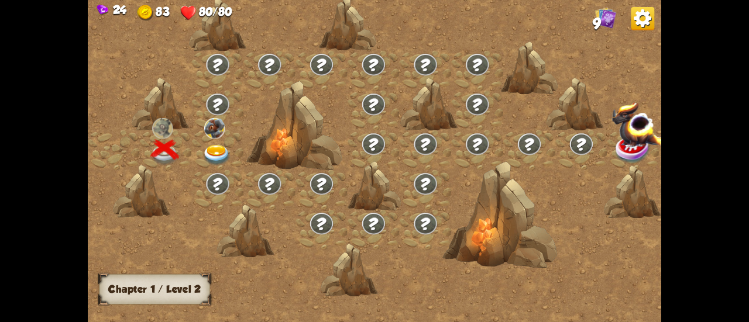
click at [215, 151] on img at bounding box center [216, 155] width 29 height 21
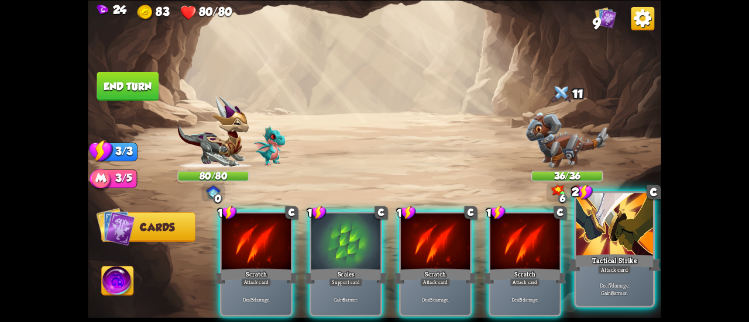
click at [628, 271] on div "Attack card" at bounding box center [613, 269] width 33 height 9
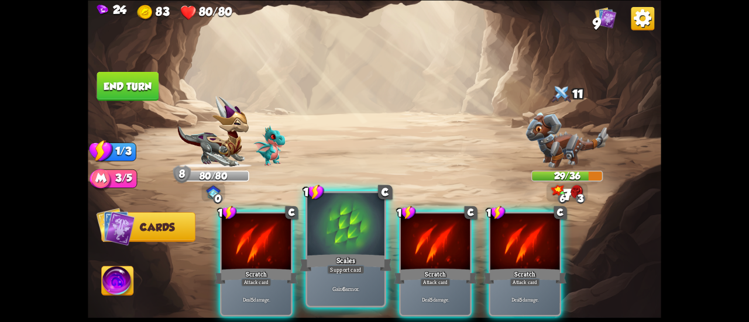
click at [339, 247] on div at bounding box center [345, 225] width 77 height 65
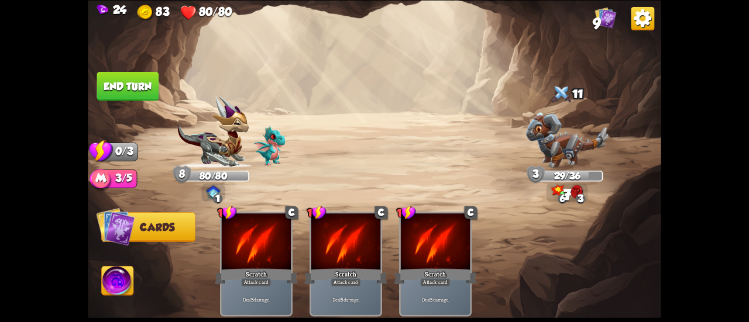
click at [142, 76] on button "End turn" at bounding box center [128, 85] width 62 height 29
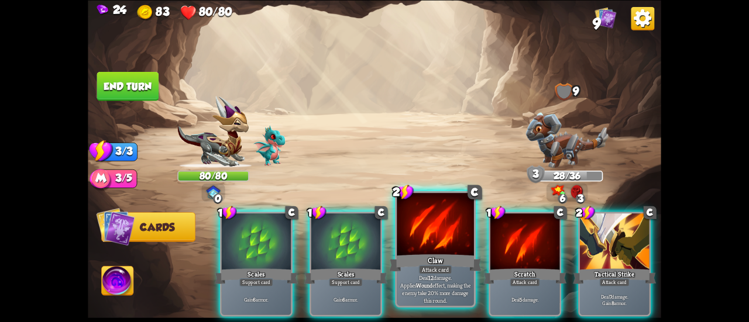
click at [415, 239] on div at bounding box center [434, 225] width 77 height 65
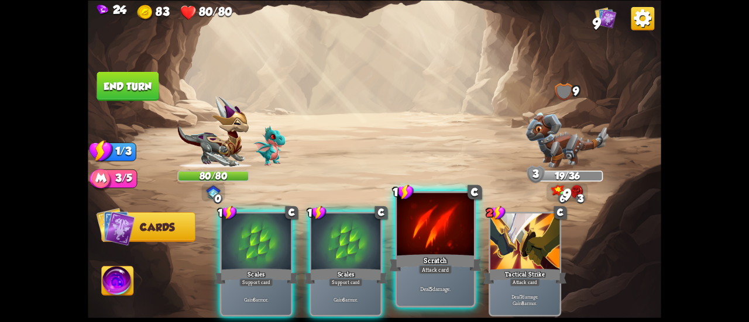
click at [420, 238] on div at bounding box center [434, 225] width 77 height 65
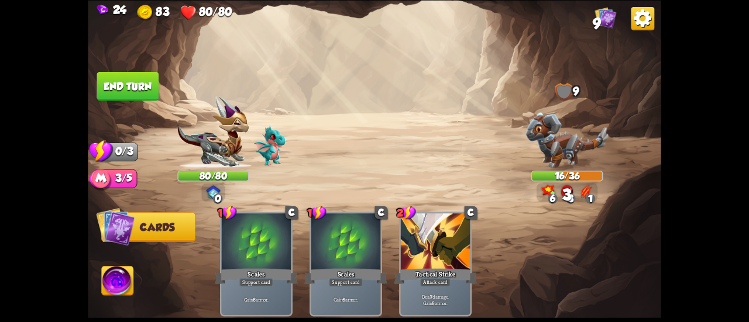
click at [150, 89] on button "End turn" at bounding box center [128, 85] width 62 height 29
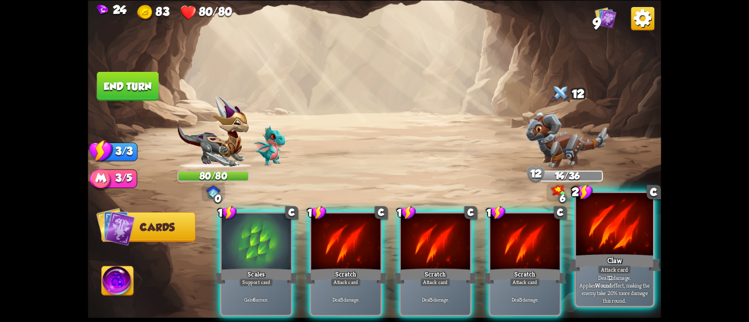
click at [594, 268] on div "Claw" at bounding box center [614, 263] width 92 height 20
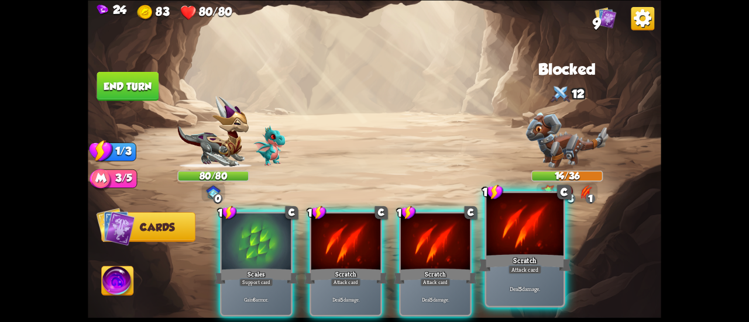
click at [532, 262] on div "Scratch" at bounding box center [524, 263] width 92 height 20
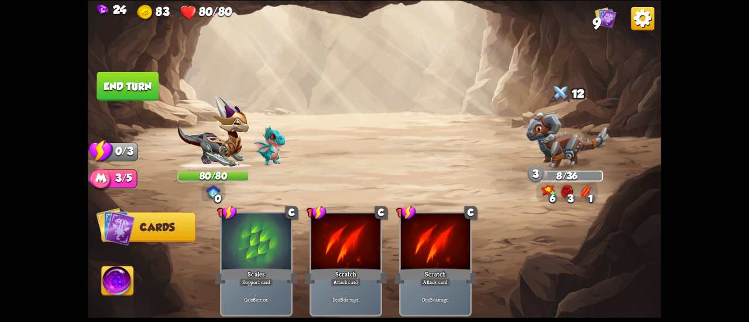
click at [118, 275] on img at bounding box center [118, 282] width 32 height 32
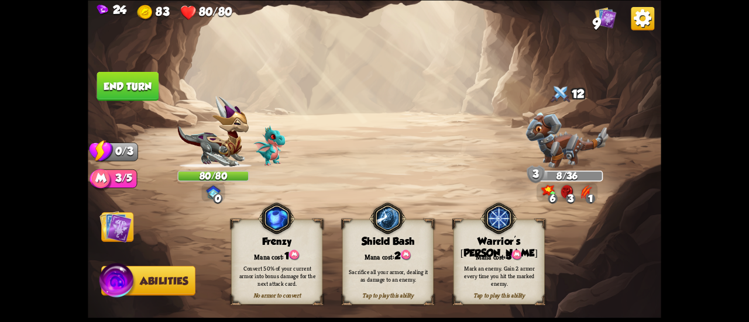
click at [133, 88] on button "End turn" at bounding box center [128, 85] width 62 height 29
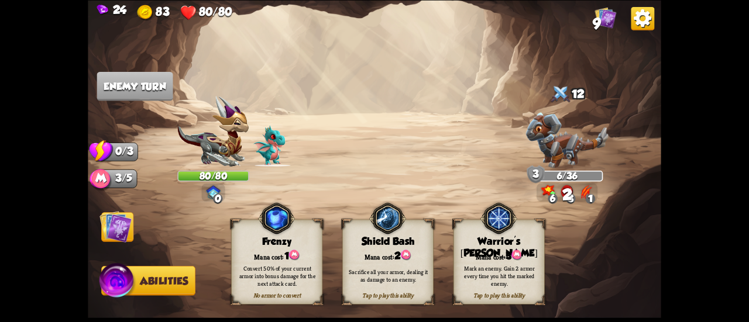
click at [115, 222] on img at bounding box center [115, 227] width 32 height 32
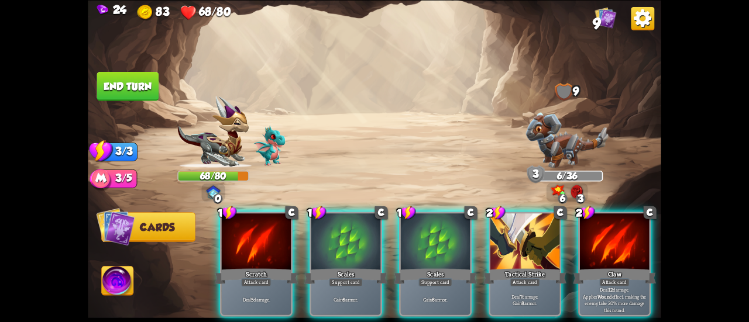
click at [146, 80] on button "End turn" at bounding box center [128, 85] width 62 height 29
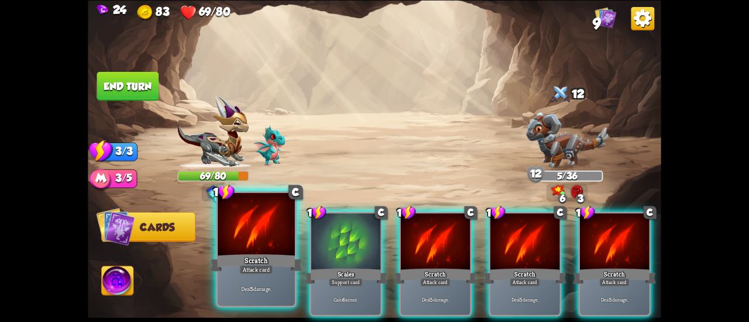
click at [251, 258] on div "Scratch" at bounding box center [256, 263] width 92 height 20
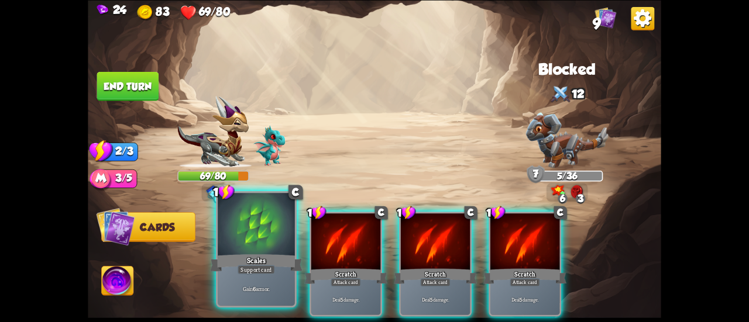
click at [244, 253] on div "Scales" at bounding box center [256, 263] width 92 height 20
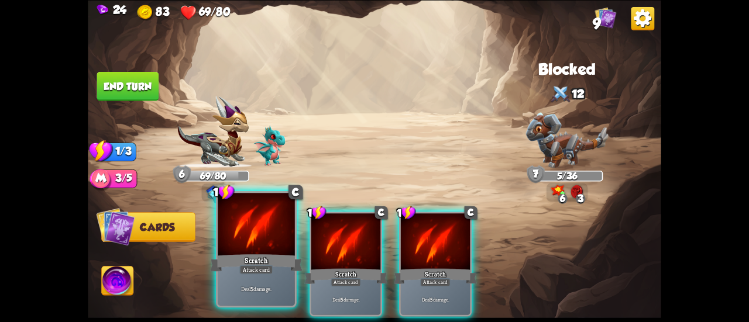
click at [242, 251] on div at bounding box center [256, 225] width 77 height 65
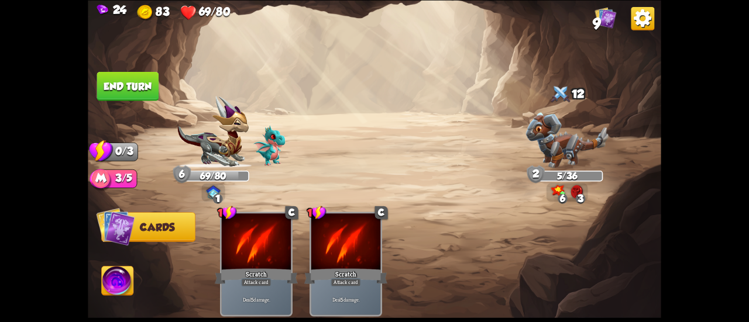
click at [139, 85] on button "End turn" at bounding box center [128, 85] width 62 height 29
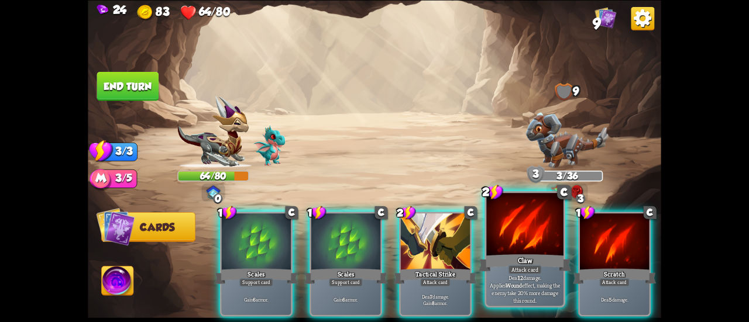
click at [506, 247] on div at bounding box center [524, 225] width 77 height 65
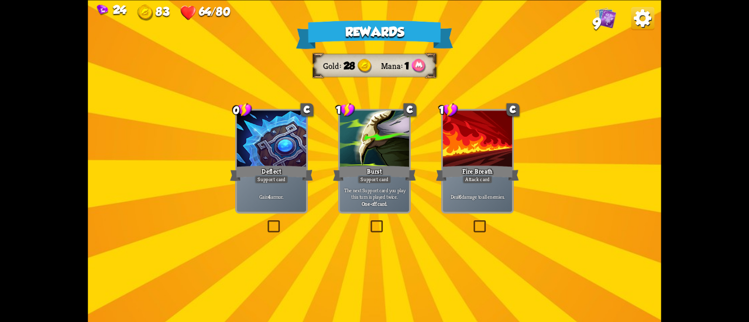
click at [382, 192] on p "The next Support card you play this turn is played twice." at bounding box center [375, 193] width 66 height 13
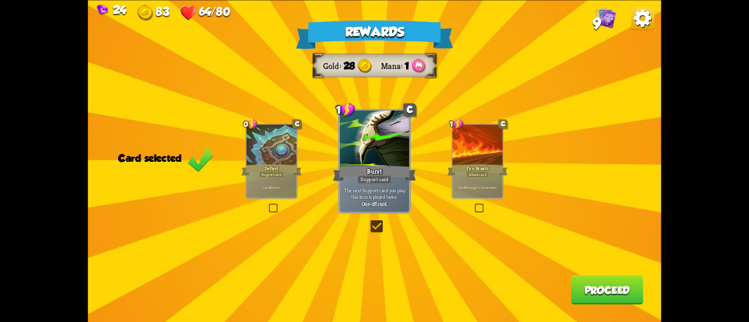
click at [589, 287] on button "Proceed" at bounding box center [607, 289] width 73 height 29
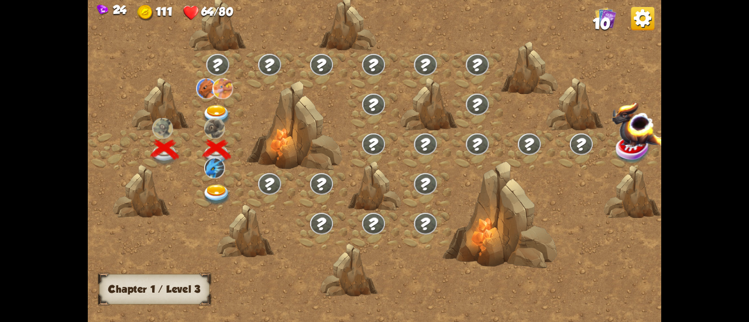
click at [213, 177] on img at bounding box center [214, 168] width 20 height 21
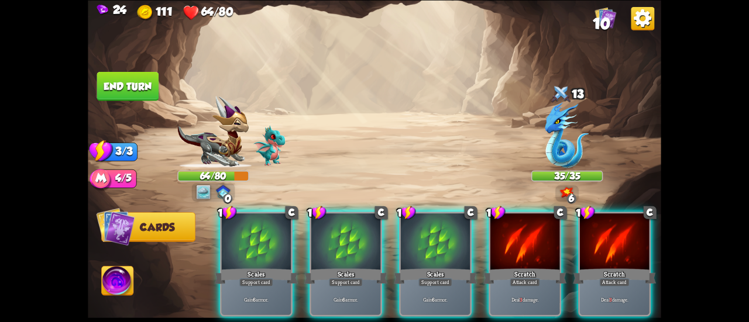
click at [273, 235] on div at bounding box center [256, 242] width 69 height 58
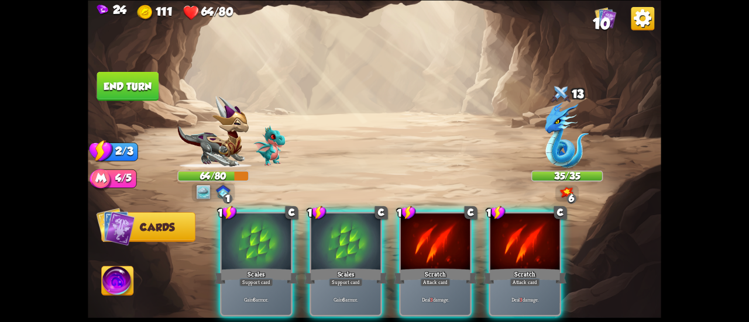
click at [273, 235] on div at bounding box center [256, 242] width 69 height 58
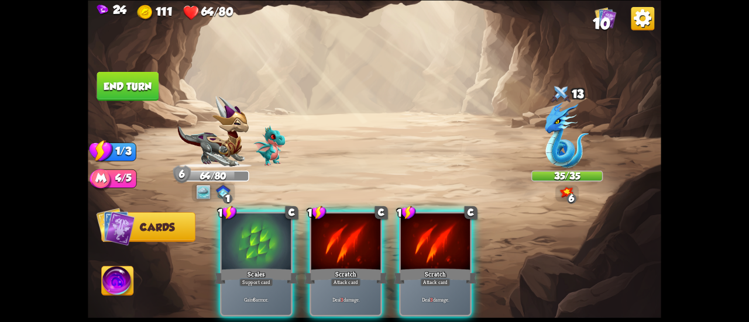
click at [273, 235] on div at bounding box center [256, 242] width 69 height 58
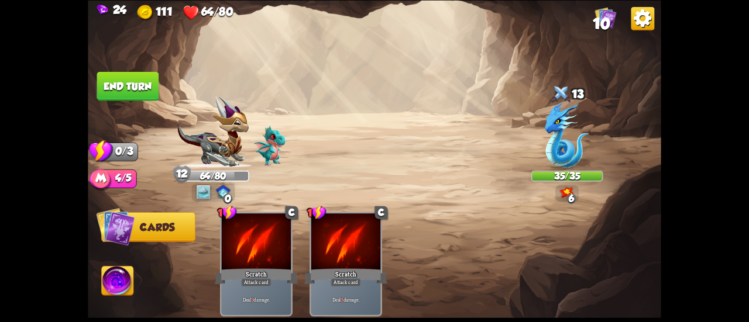
click at [136, 92] on button "End turn" at bounding box center [128, 85] width 62 height 29
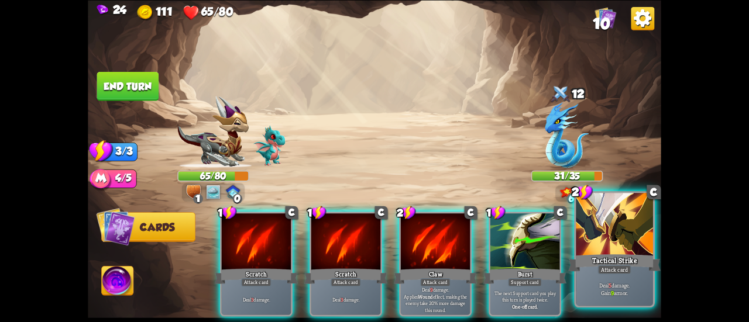
drag, startPoint x: 572, startPoint y: 247, endPoint x: 591, endPoint y: 251, distance: 19.0
click at [584, 251] on div "1 C Scratch Attack card Deal 3 damage. 1 C Scratch Attack card Deal 3 damage. 2…" at bounding box center [431, 250] width 458 height 143
click at [591, 251] on div at bounding box center [613, 225] width 77 height 65
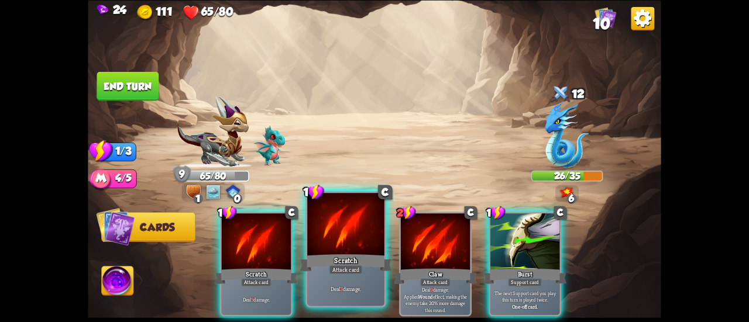
click at [358, 232] on div at bounding box center [345, 225] width 77 height 65
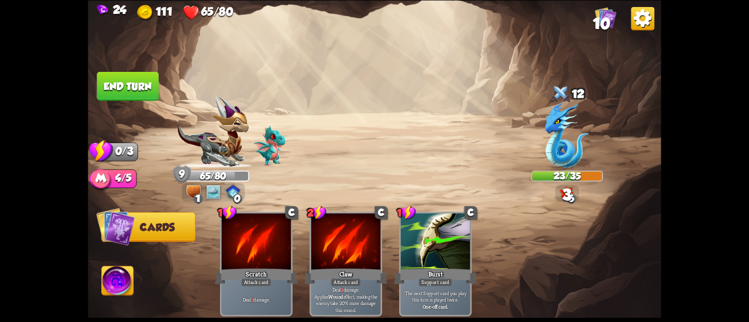
click at [119, 85] on button "End turn" at bounding box center [128, 85] width 62 height 29
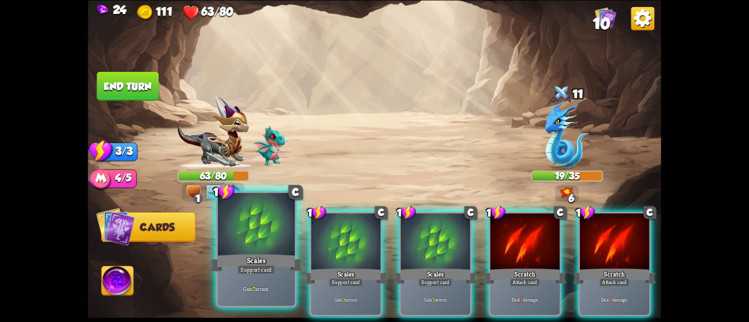
click at [273, 225] on div at bounding box center [256, 225] width 77 height 65
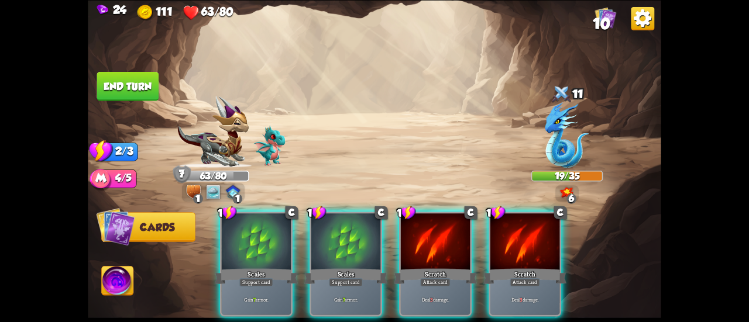
click at [273, 225] on div at bounding box center [256, 242] width 69 height 58
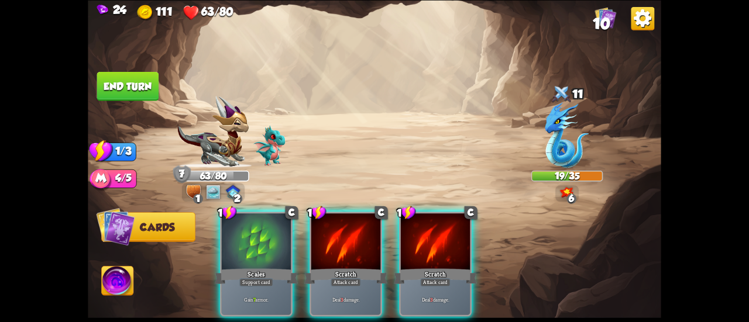
click at [273, 225] on div at bounding box center [256, 242] width 69 height 58
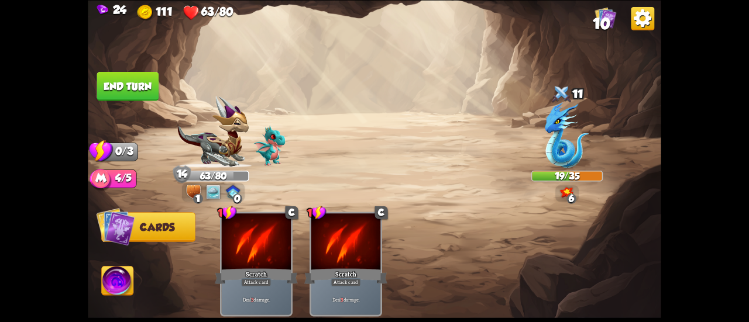
click at [118, 82] on button "End turn" at bounding box center [128, 85] width 62 height 29
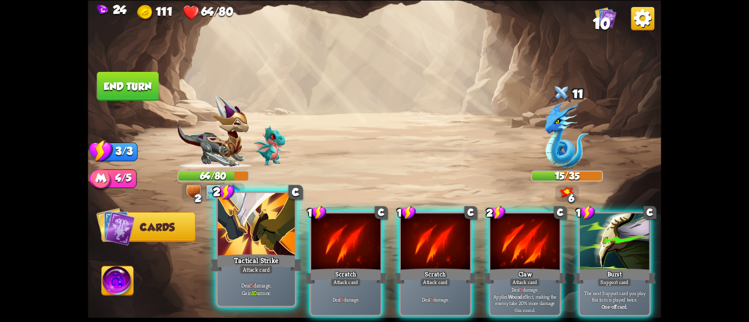
click at [258, 222] on div at bounding box center [256, 225] width 77 height 65
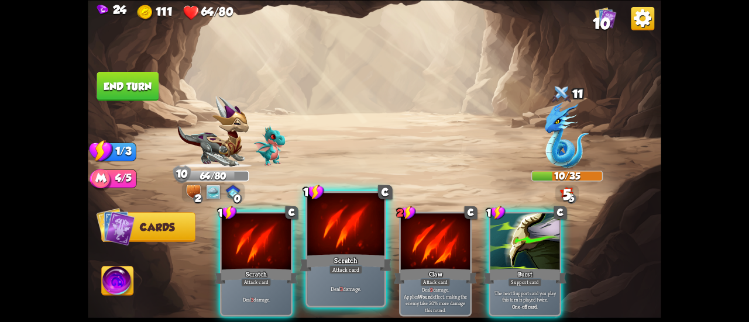
click at [368, 244] on div at bounding box center [345, 225] width 77 height 65
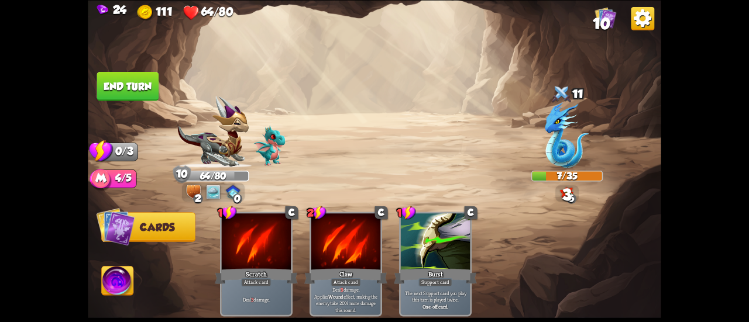
click at [145, 83] on button "End turn" at bounding box center [128, 85] width 62 height 29
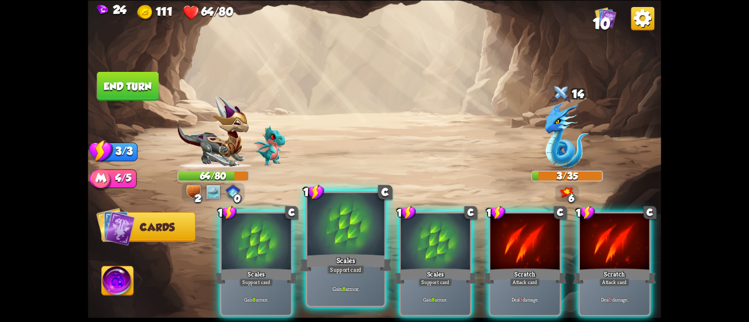
drag, startPoint x: 409, startPoint y: 224, endPoint x: 363, endPoint y: 230, distance: 46.6
click at [408, 224] on div at bounding box center [435, 242] width 69 height 58
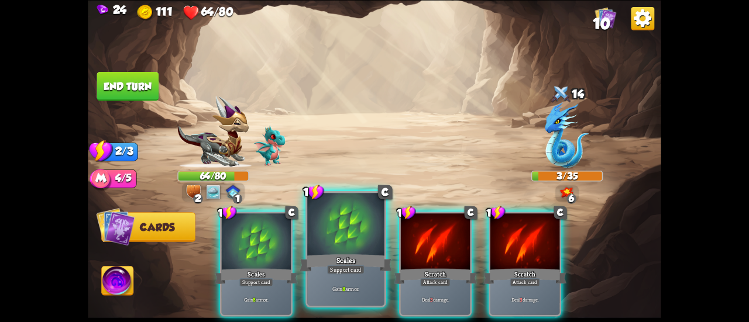
click at [350, 232] on div at bounding box center [345, 225] width 77 height 65
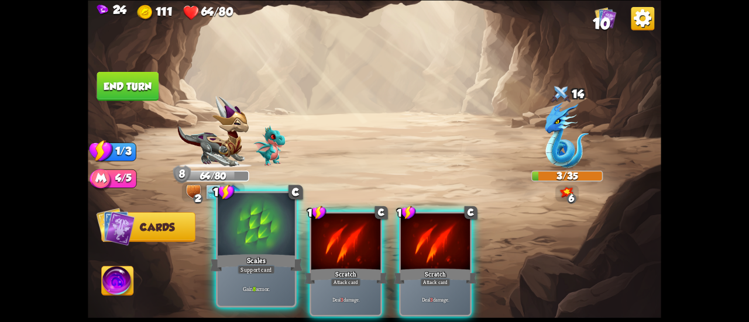
click at [270, 243] on div at bounding box center [256, 225] width 77 height 65
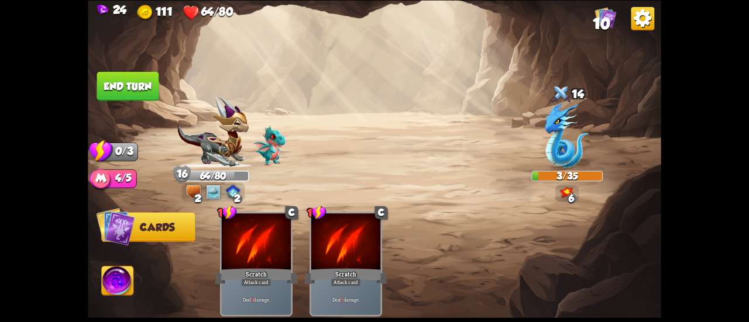
click at [146, 89] on button "End turn" at bounding box center [128, 85] width 62 height 29
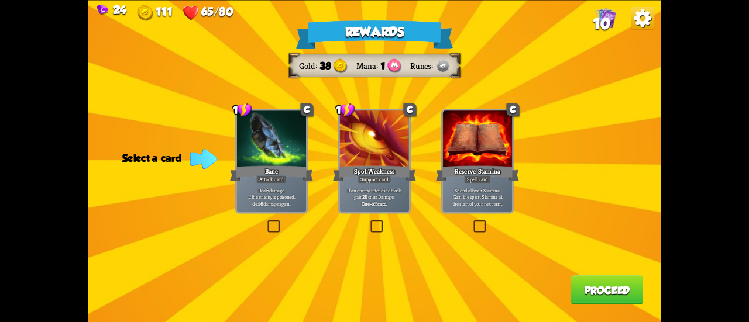
click at [250, 203] on p "Deal 6 damage. If the enemy is poisoned, deal 6 damage again." at bounding box center [272, 197] width 66 height 20
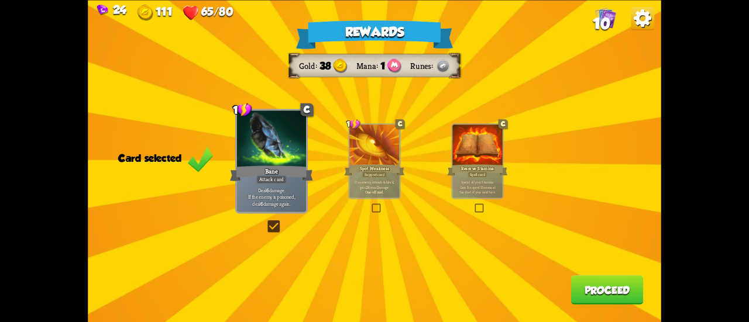
click at [598, 299] on button "Proceed" at bounding box center [607, 289] width 73 height 29
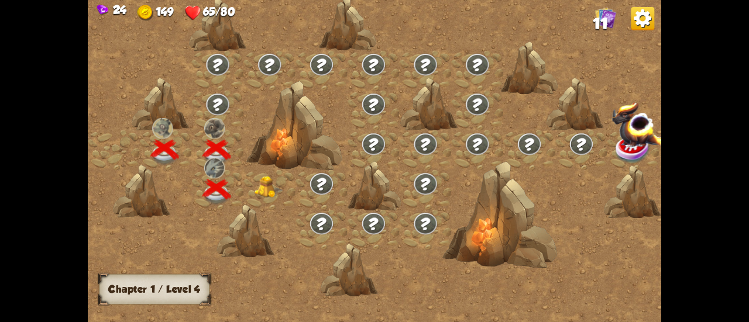
click at [281, 193] on img at bounding box center [268, 187] width 29 height 22
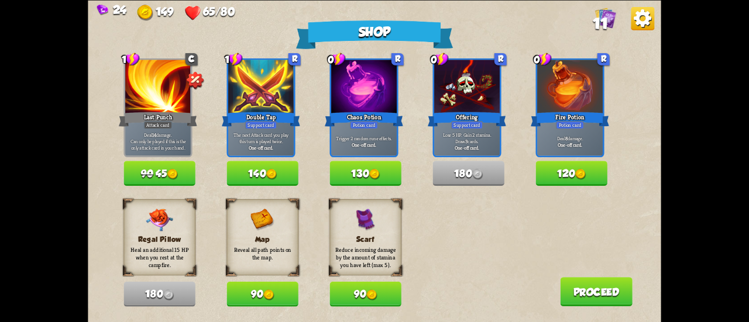
click at [267, 187] on div "Shop 1 C Last Punch Attack card Deal 14 damage. Can only be played if this is t…" at bounding box center [374, 161] width 573 height 322
click at [299, 294] on div "Regal Pillow Heal an additional 15 HP when you rest at the campfire. 180 Map Re…" at bounding box center [391, 253] width 537 height 108
click at [290, 291] on button "90" at bounding box center [261, 294] width 71 height 25
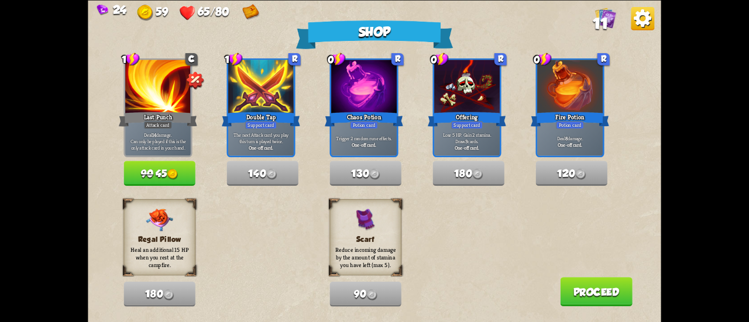
click at [582, 292] on button "Proceed" at bounding box center [596, 291] width 73 height 29
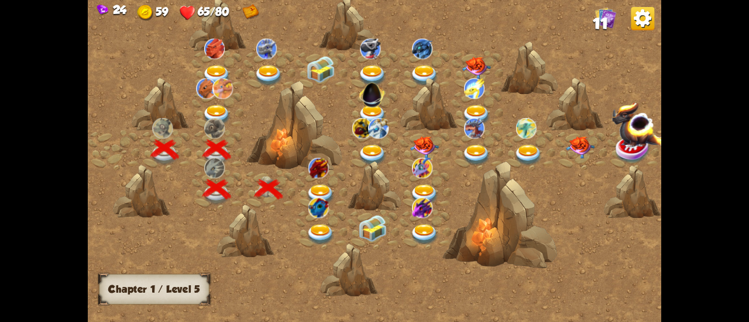
click at [320, 186] on img at bounding box center [320, 195] width 29 height 21
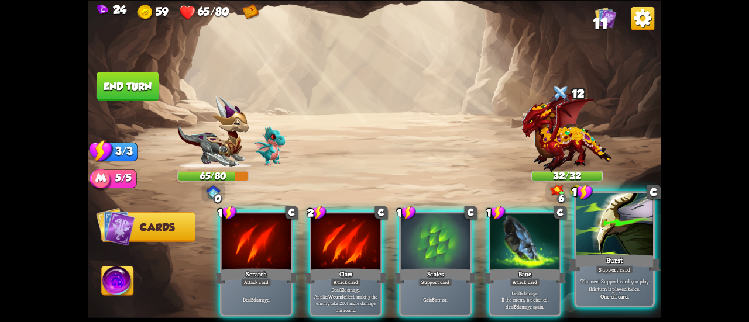
click at [615, 229] on div at bounding box center [613, 225] width 77 height 65
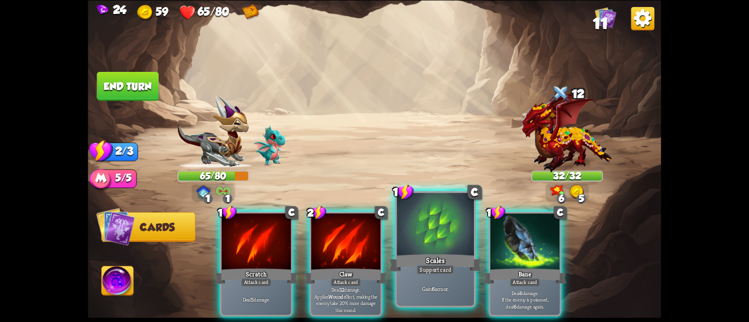
click at [448, 235] on div at bounding box center [434, 225] width 77 height 65
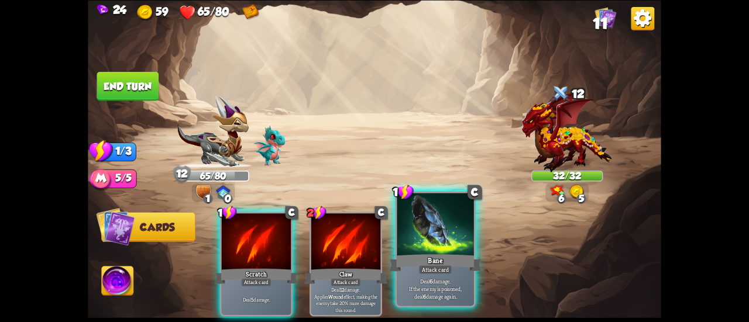
click at [428, 258] on div "Bane" at bounding box center [435, 263] width 92 height 20
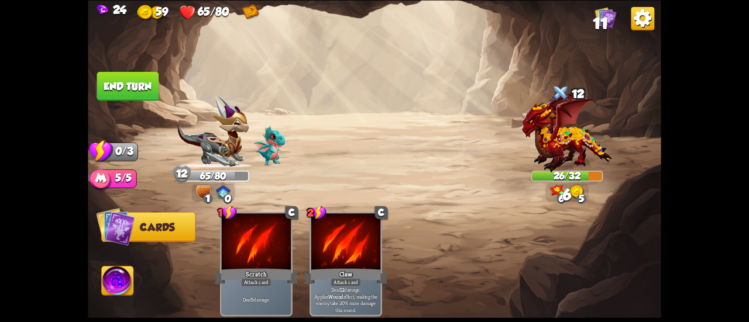
click at [133, 89] on button "End turn" at bounding box center [128, 85] width 62 height 29
